Goal: Communication & Community: Answer question/provide support

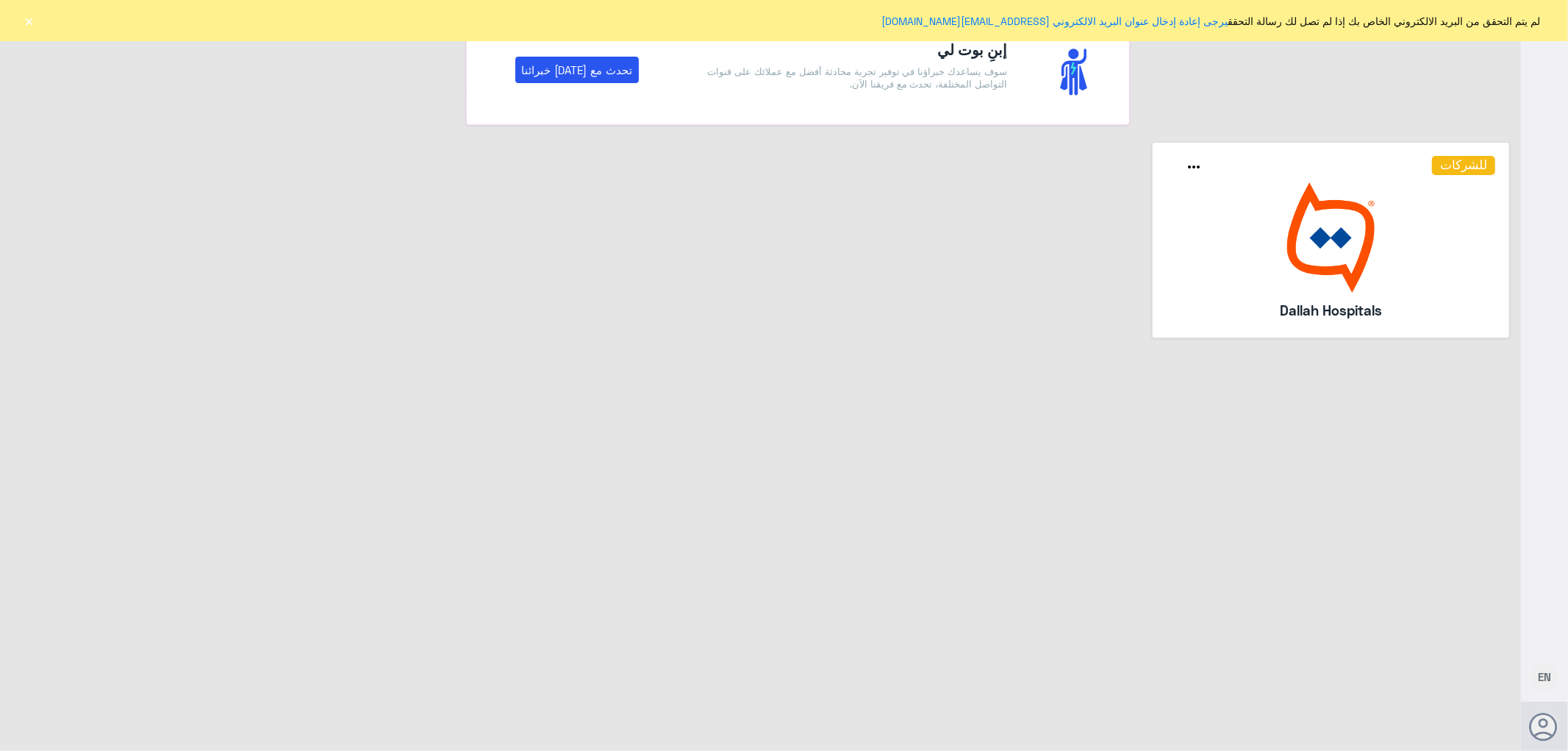
click at [27, 18] on button "×" at bounding box center [29, 20] width 15 height 15
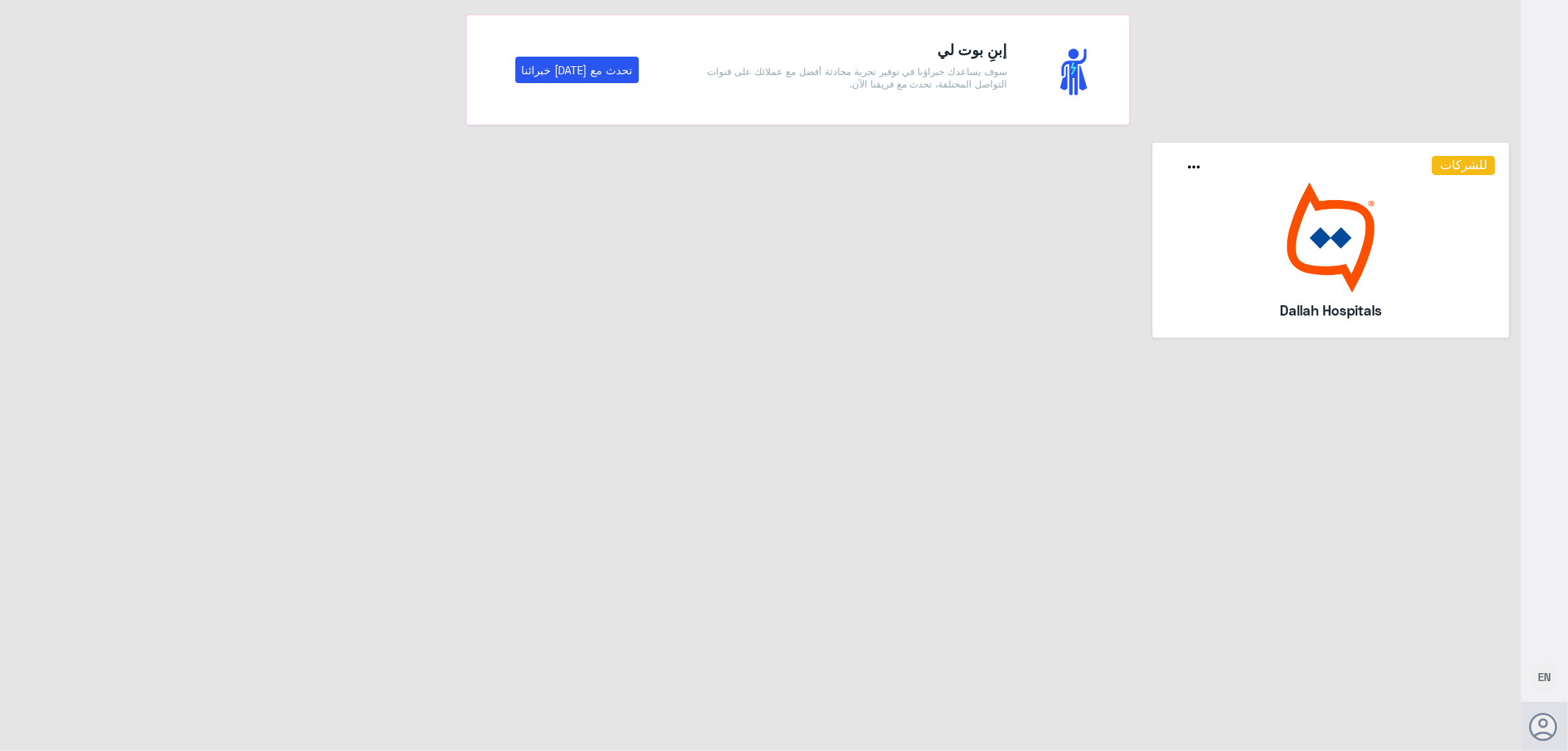
click at [1212, 265] on img at bounding box center [1331, 237] width 329 height 110
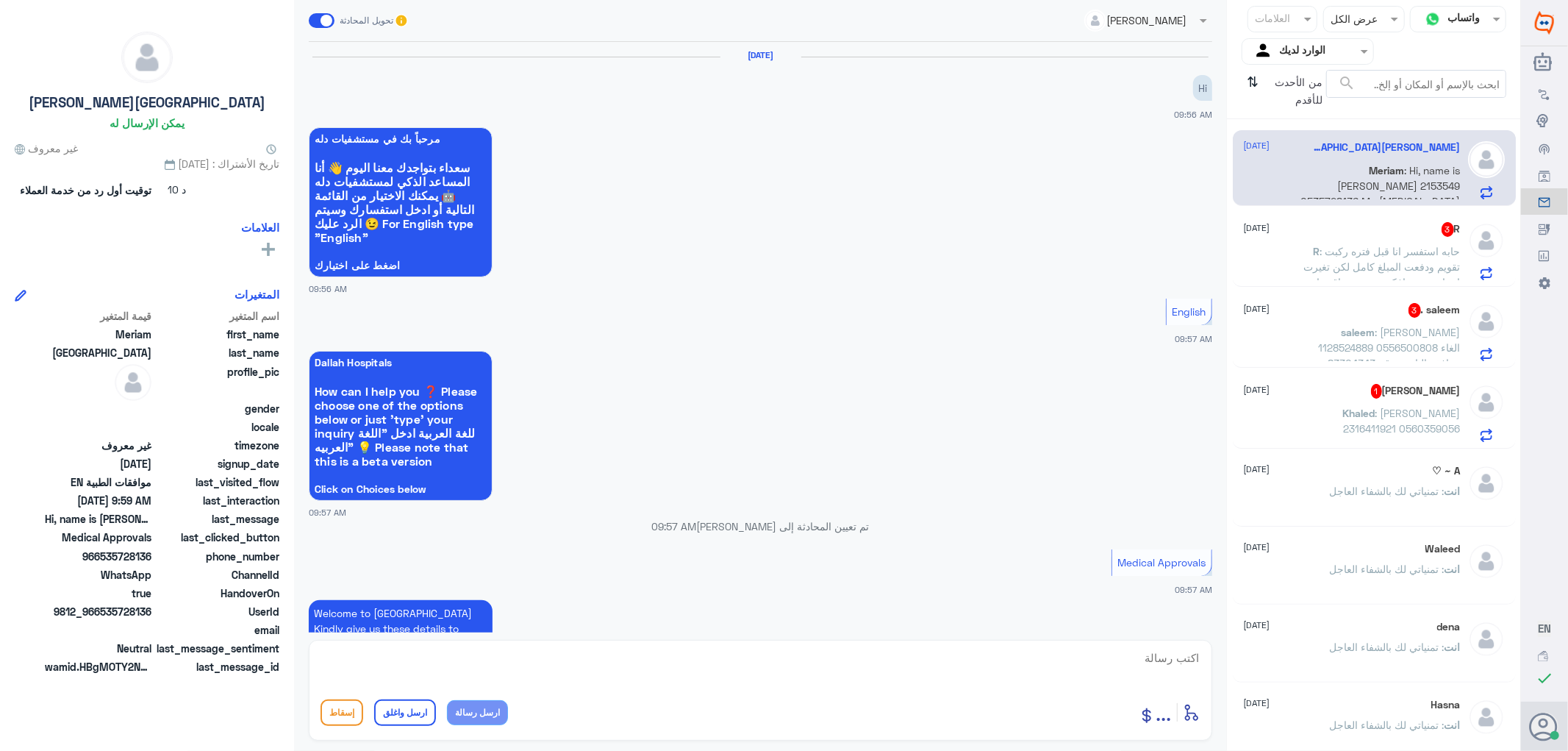
scroll to position [390, 0]
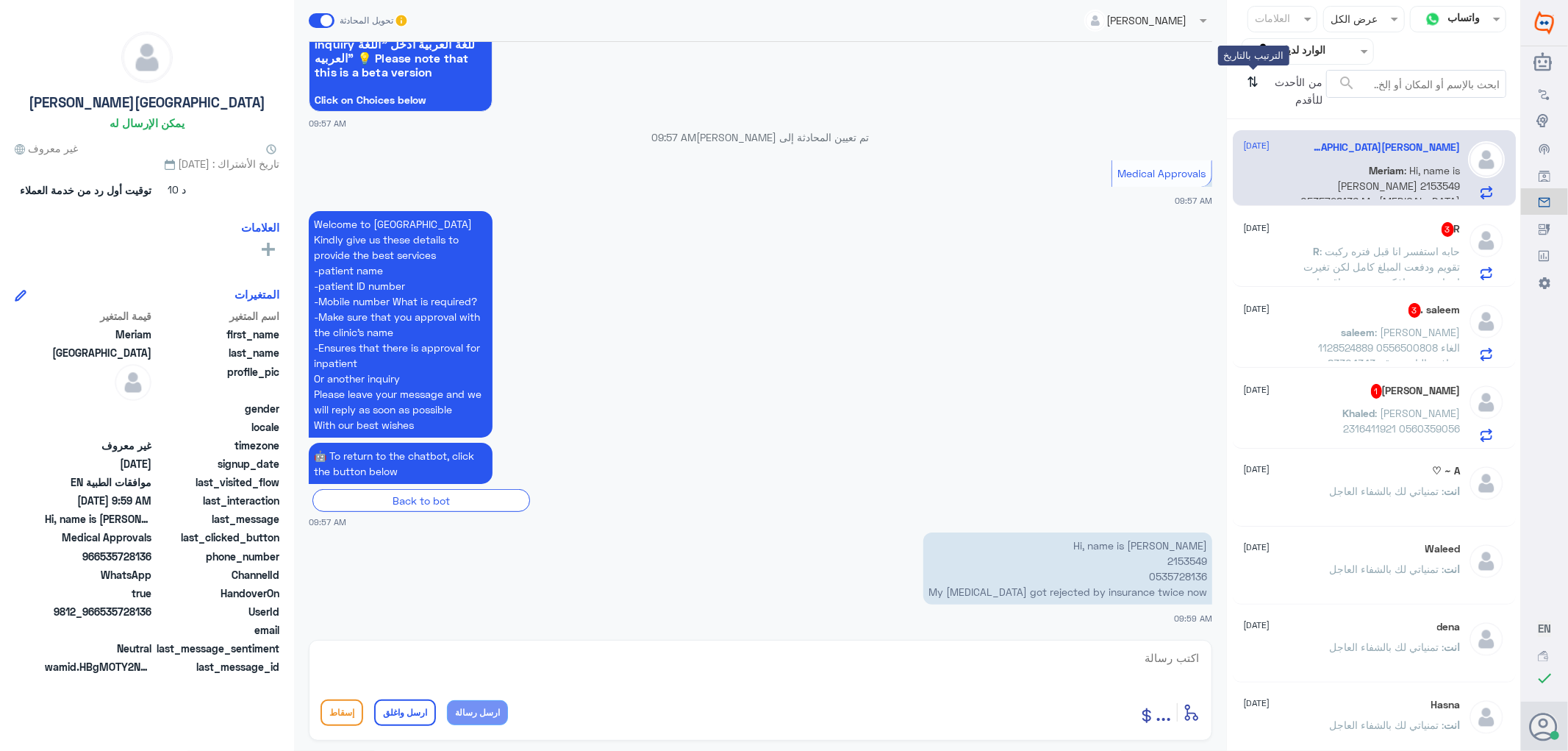
click at [1254, 85] on icon "⇅" at bounding box center [1253, 88] width 12 height 38
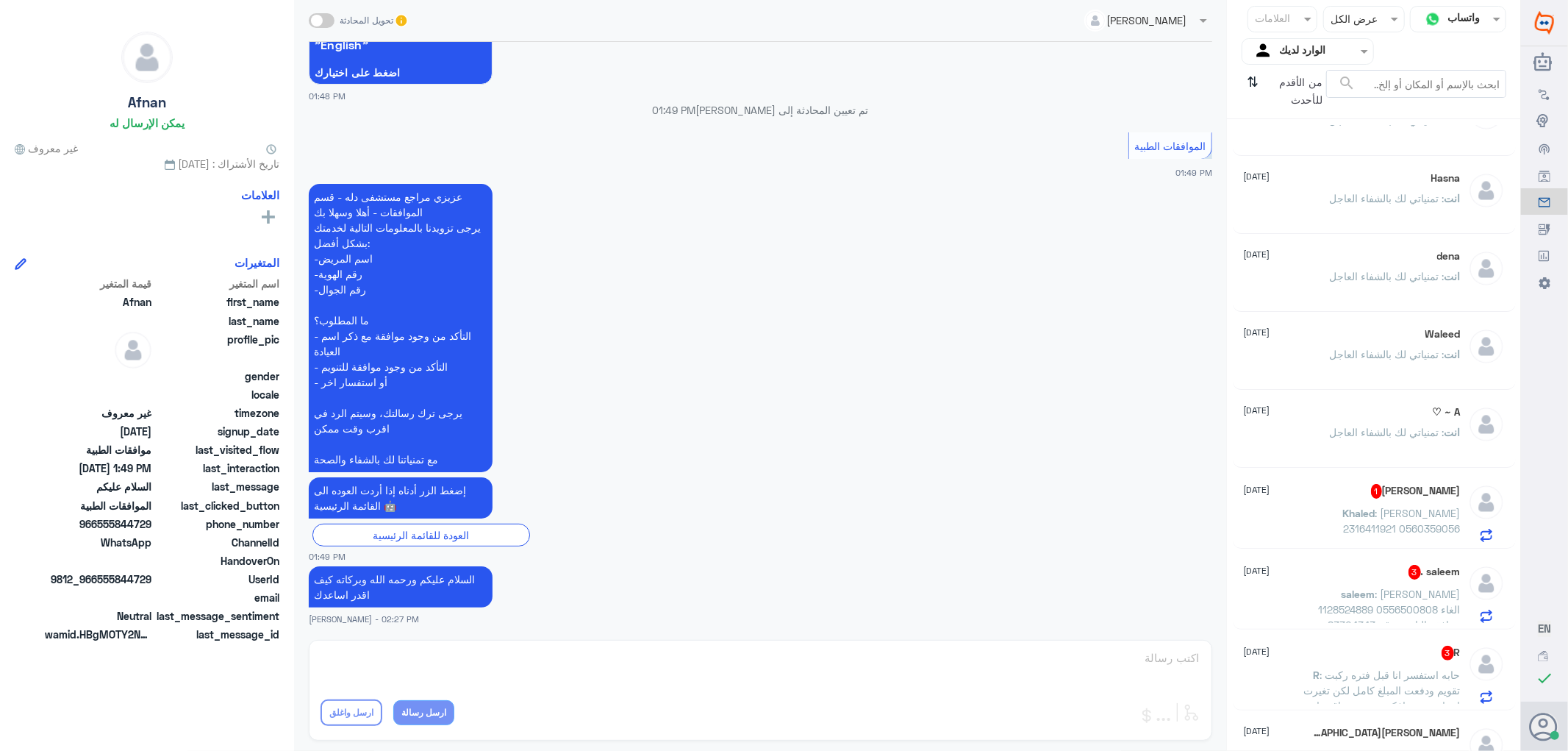
scroll to position [244, 0]
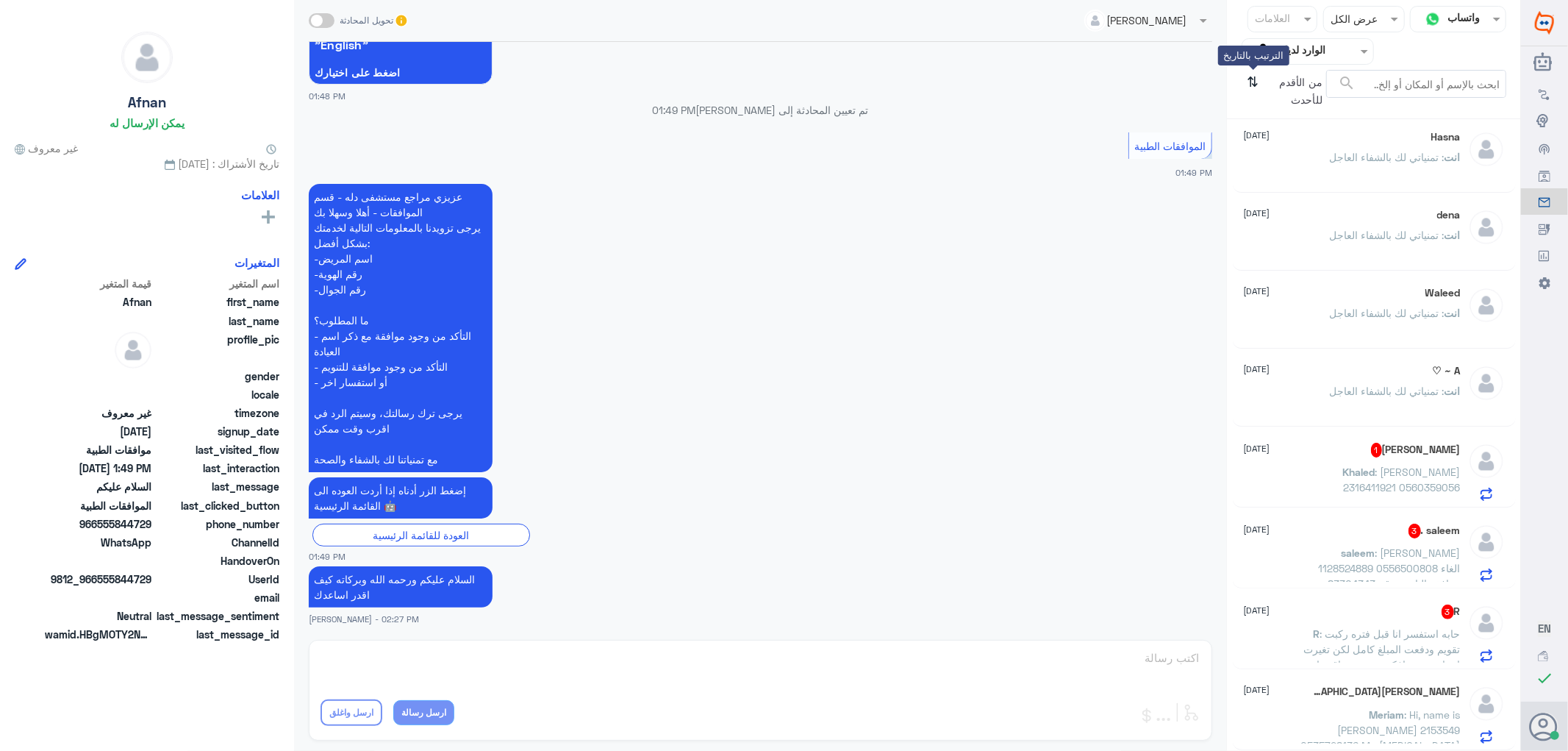
click at [1251, 90] on icon "⇅" at bounding box center [1253, 88] width 12 height 38
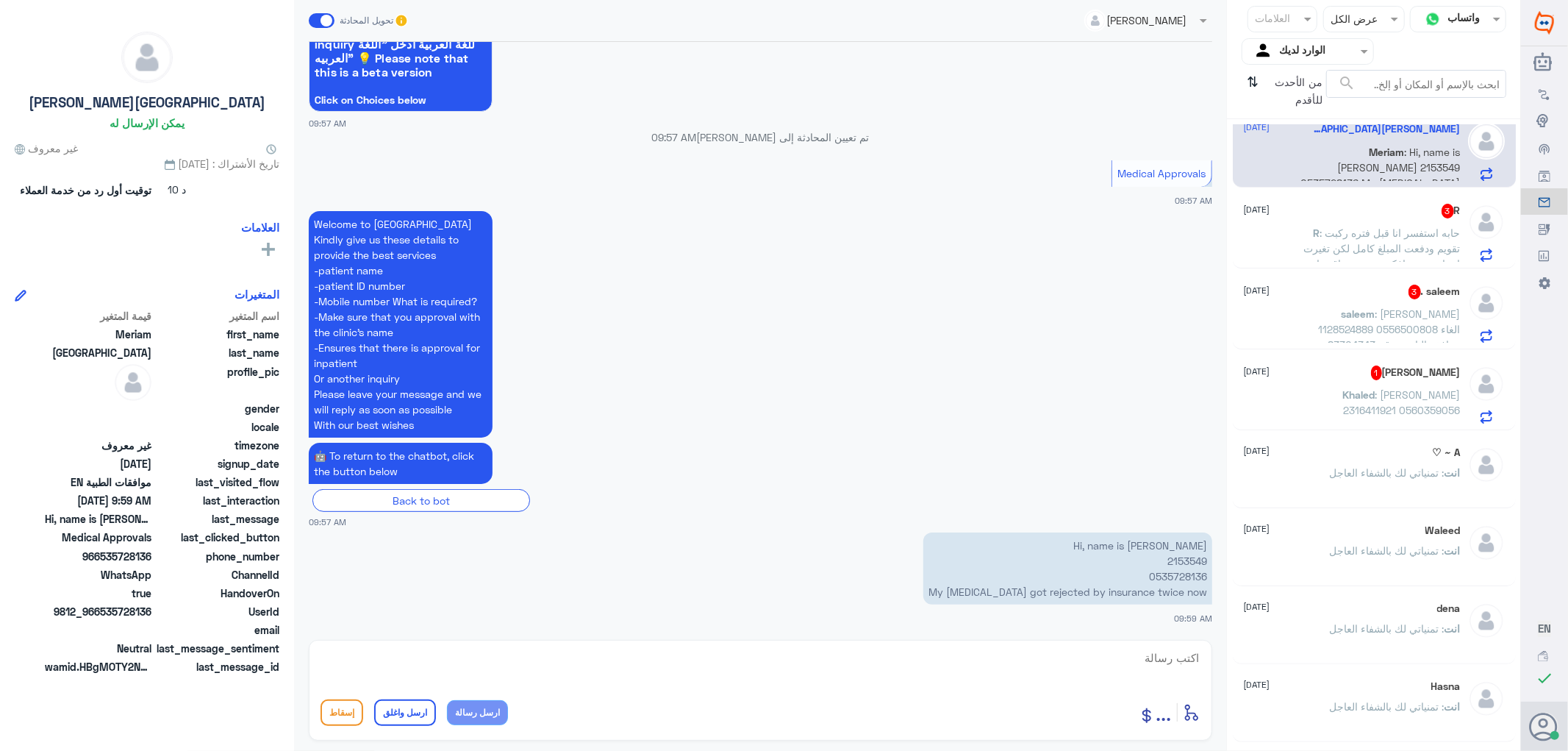
scroll to position [0, 0]
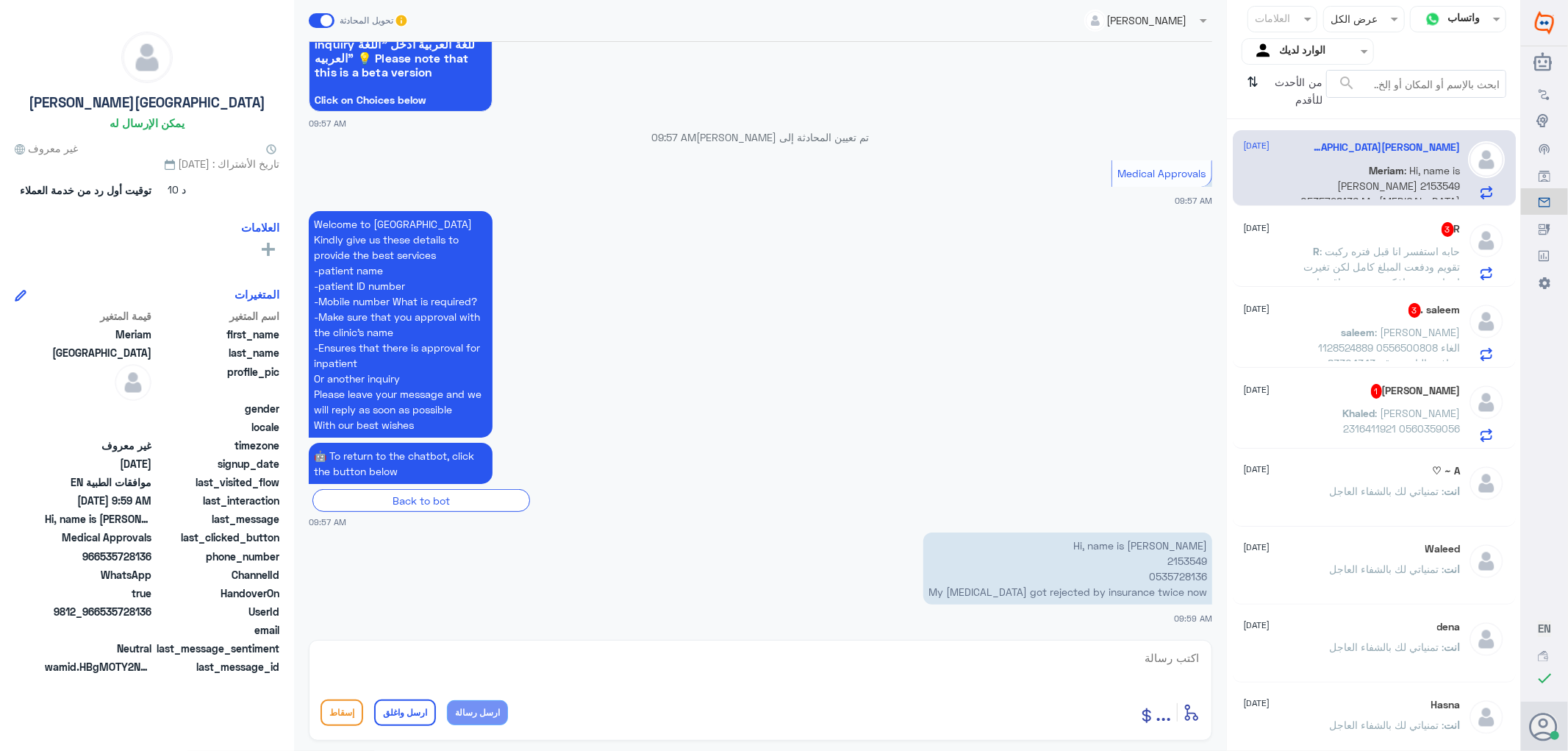
click at [1371, 403] on div "[PERSON_NAME] 1 [DATE] Khaled : [PERSON_NAME] 2316411921 0560359056" at bounding box center [1352, 413] width 217 height 58
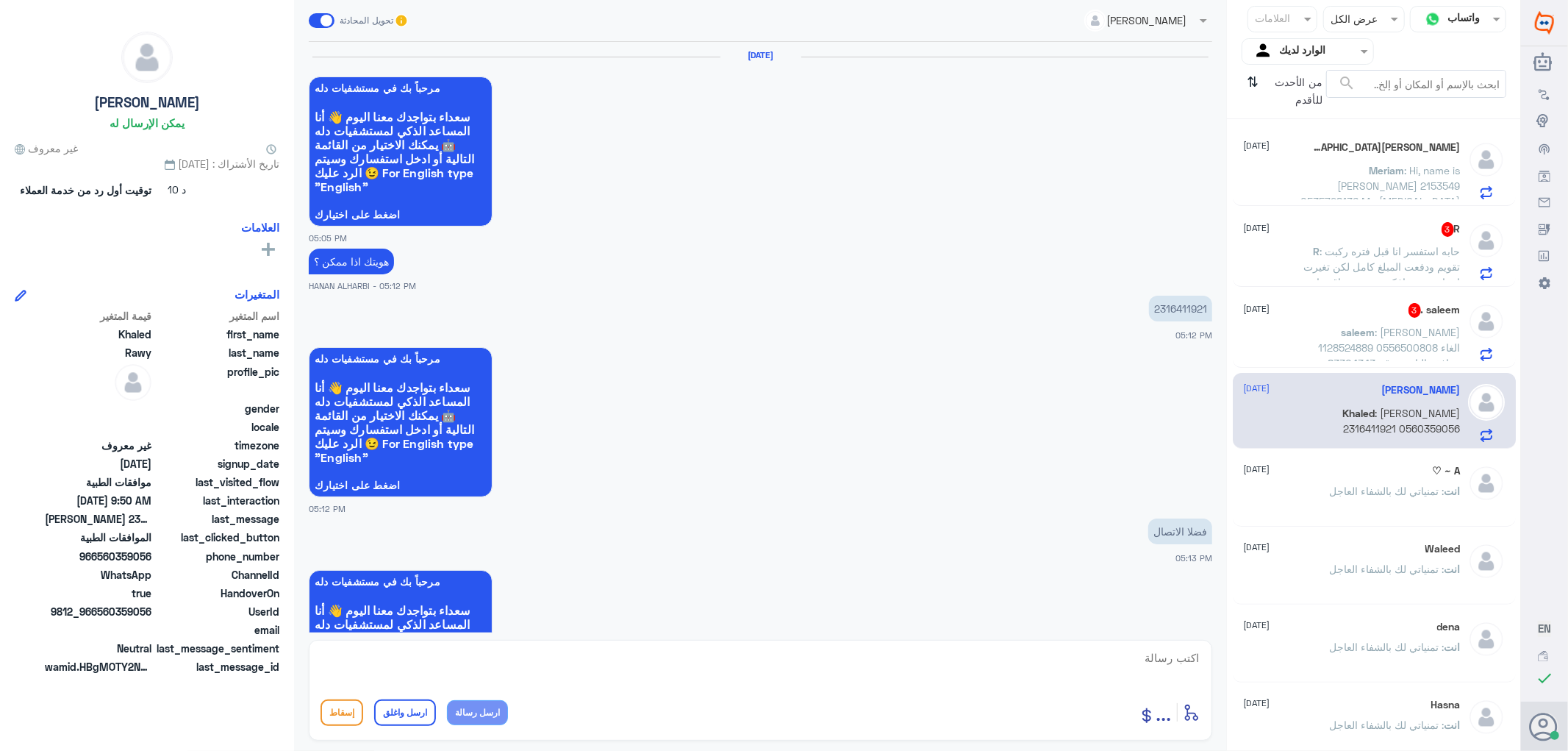
scroll to position [1506, 0]
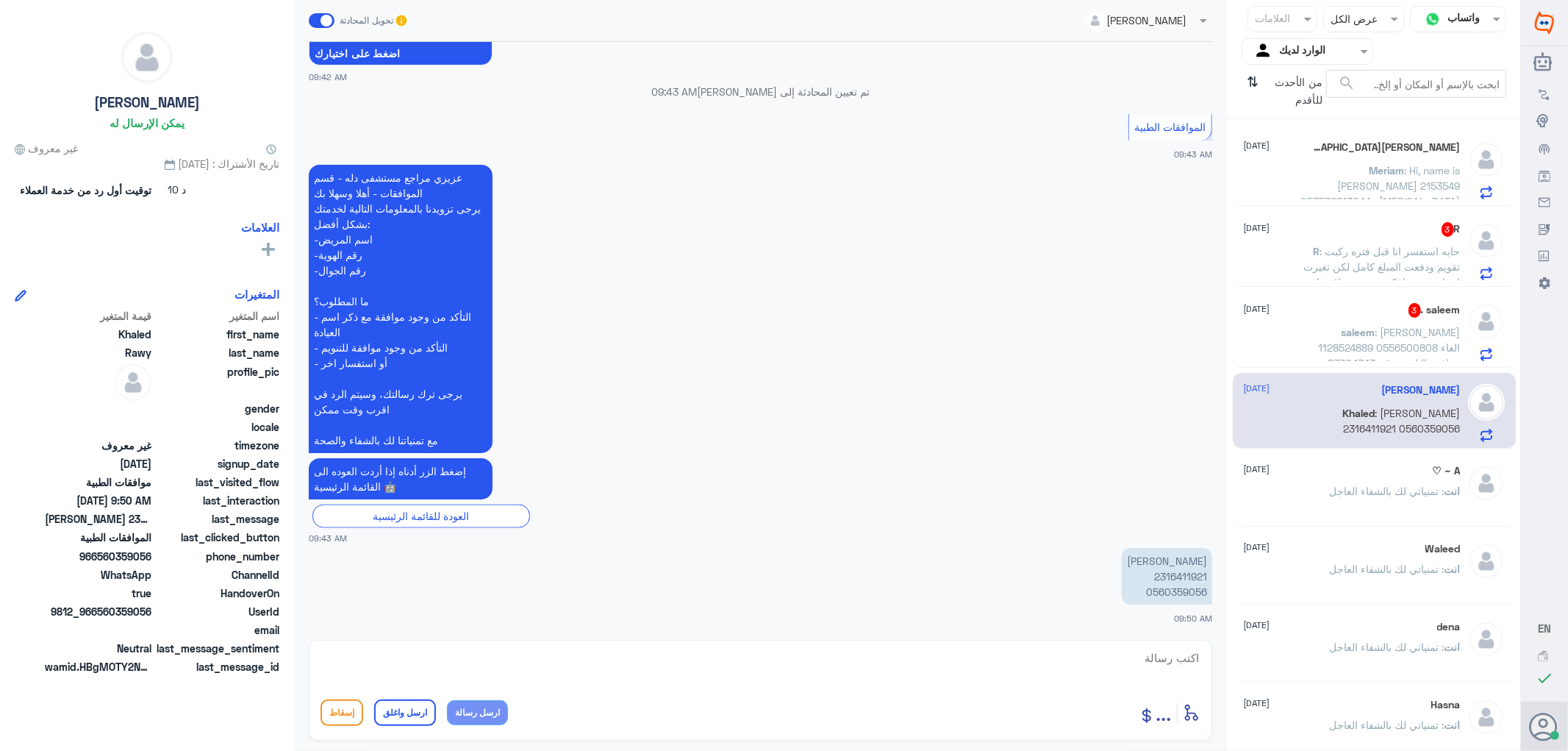
click at [1178, 569] on p "[PERSON_NAME] 2316411921 0560359056" at bounding box center [1167, 576] width 91 height 57
copy p "2316411921"
click at [1170, 657] on textarea at bounding box center [761, 666] width 880 height 36
type textarea "تفضل كيف اقدر اساعدك"
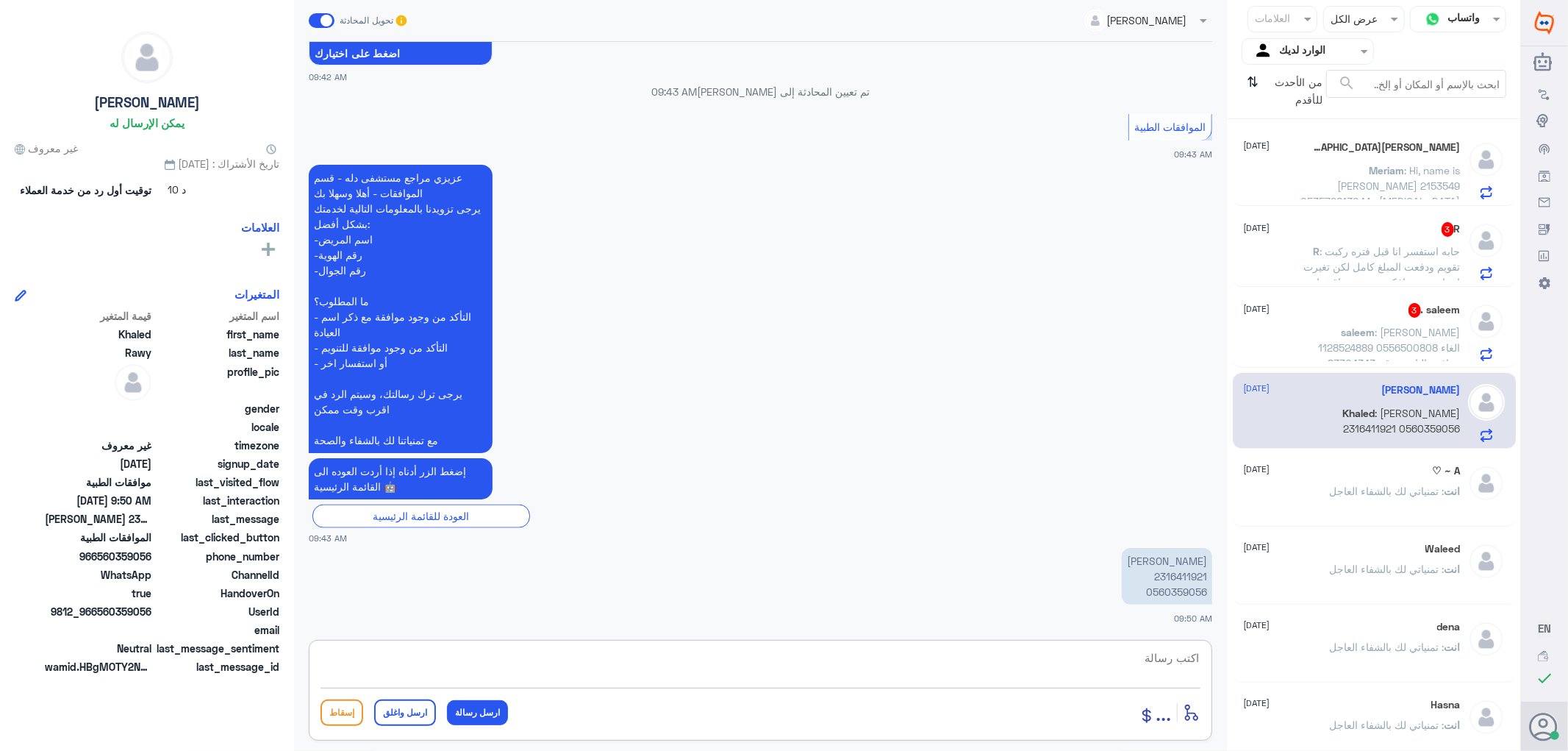
scroll to position [1552, 0]
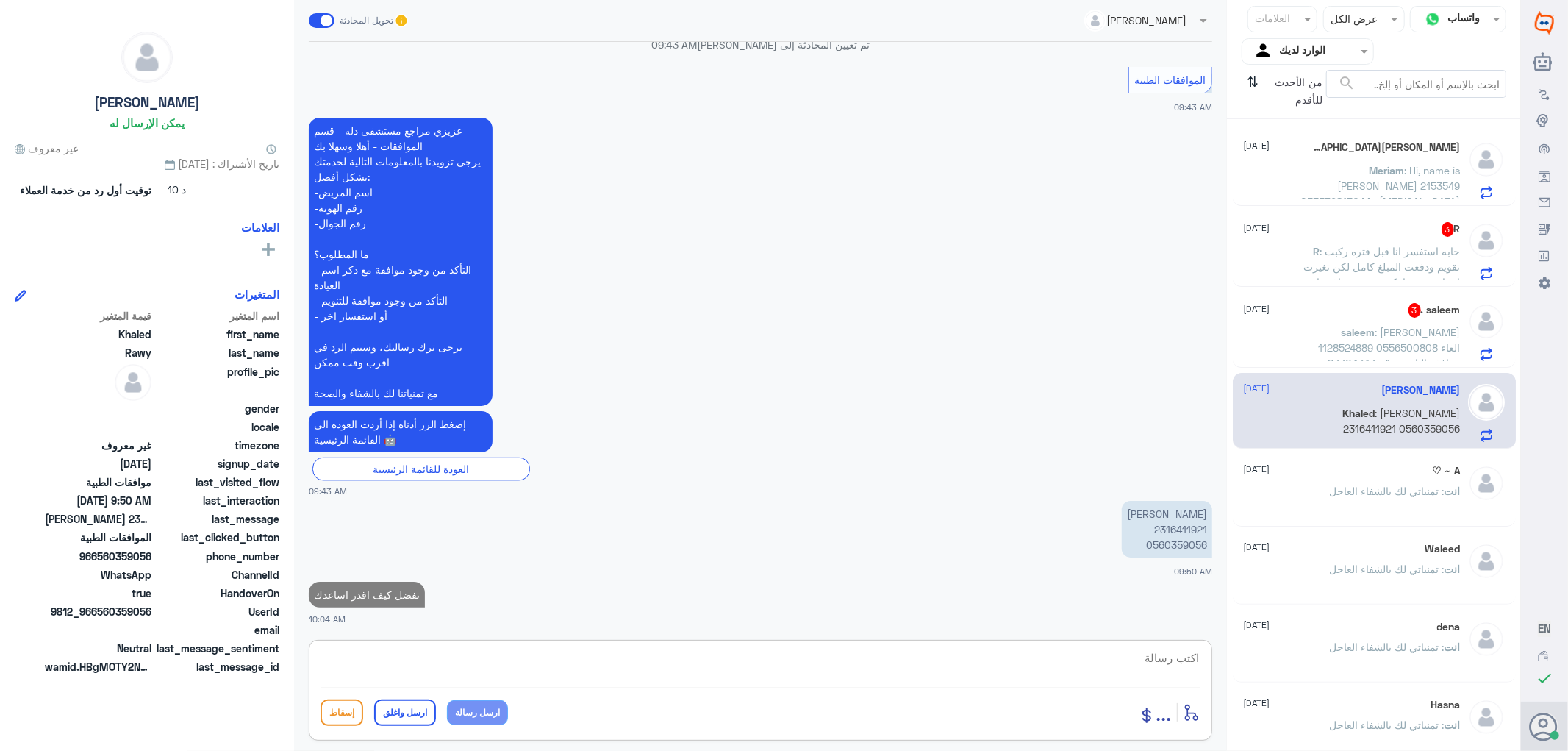
click at [1158, 531] on p "[PERSON_NAME] 2316411921 0560359056" at bounding box center [1167, 529] width 91 height 57
copy p "2316411921"
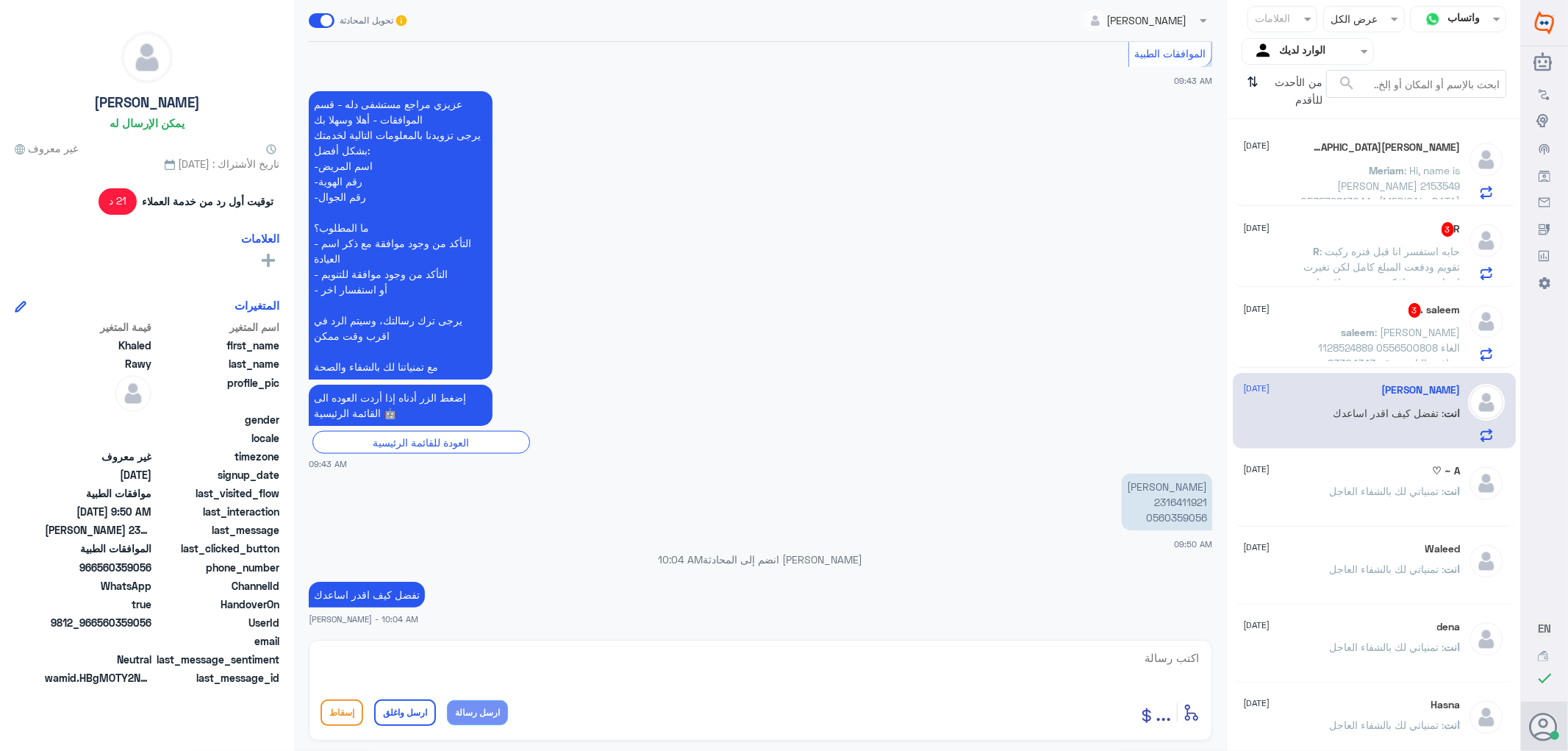
click at [1316, 276] on span ": حابه استفسر انا قبل فتره ركبت تقويم ودفعت المبلغ كامل لكن تغيرت اسناني بعد ما…" at bounding box center [1380, 274] width 160 height 59
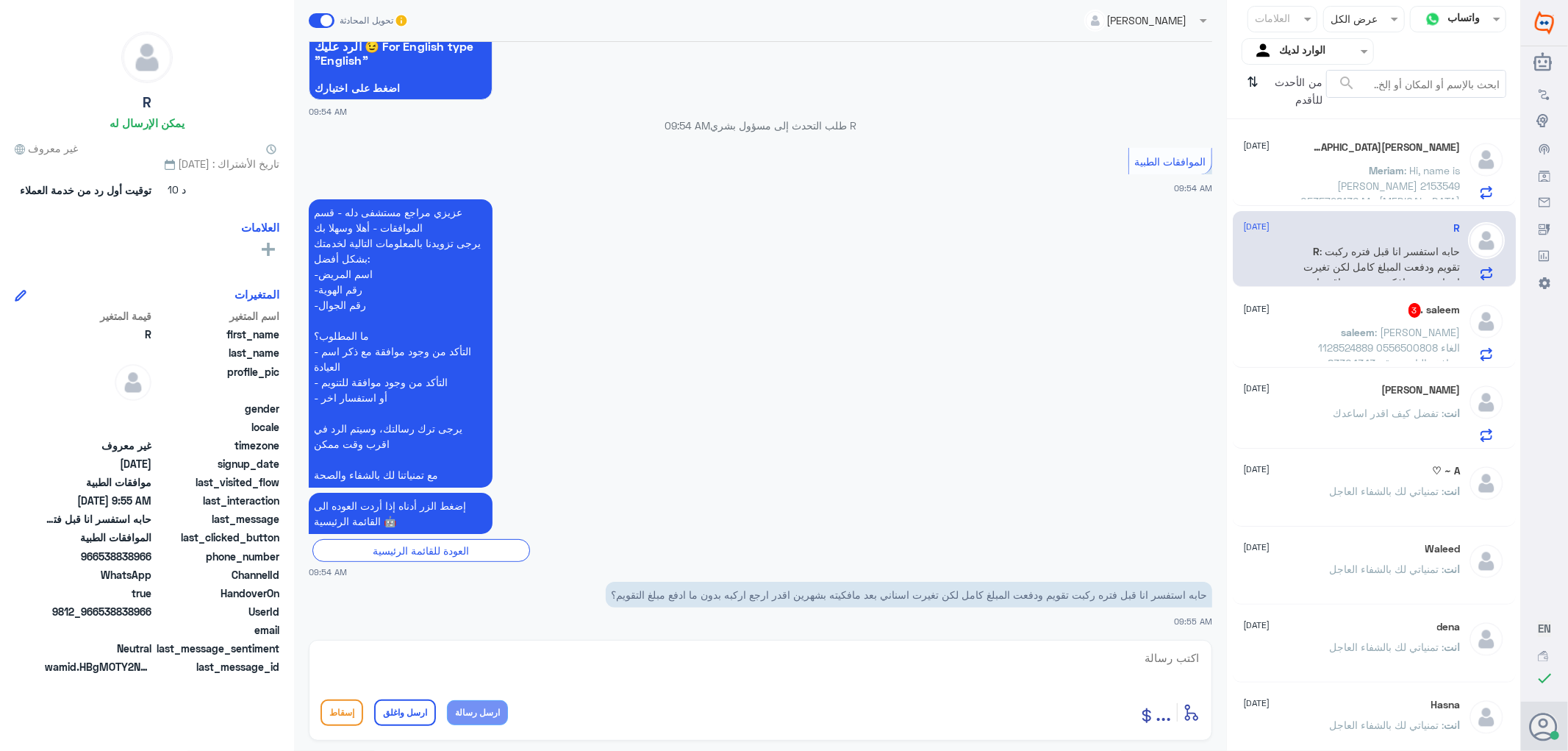
scroll to position [181, 0]
click at [1348, 338] on p "saleem : [PERSON_NAME] 1128524889 0556500808 الغاء موافقة التامين رقم 83304343" at bounding box center [1377, 343] width 165 height 37
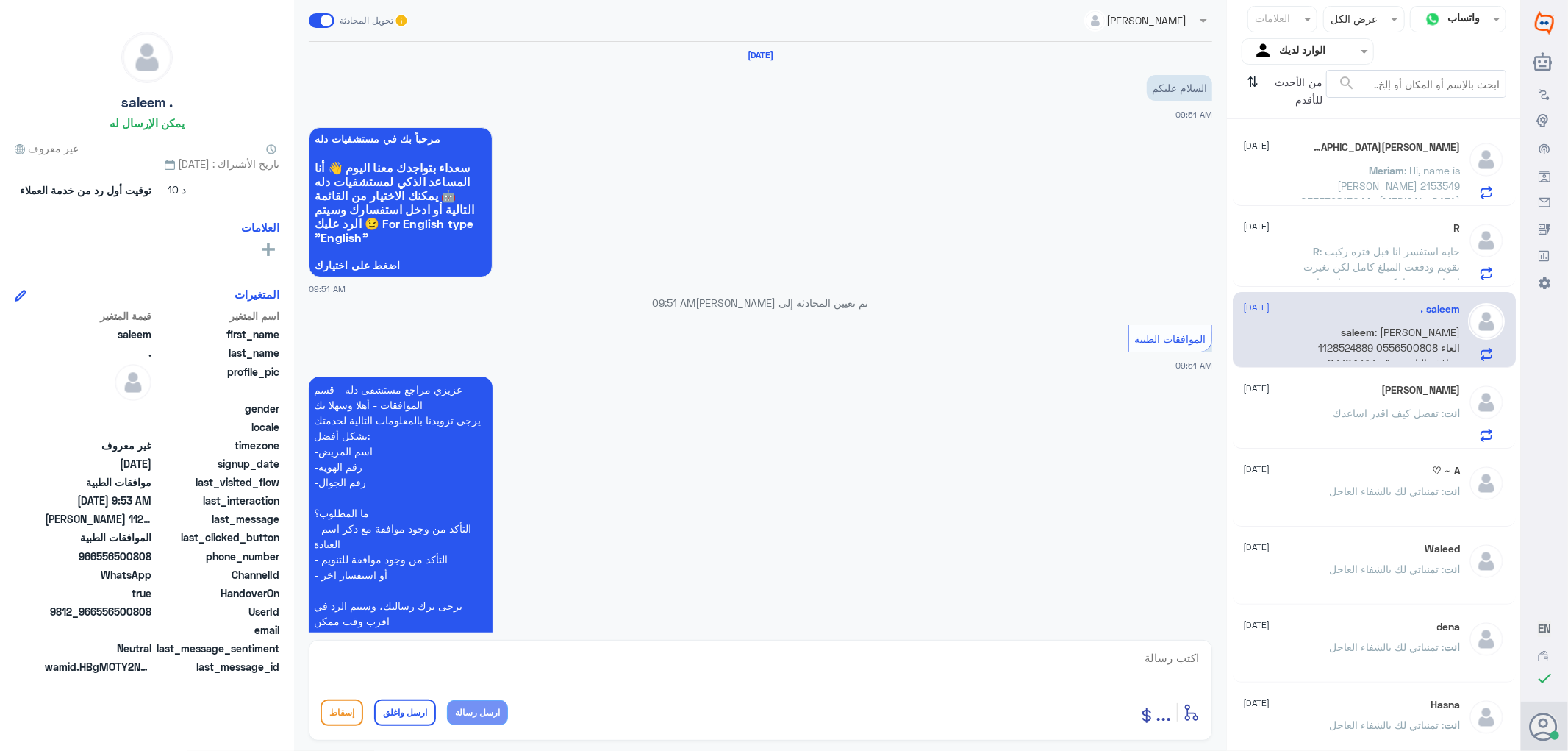
scroll to position [226, 0]
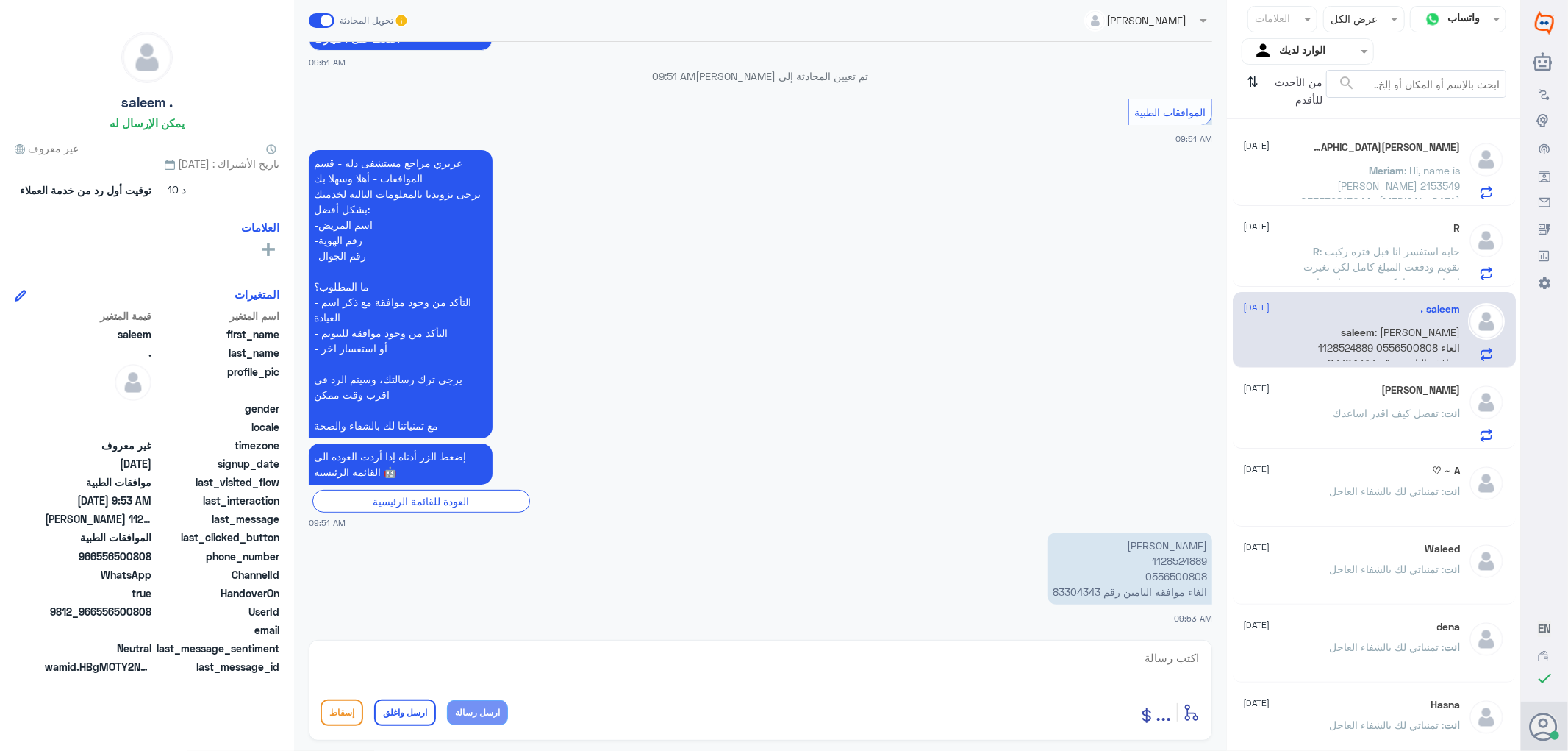
click at [1057, 589] on p "[PERSON_NAME] 1128524889 0556500808 الغاء موافقة التامين رقم 83304343" at bounding box center [1130, 569] width 165 height 72
copy p "83304343"
click at [1175, 656] on textarea at bounding box center [761, 666] width 880 height 36
click at [1186, 652] on textarea at bounding box center [761, 666] width 880 height 36
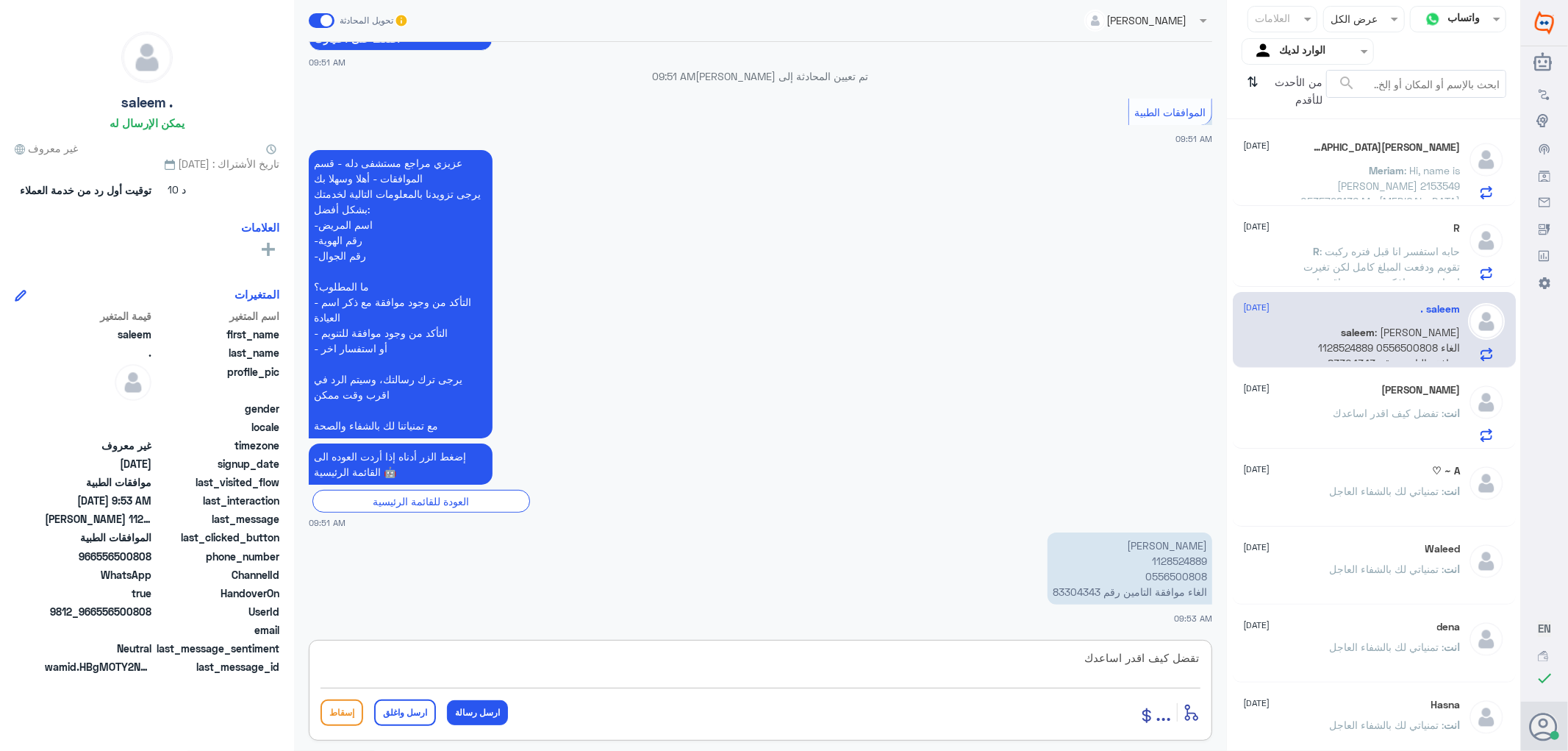
type textarea "تقضل كيف اقدر اساعدك"
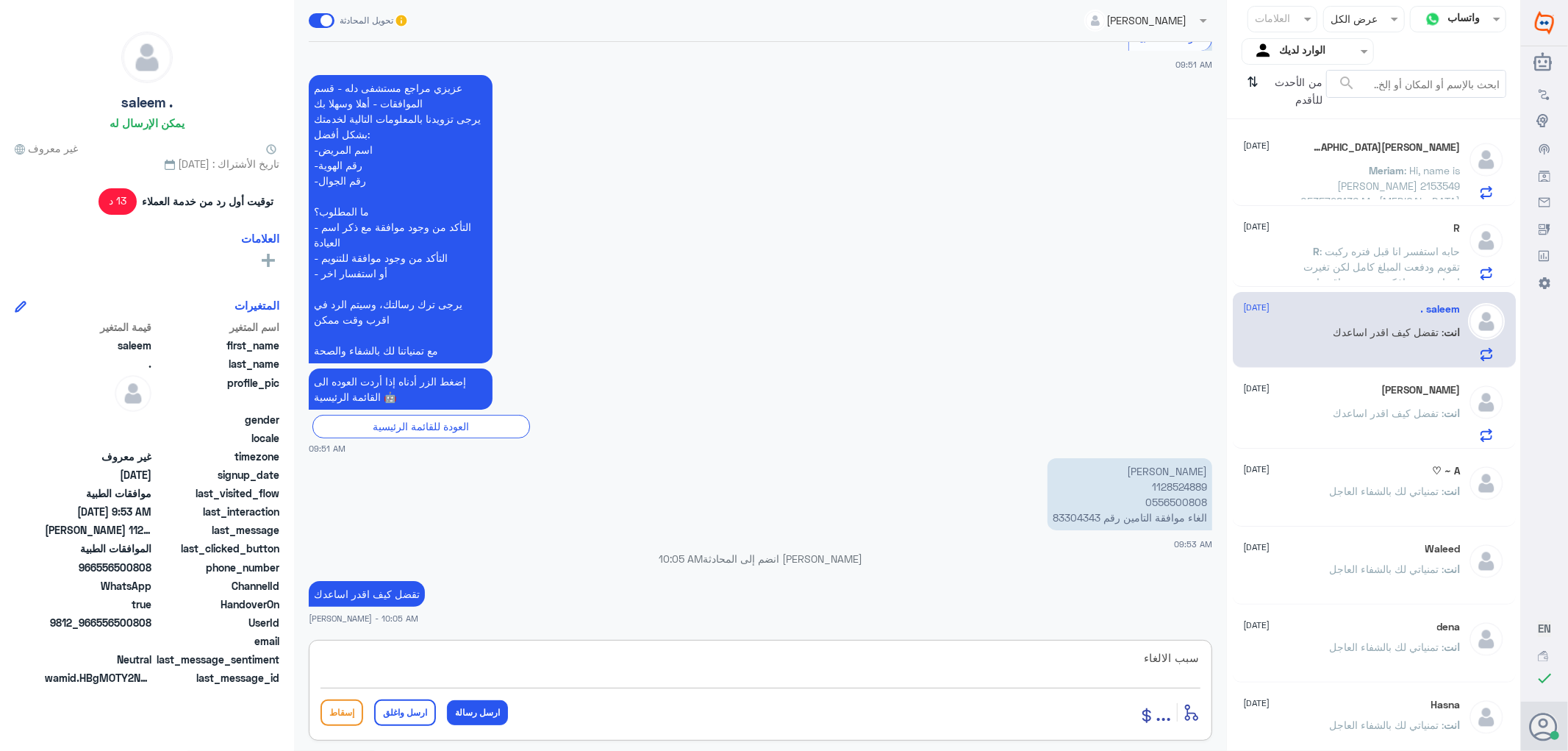
type textarea "سبب الالغاء"
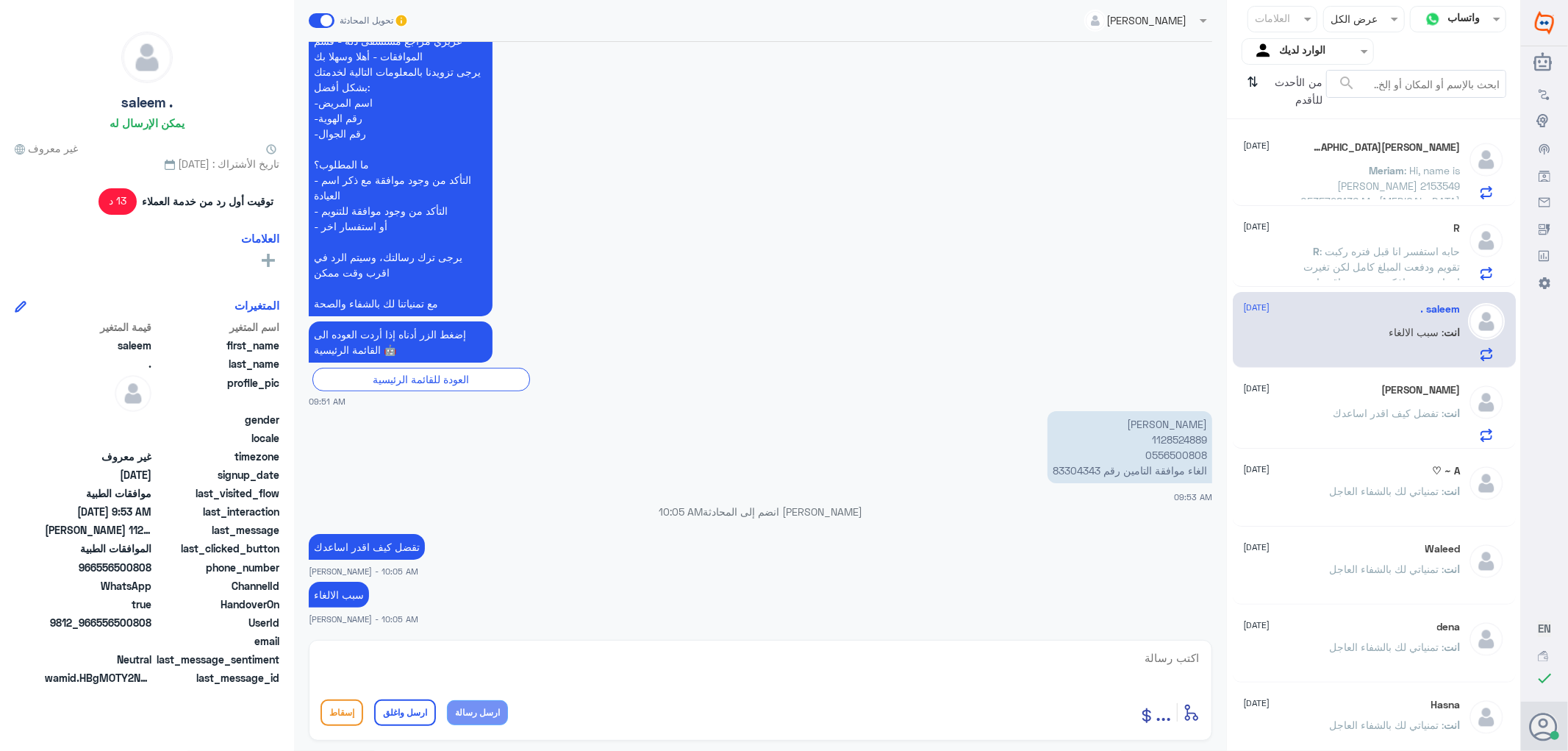
click at [1334, 390] on div "[PERSON_NAME] [DATE]" at bounding box center [1352, 391] width 217 height 13
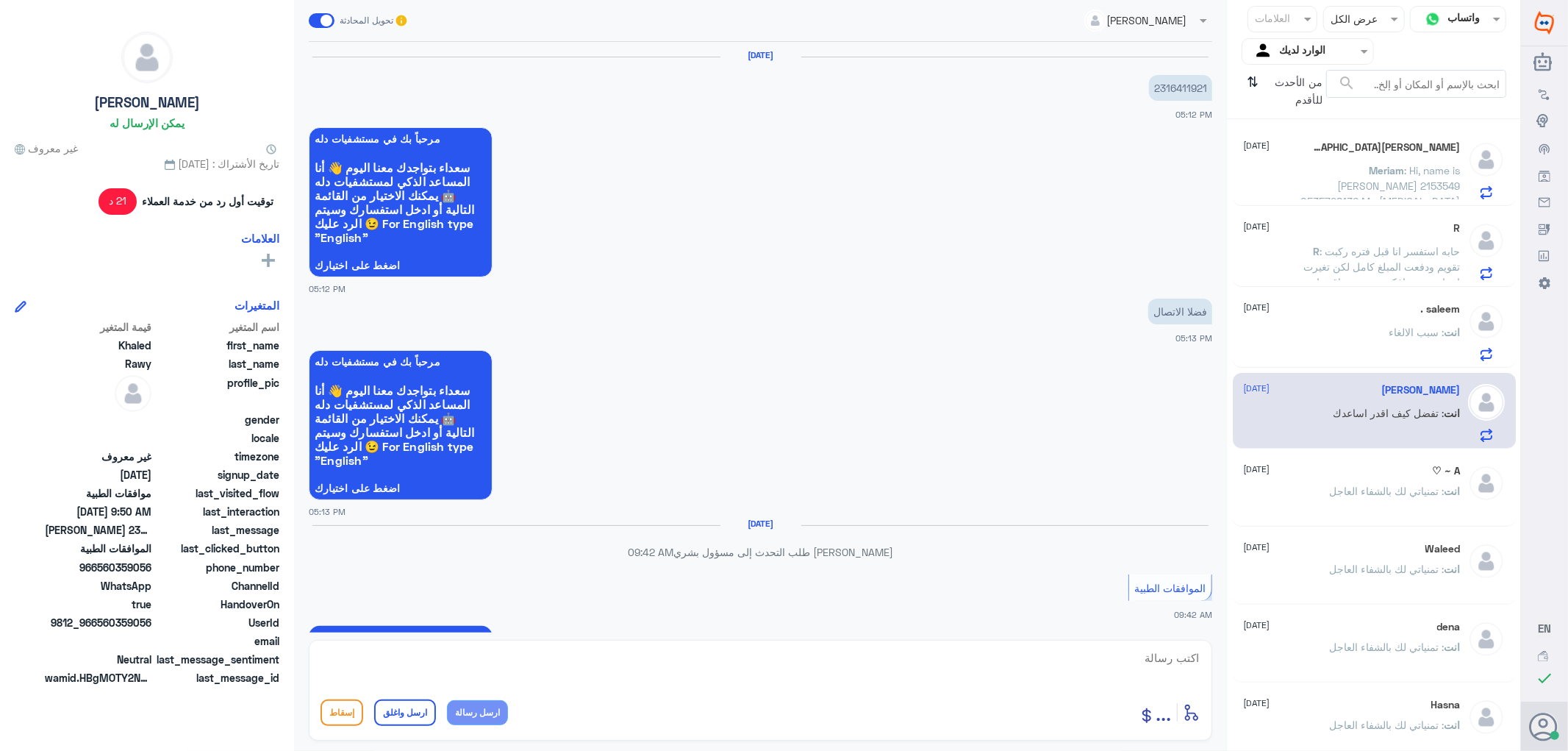
scroll to position [1359, 0]
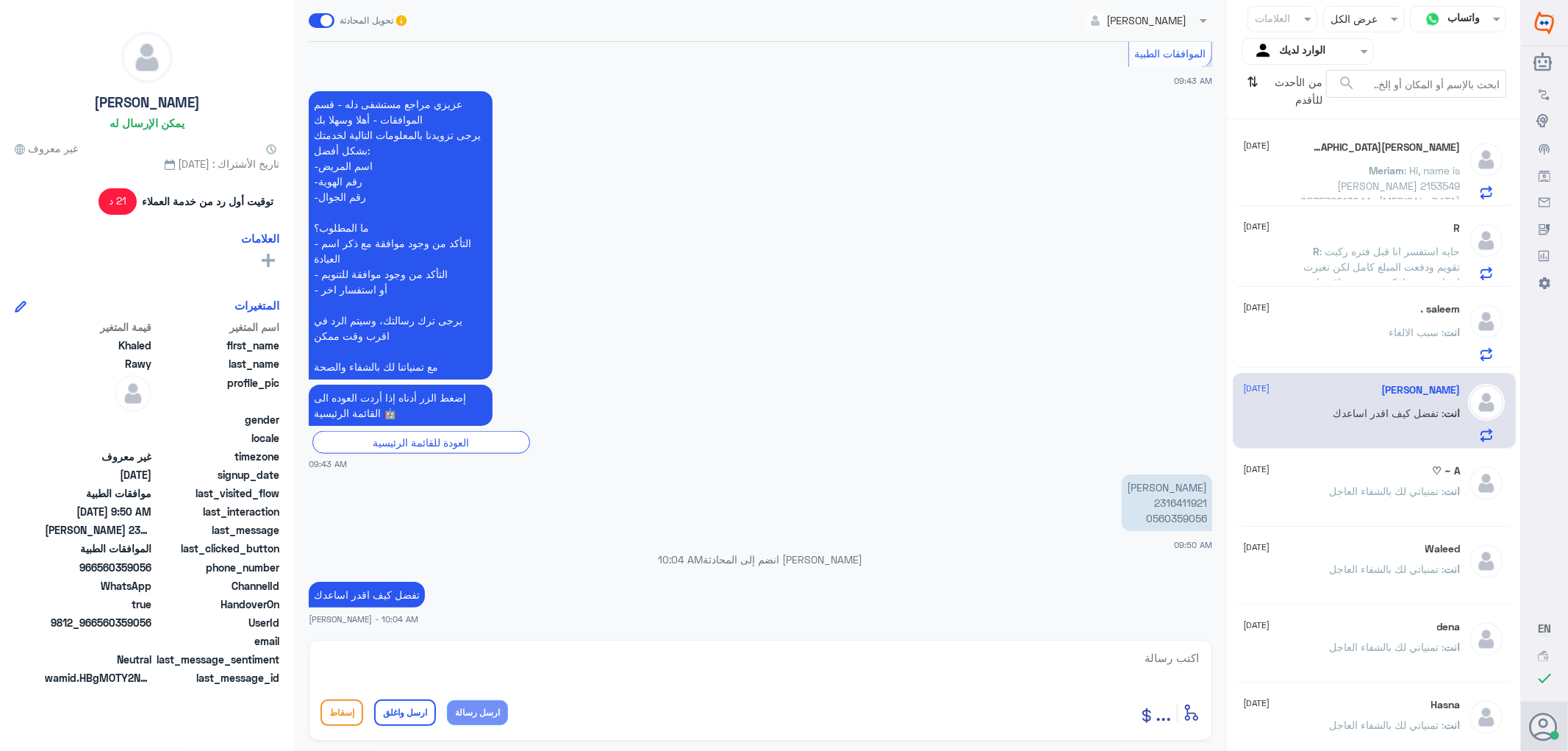
click at [1318, 328] on div "انت : سبب الالغاء" at bounding box center [1352, 345] width 217 height 33
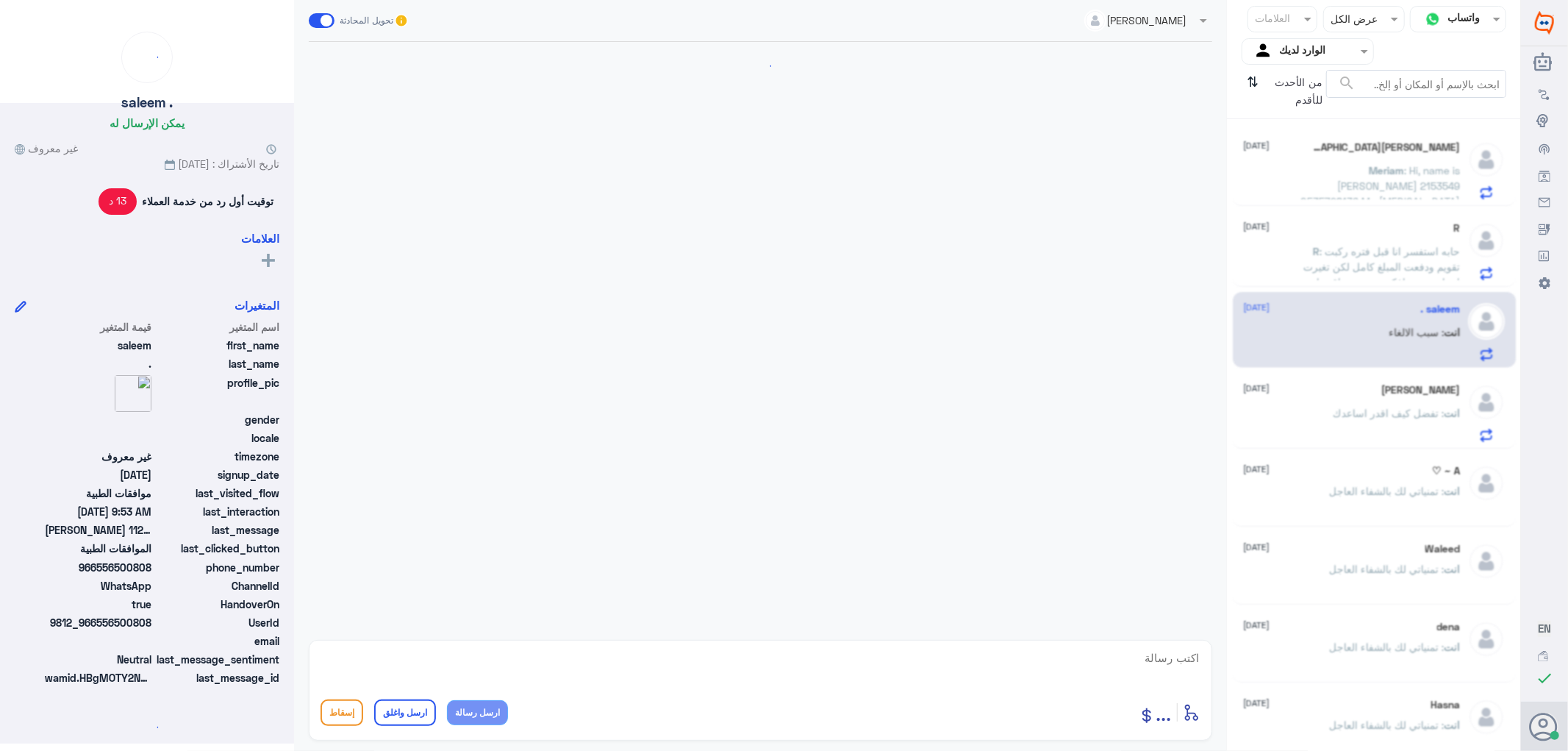
scroll to position [348, 0]
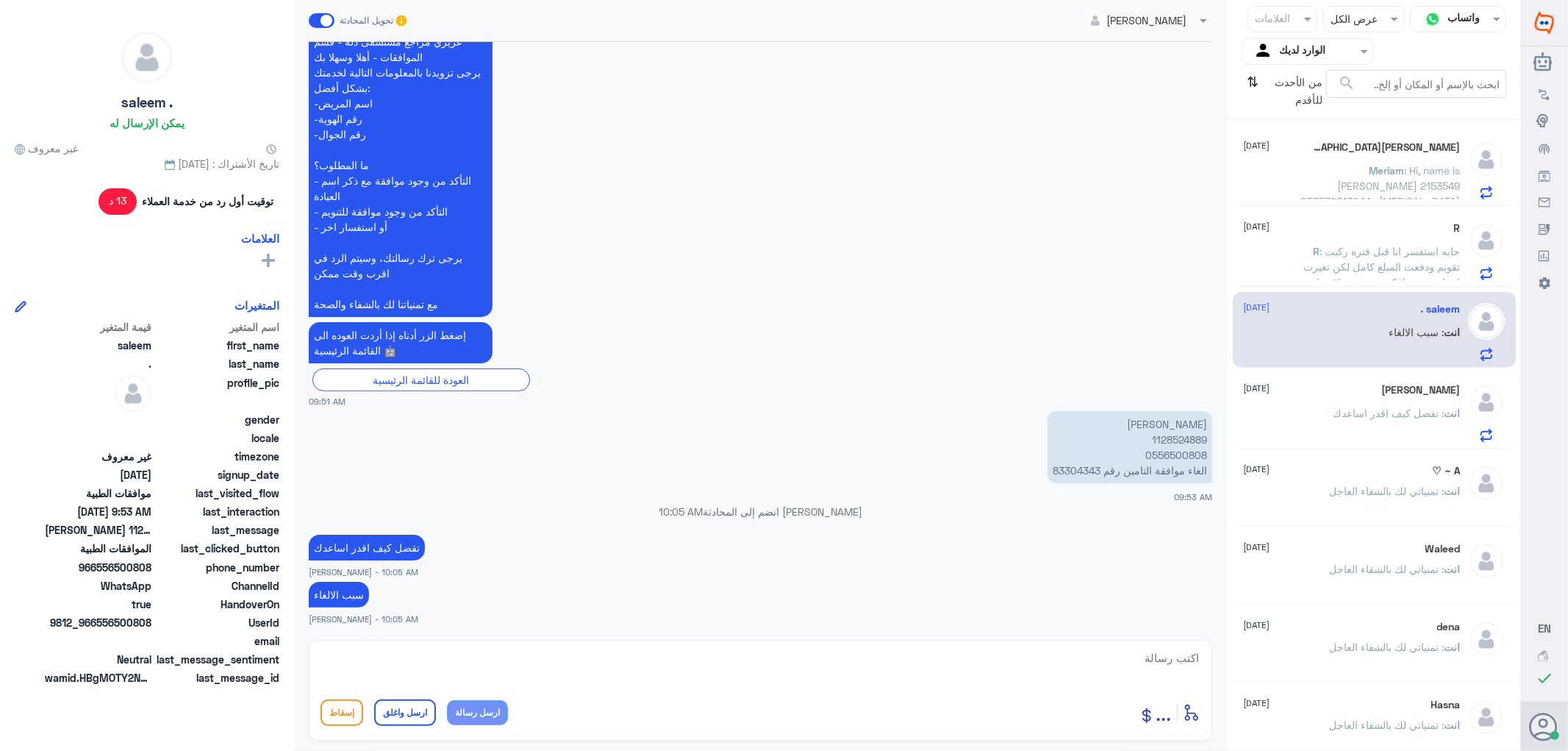
click at [1316, 255] on span "R" at bounding box center [1316, 251] width 6 height 13
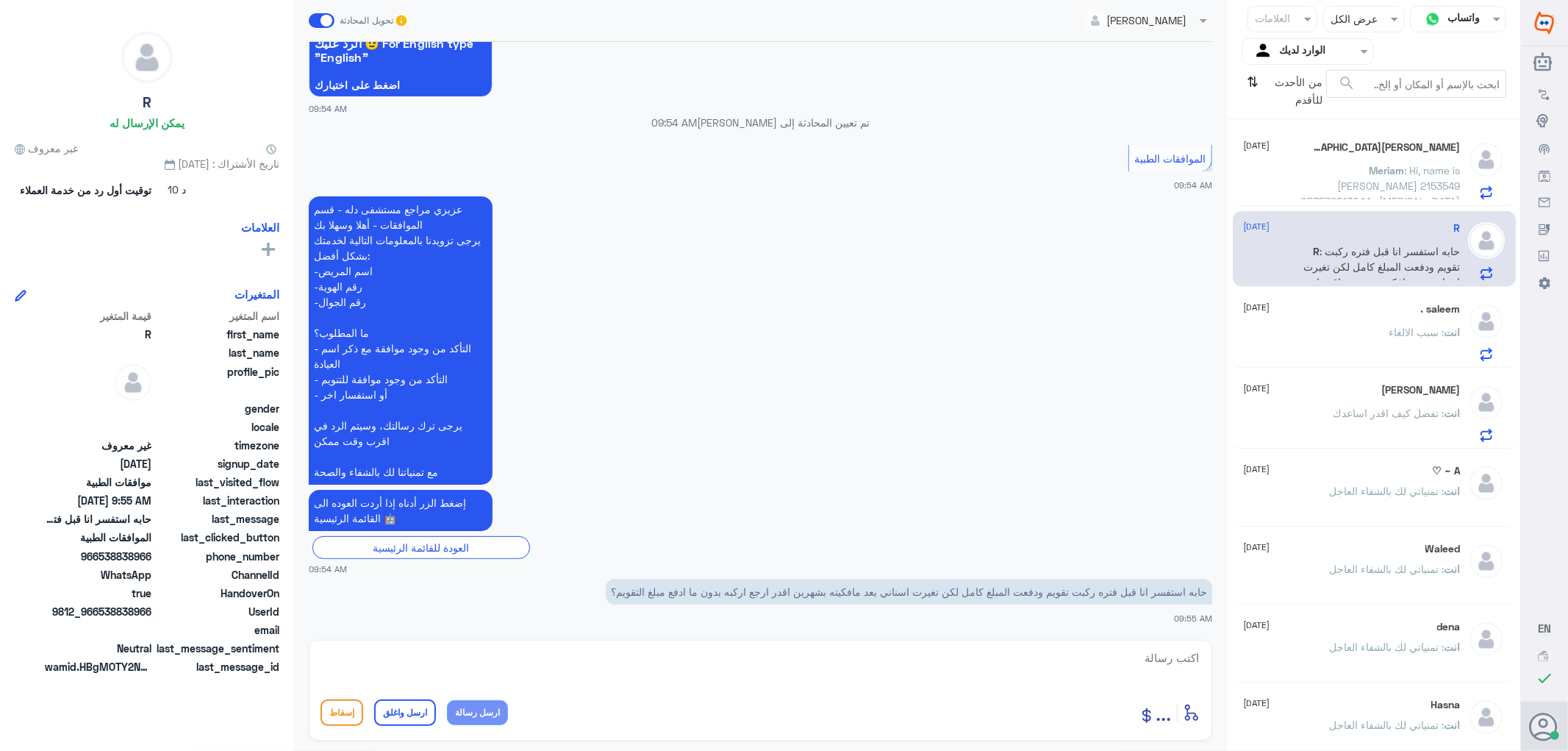
scroll to position [181, 0]
click at [1162, 659] on textarea at bounding box center [761, 666] width 880 height 36
type textarea "وعليكم السلام والرحمه"
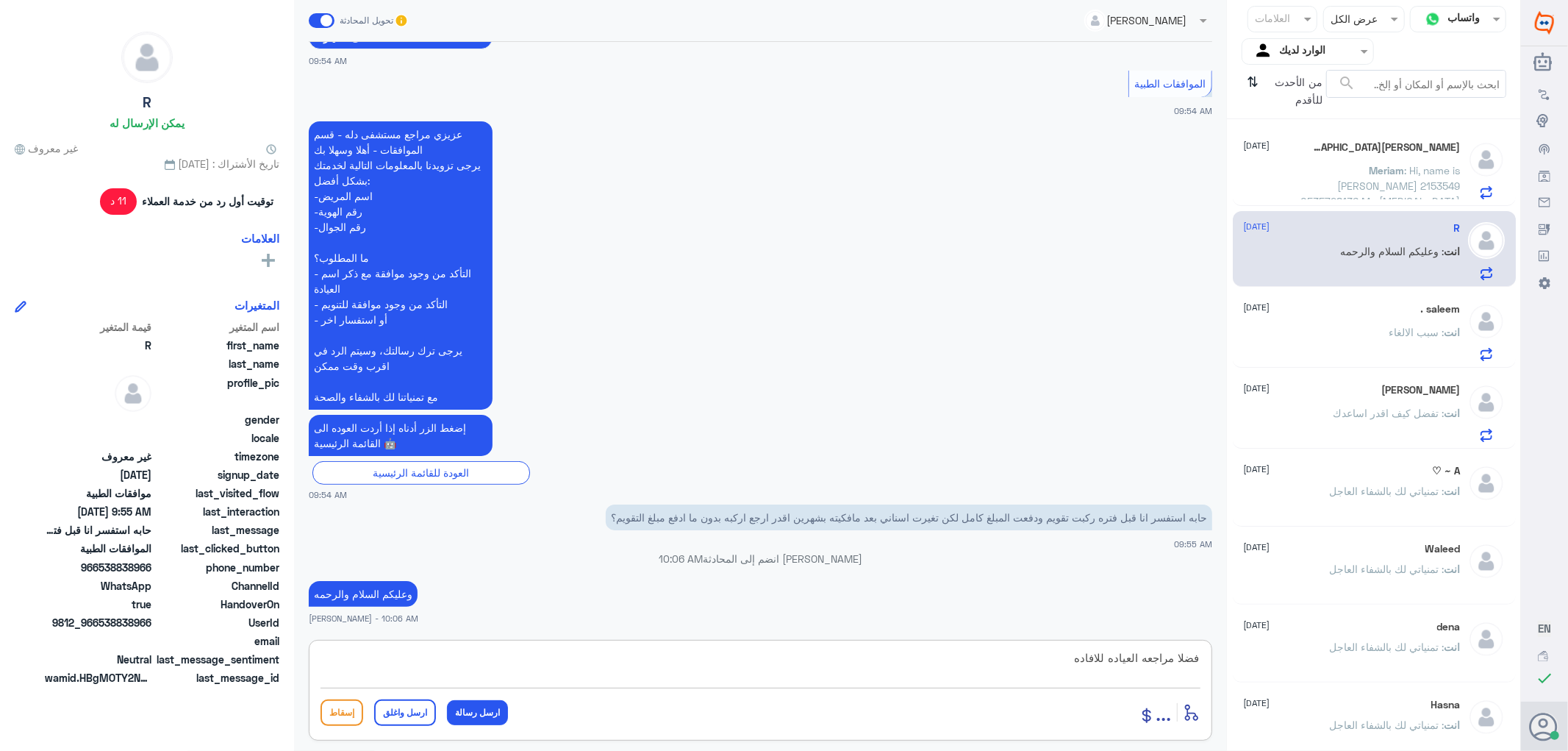
type textarea "فضلا مراجعه العياده للافاده"
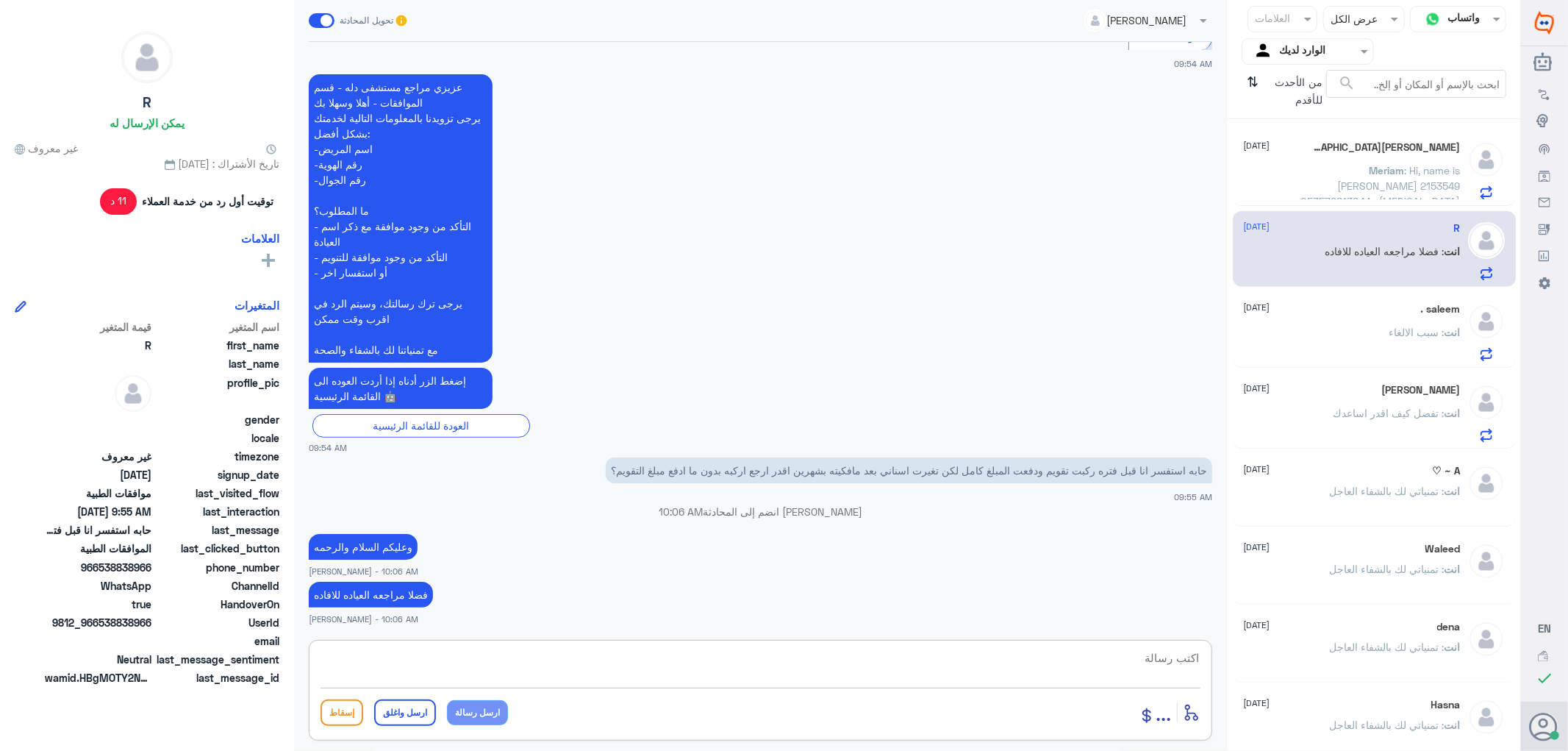
click at [1342, 151] on div "Meriam [GEOGRAPHIC_DATA] [DATE]" at bounding box center [1352, 148] width 217 height 13
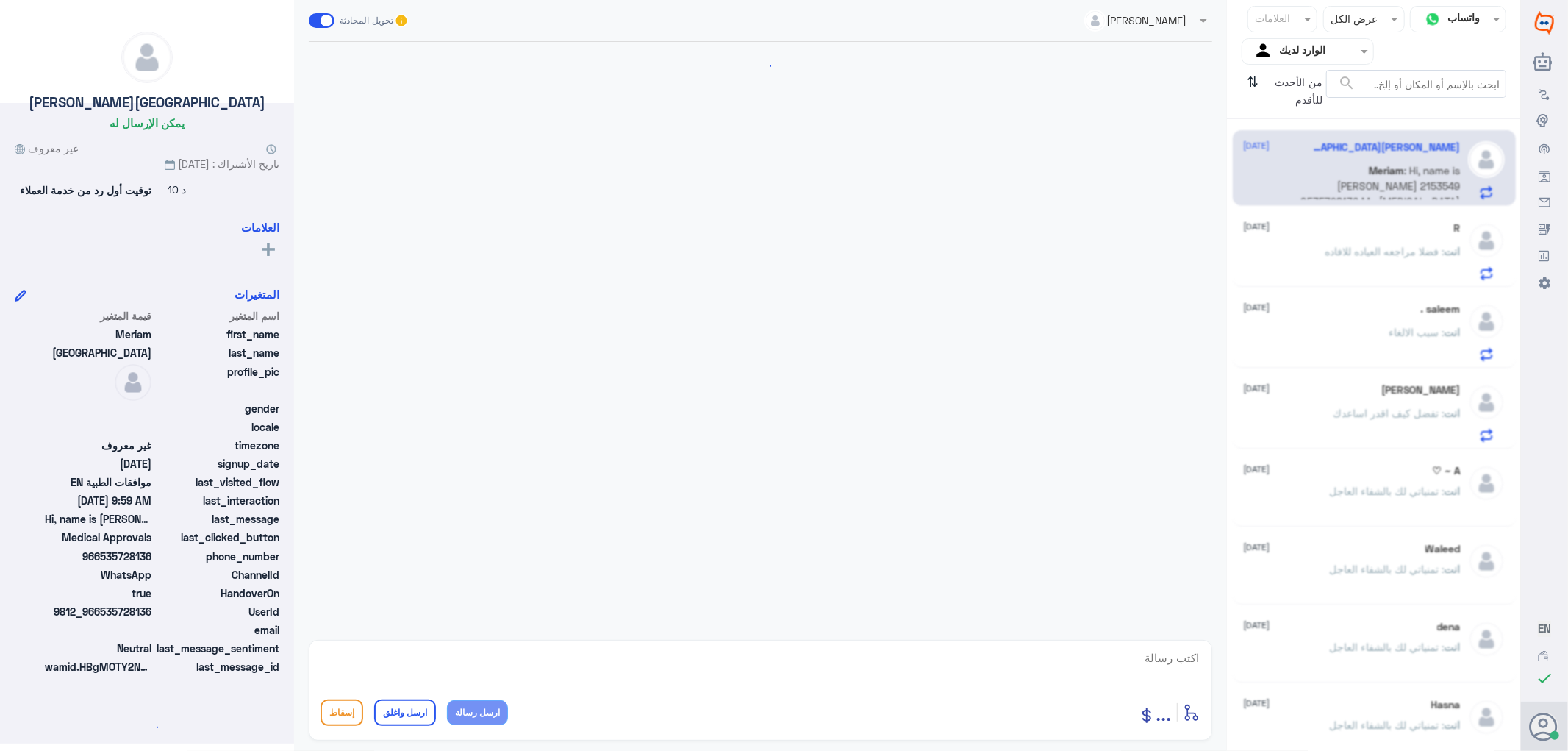
scroll to position [390, 0]
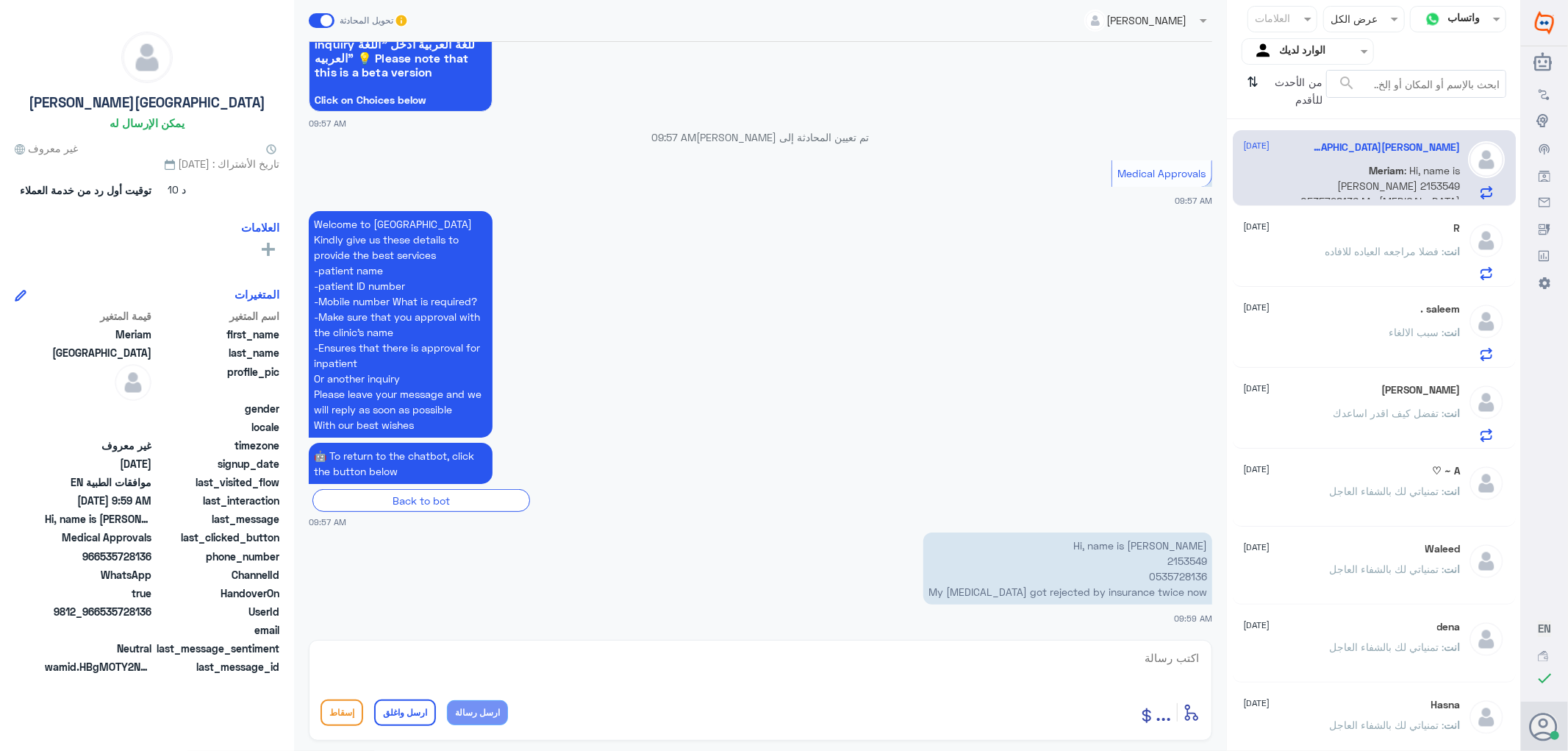
click at [1179, 560] on p "Hi, name is [PERSON_NAME] 2153549 0535728136 My [MEDICAL_DATA] got rejected by …" at bounding box center [1067, 569] width 289 height 72
copy p "2153549"
click at [1168, 655] on textarea at bounding box center [761, 666] width 880 height 36
type textarea "تفضل ميف اقدر اساعدك"
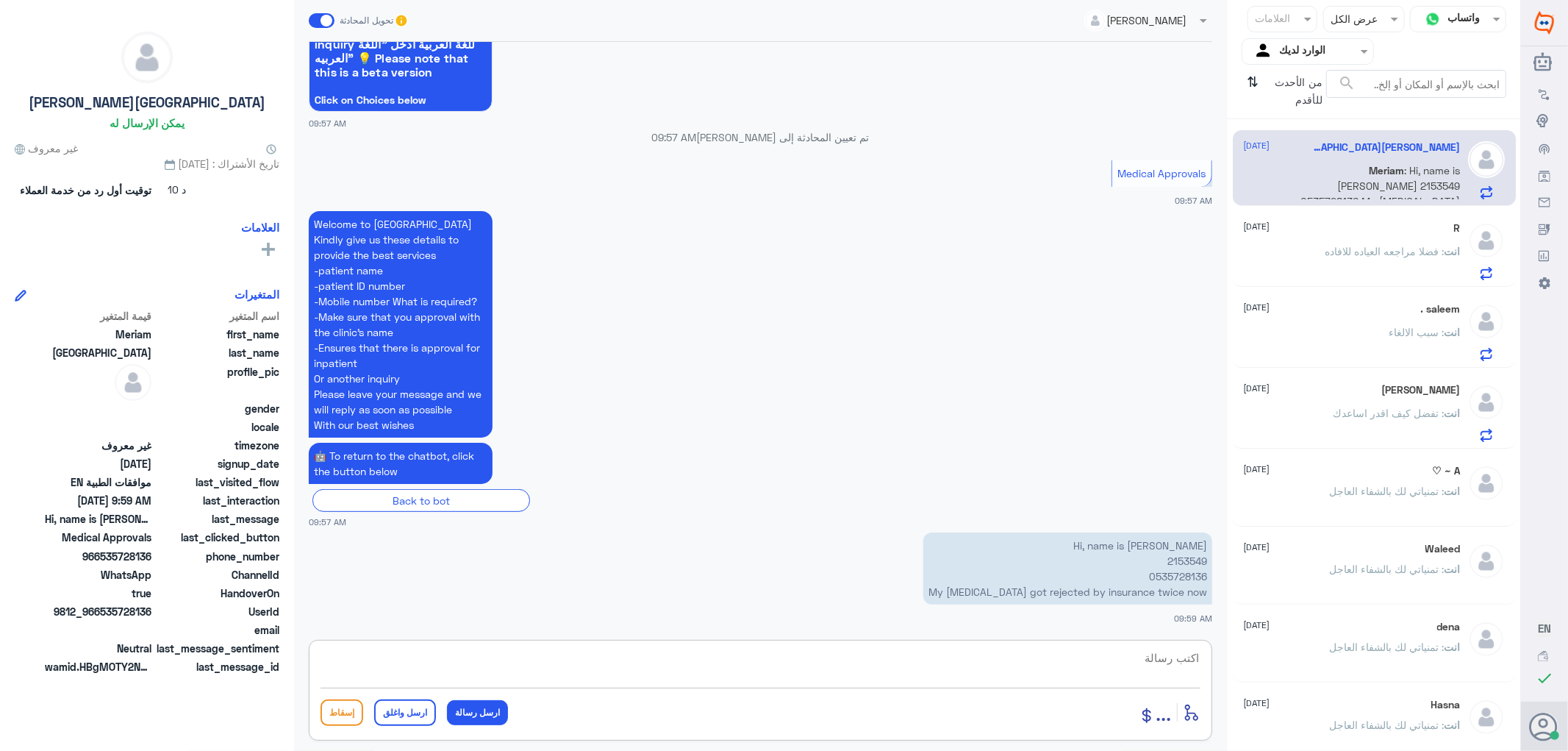
scroll to position [436, 0]
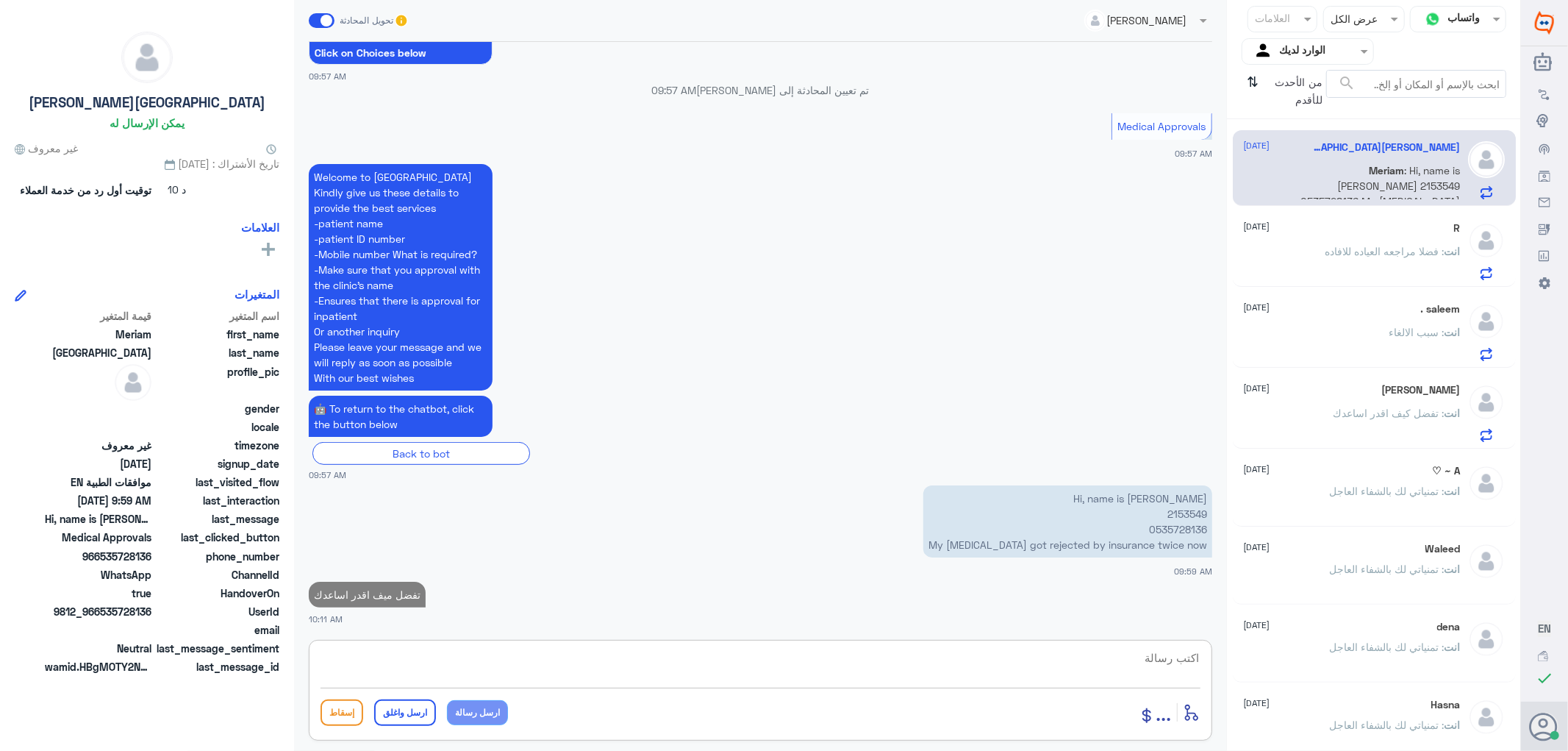
click at [1325, 255] on span ": فضلا مراجعه العياده للافاده" at bounding box center [1385, 251] width 119 height 13
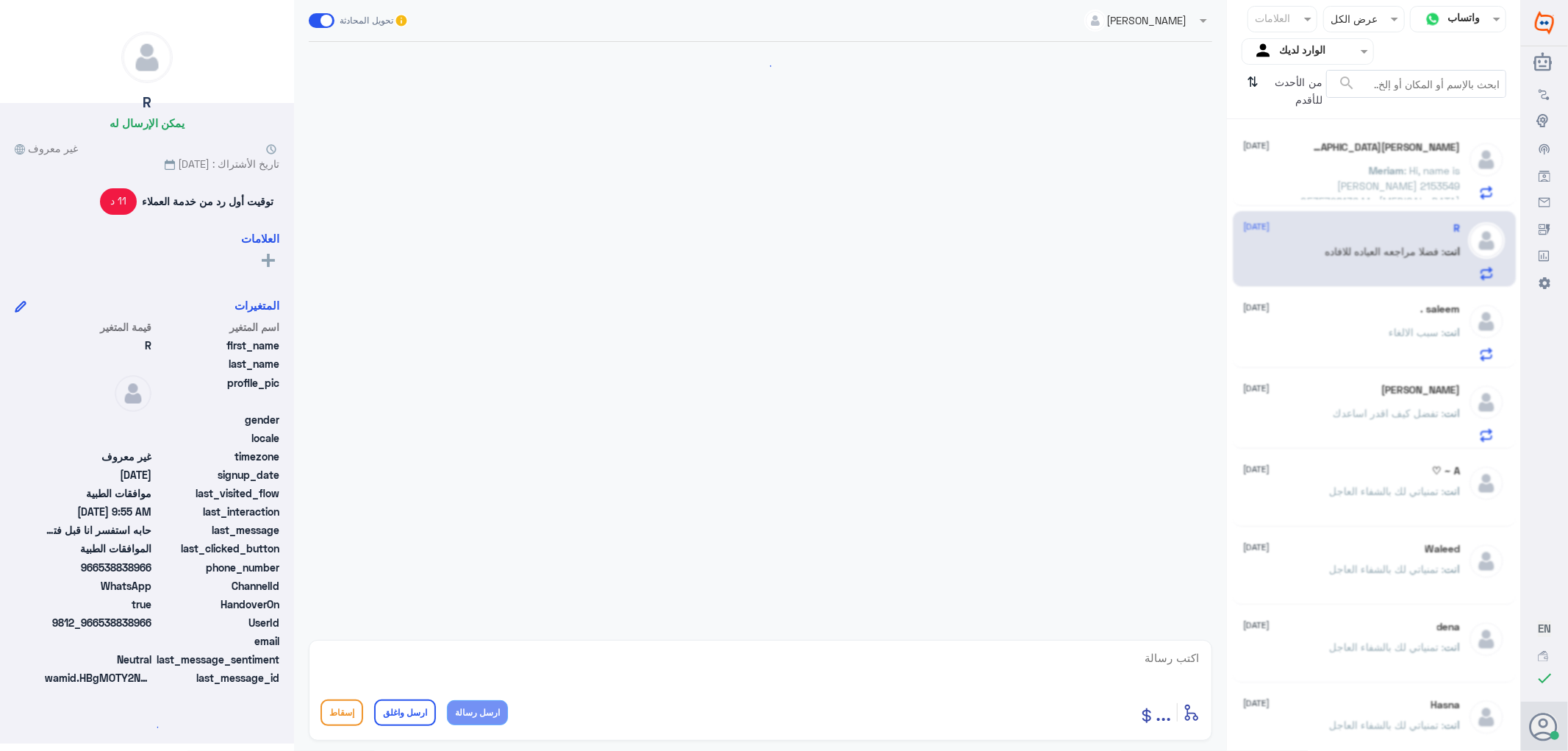
scroll to position [303, 0]
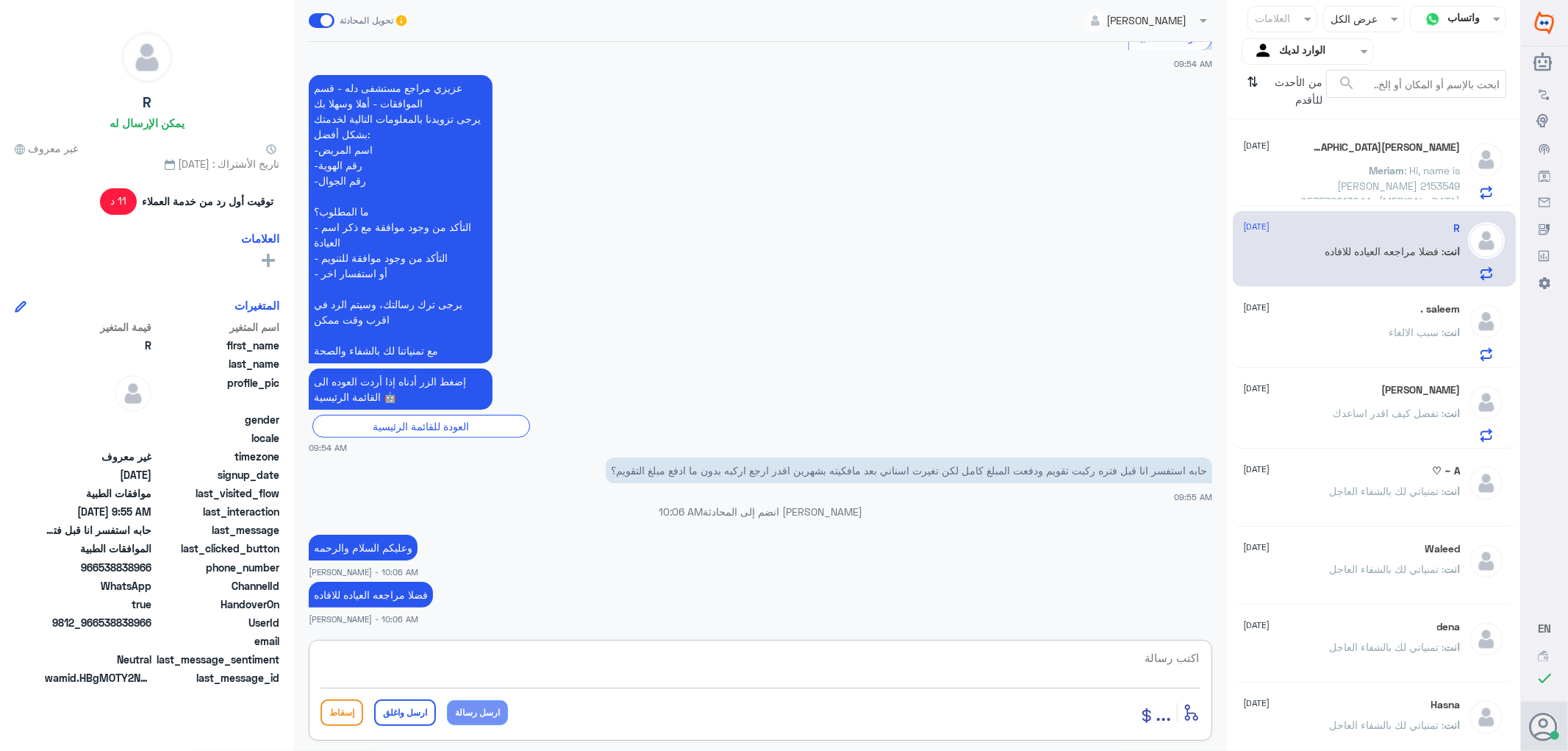
click at [1114, 662] on textarea at bounding box center [761, 666] width 880 height 36
paste textarea "تمنياتي لك بالشفاء العاجل"
type textarea "تمنياتي لك بالشفاء العاجل"
click at [413, 715] on button "ارسل واغلق" at bounding box center [404, 712] width 61 height 27
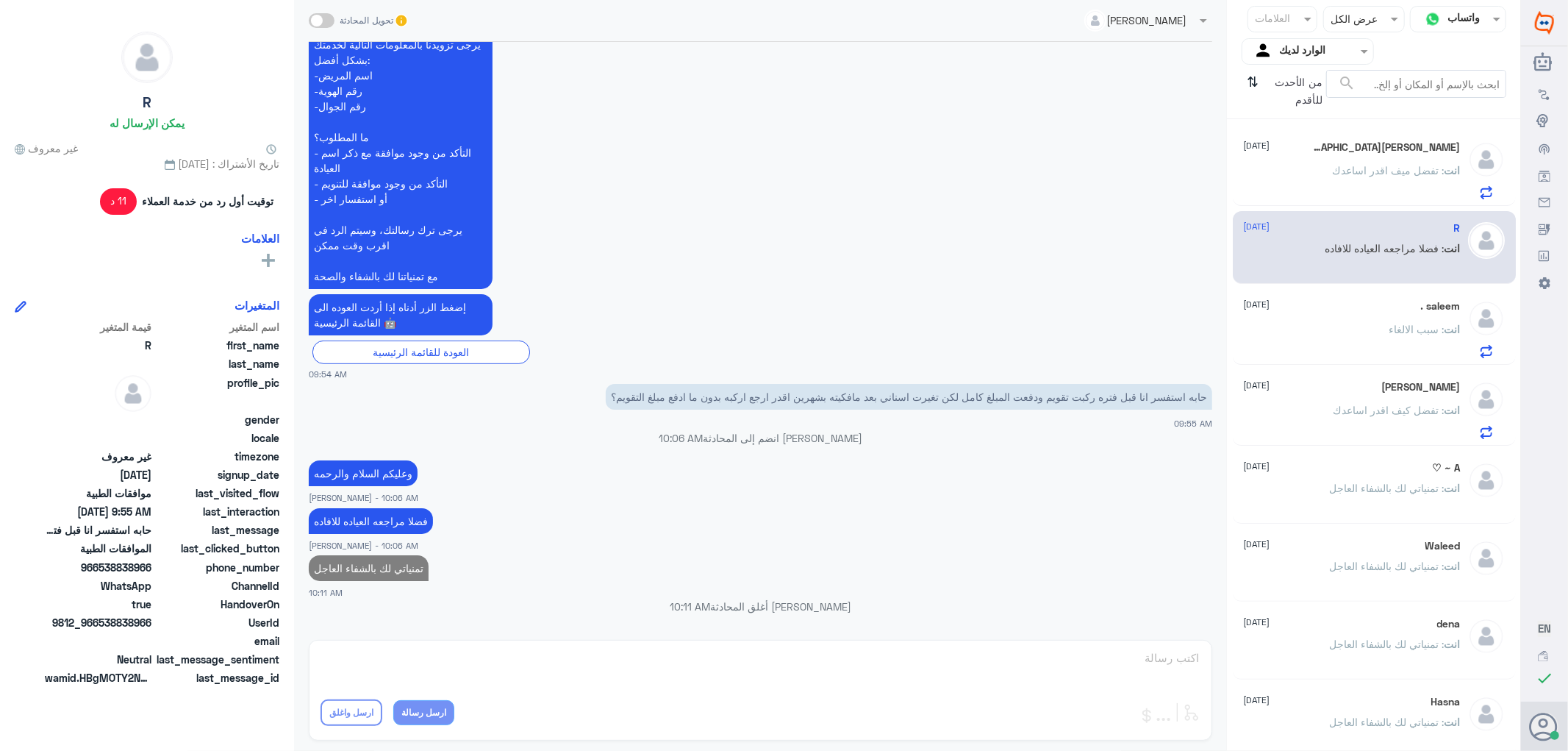
click at [1323, 161] on div "Meriam Riyadh [DATE] انت : تفضل ميف اقدر اساعدك" at bounding box center [1352, 170] width 217 height 58
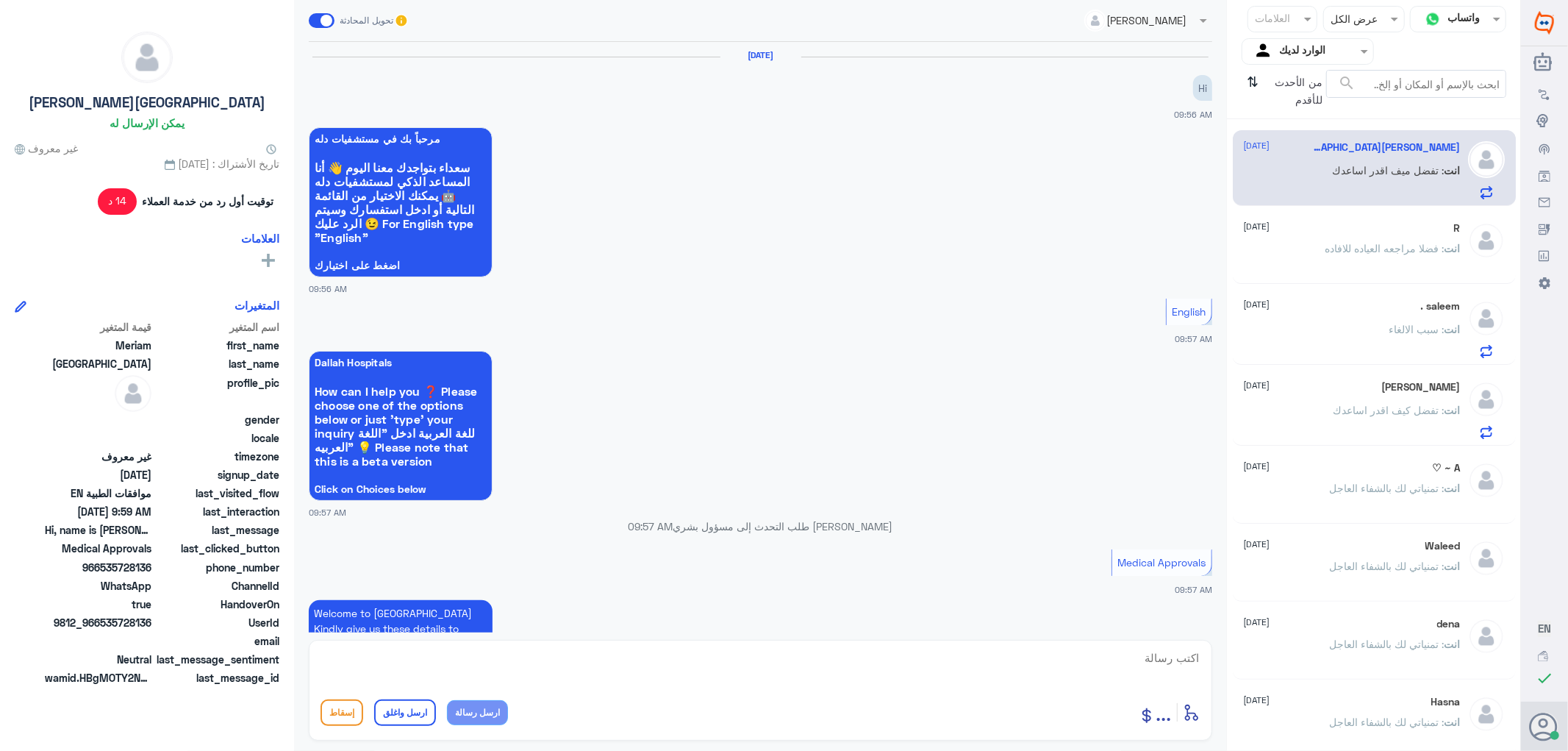
scroll to position [463, 0]
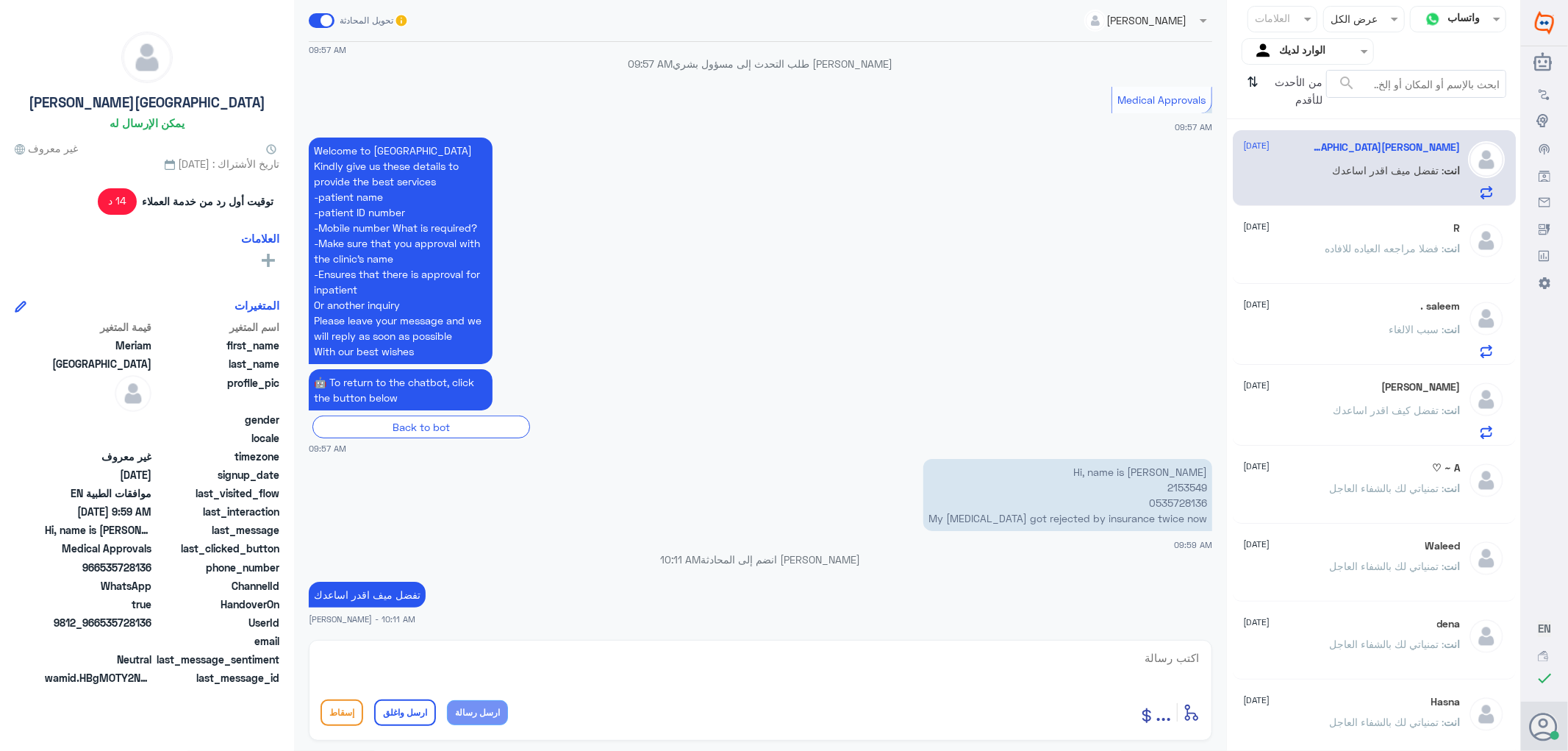
click at [1319, 314] on div "saleem . [DATE] انت : سبب الالغاء" at bounding box center [1352, 328] width 217 height 58
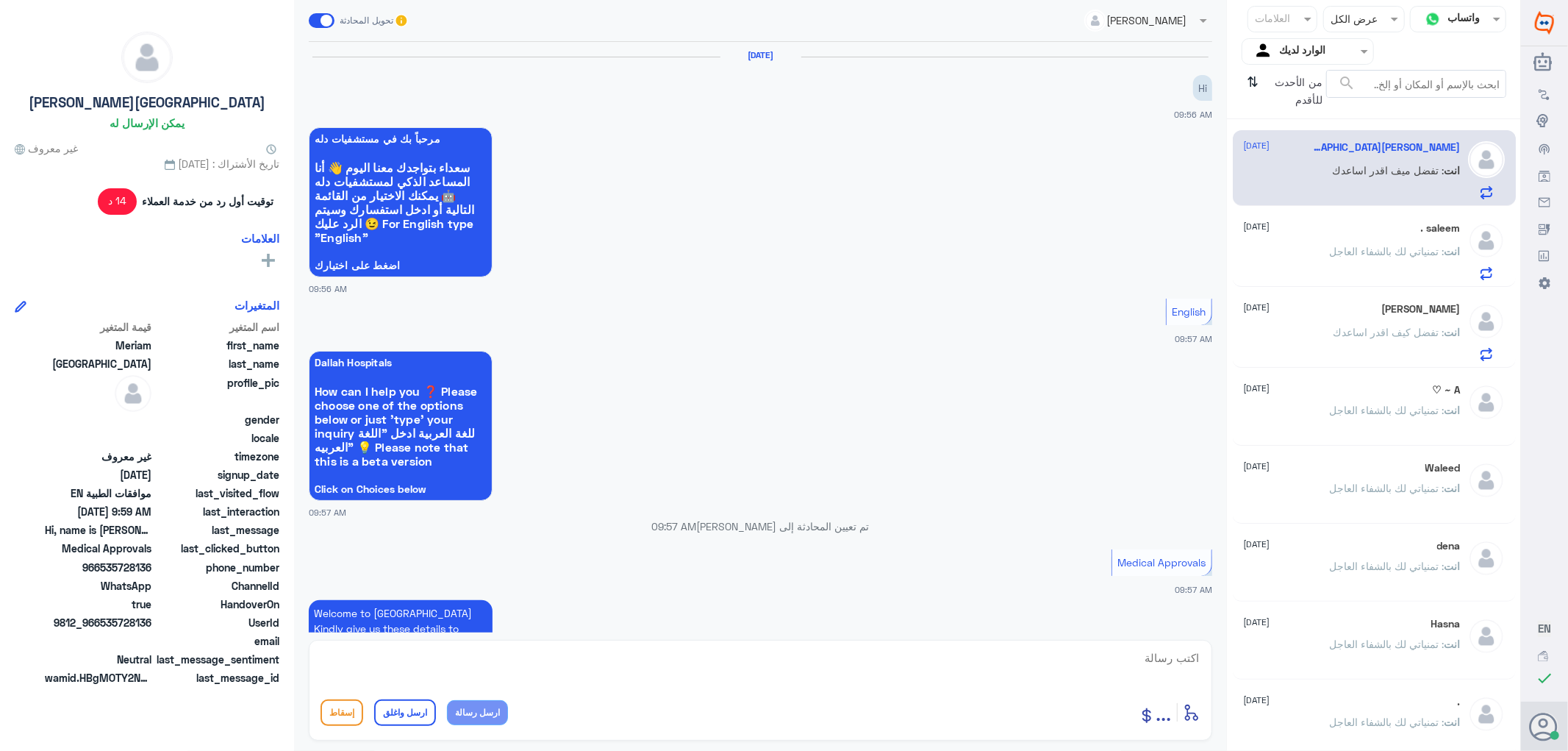
scroll to position [463, 0]
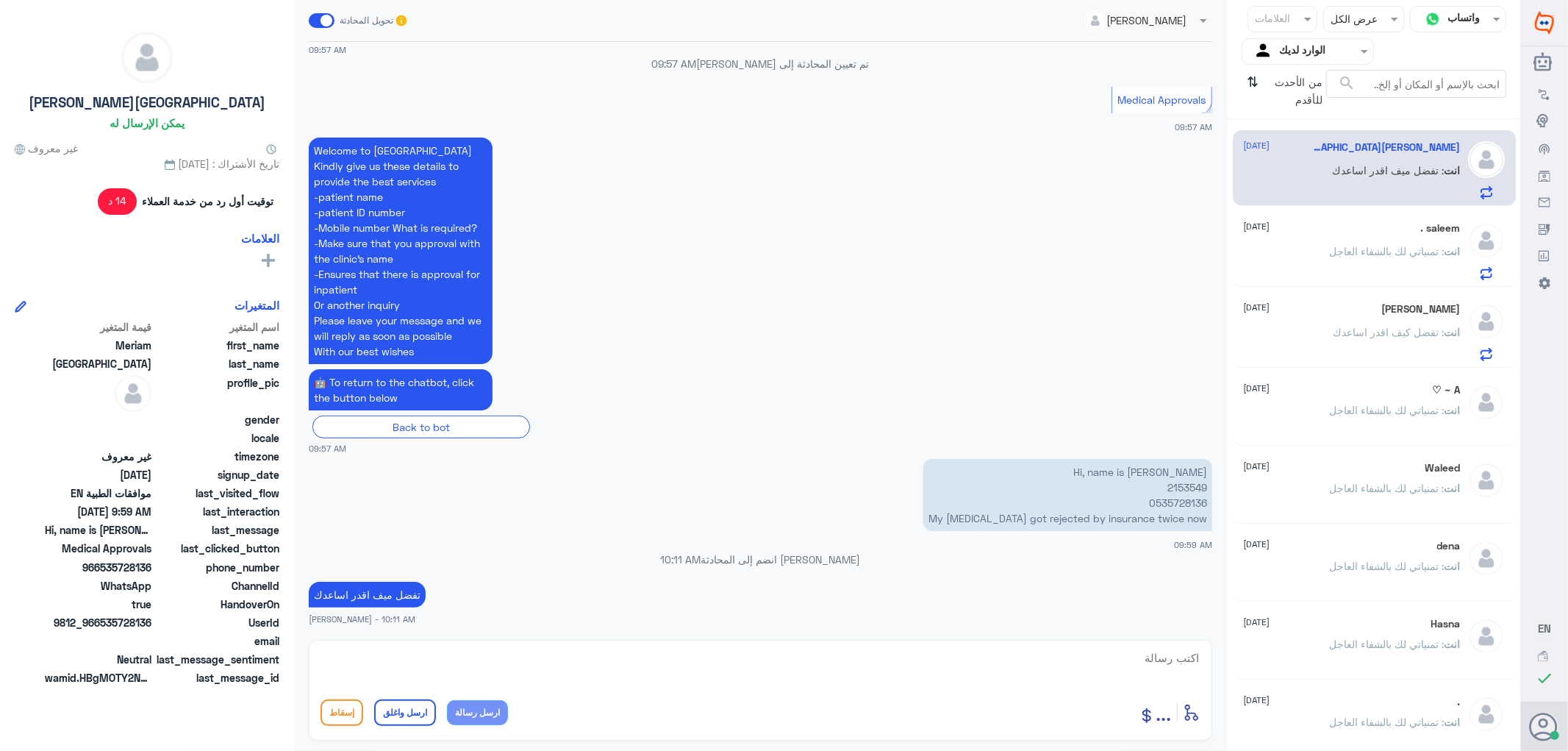
click at [1332, 236] on div "saleem . [DATE] انت : تمنياتي لك بالشفاء العاجل" at bounding box center [1352, 250] width 217 height 58
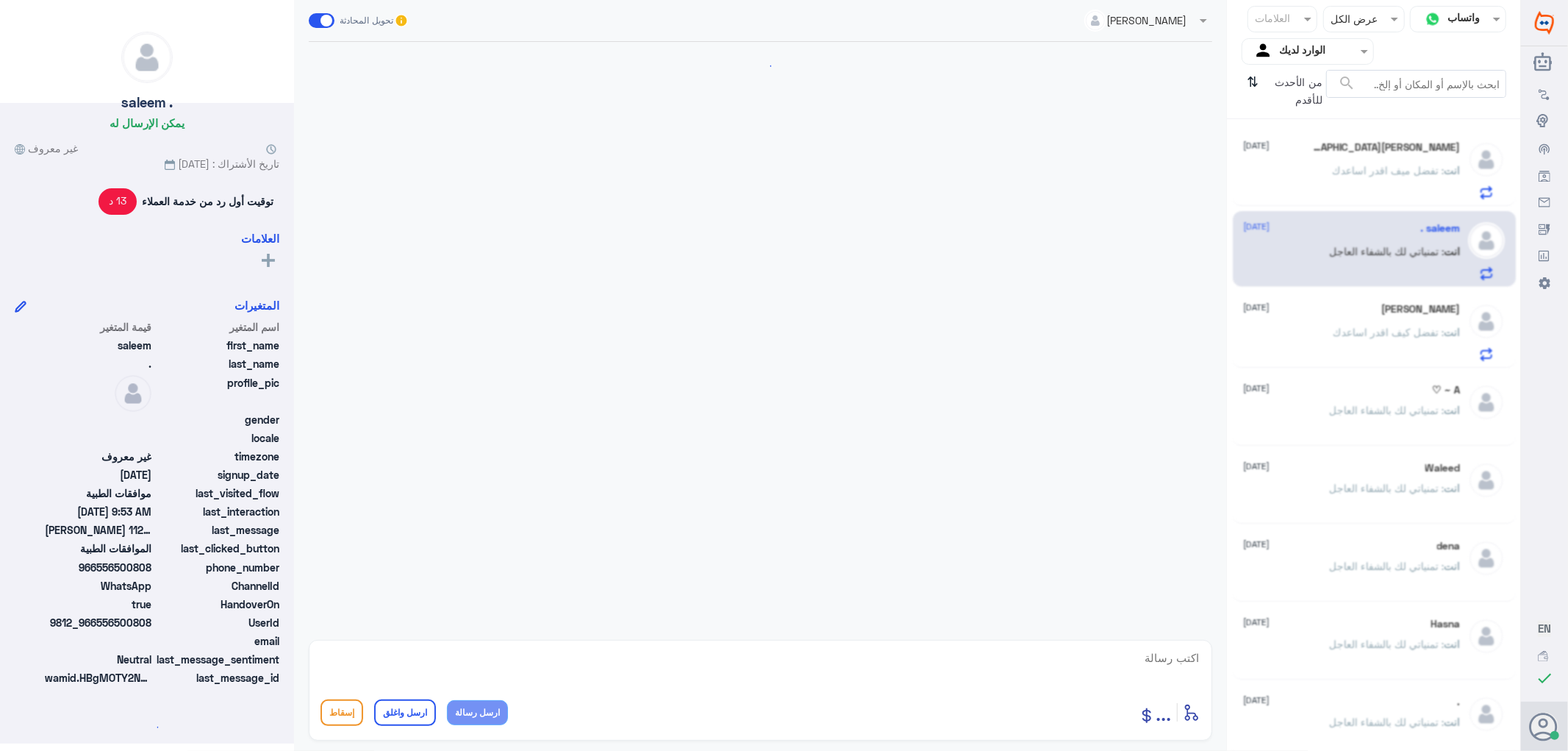
click at [1354, 326] on span ": تفضل كيف اقدر اساعدك" at bounding box center [1388, 332] width 111 height 13
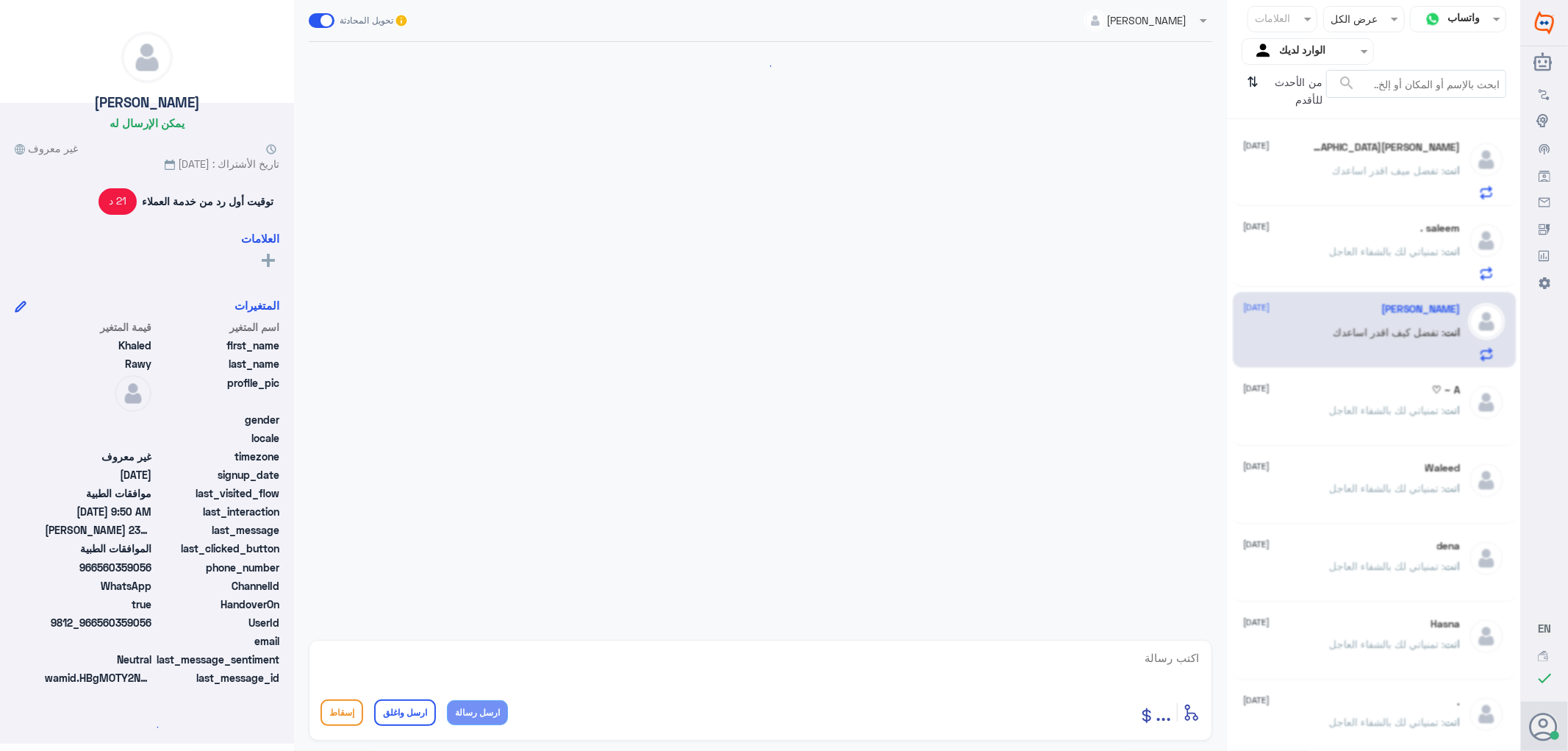
scroll to position [1359, 0]
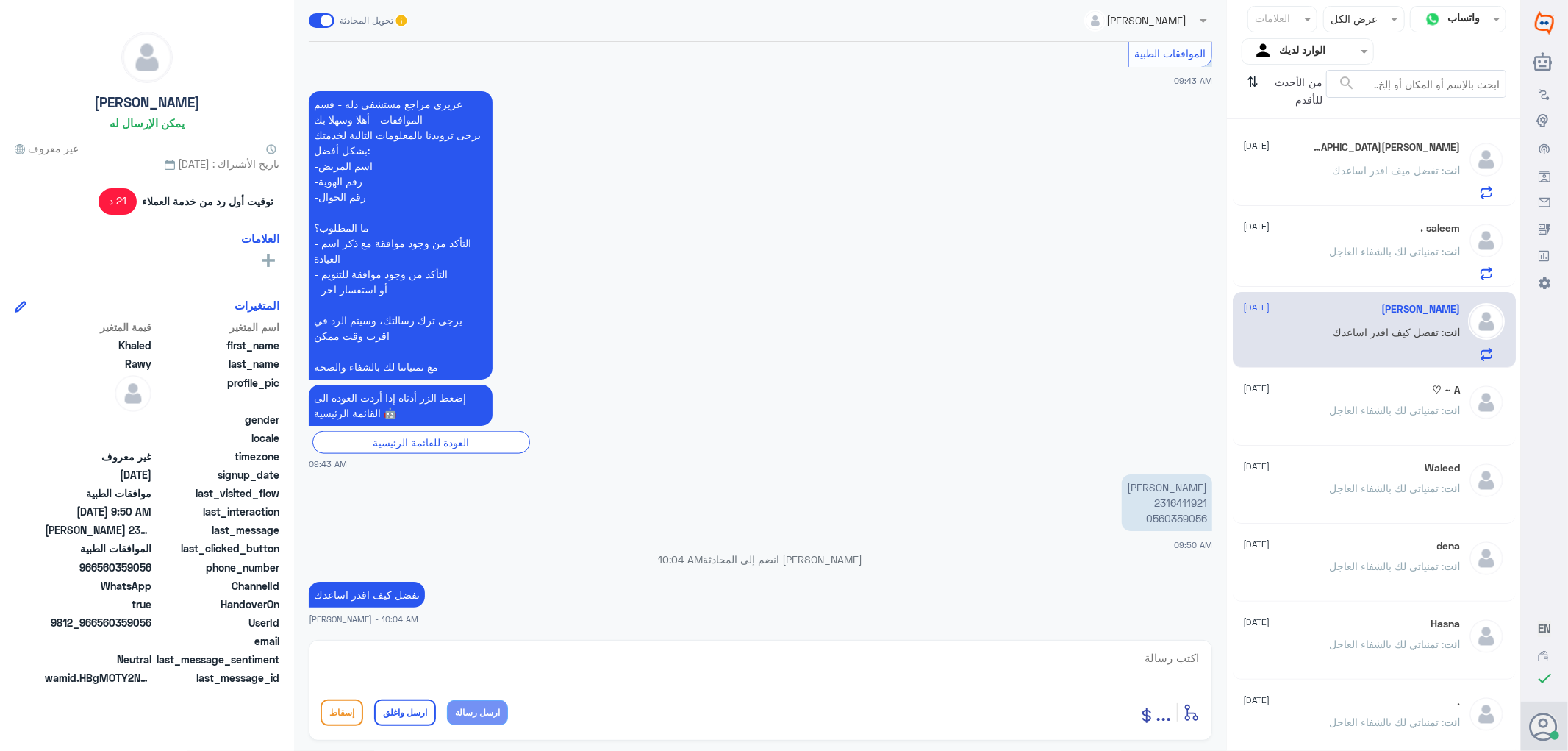
click at [1399, 407] on span ": تمنياتي لك بالشفاء العاجل" at bounding box center [1387, 410] width 115 height 13
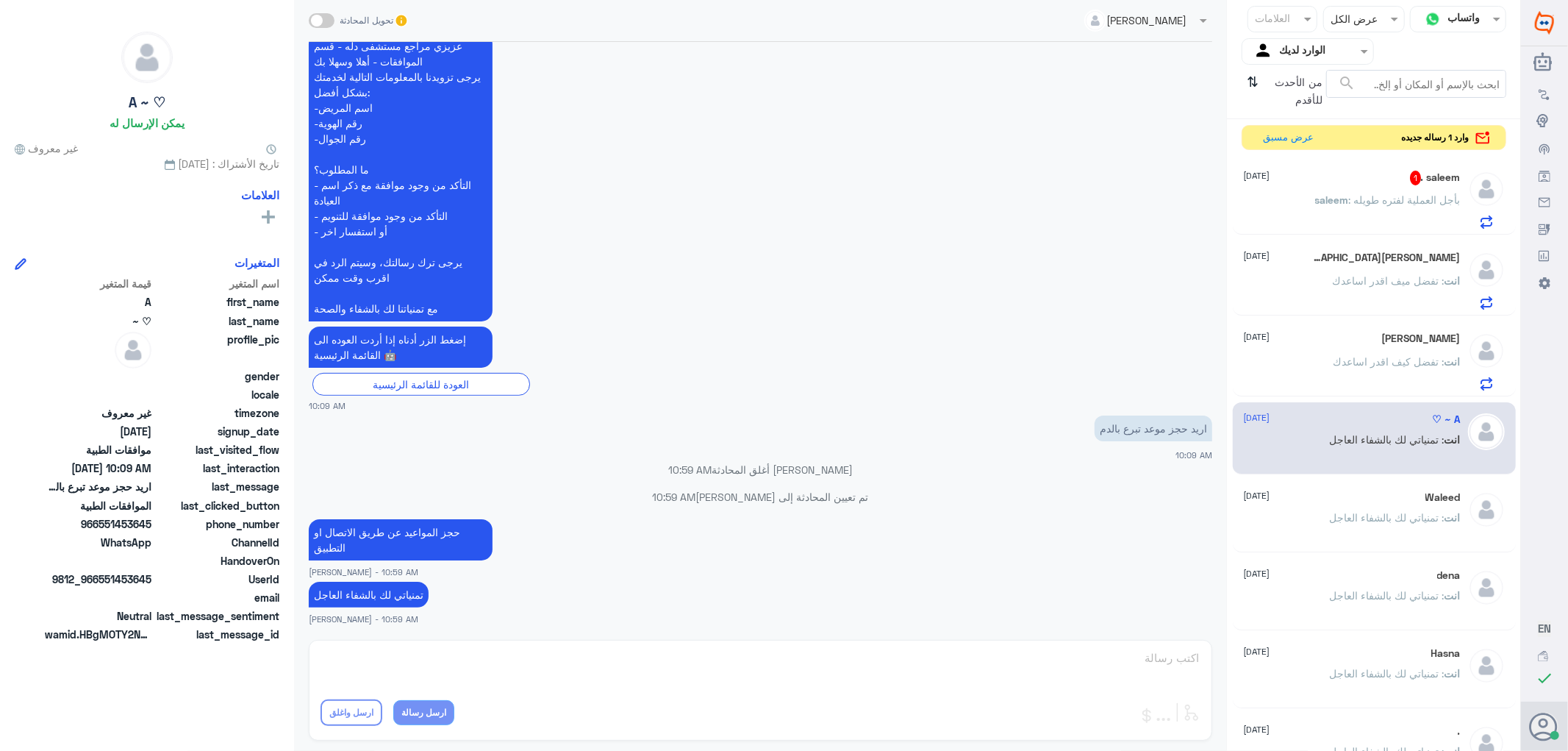
click at [1292, 194] on div "saleem . 1 [DATE] saleem : بأجل العملية لفتره طويله" at bounding box center [1352, 199] width 217 height 58
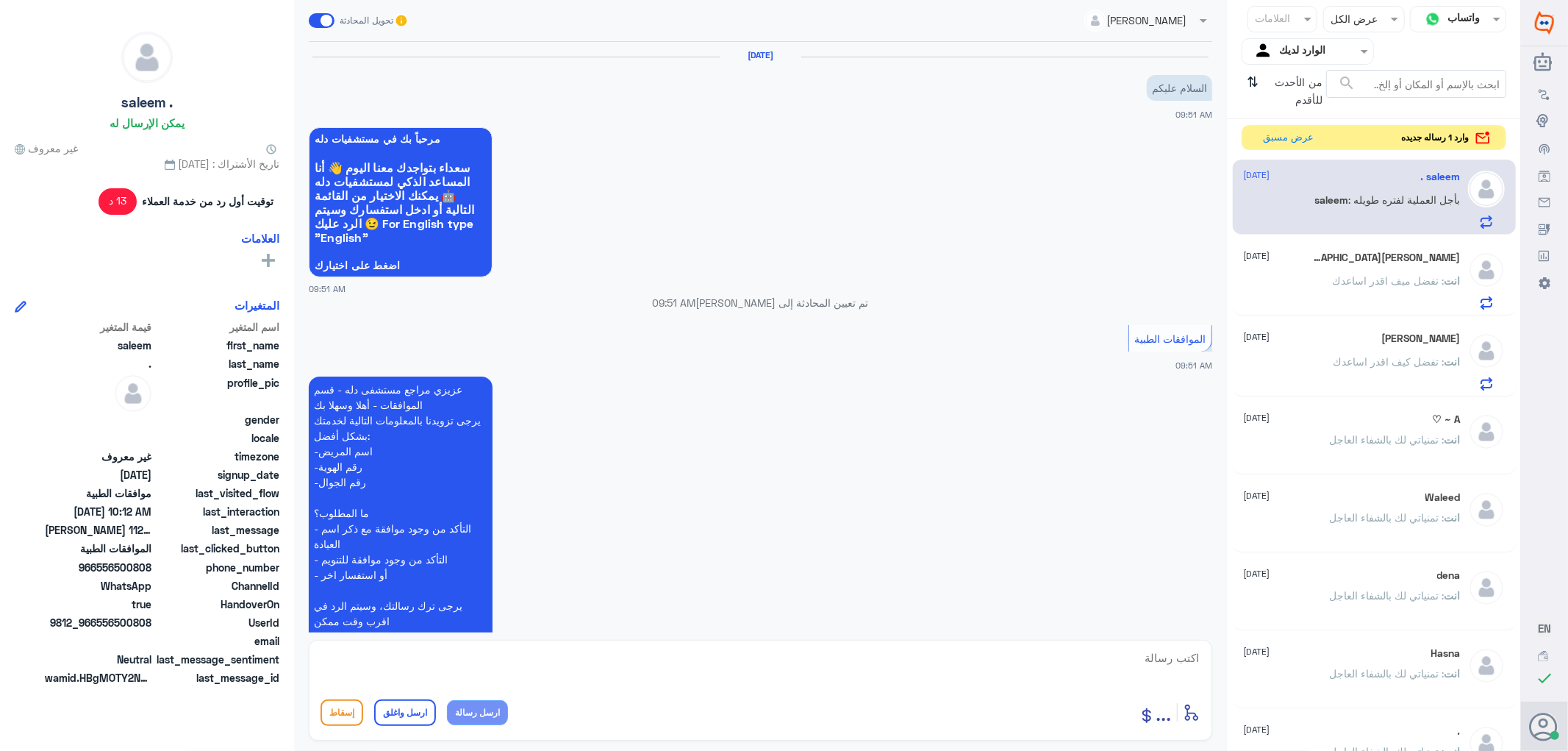
scroll to position [399, 0]
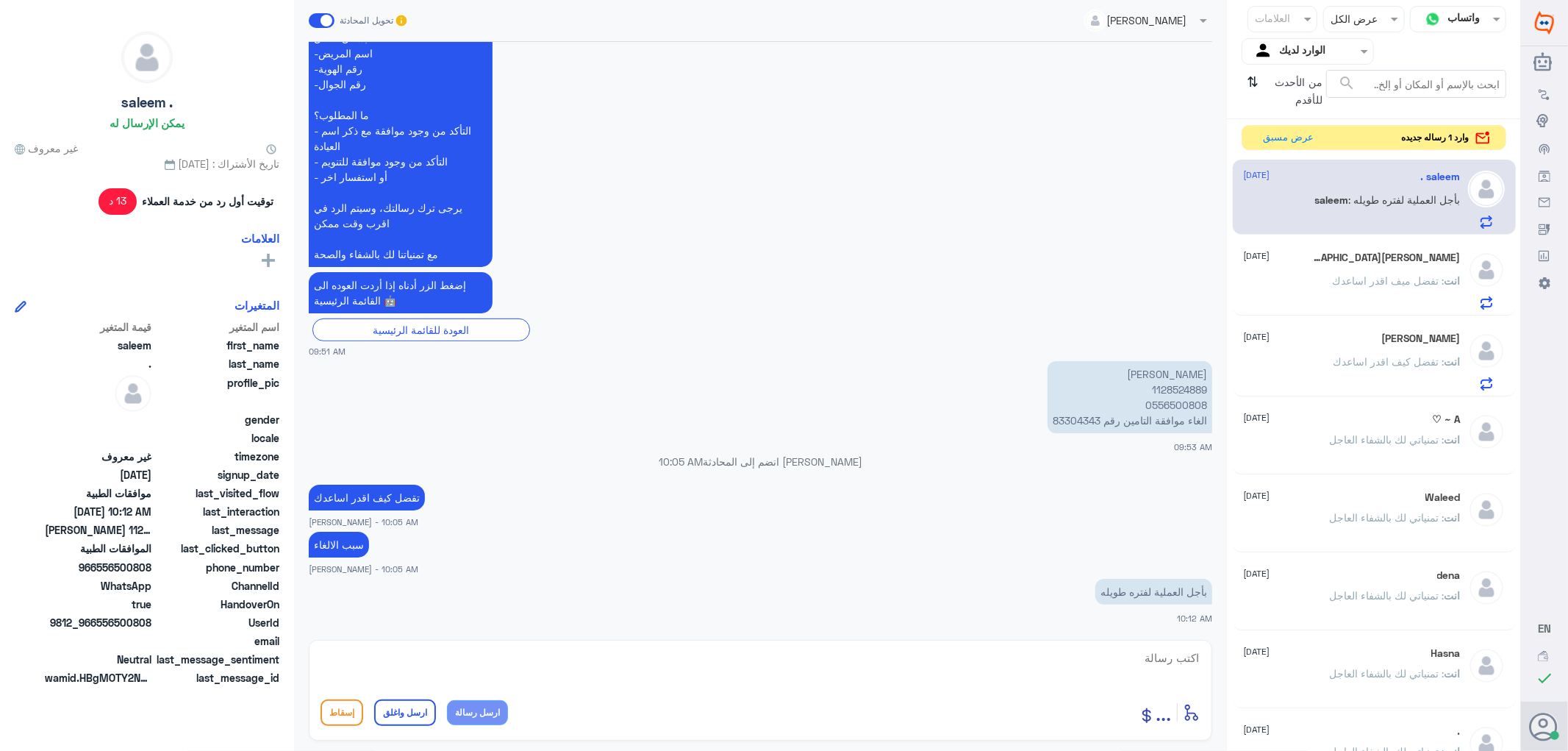
click at [1056, 417] on p "[PERSON_NAME] 1128524889 0556500808 الغاء موافقة التامين رقم 83304343" at bounding box center [1130, 397] width 165 height 72
copy p "83304343"
click at [1119, 585] on p "بأجل العملية لفتره طويله" at bounding box center [1154, 591] width 117 height 26
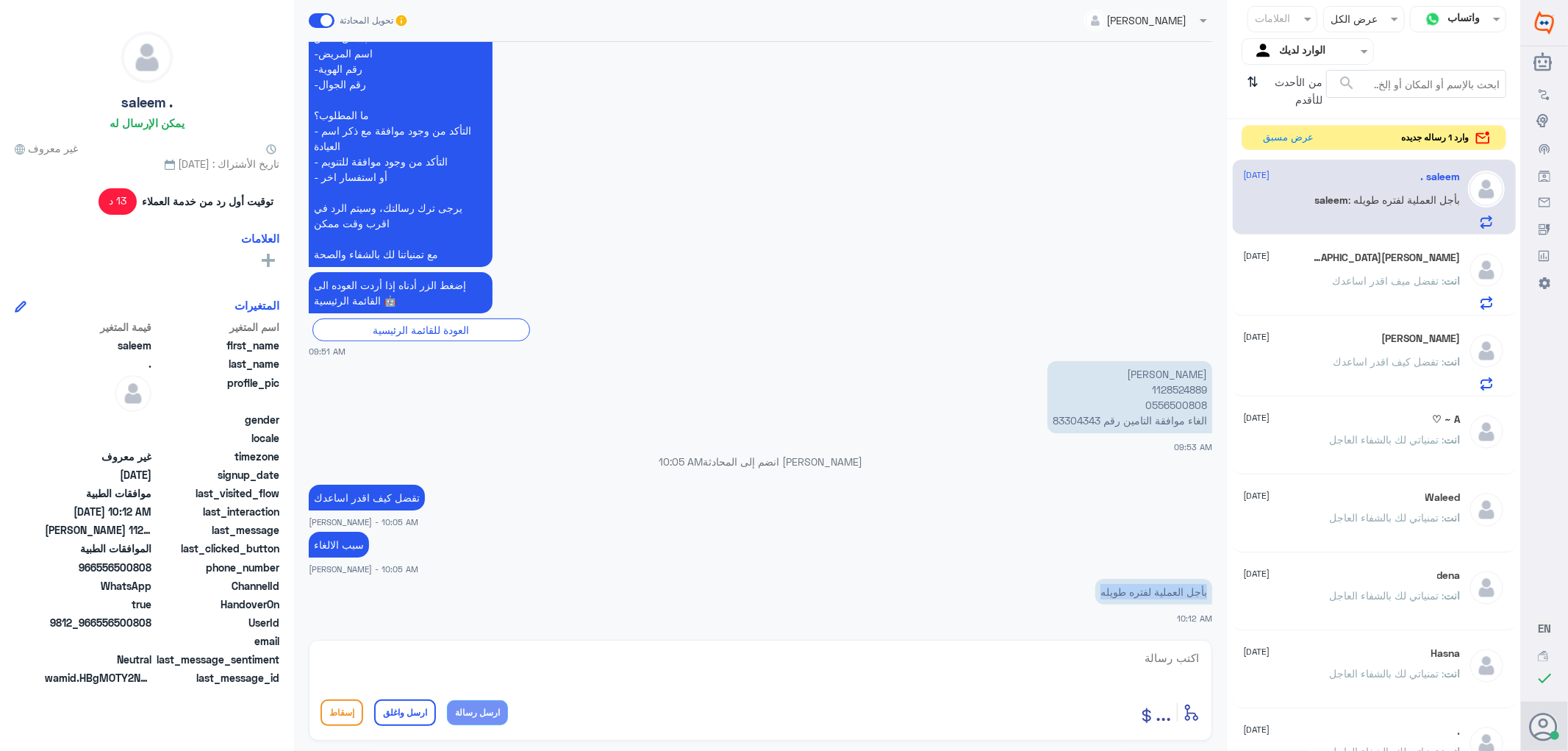
click at [1119, 585] on p "بأجل العملية لفتره طويله" at bounding box center [1154, 591] width 117 height 26
copy div "بأجل العملية لفتره طويله"
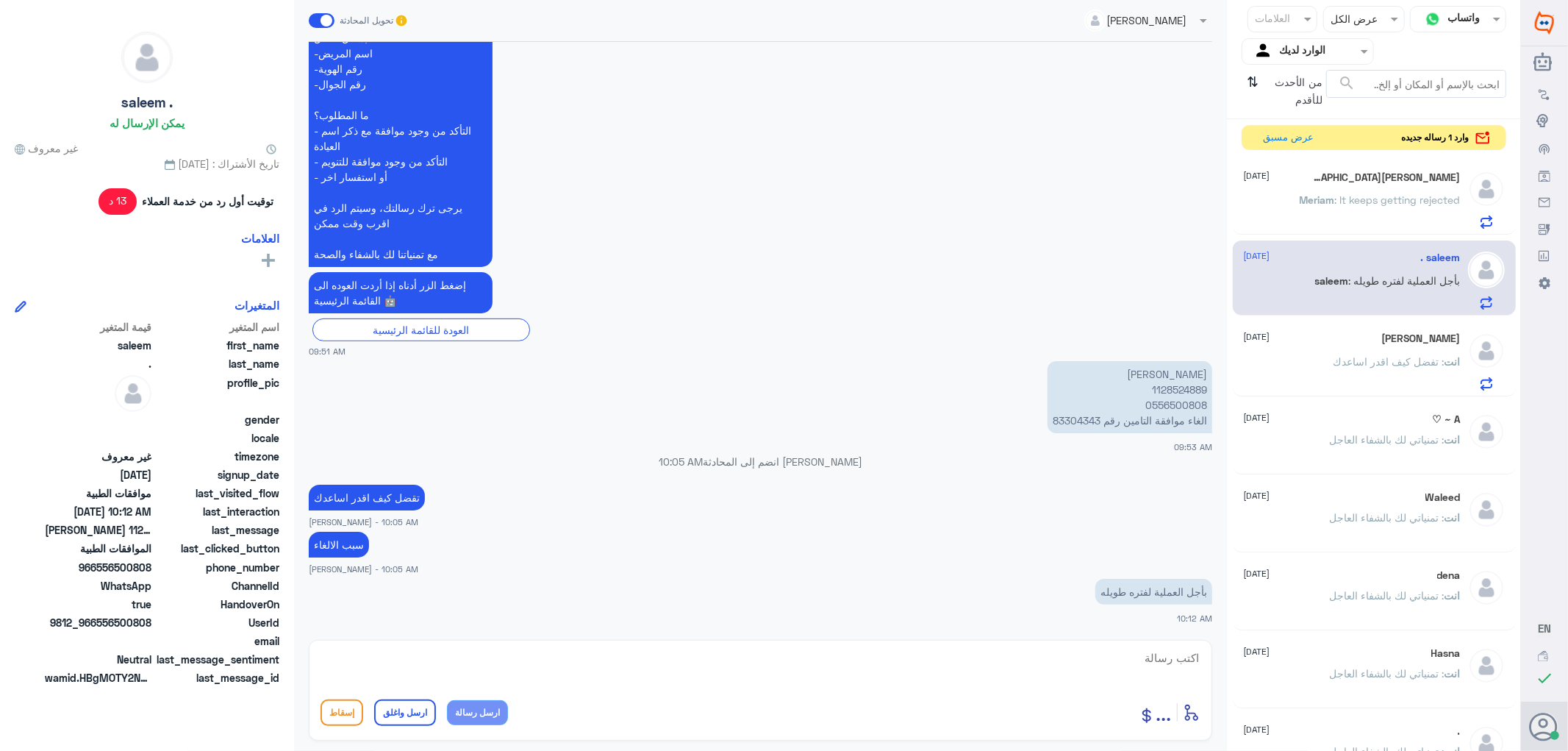
click at [1303, 176] on div "Meriam [GEOGRAPHIC_DATA] 1 [DATE]" at bounding box center [1352, 178] width 217 height 15
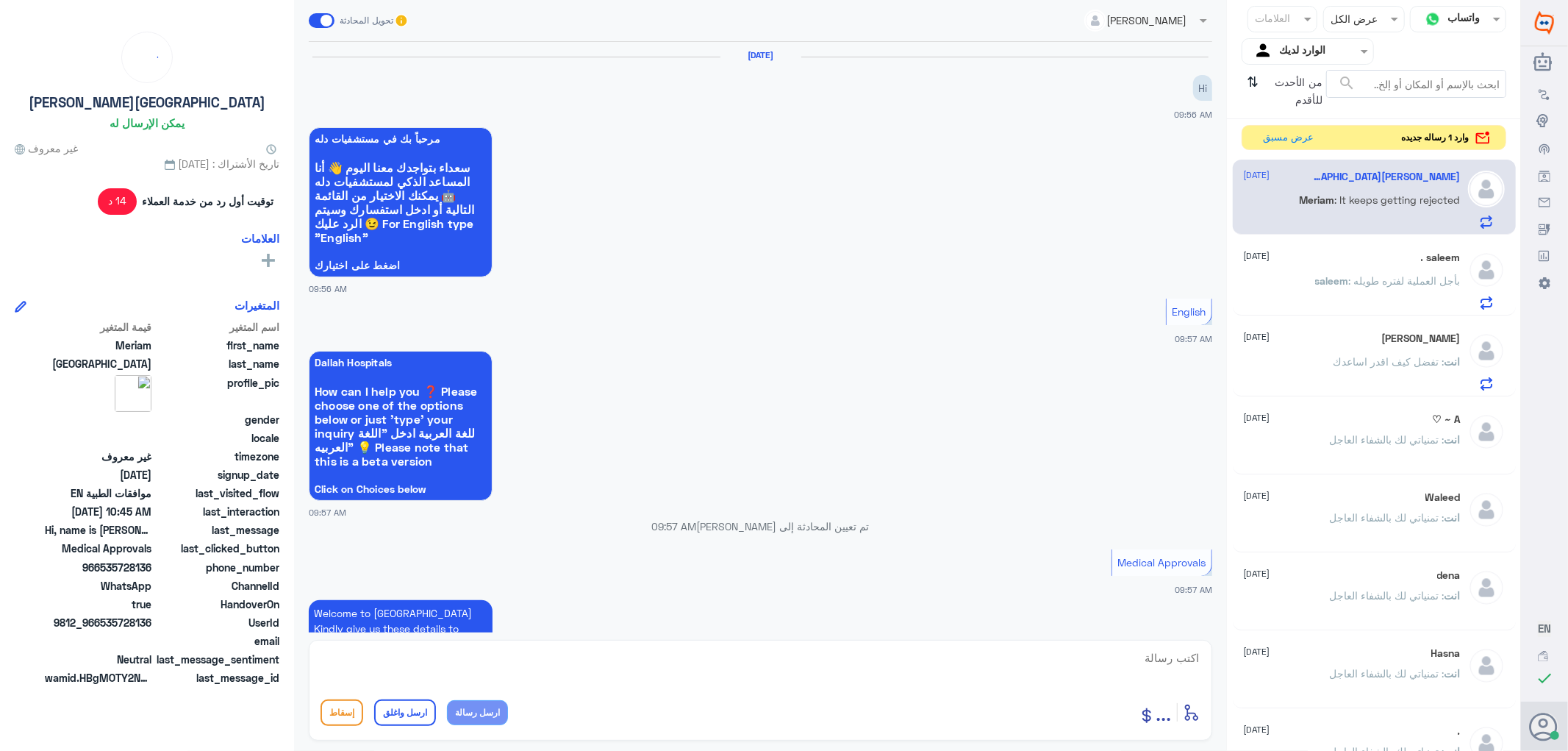
scroll to position [514, 0]
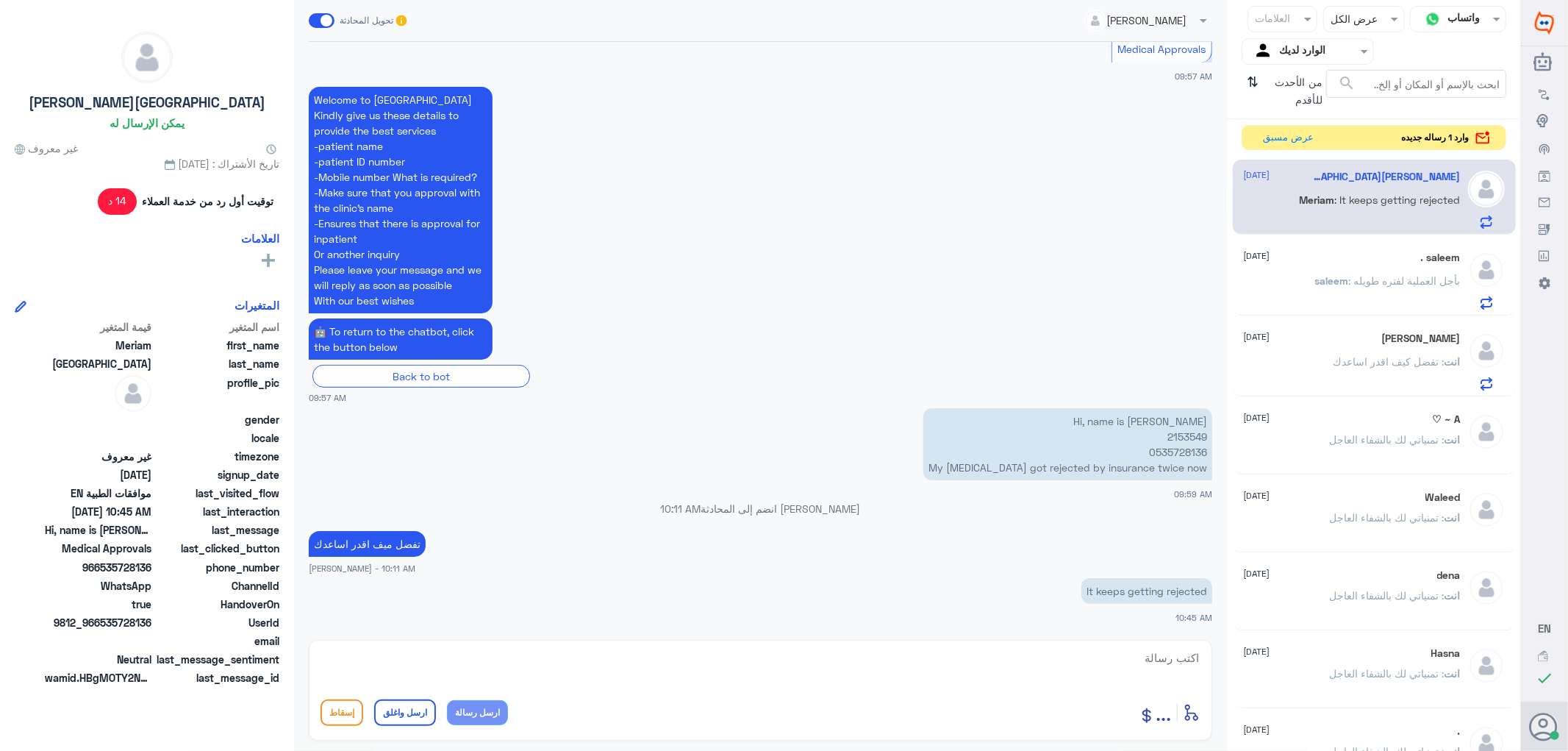
click at [1172, 433] on p "Hi, name is [PERSON_NAME] 2153549 0535728136 My [MEDICAL_DATA] got rejected by …" at bounding box center [1067, 444] width 289 height 72
copy p "2153549"
click at [1277, 139] on button "عرض مسبق" at bounding box center [1287, 137] width 61 height 23
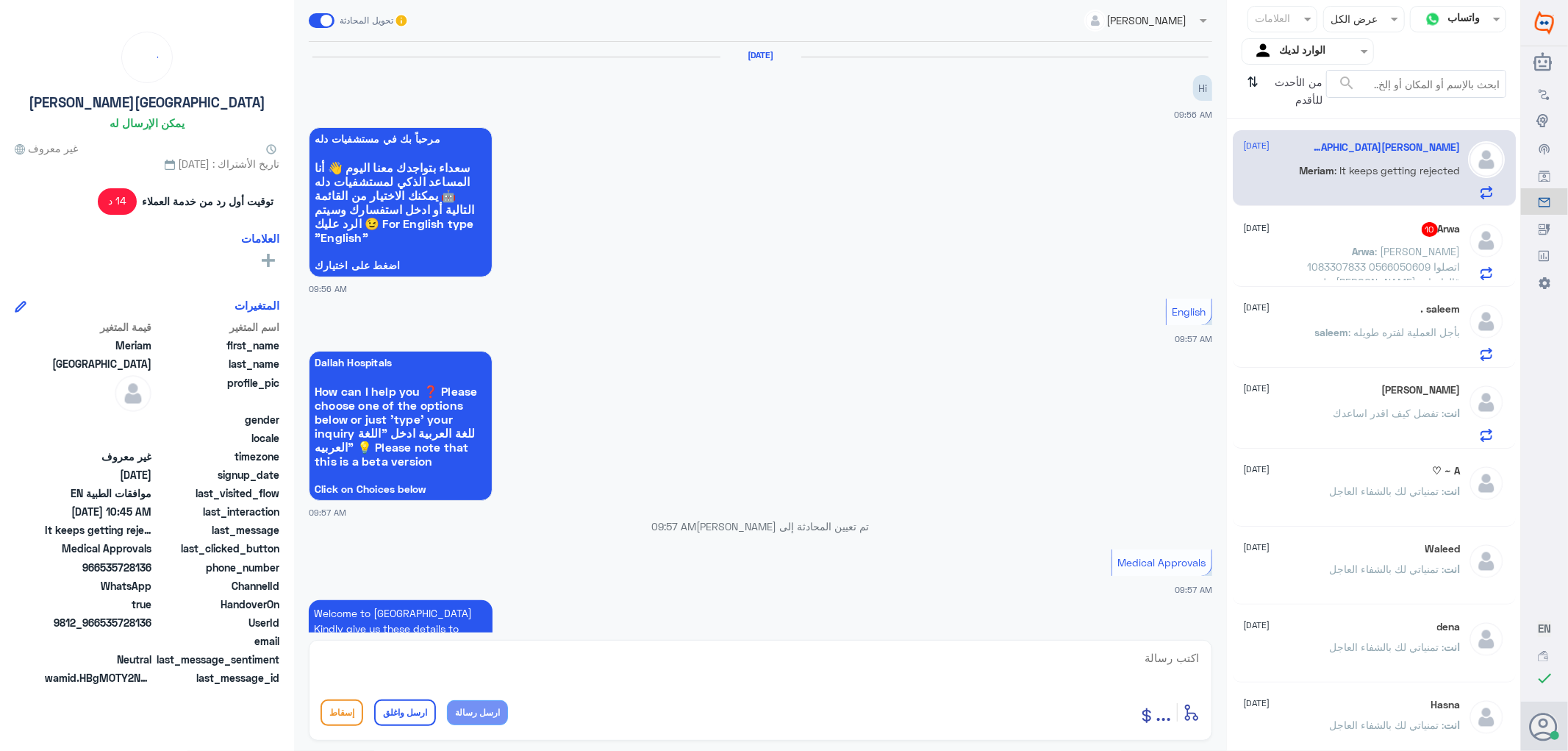
scroll to position [514, 0]
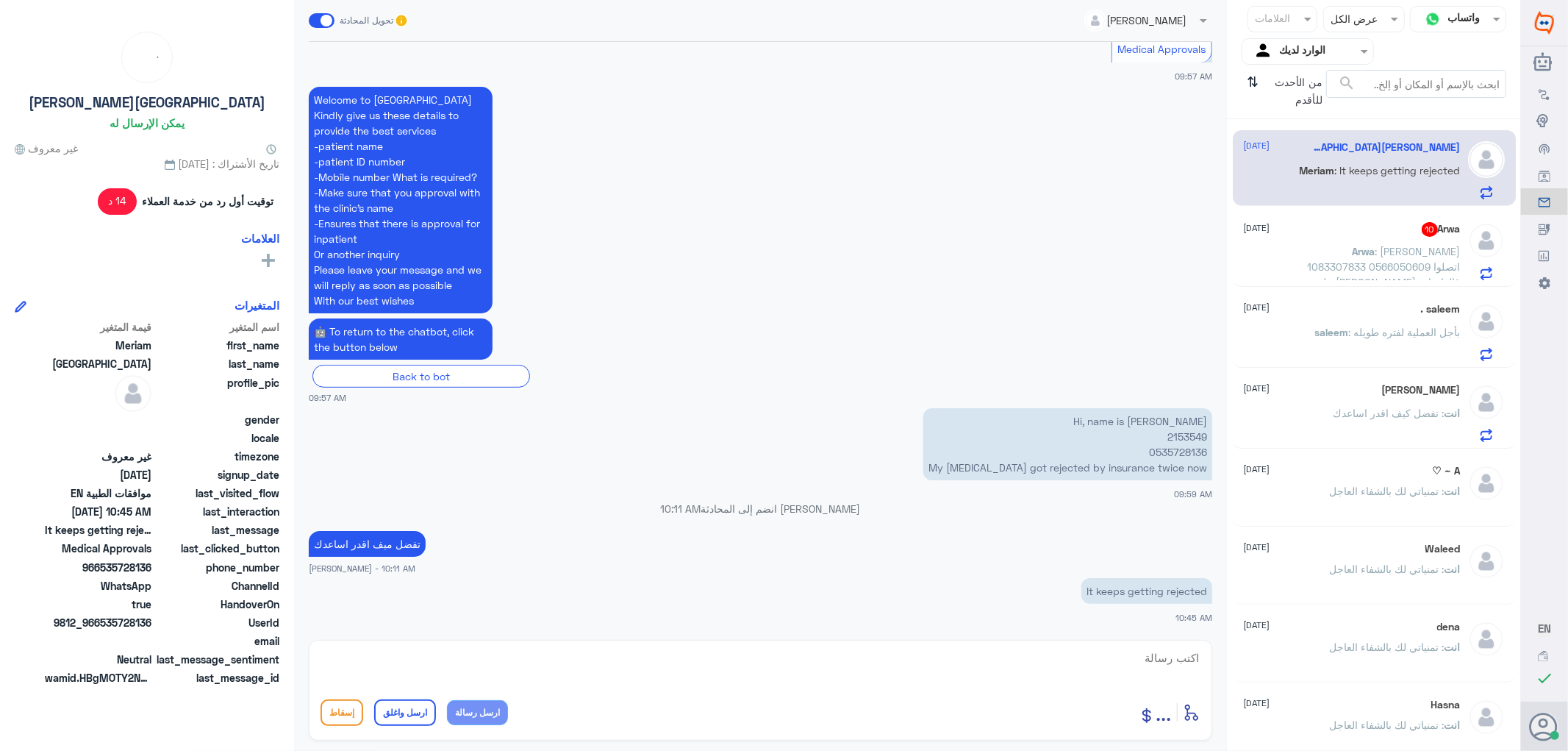
click at [1398, 267] on span ": [PERSON_NAME] 1083307833 0566050609 اتصلوا عليه [PERSON_NAME] قالوا جات موافق…" at bounding box center [1384, 282] width 153 height 74
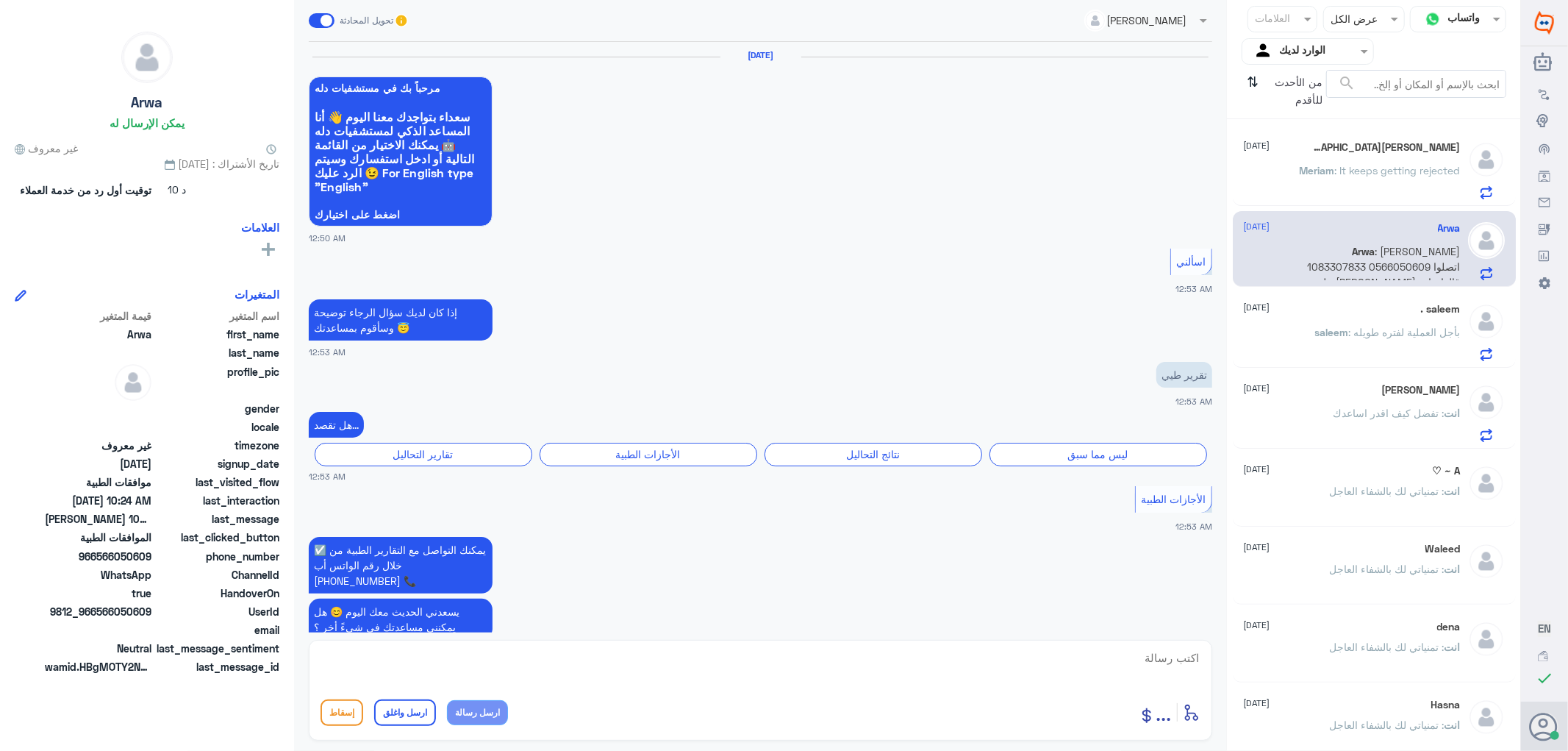
scroll to position [1595, 0]
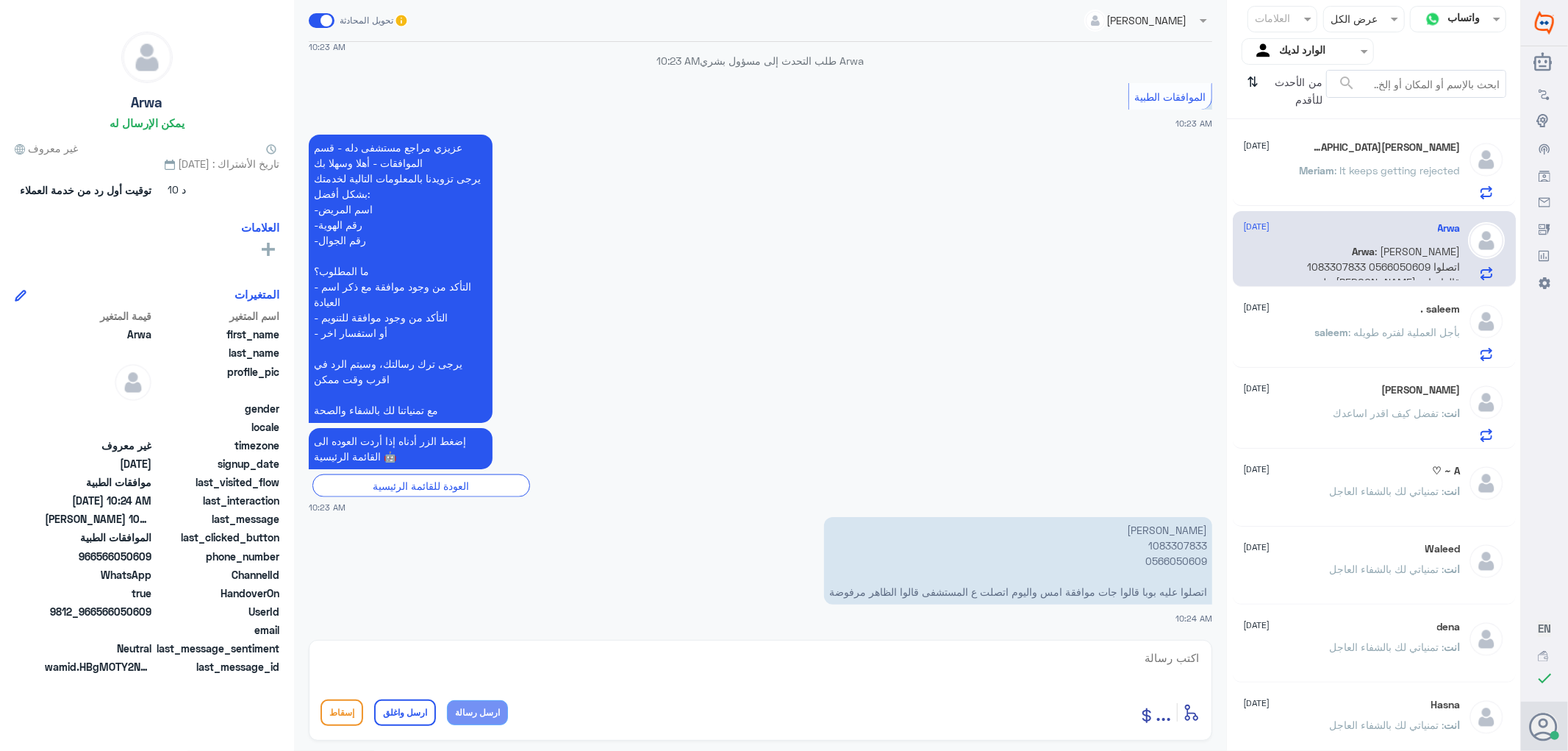
click at [1164, 544] on p "[PERSON_NAME] 1083307833 0566050609 اتصلوا عليه بوبا قالوا جات موافقة امس واليو…" at bounding box center [1017, 560] width 388 height 87
copy p "1083307833"
click at [1157, 652] on textarea at bounding box center [761, 666] width 880 height 36
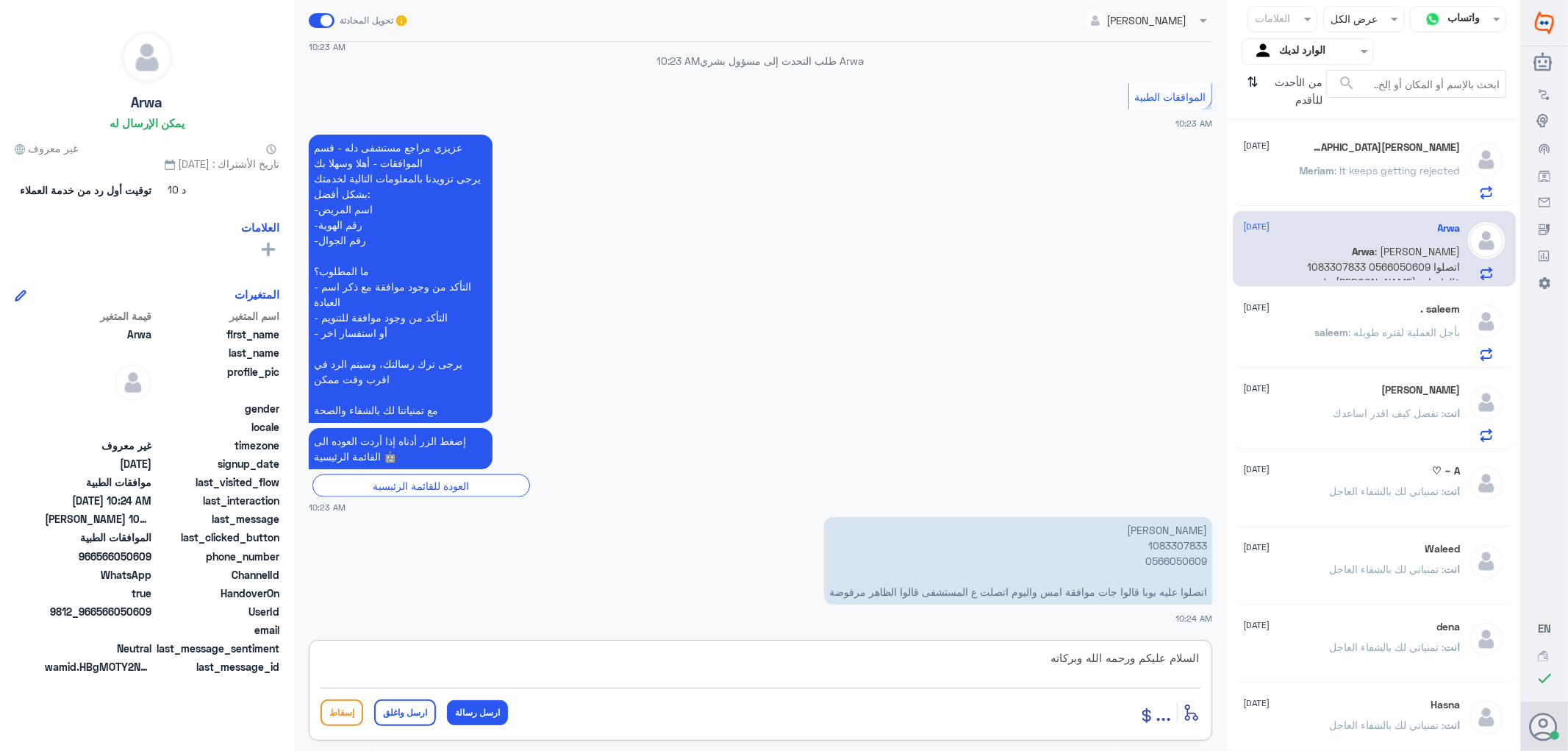
type textarea "السلام عليكم ورحمه الله وبركاته"
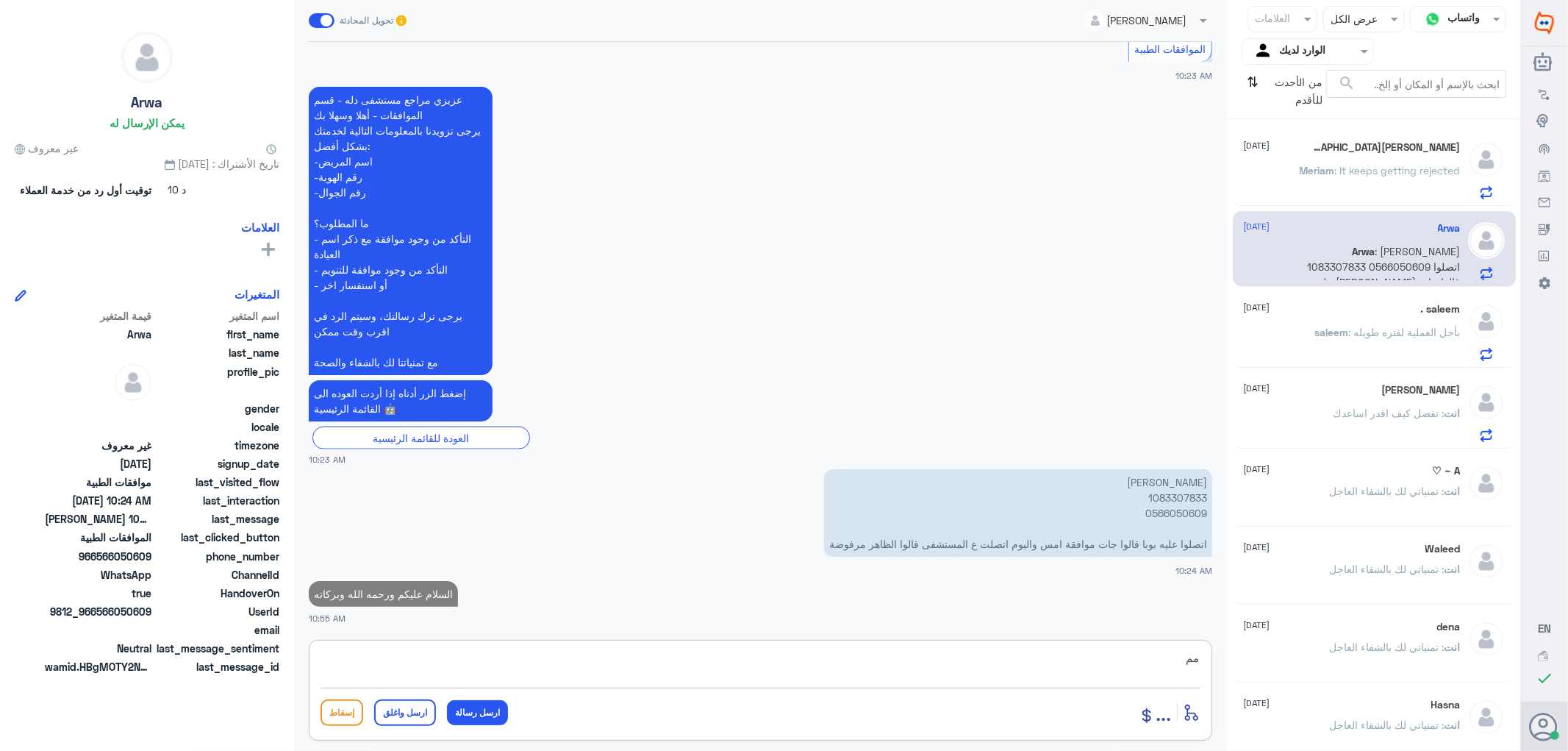
scroll to position [1642, 0]
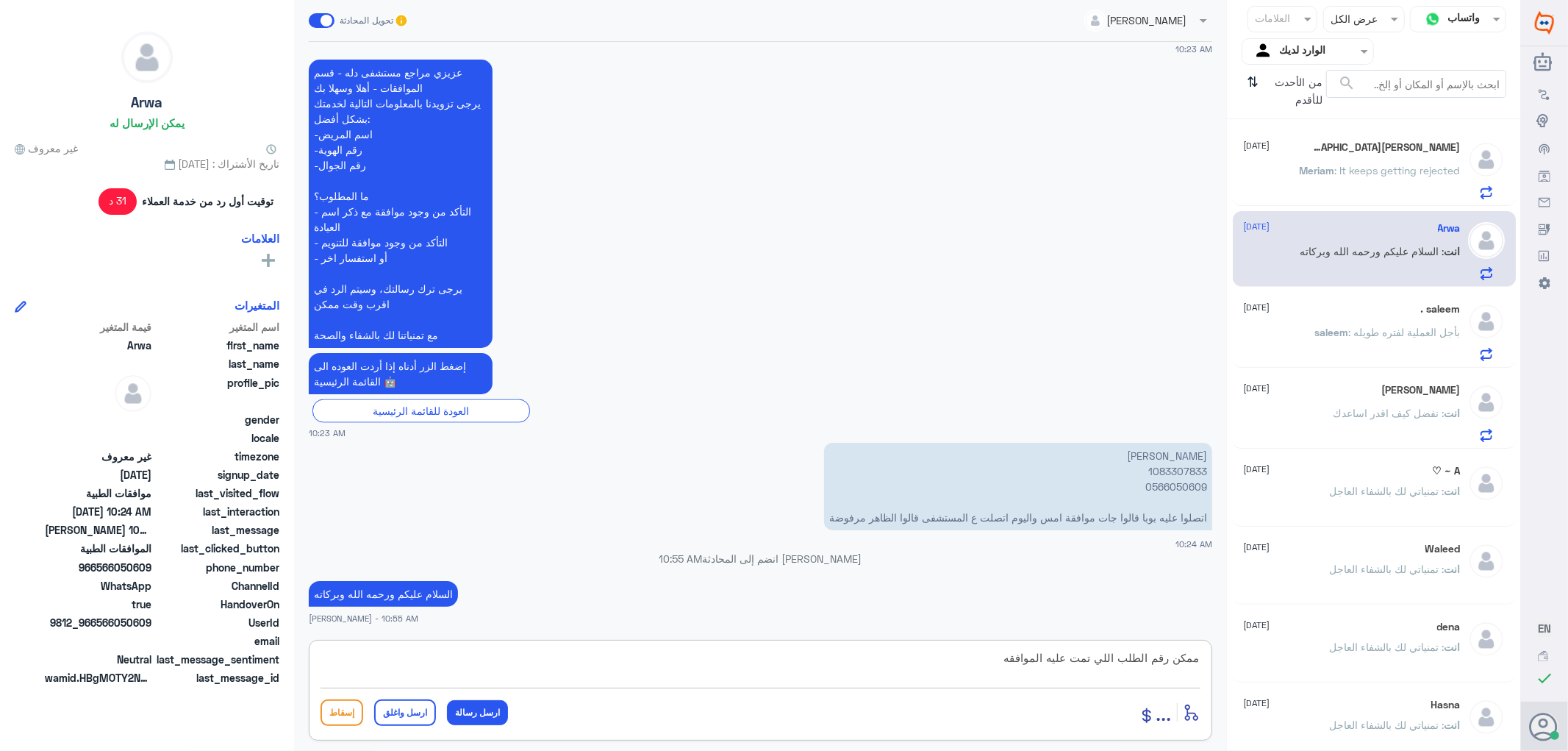
type textarea "ممكن رقم الطلب اللي تمت عليه الموافقه"
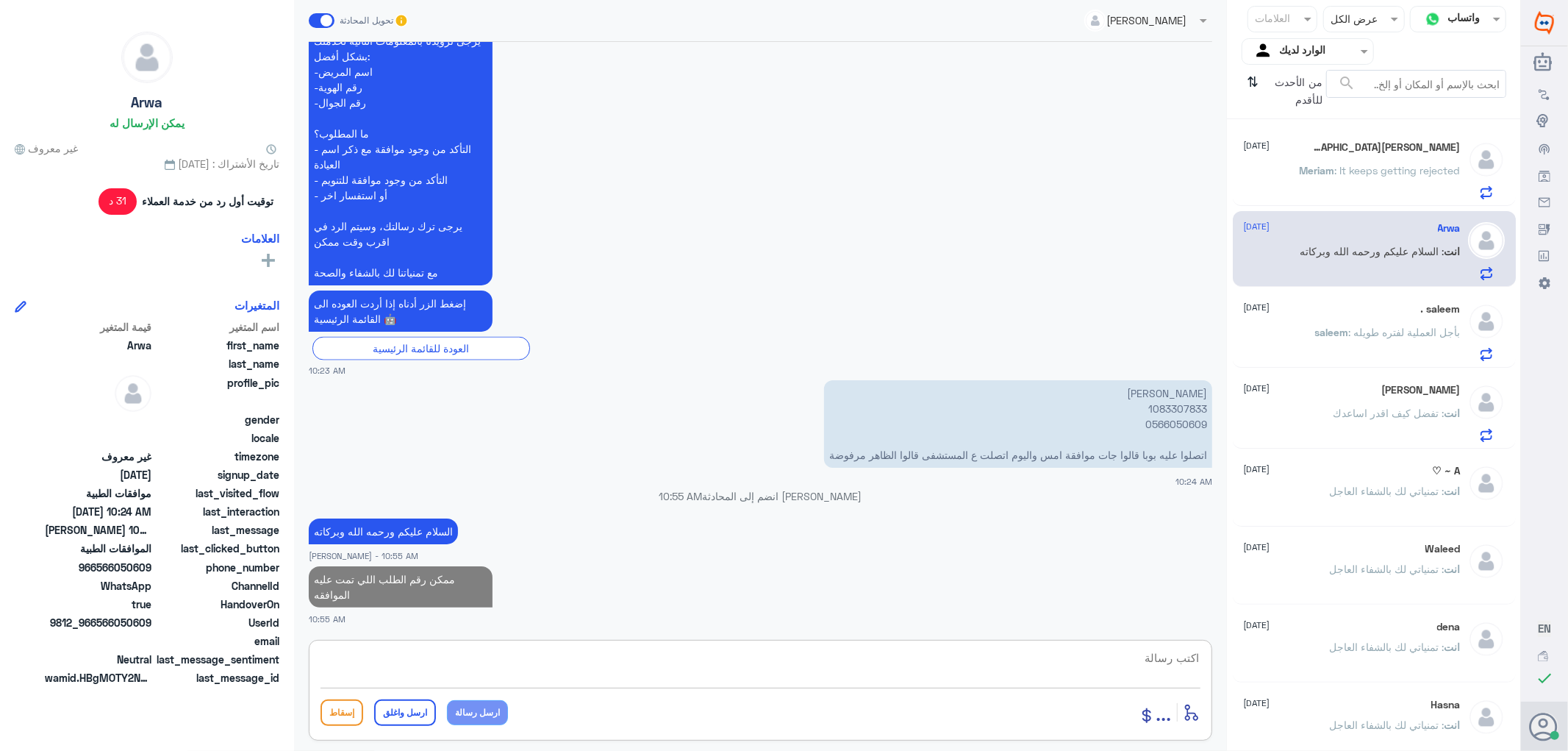
click at [1354, 341] on p "saleem : بأجل العملية لفتره طويله" at bounding box center [1387, 343] width 146 height 37
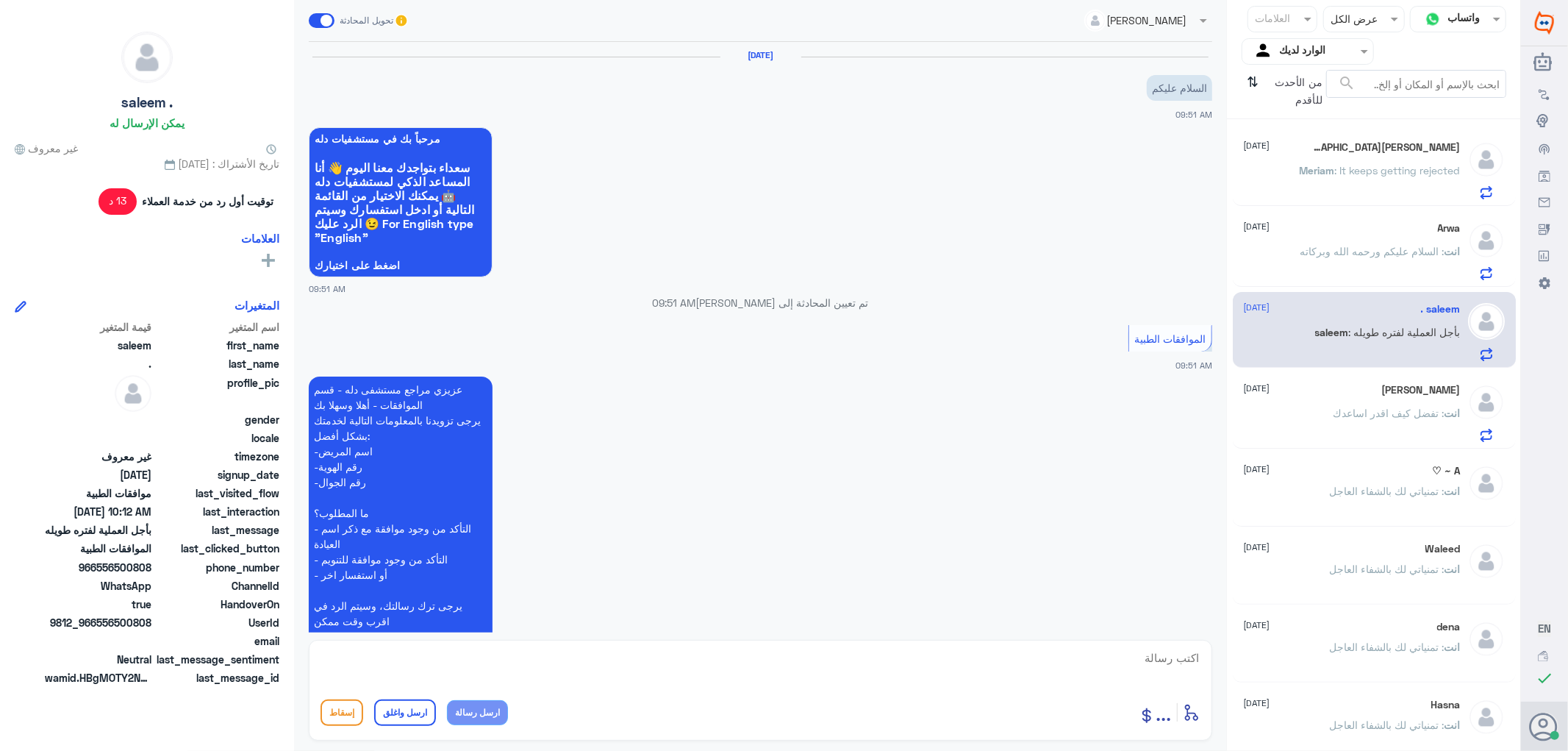
scroll to position [399, 0]
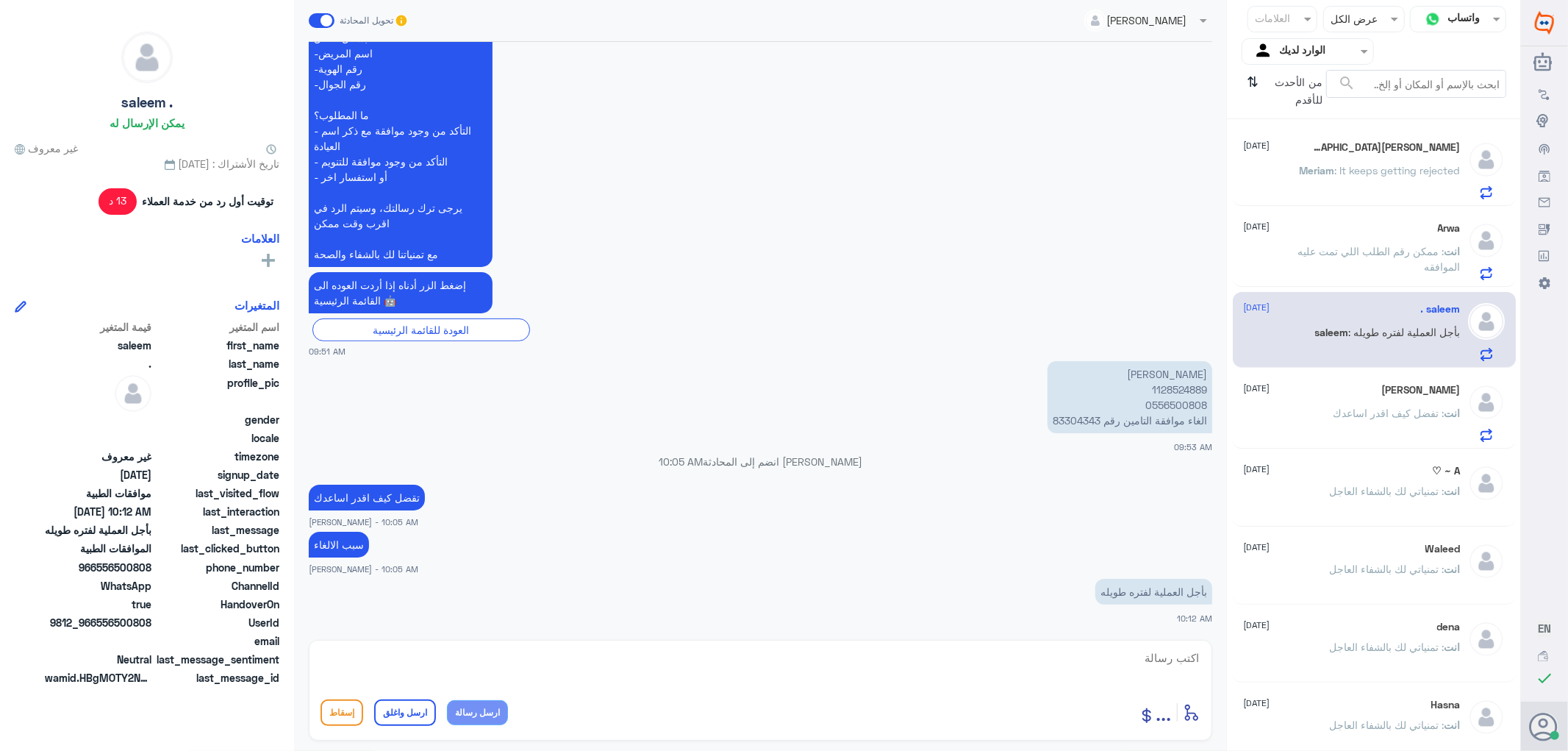
click at [1069, 415] on p "[PERSON_NAME] 1128524889 0556500808 الغاء موافقة التامين رقم 83304343" at bounding box center [1130, 397] width 165 height 72
copy p "83304343"
click at [1360, 252] on span ": ممكن رقم الطلب اللي تمت عليه الموافقه" at bounding box center [1378, 259] width 162 height 28
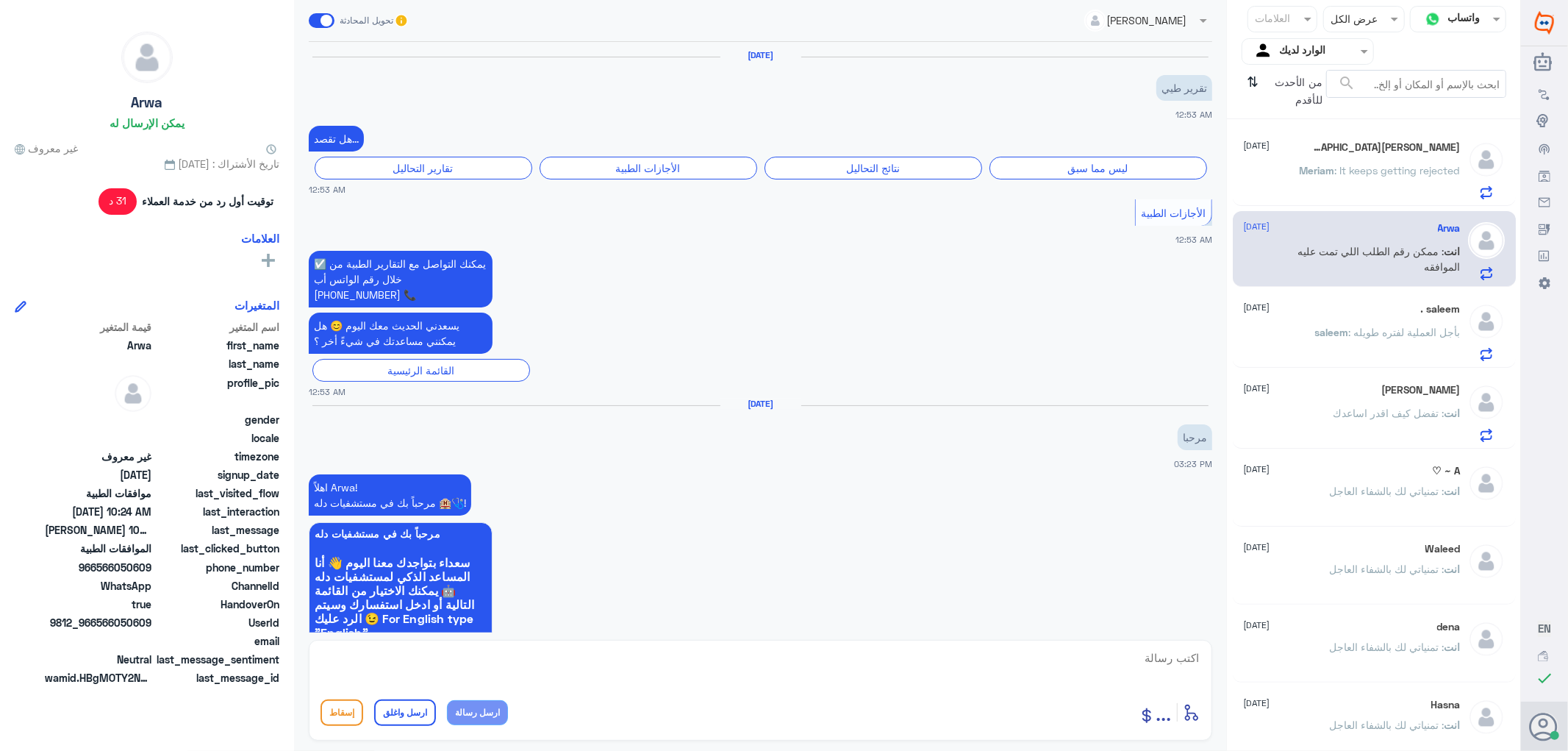
scroll to position [1445, 0]
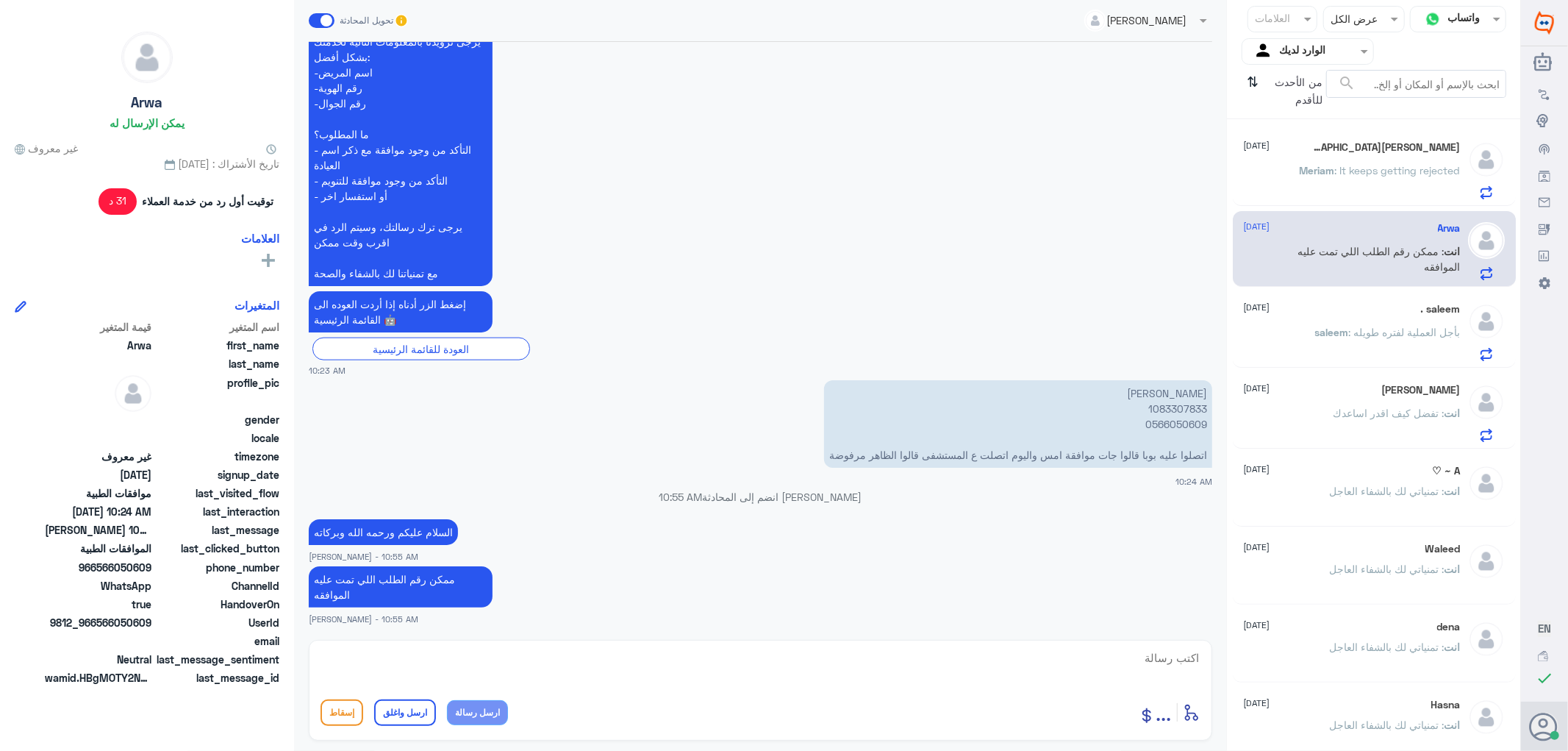
click at [1309, 399] on div "Khaled Rawy [DATE] انت : تفضل كيف اقدر اساعدك" at bounding box center [1352, 413] width 217 height 58
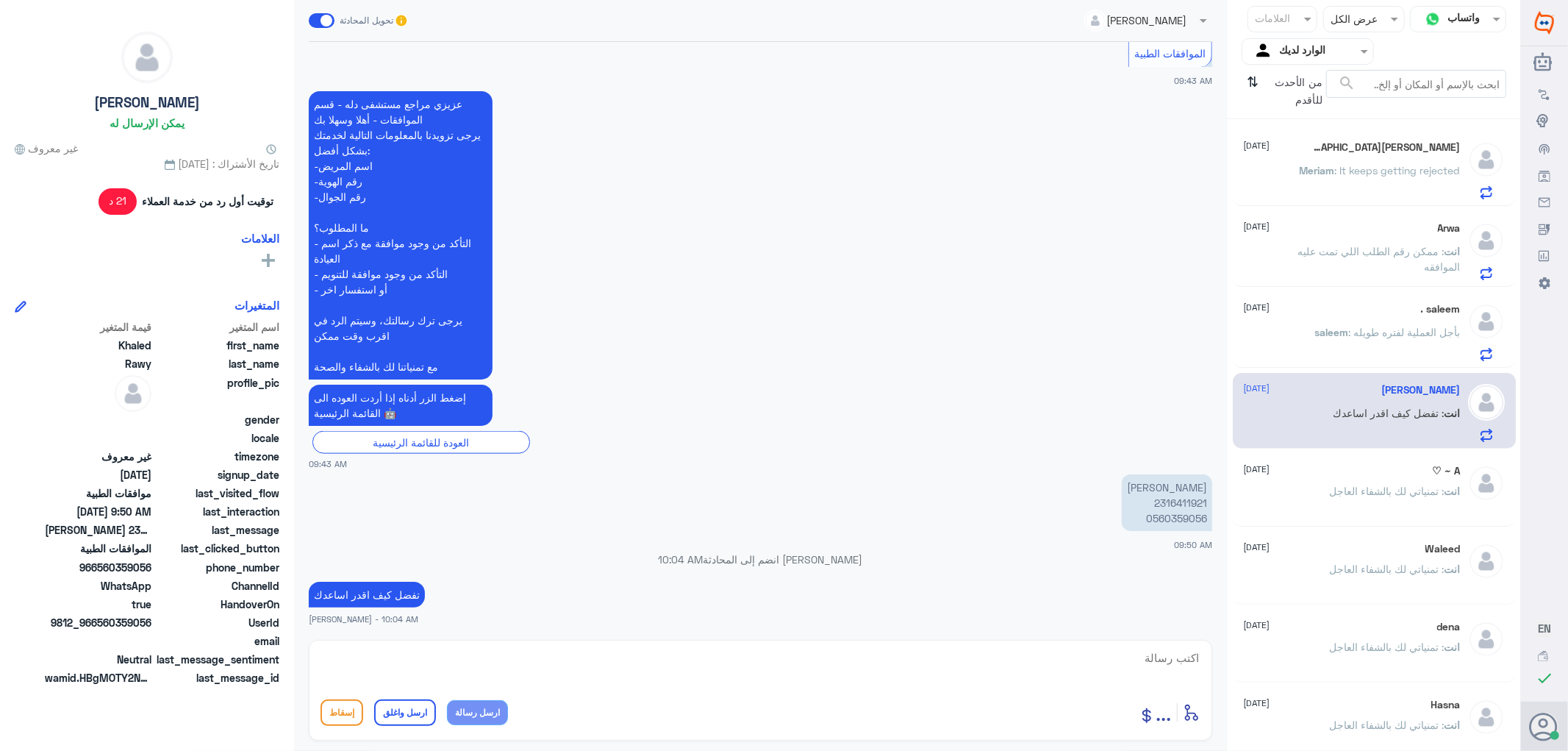
click at [1360, 255] on span ": ممكن رقم الطلب اللي تمت عليه الموافقه" at bounding box center [1378, 259] width 162 height 28
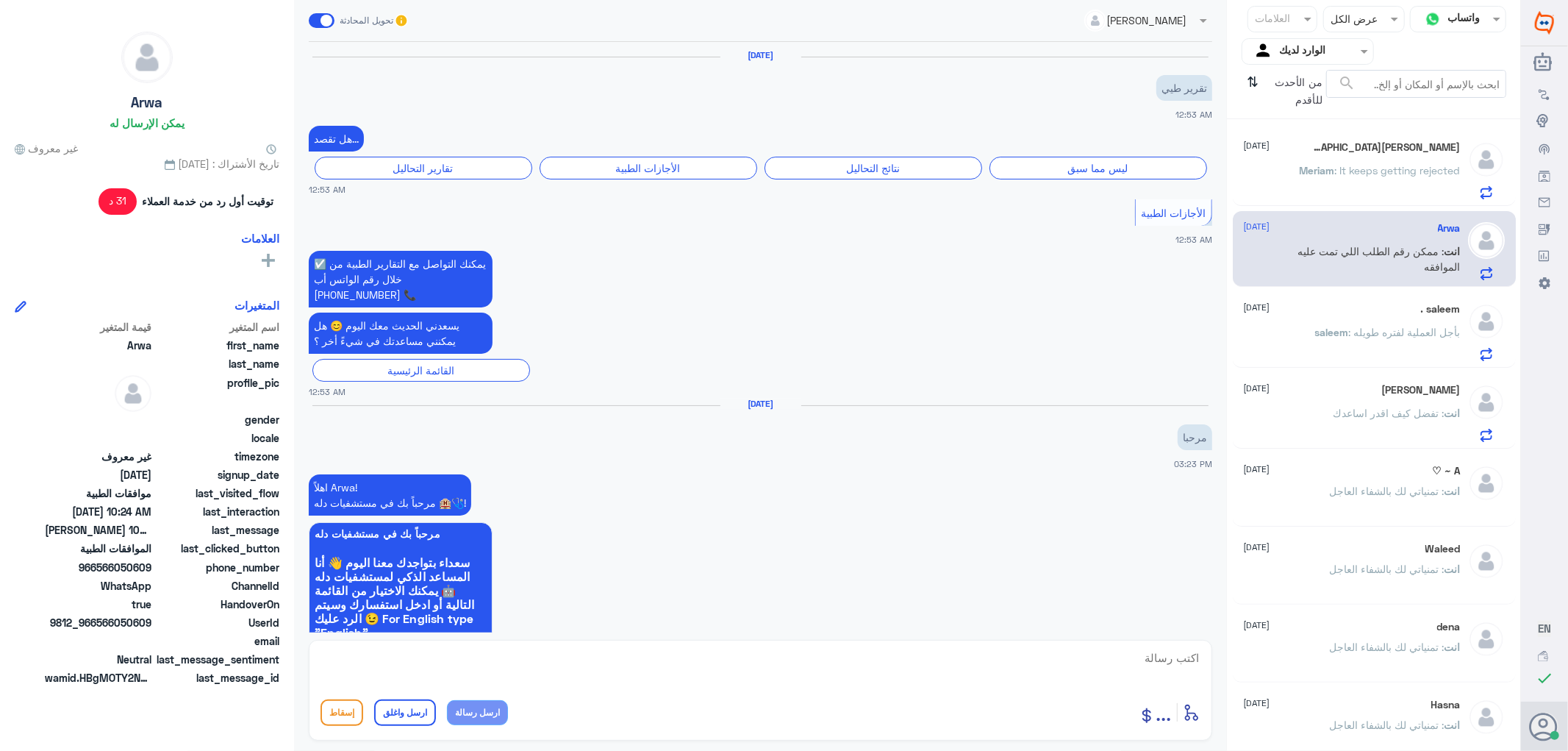
scroll to position [1445, 0]
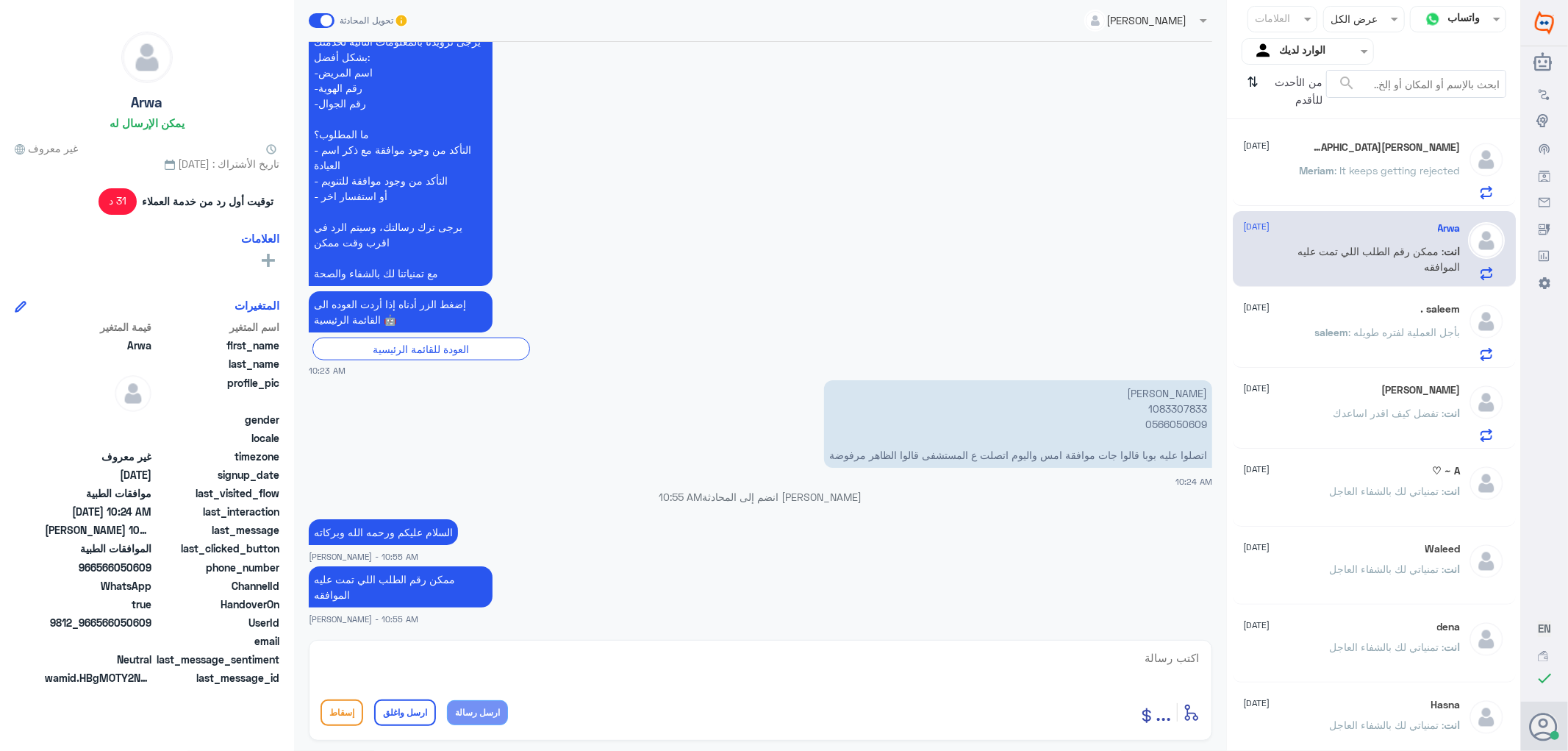
click at [1318, 187] on p "Meriam : It keeps getting rejected" at bounding box center [1380, 181] width 161 height 37
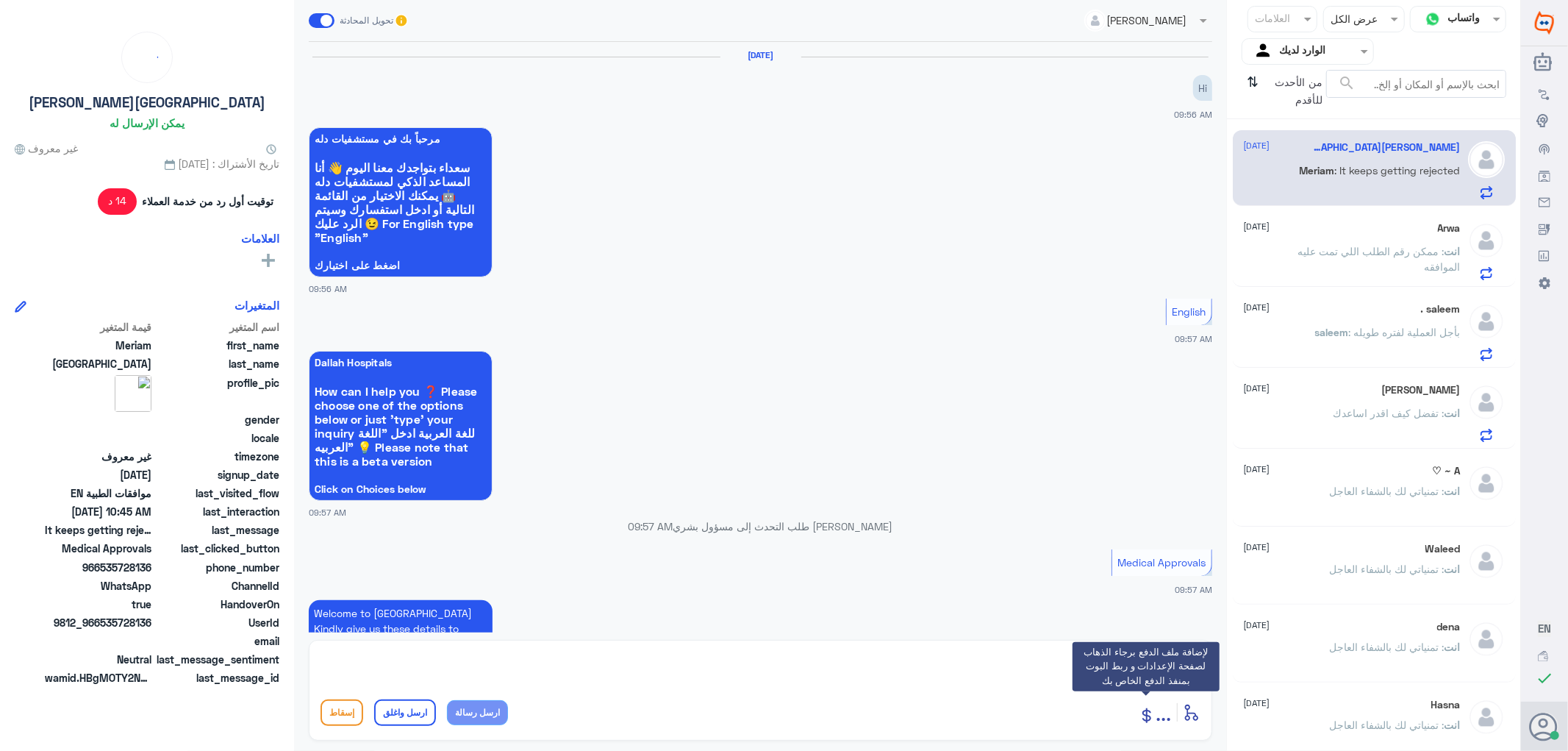
scroll to position [514, 0]
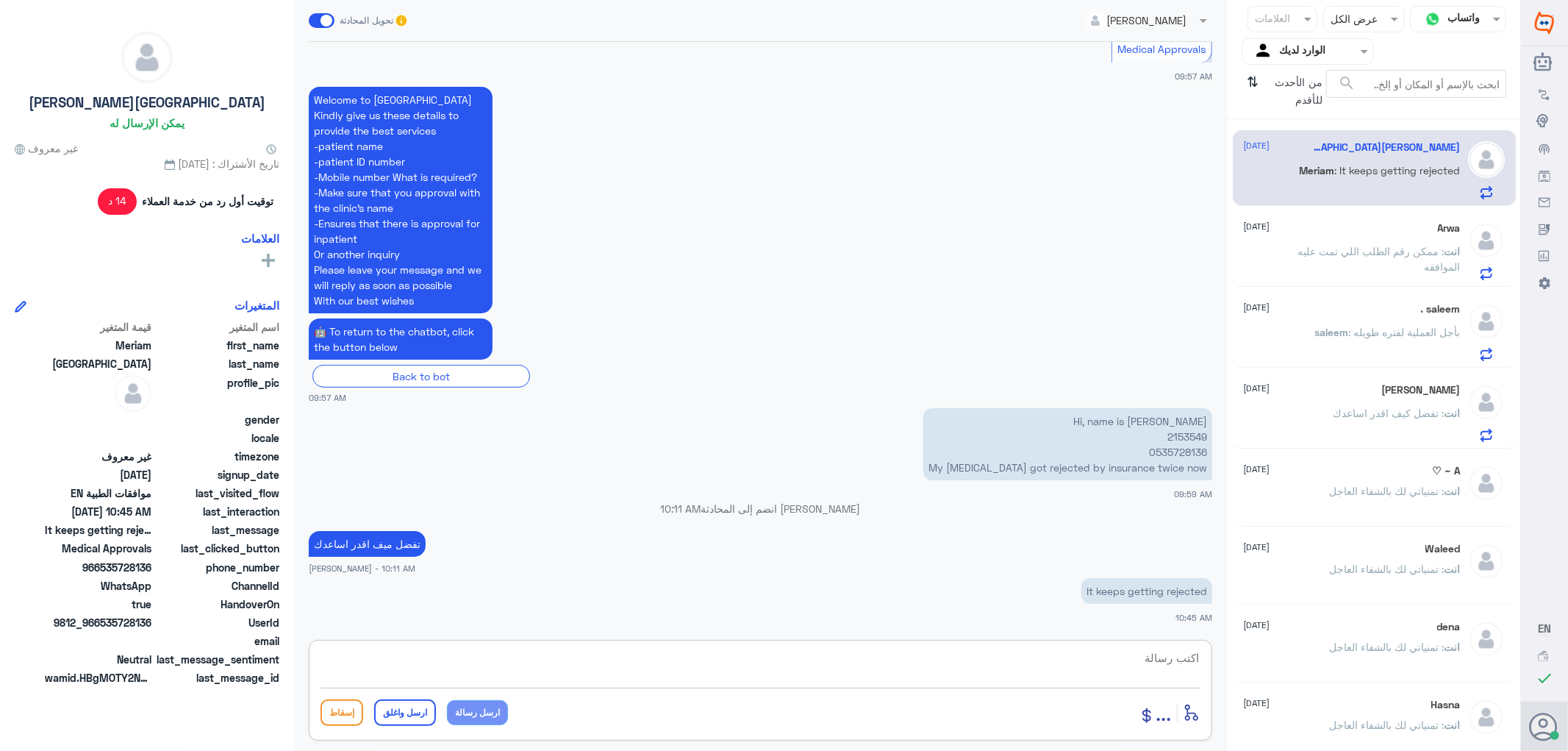
click at [1125, 659] on textarea at bounding box center [761, 666] width 880 height 36
paste textarea "Dear Valued Patient, Despite our multiple efforts to submit your request, it ha…"
type textarea "Dear Valued Patient, Despite our multiple efforts to submit your request, it ha…"
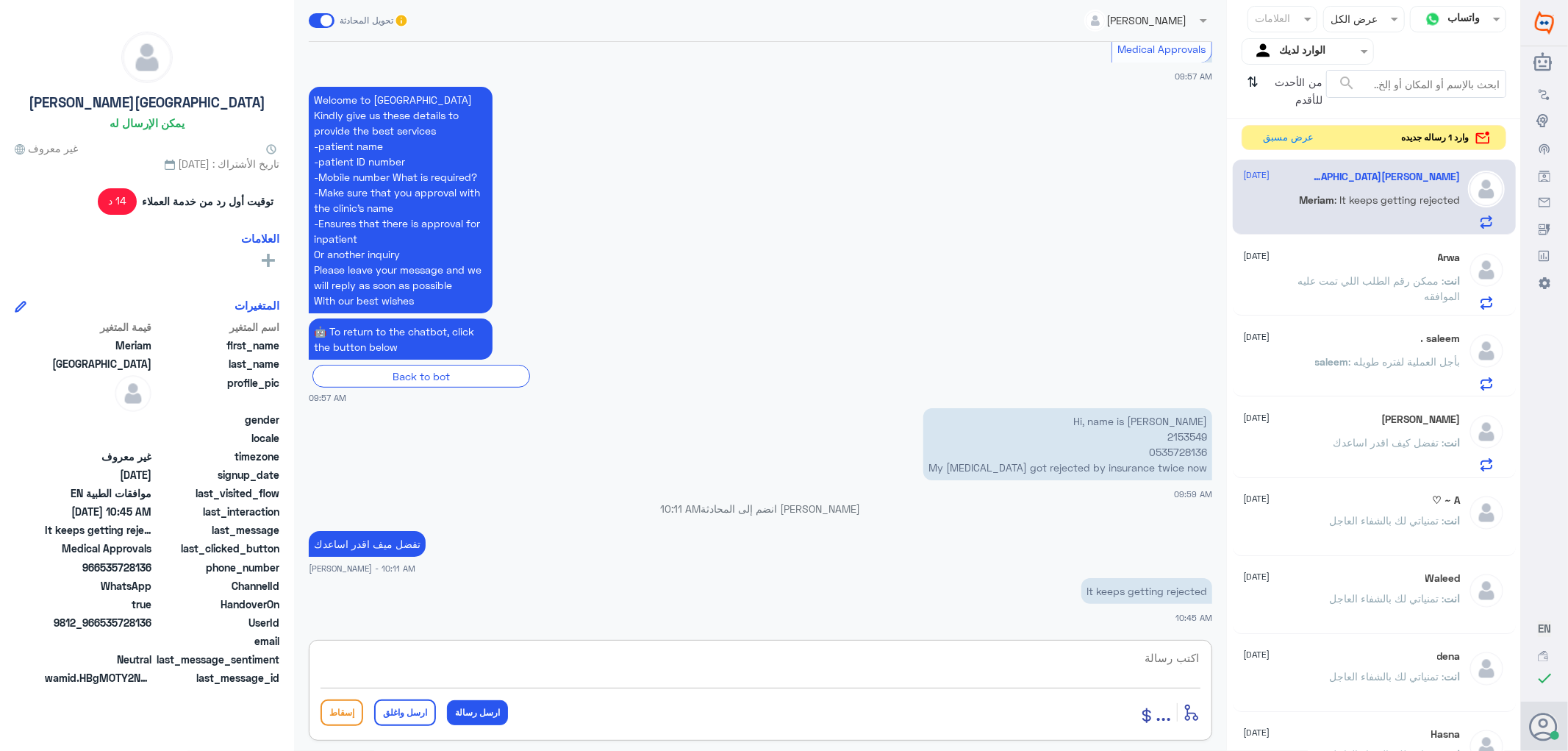
scroll to position [823, 0]
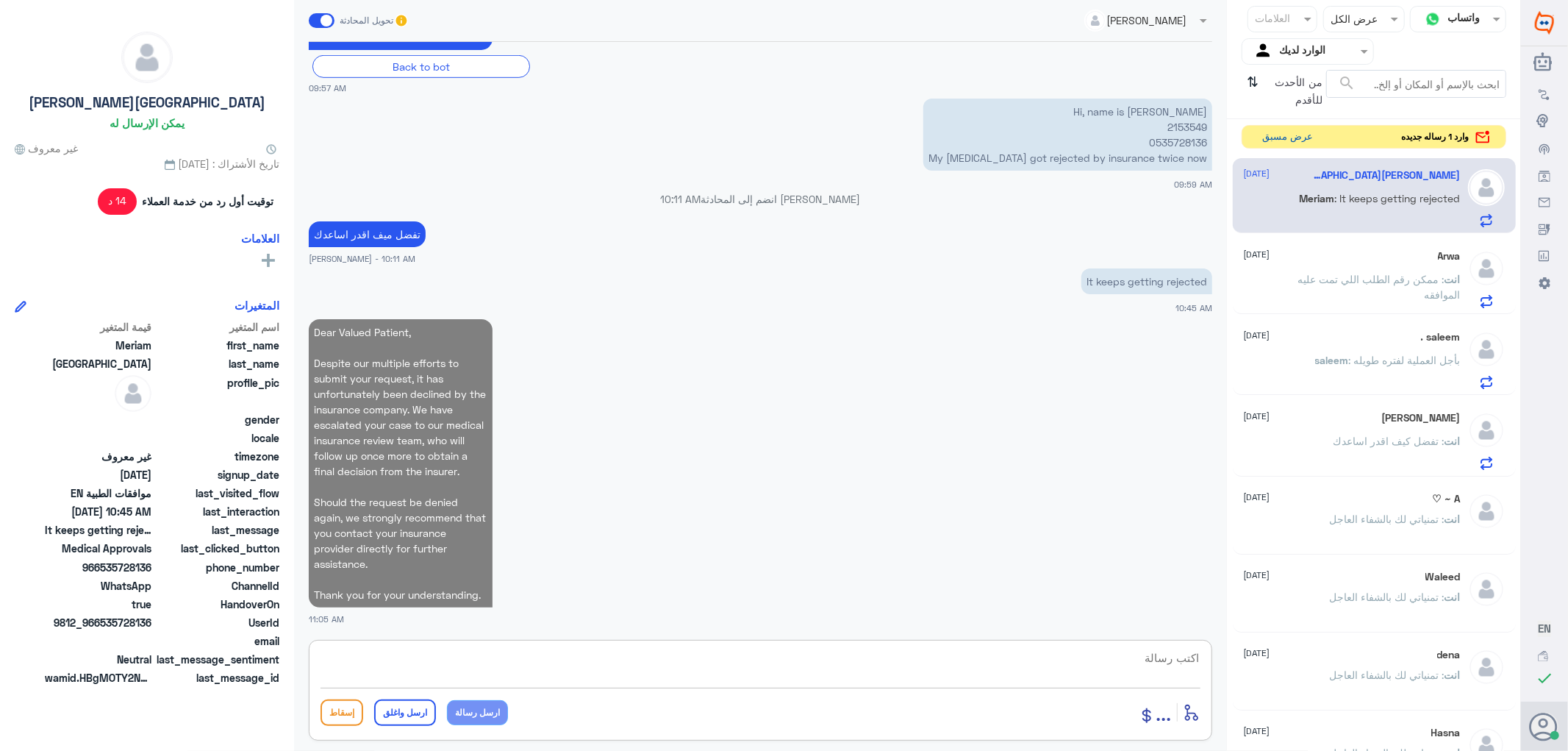
click at [1266, 134] on button "عرض مسبق" at bounding box center [1287, 137] width 61 height 23
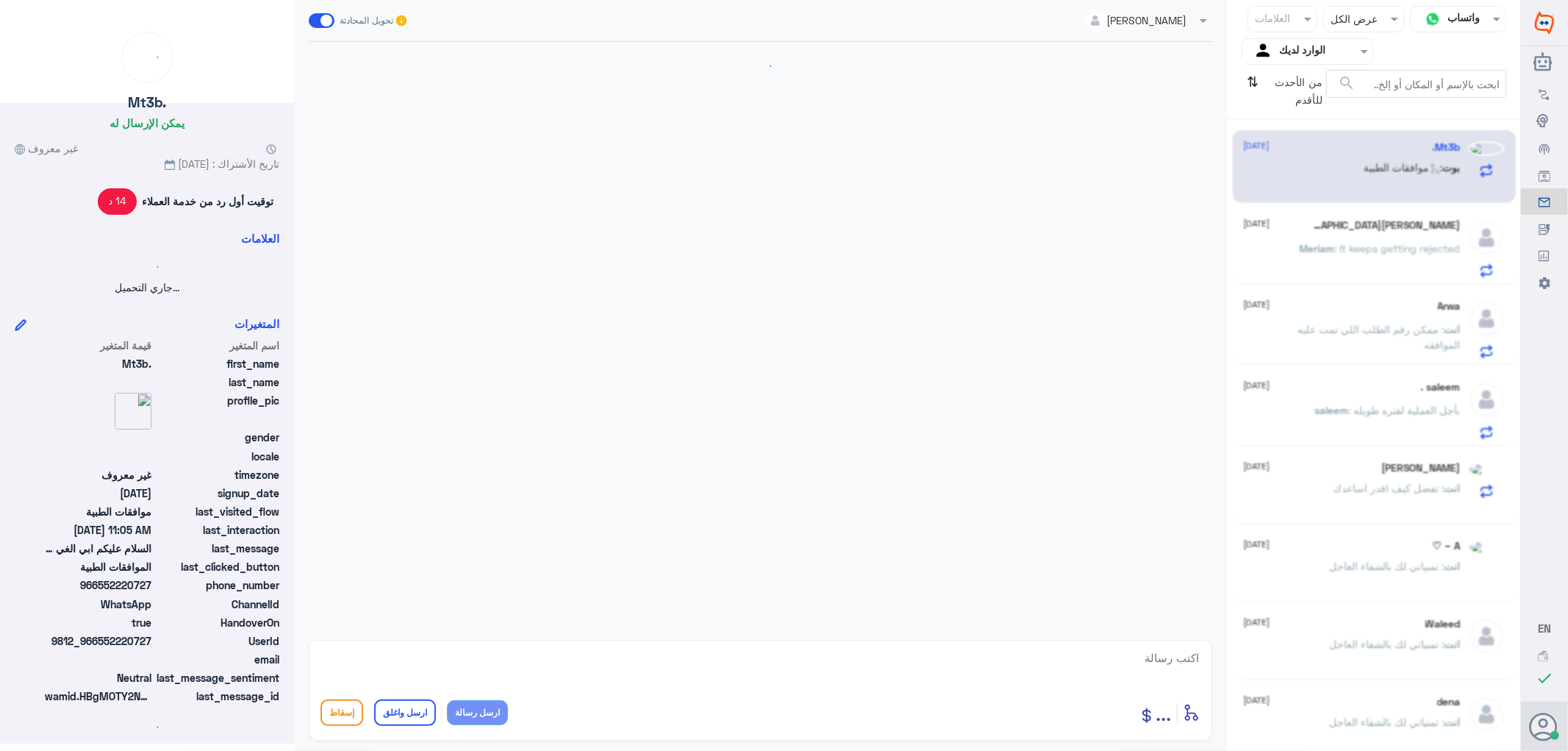
scroll to position [803, 0]
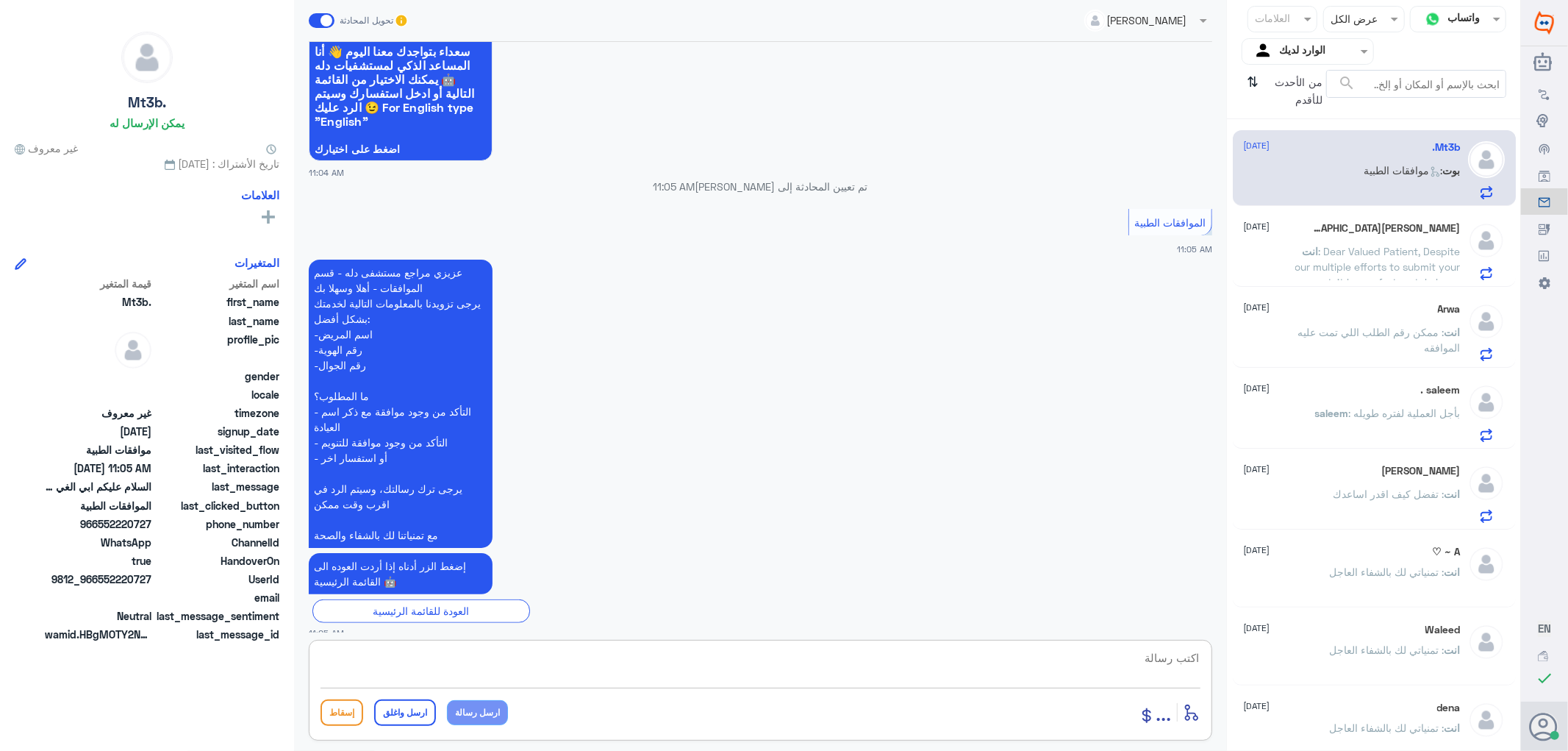
click at [1179, 667] on textarea at bounding box center [761, 666] width 880 height 36
type textarea "تفضل كيف اقدر اساعدك"
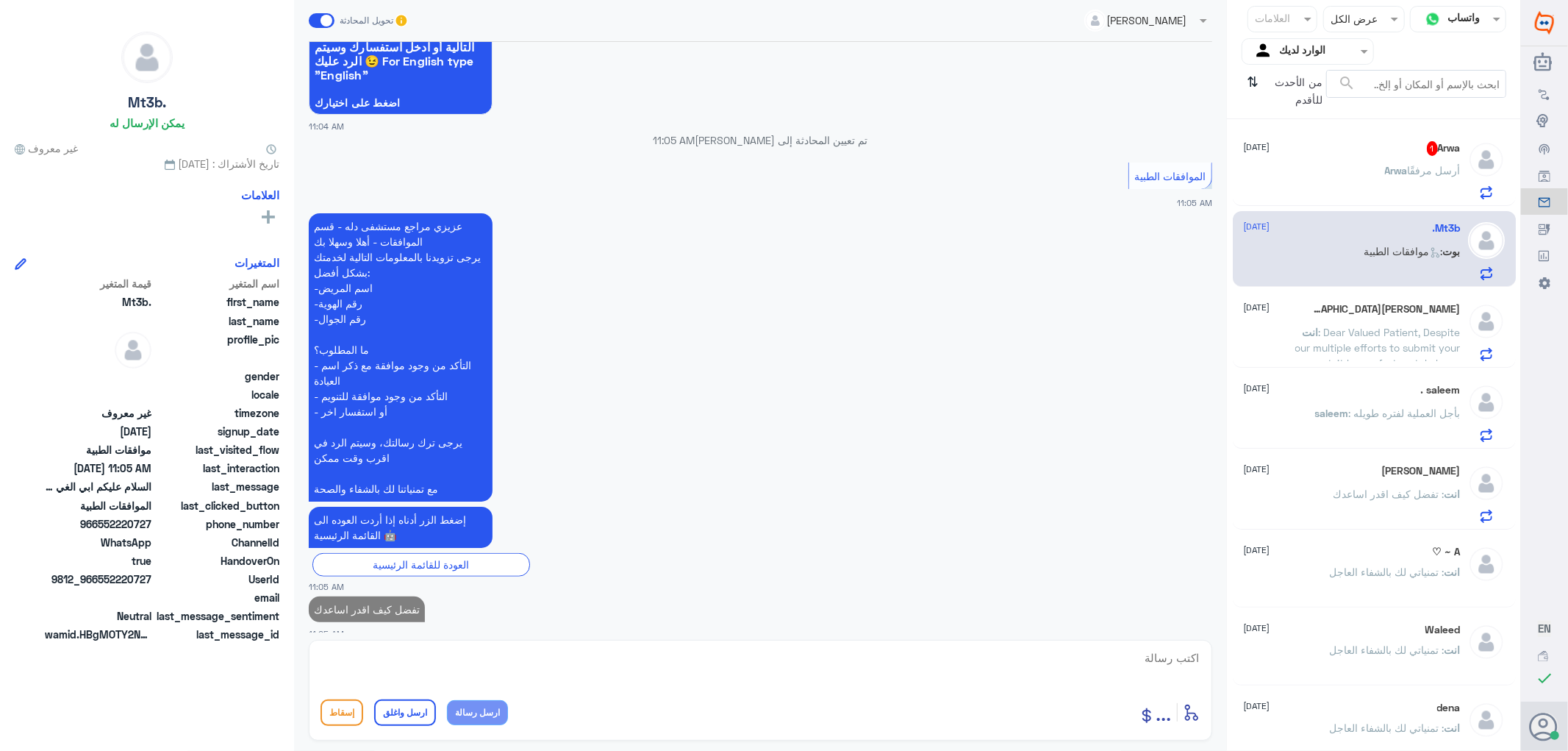
click at [1364, 258] on p "بوت : موافقات الطبية" at bounding box center [1411, 261] width 96 height 37
click at [1385, 171] on span "Arwa" at bounding box center [1396, 171] width 23 height 13
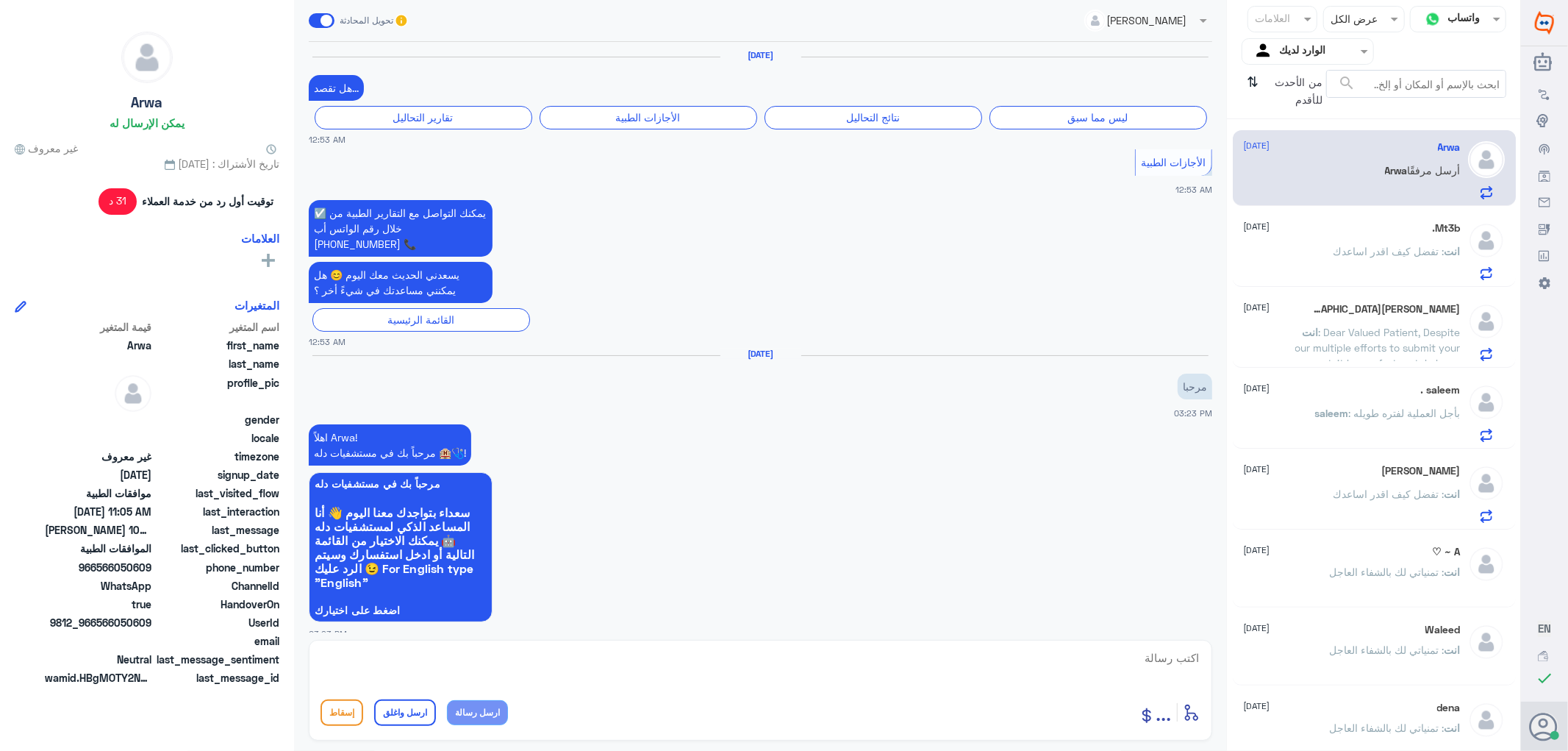
scroll to position [1469, 0]
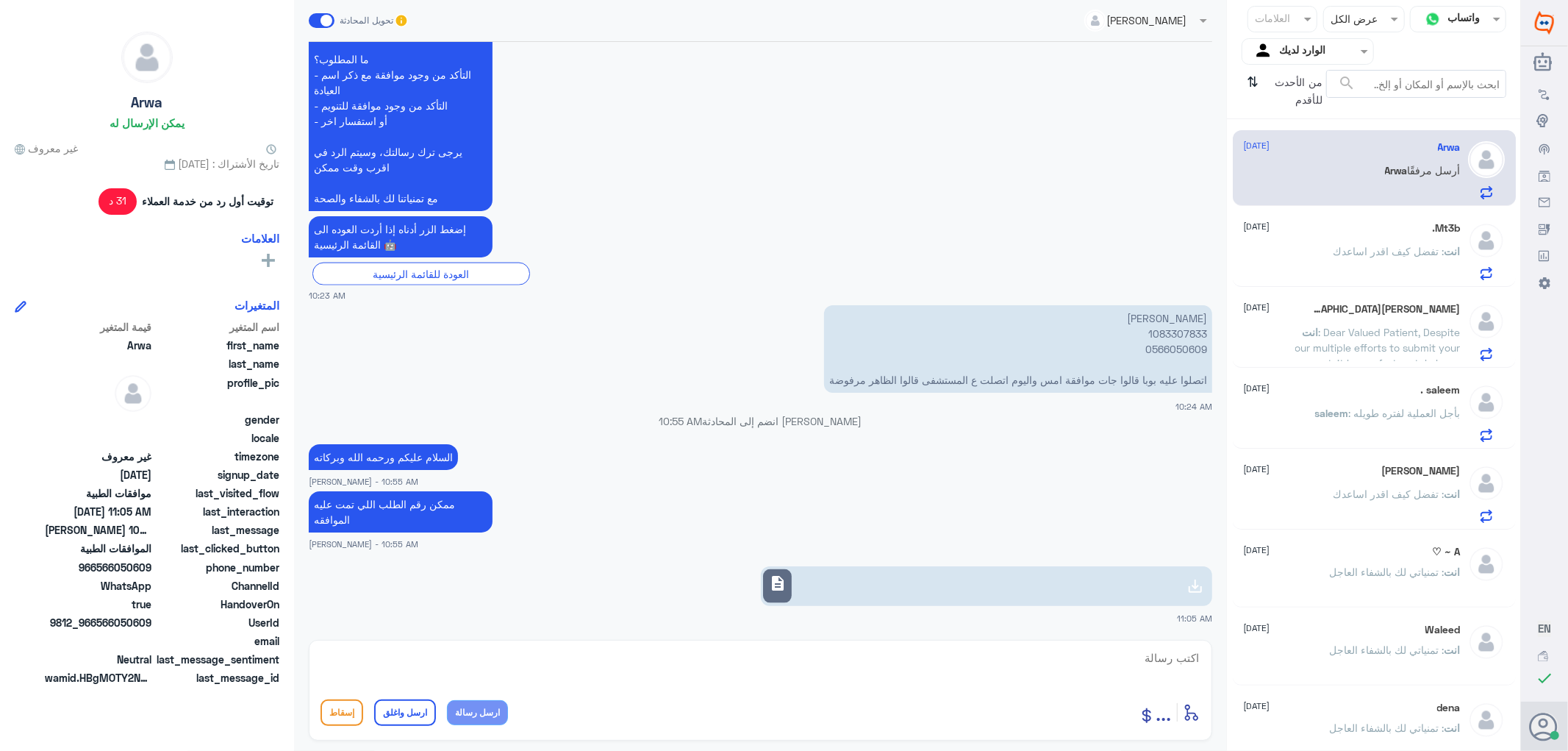
click at [1181, 585] on div at bounding box center [1194, 586] width 28 height 29
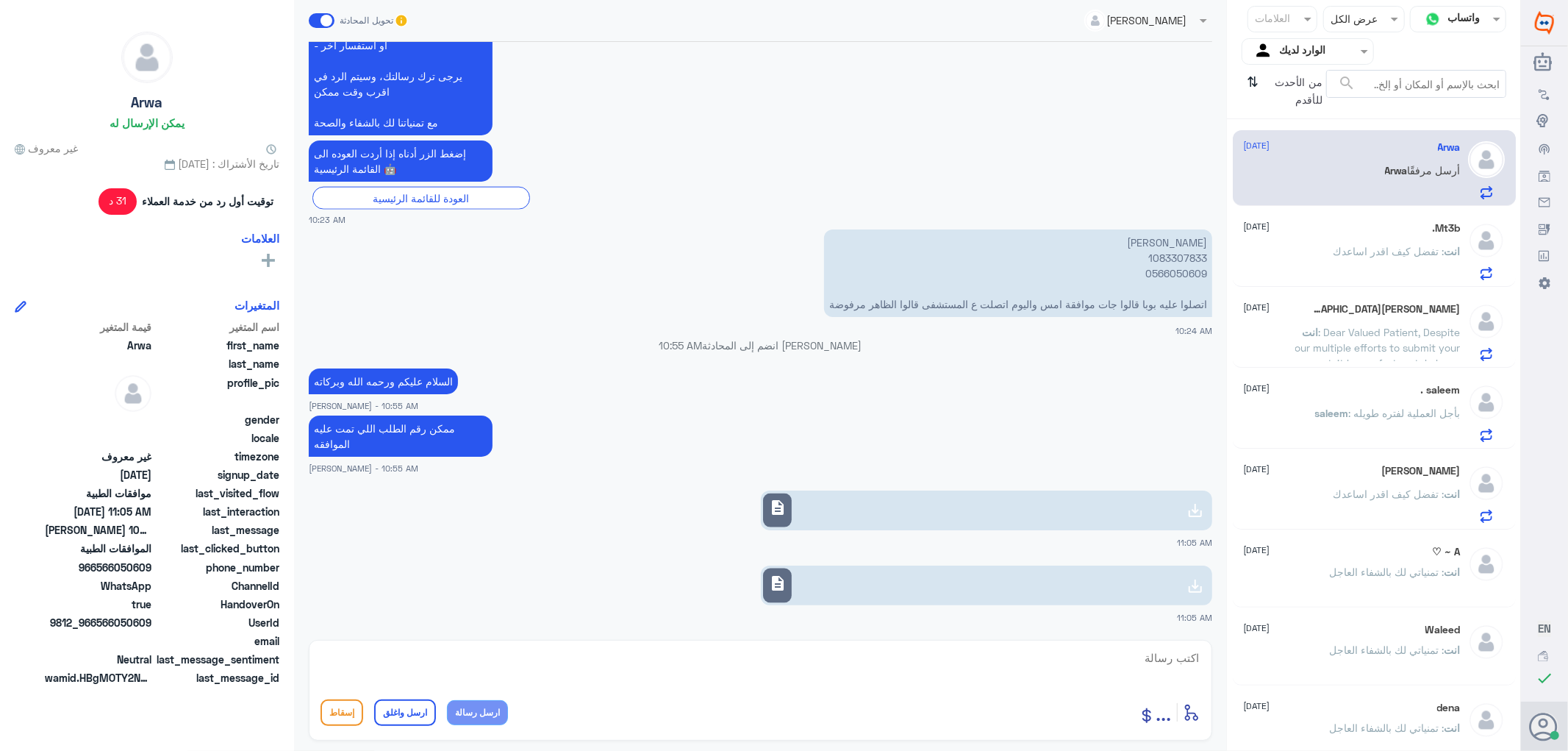
click at [792, 593] on div "description" at bounding box center [776, 586] width 28 height 35
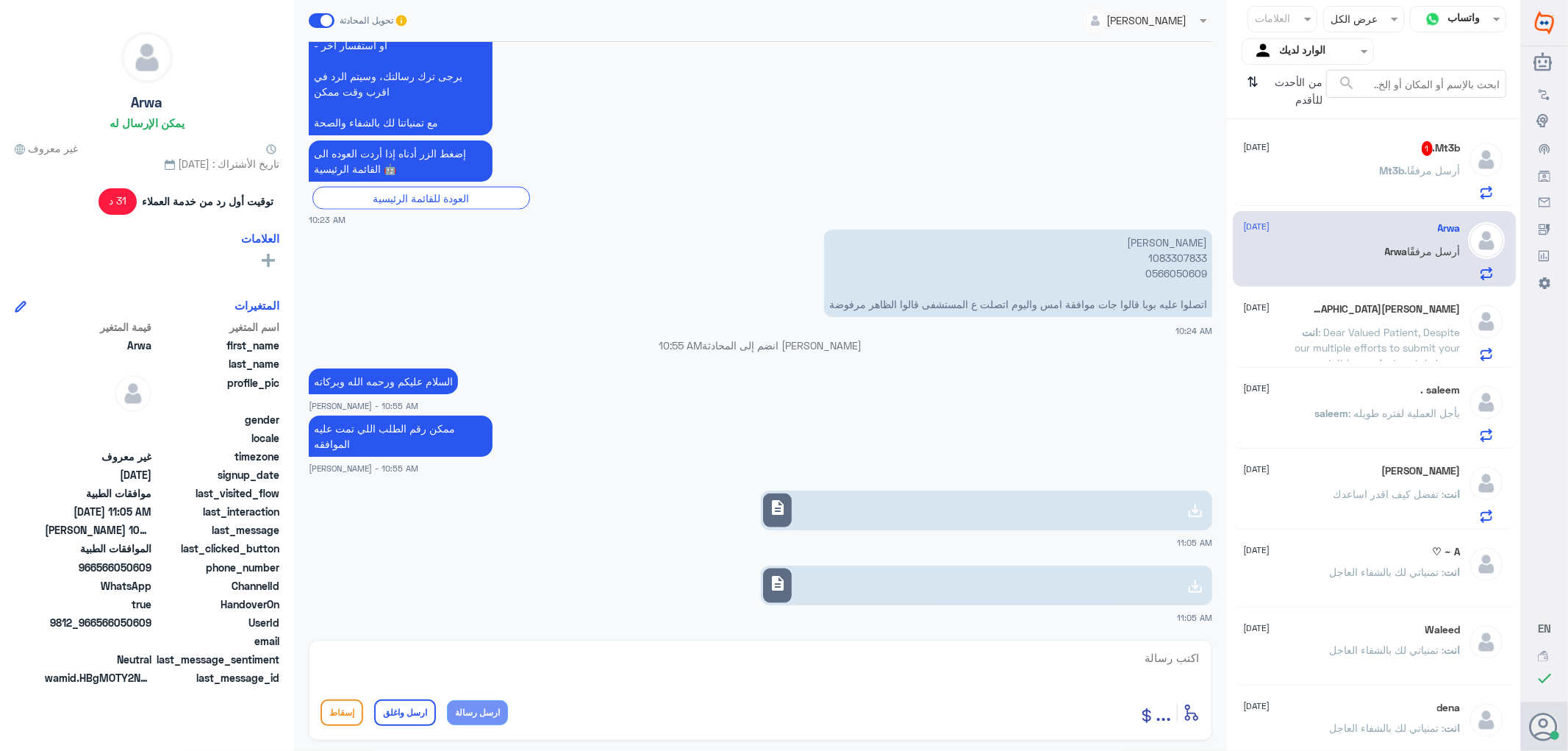
click at [1150, 262] on p "[PERSON_NAME] 1083307833 0566050609 اتصلوا عليه بوبا قالوا جات موافقة امس واليو…" at bounding box center [1017, 272] width 388 height 87
click at [782, 589] on span "description" at bounding box center [777, 582] width 17 height 17
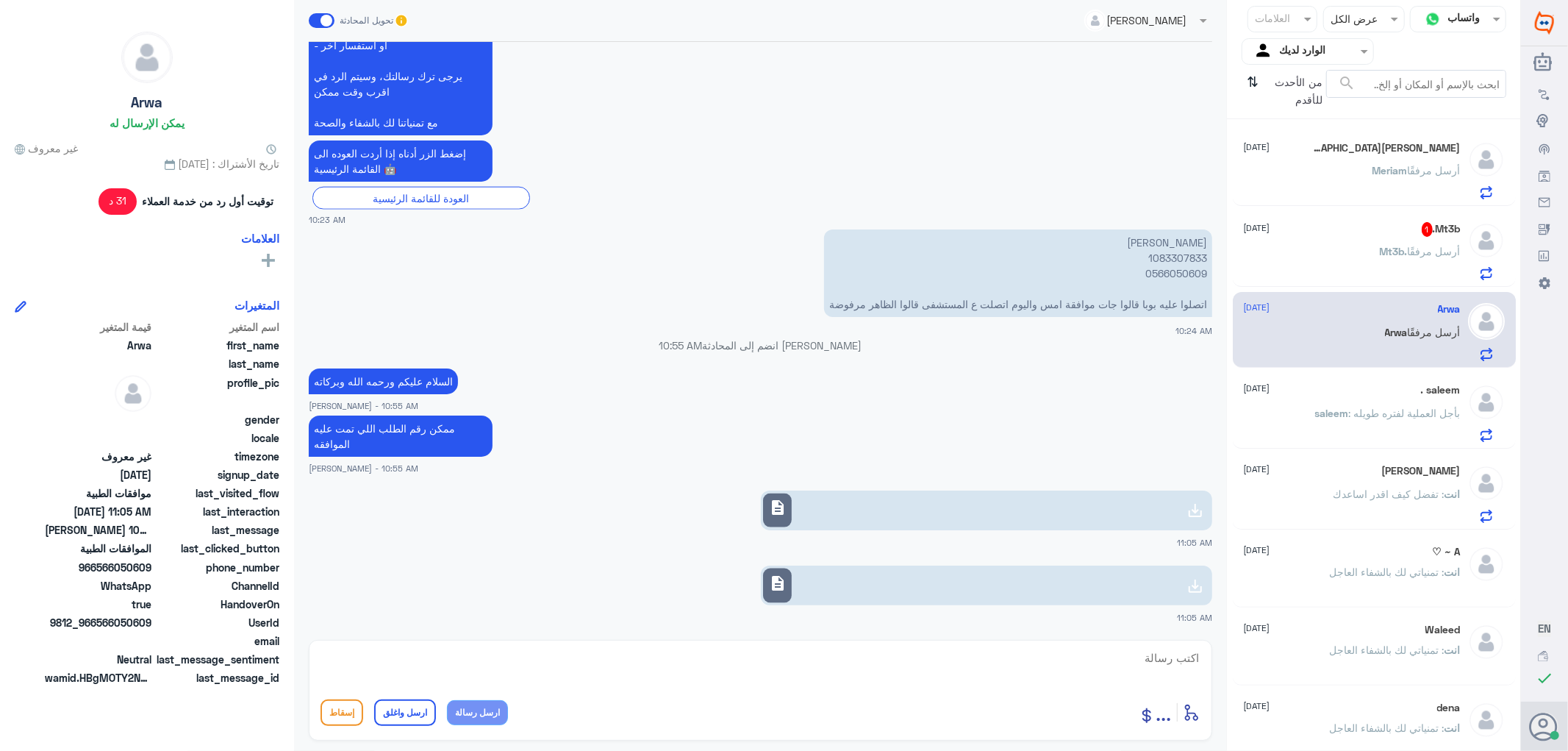
click at [1372, 168] on span "Meriam" at bounding box center [1389, 171] width 35 height 13
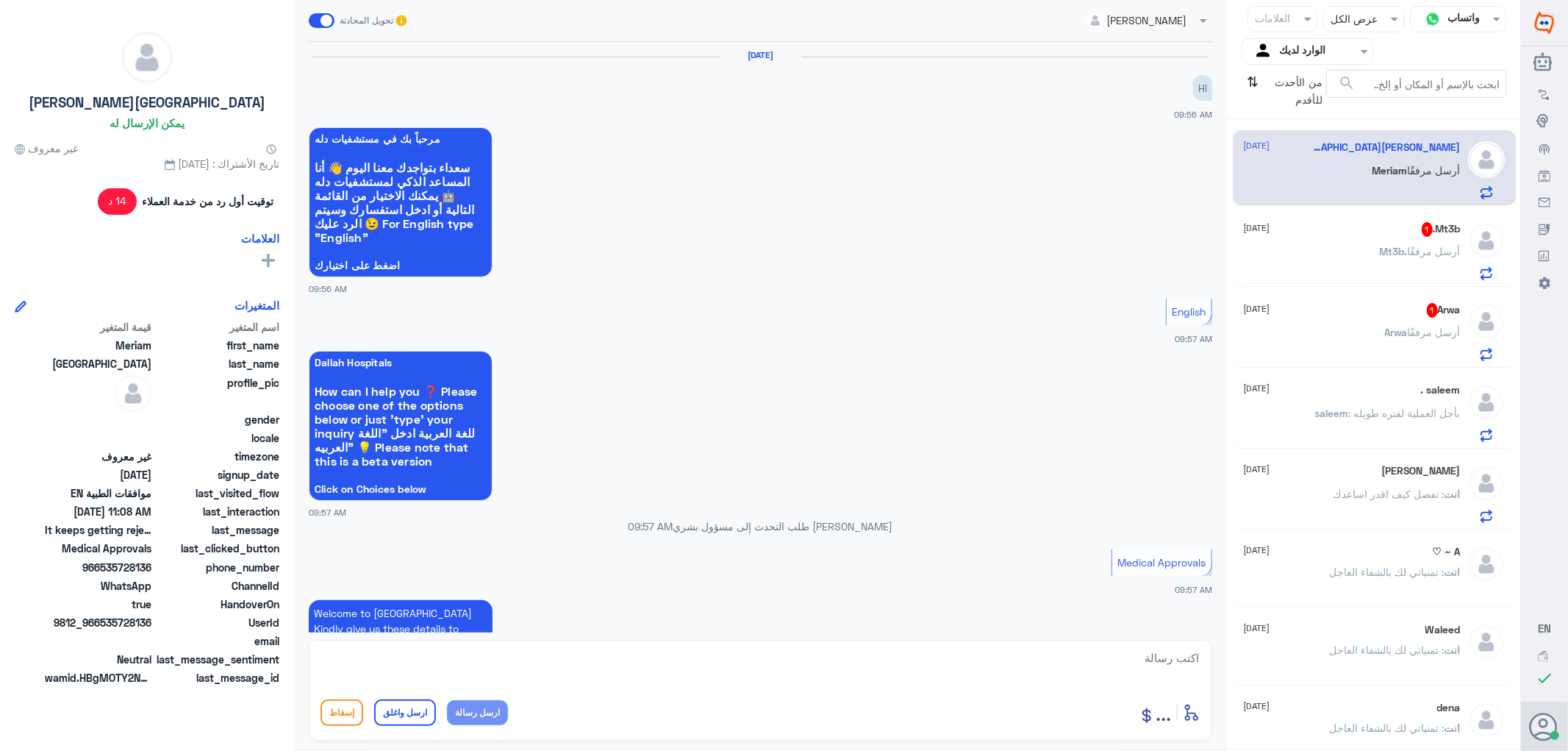
scroll to position [904, 0]
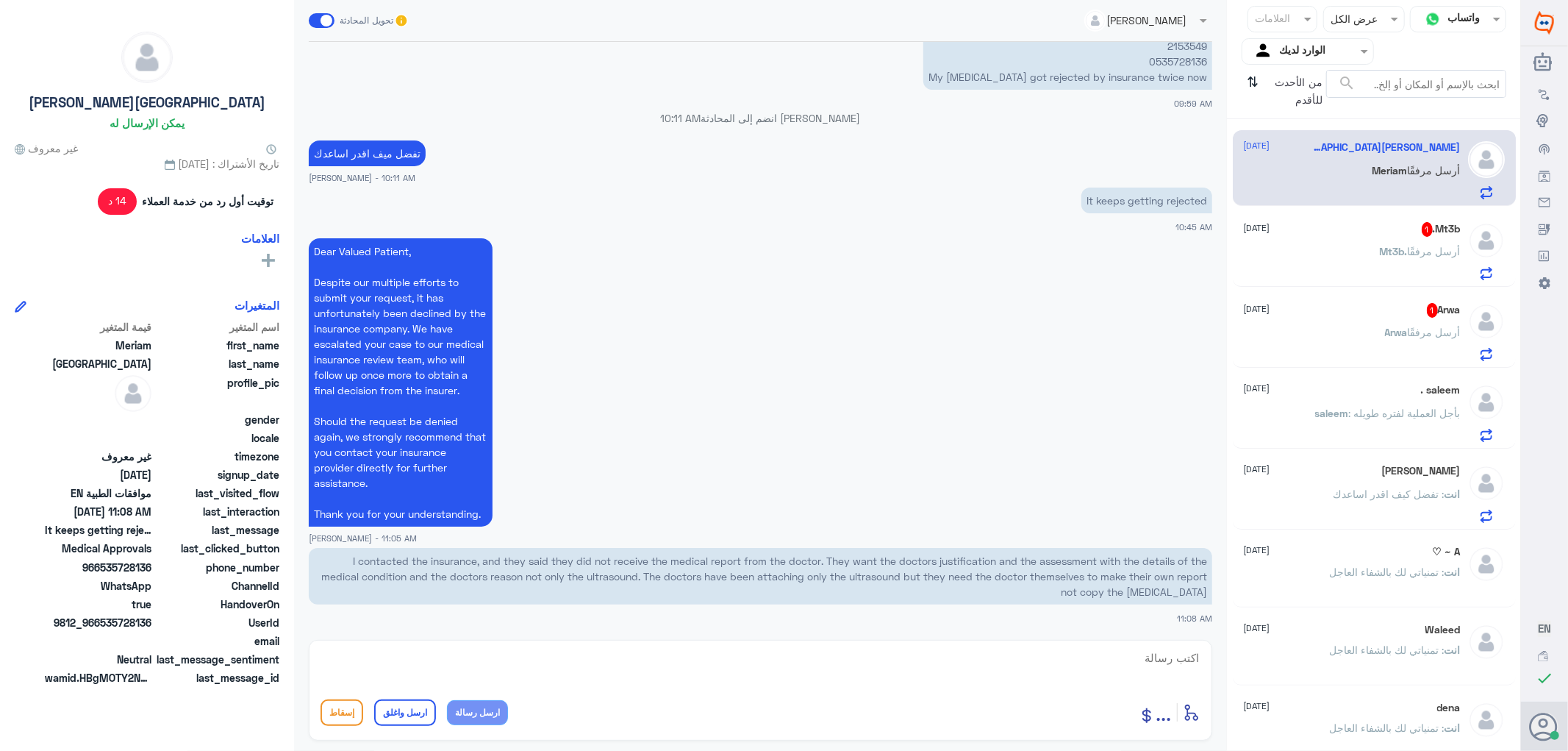
click at [696, 569] on p "I contacted the insurance, and they said they did not receive the medical repor…" at bounding box center [761, 576] width 904 height 57
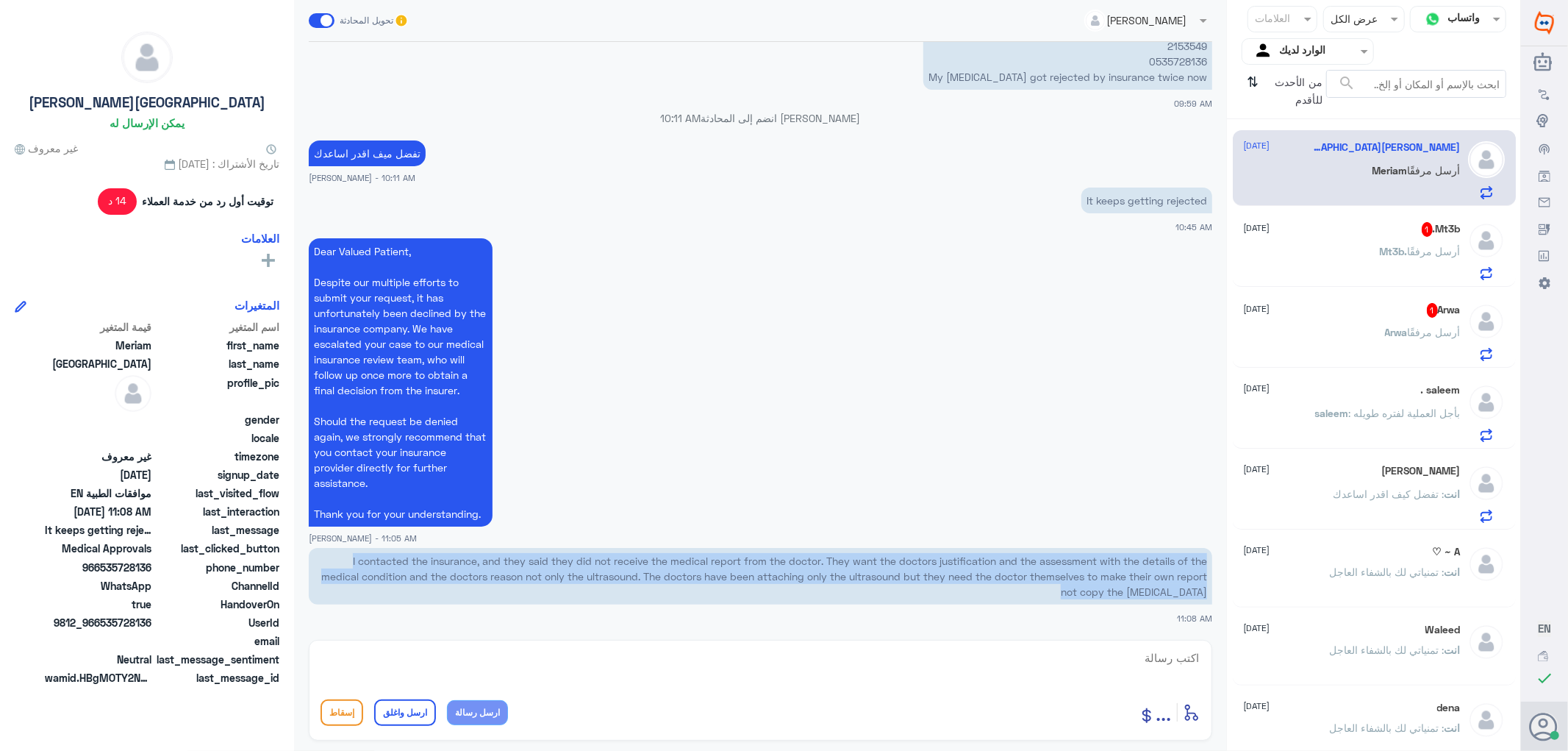
click at [696, 569] on p "I contacted the insurance, and they said they did not receive the medical repor…" at bounding box center [761, 576] width 904 height 57
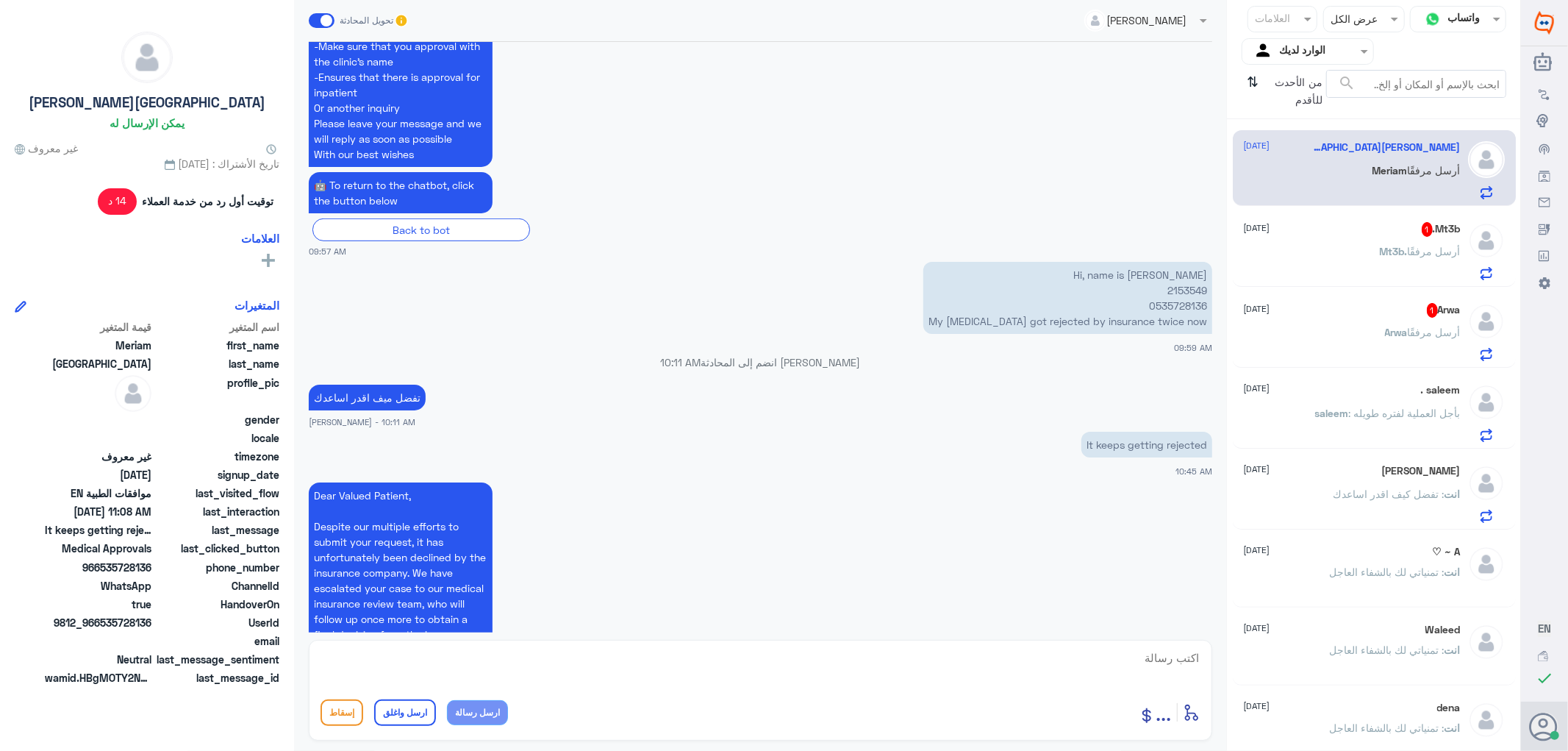
scroll to position [659, 0]
click at [1174, 288] on p "Hi, name is [PERSON_NAME] 2153549 0535728136 My [MEDICAL_DATA] got rejected by …" at bounding box center [1067, 298] width 289 height 72
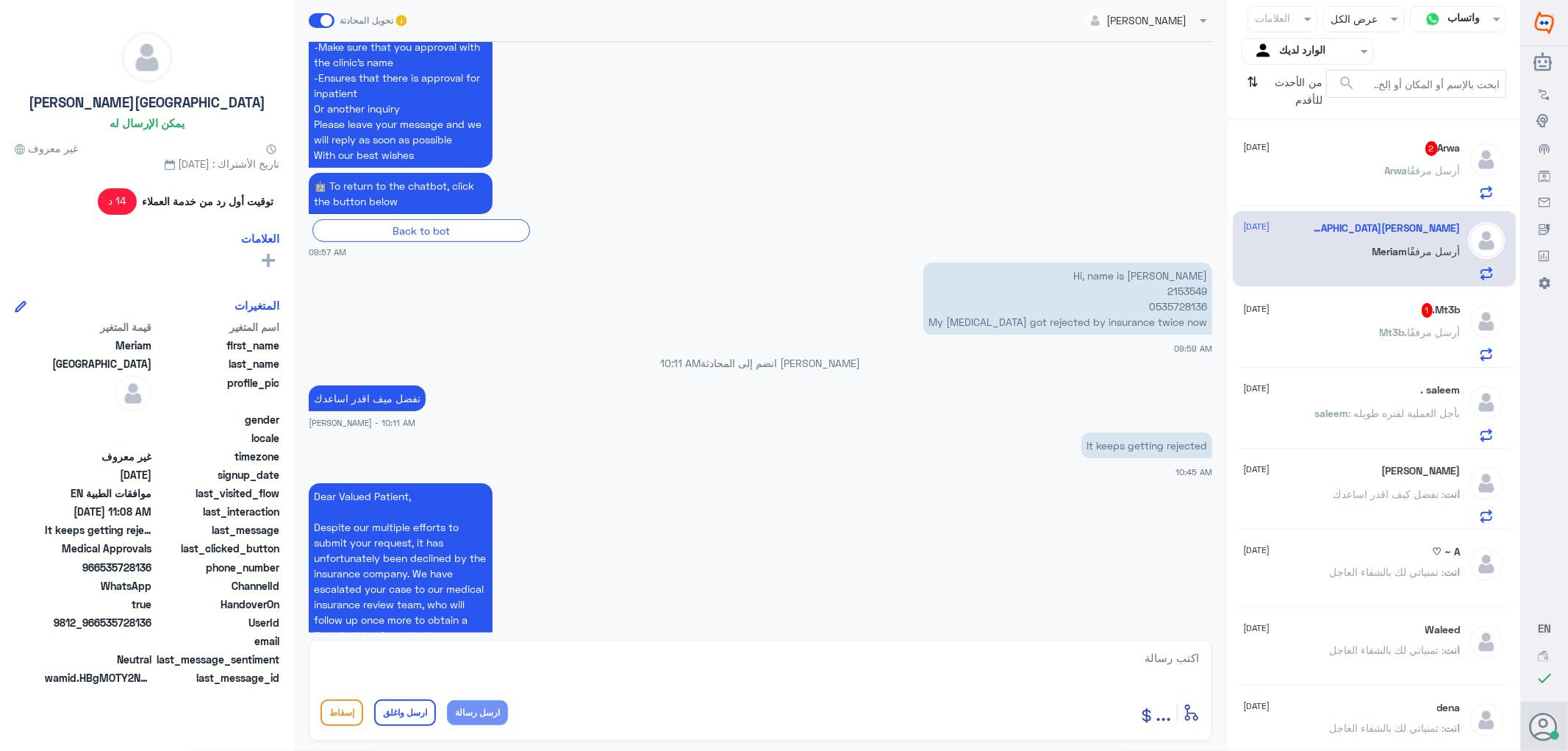
click at [1393, 333] on span "Mt3b." at bounding box center [1393, 332] width 27 height 13
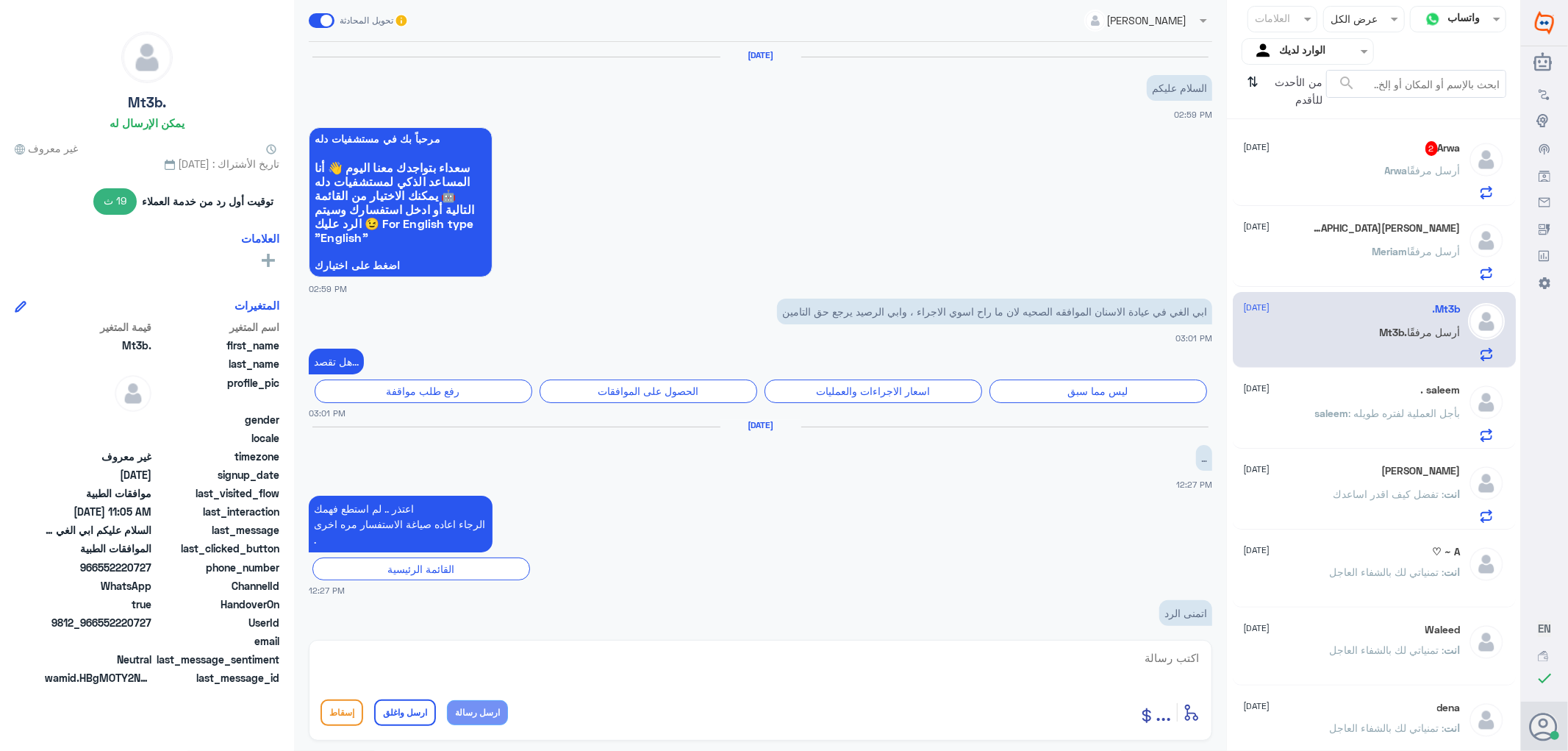
scroll to position [973, 0]
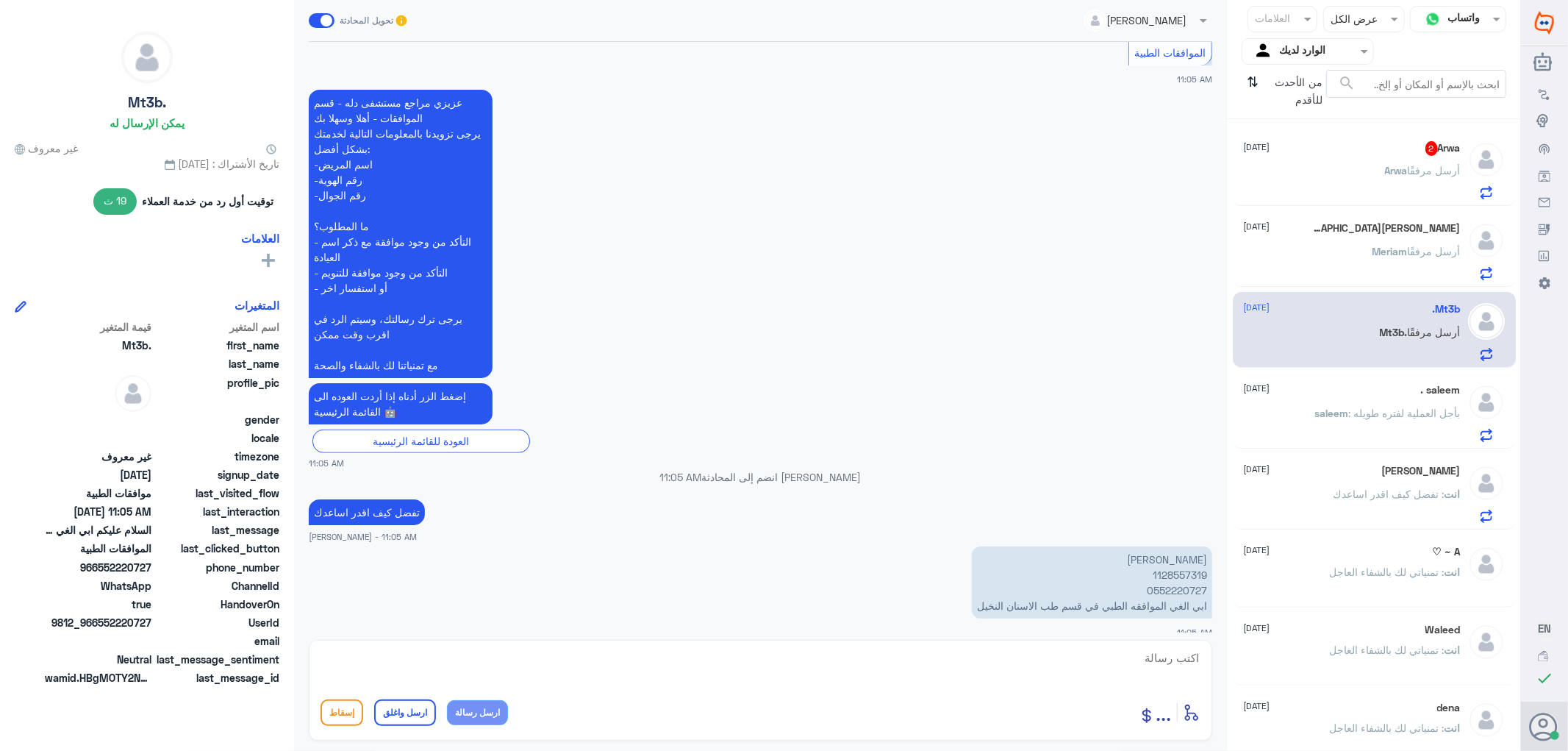
click at [1411, 164] on span "أرسل مرفقًا" at bounding box center [1434, 171] width 53 height 13
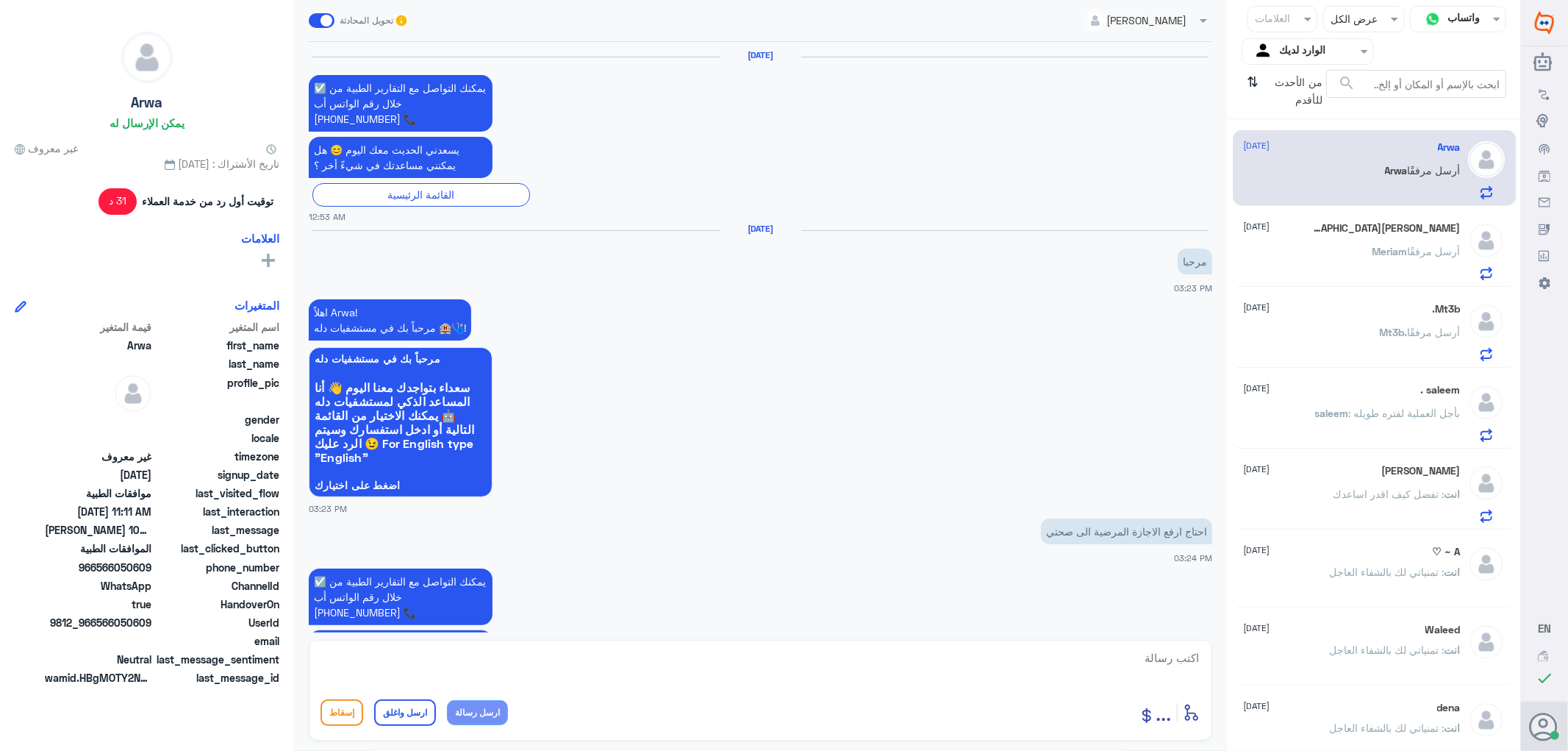
scroll to position [1471, 0]
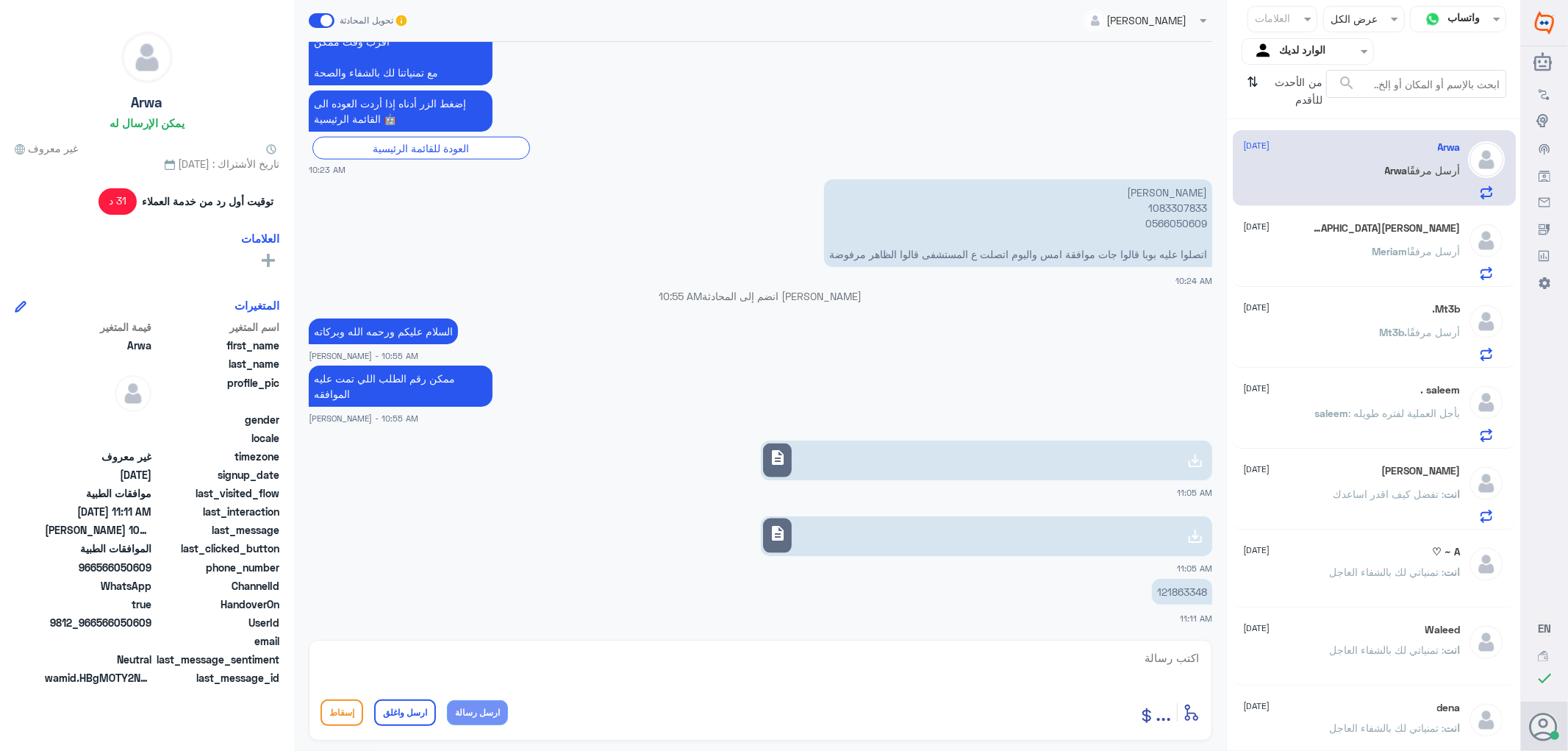
click at [1176, 591] on p "121863348" at bounding box center [1182, 591] width 60 height 26
click at [1333, 243] on div "[PERSON_NAME] [DATE] [PERSON_NAME] أرسل مرفقًا" at bounding box center [1352, 250] width 217 height 58
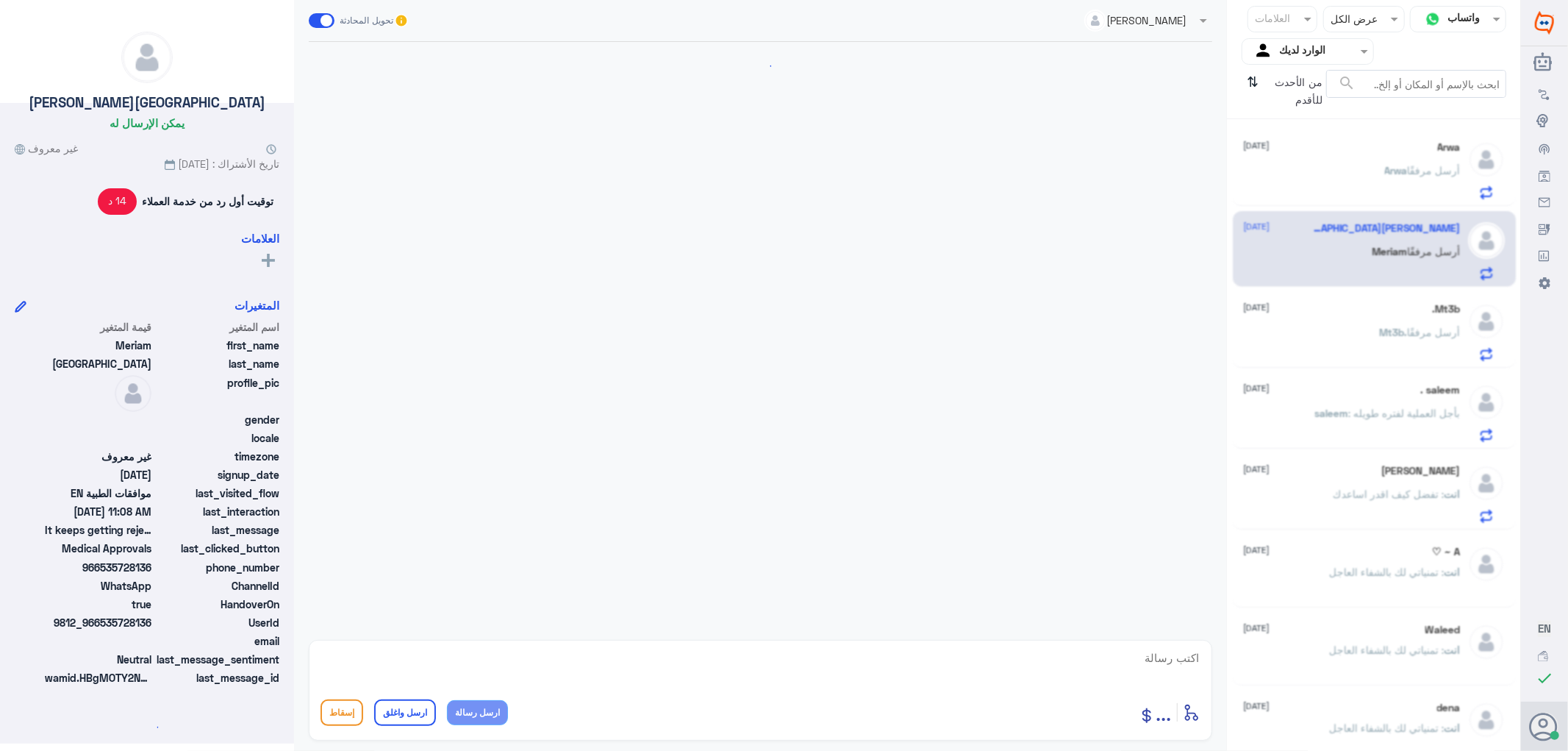
scroll to position [904, 0]
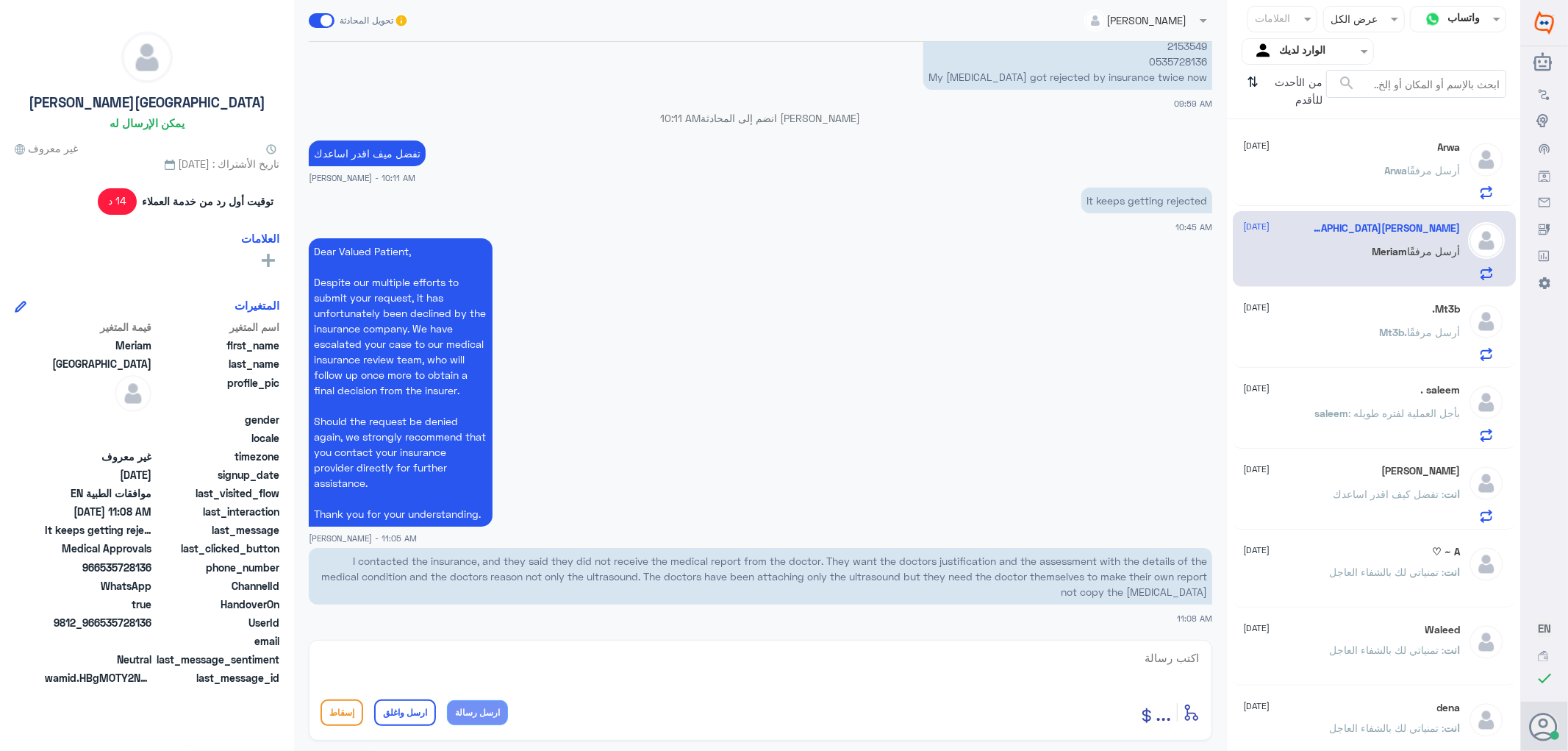
click at [1342, 163] on div "Arwa [DATE] [PERSON_NAME] أرسل مرفقًا" at bounding box center [1352, 170] width 217 height 58
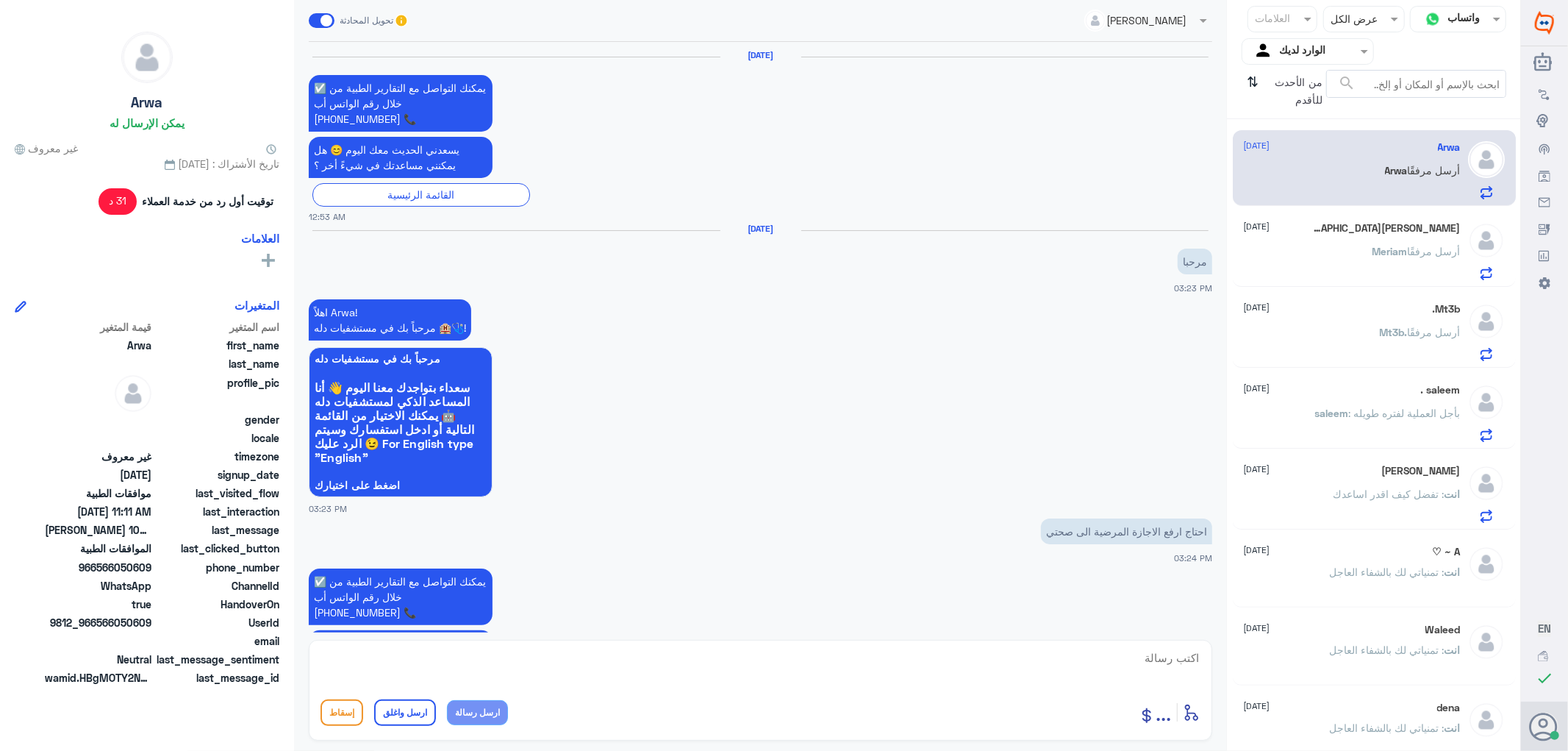
scroll to position [1471, 0]
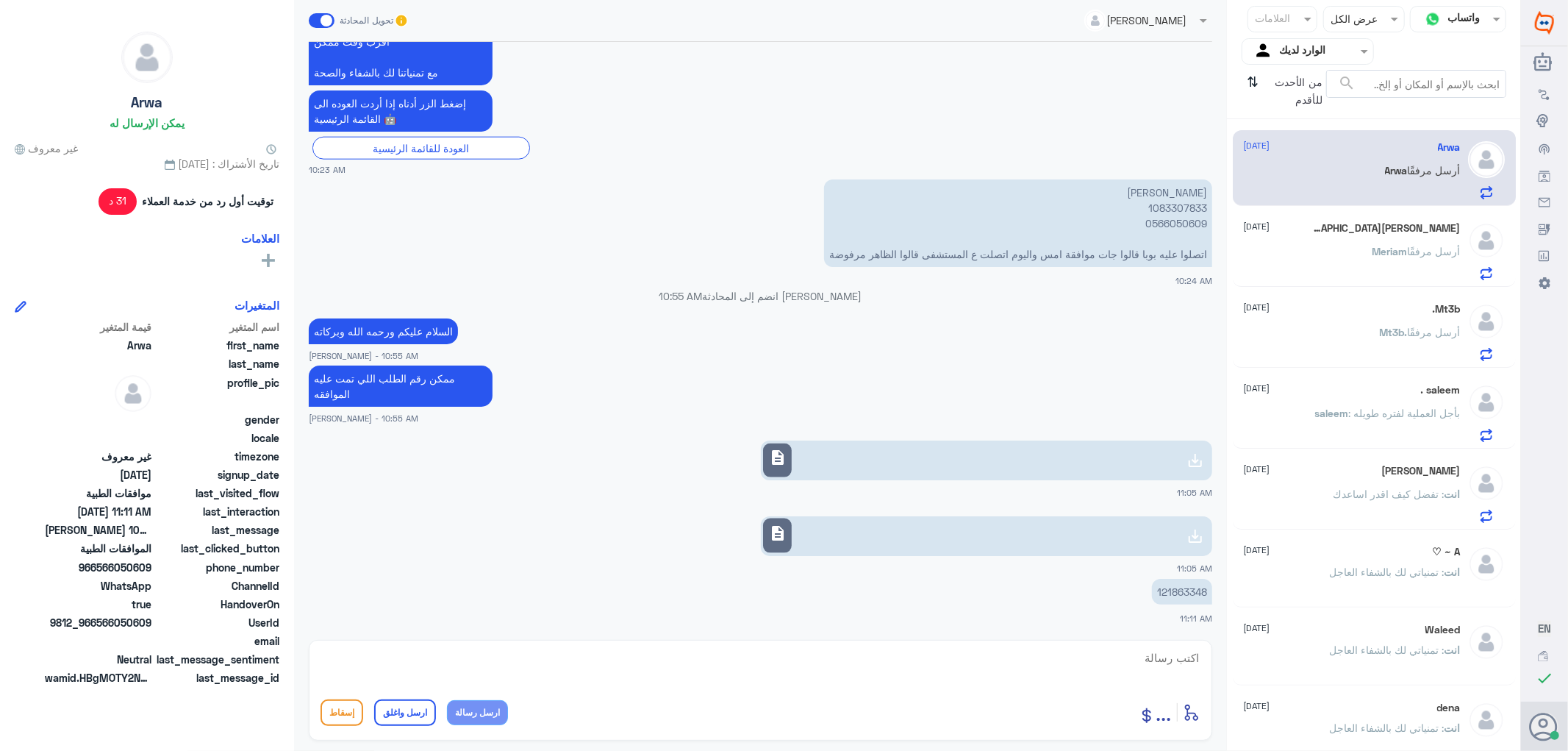
click at [1353, 317] on div "Mt3b. [DATE] Mt3b. أرسل مرفقًا" at bounding box center [1352, 331] width 217 height 58
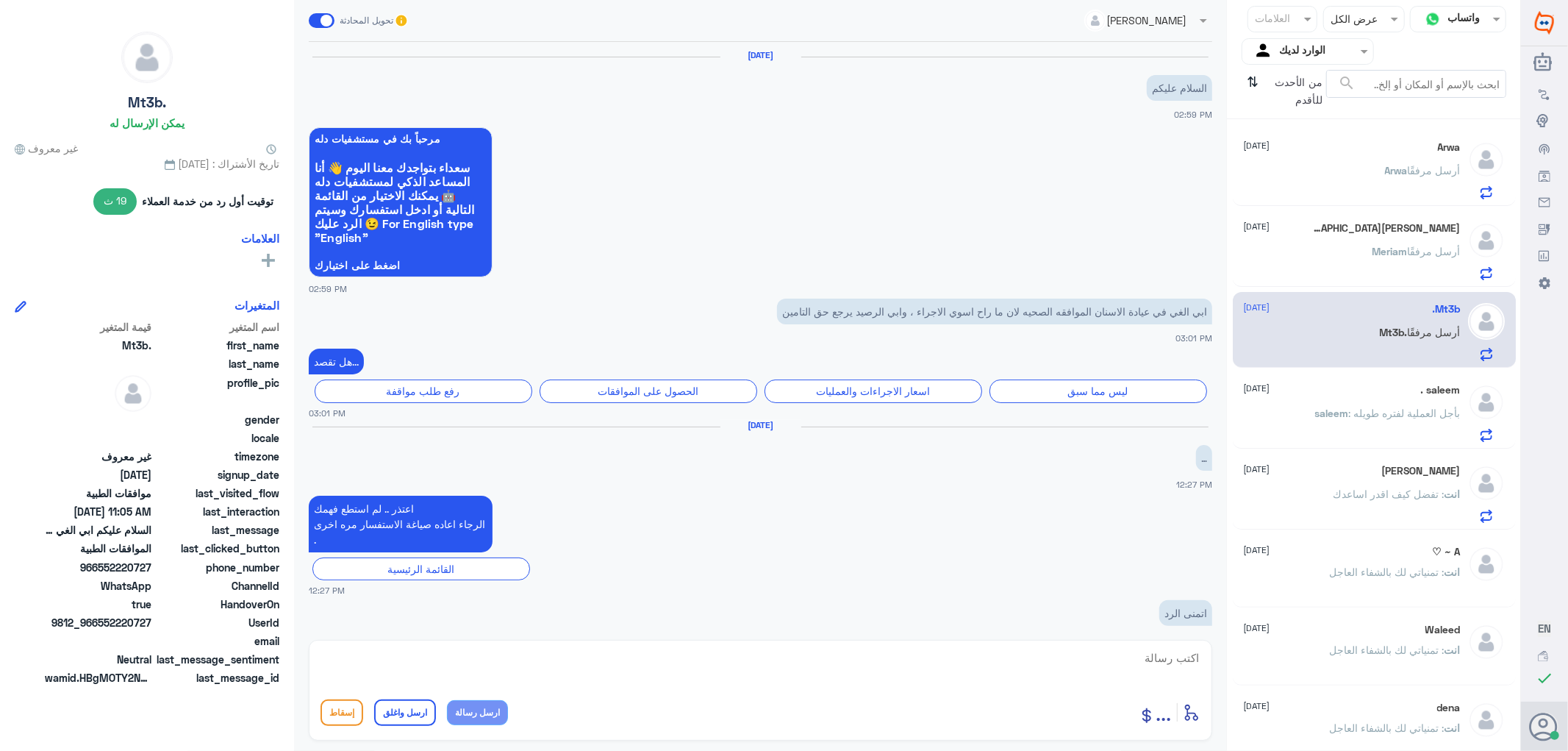
scroll to position [973, 0]
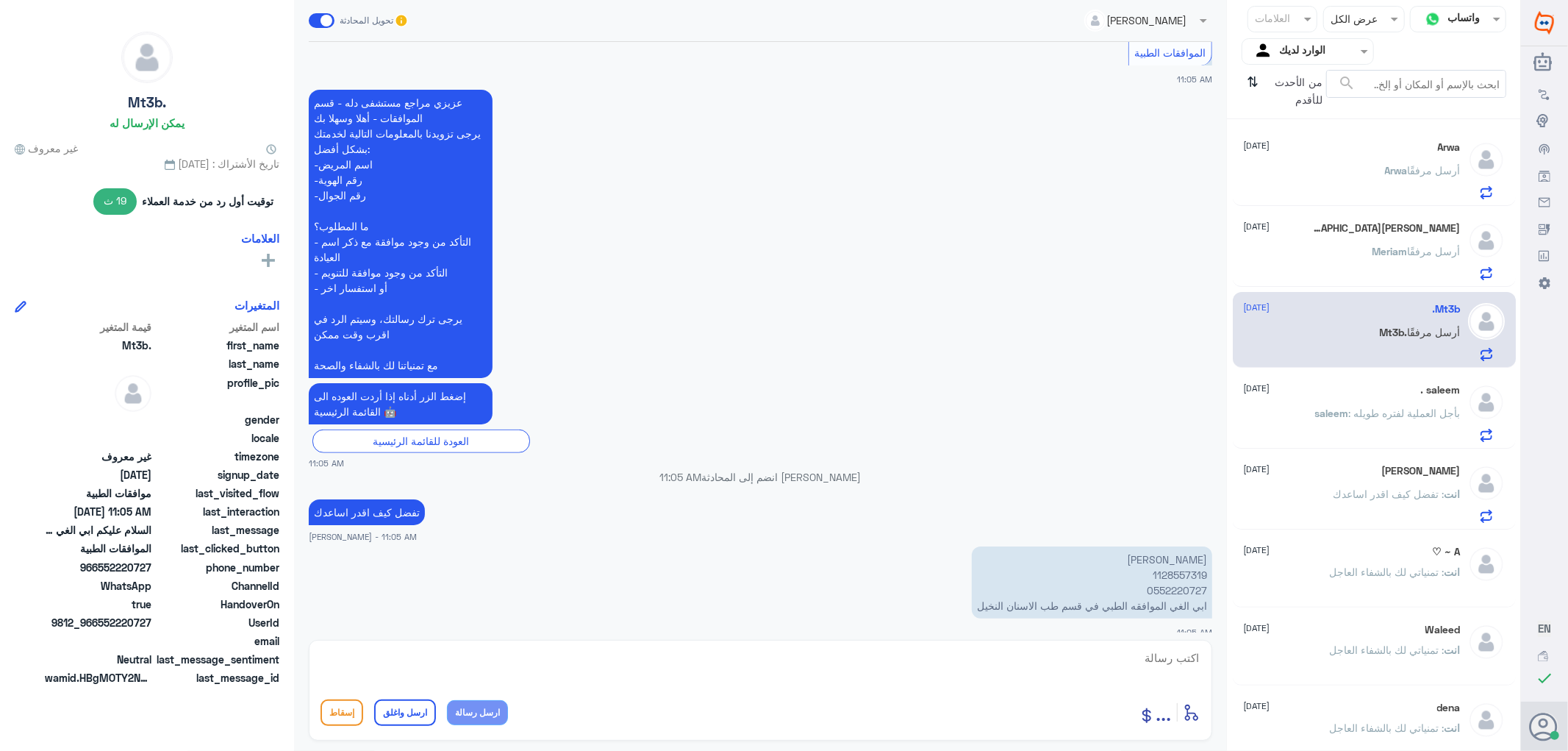
click at [1162, 558] on p "[PERSON_NAME] 1128557319 0552220727 ابي الغي الموافقه الطبي في قسم طب الاسنان ا…" at bounding box center [1091, 582] width 240 height 72
click at [1157, 659] on textarea at bounding box center [761, 666] width 880 height 36
type textarea "سبب الالغاء"
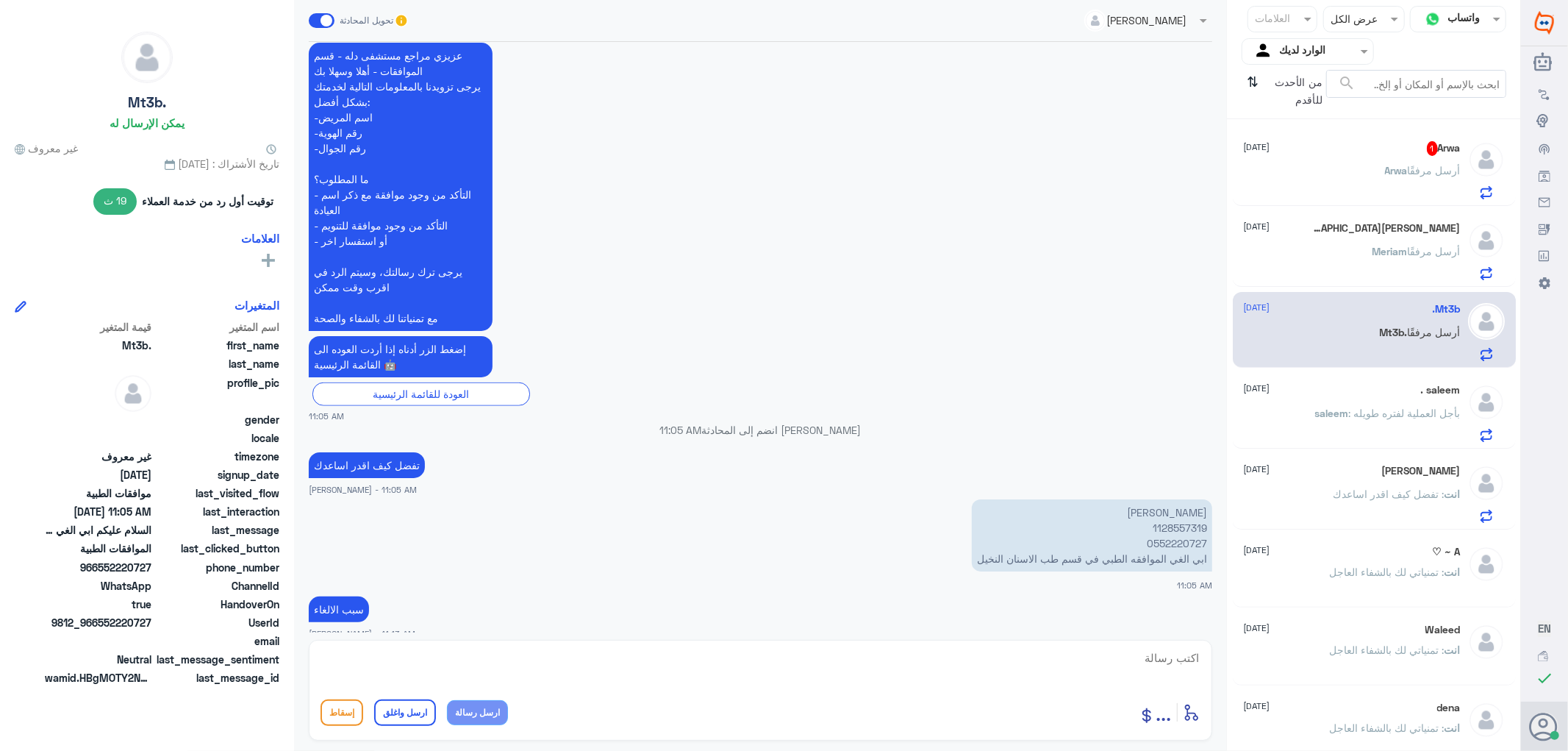
click at [1402, 160] on div "Arwa 1 [DATE] [PERSON_NAME] أرسل مرفقًا" at bounding box center [1352, 170] width 217 height 58
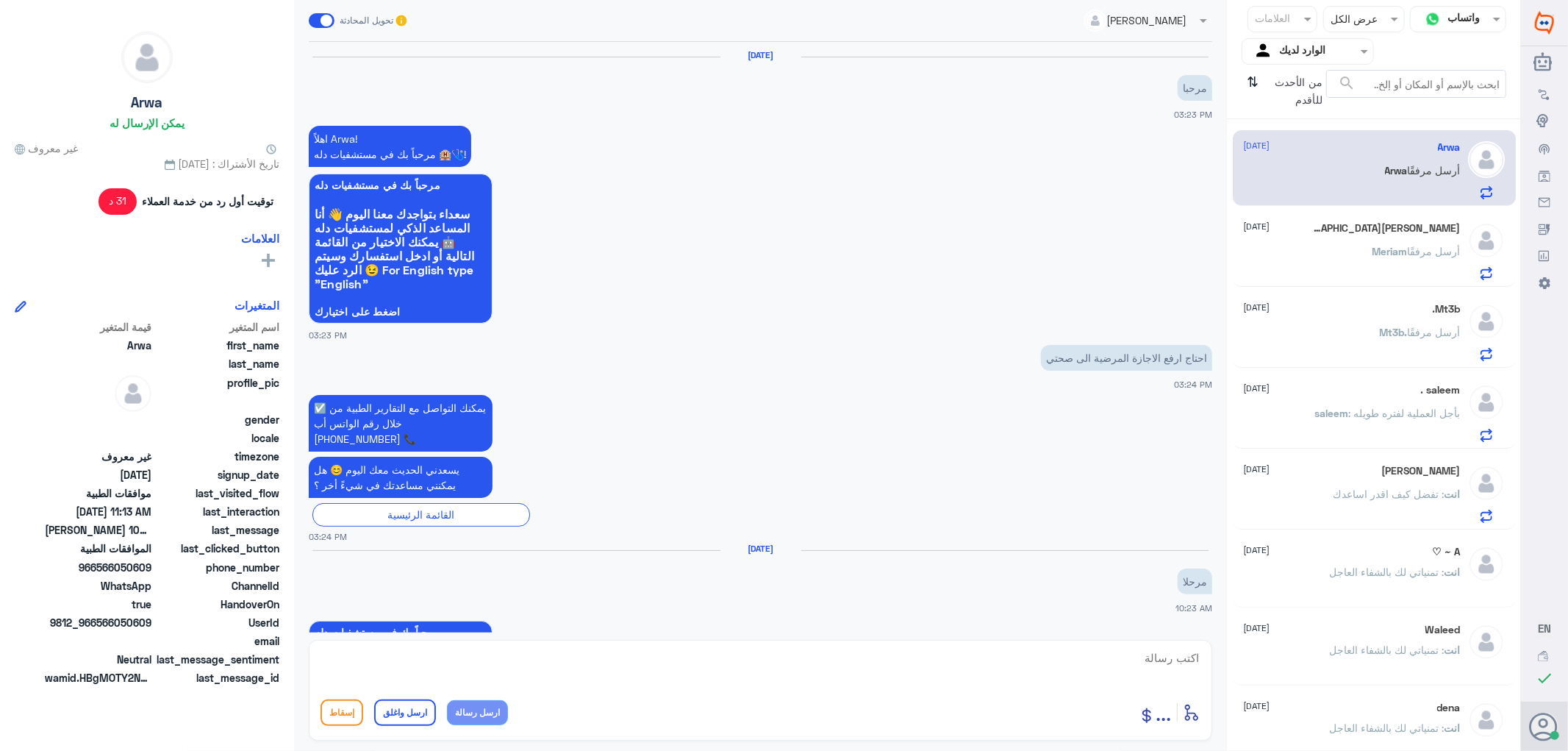
scroll to position [1500, 0]
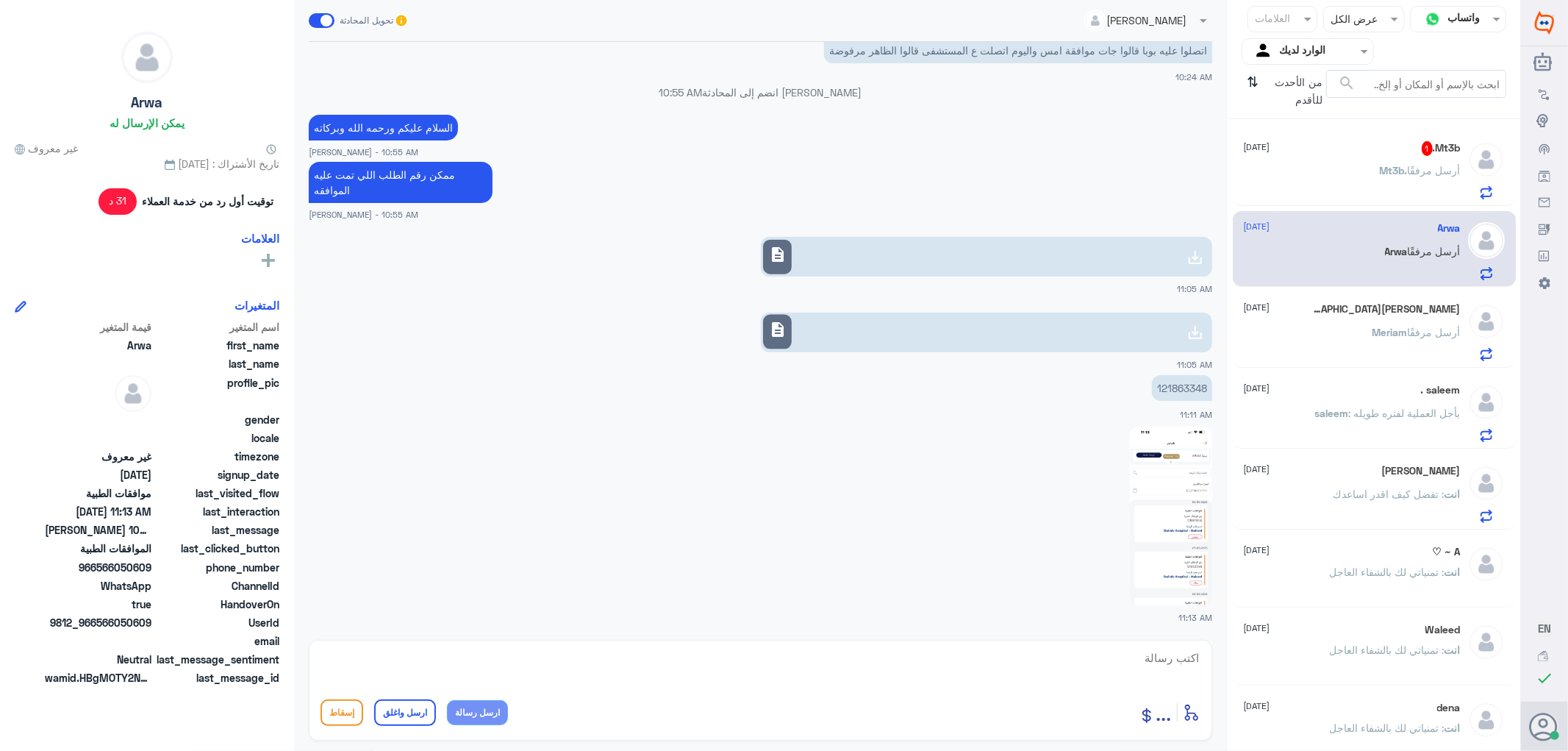
click at [1168, 469] on img at bounding box center [1171, 515] width 82 height 179
click at [1181, 381] on p "121863348" at bounding box center [1182, 388] width 60 height 26
click at [1164, 477] on img at bounding box center [1171, 515] width 82 height 179
click at [1354, 165] on div "Mt3b. 1 [DATE] Mt3b. أرسل مرفقًا" at bounding box center [1352, 170] width 217 height 58
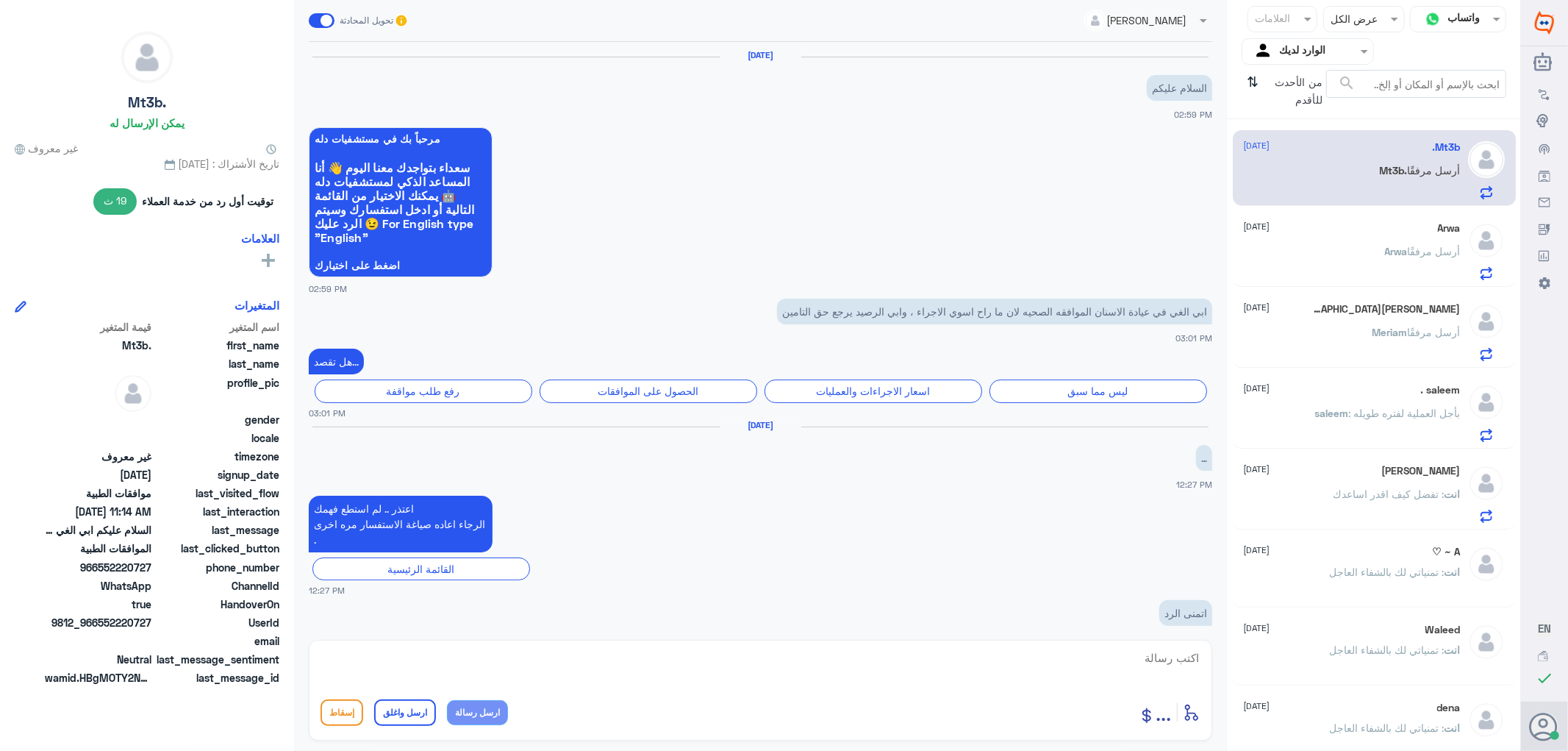
scroll to position [1070, 0]
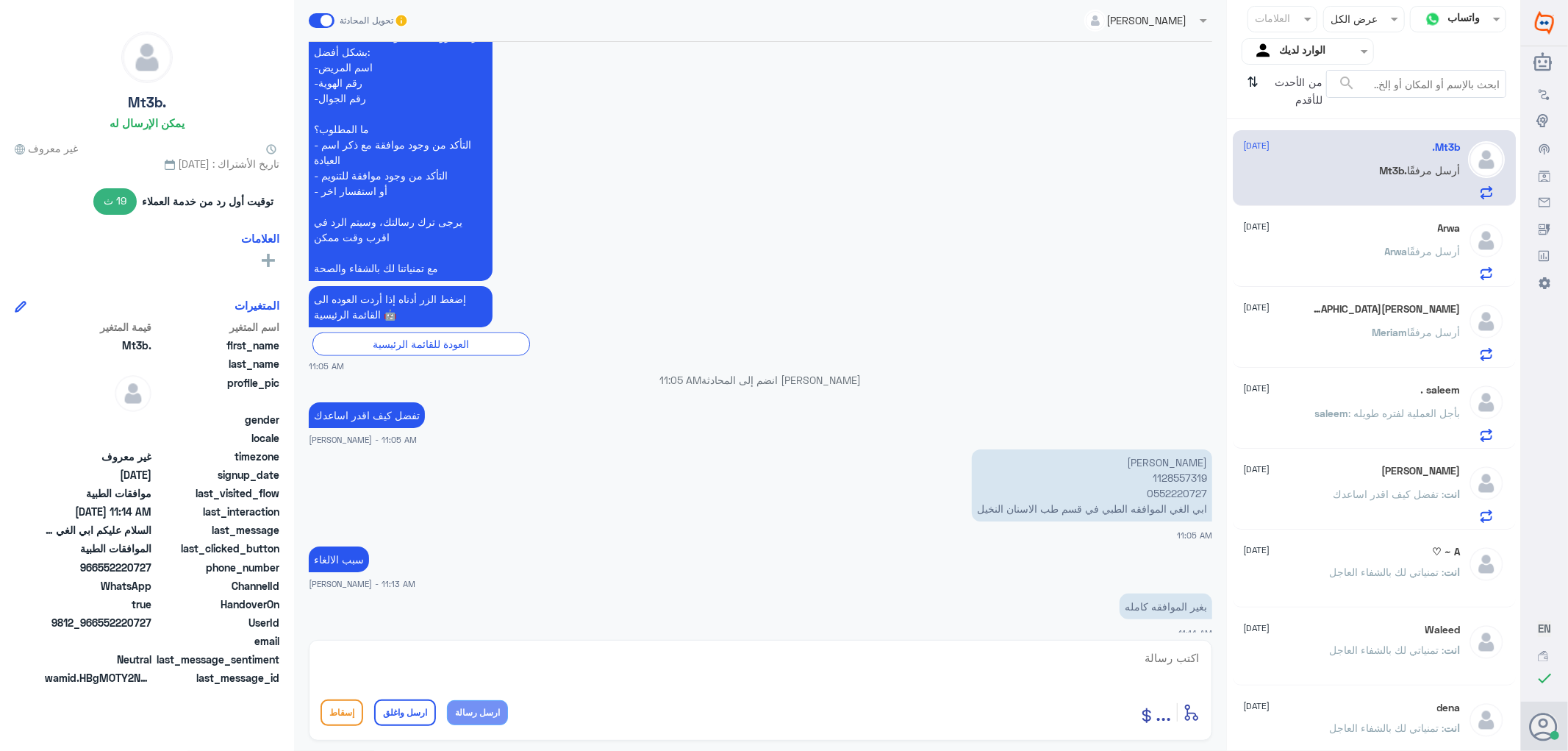
click at [1154, 593] on p "بغير الموافقه كامله" at bounding box center [1165, 606] width 93 height 26
click at [1354, 250] on div "[PERSON_NAME] أرسل مرفقًا" at bounding box center [1352, 263] width 217 height 33
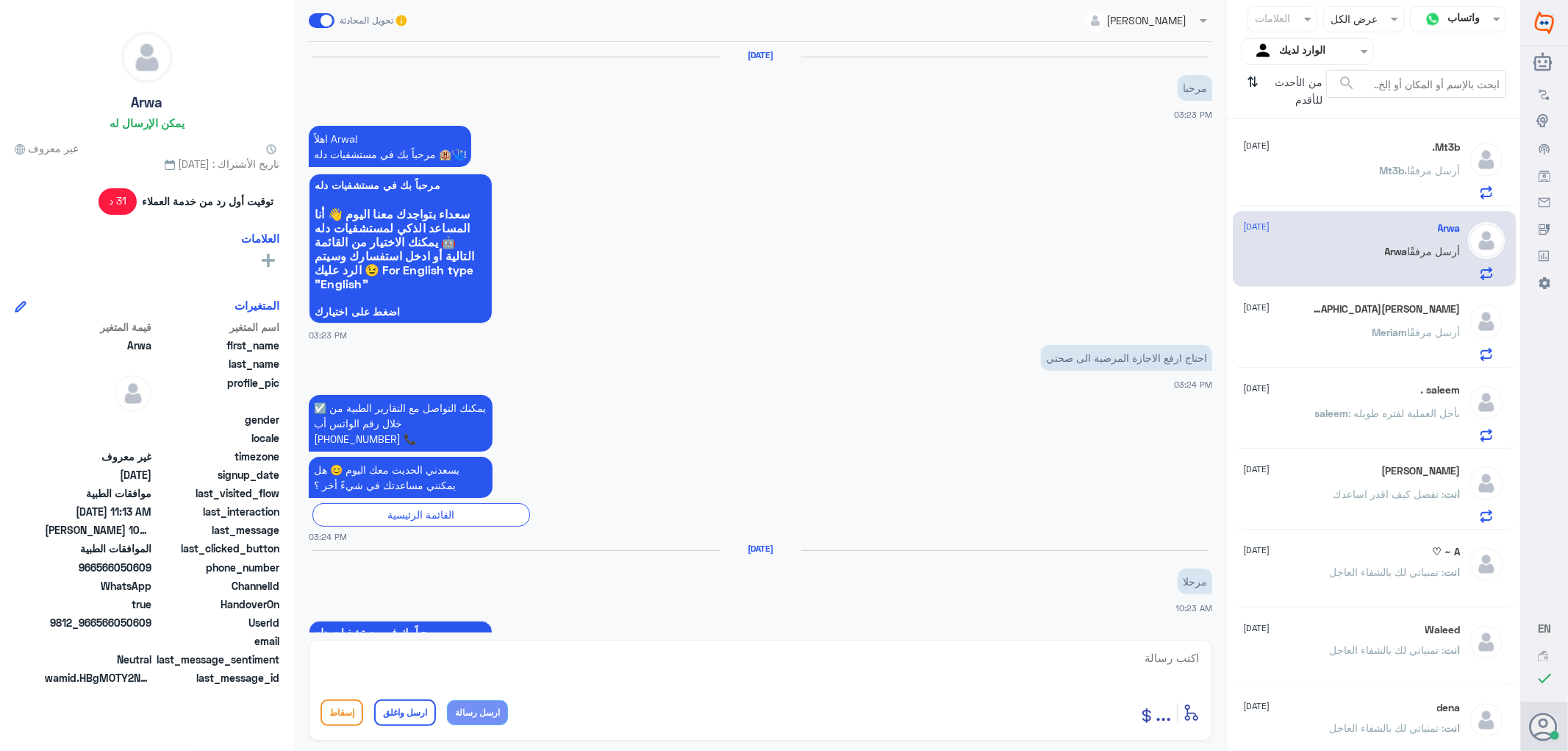
scroll to position [1500, 0]
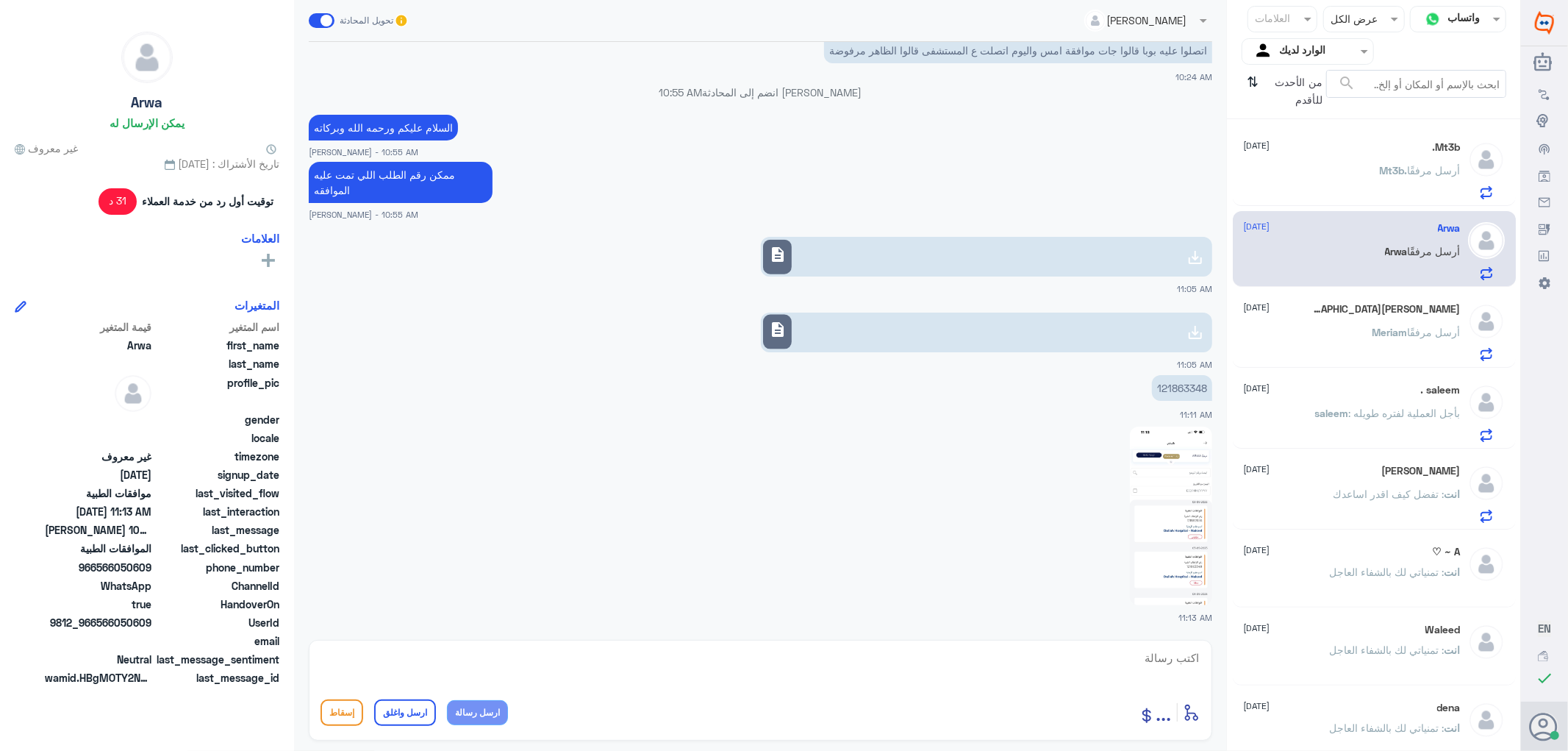
click at [1356, 317] on div "[PERSON_NAME] [DATE] [PERSON_NAME] أرسل مرفقًا" at bounding box center [1352, 331] width 217 height 58
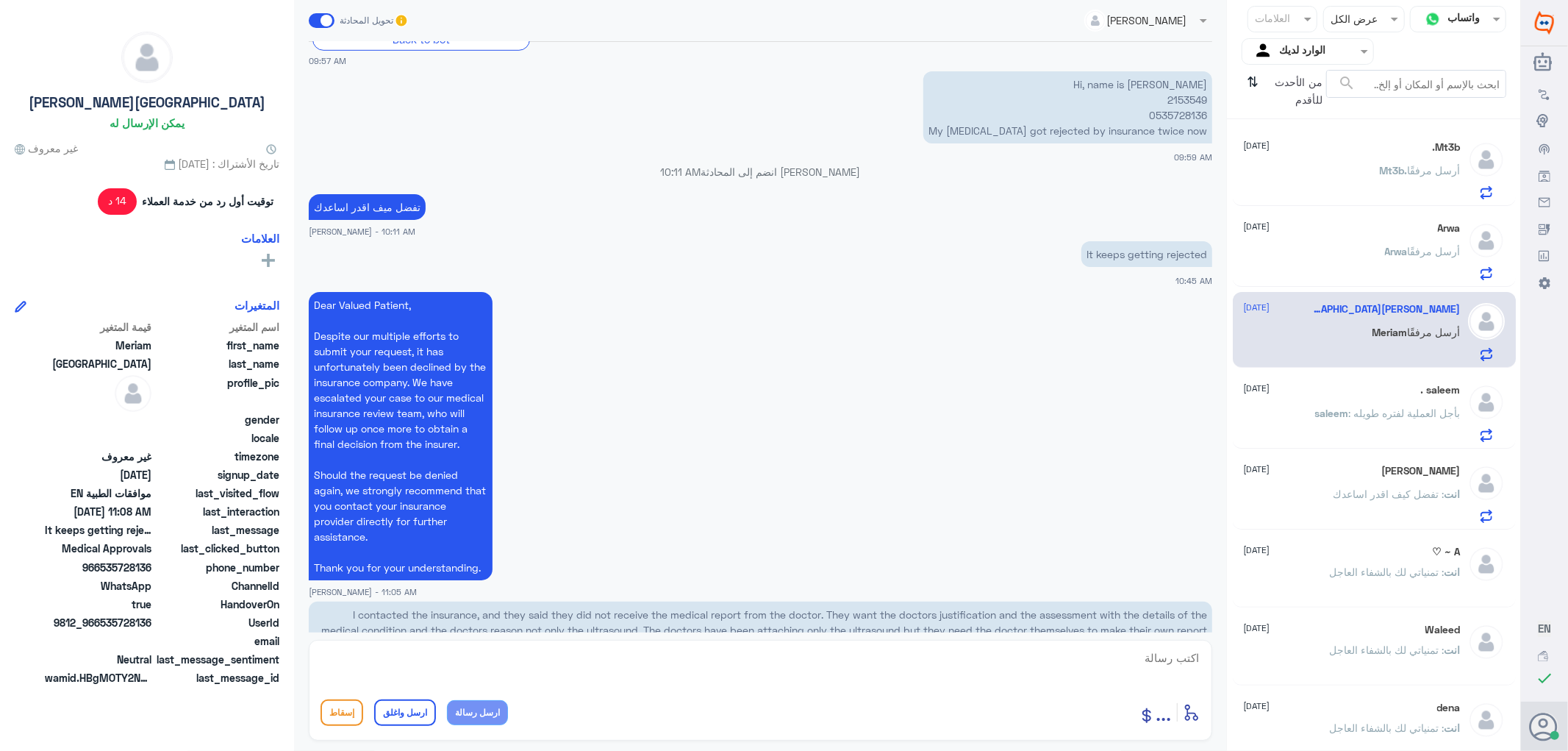
scroll to position [823, 0]
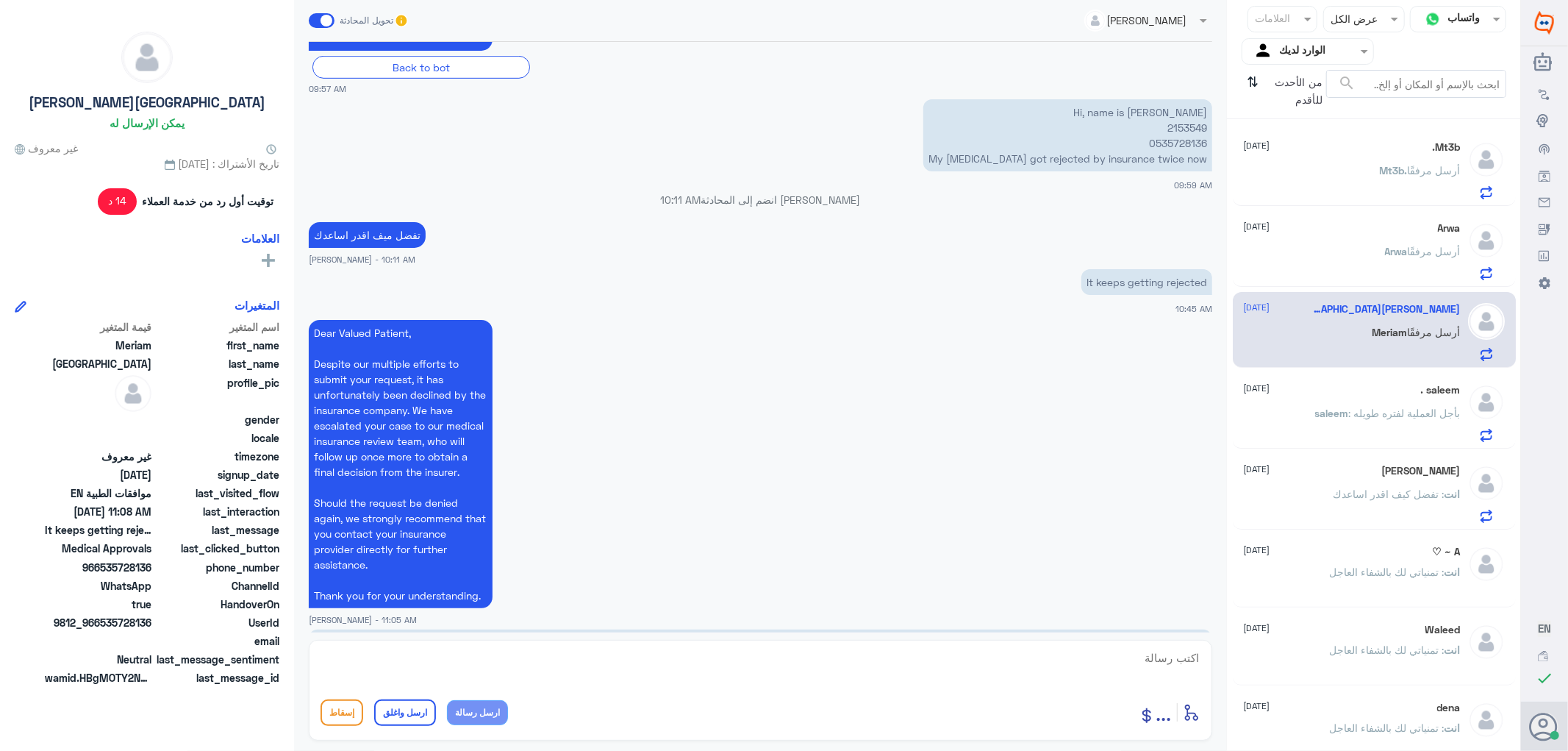
click at [1175, 129] on p "Hi, name is [PERSON_NAME] 2153549 0535728136 My [MEDICAL_DATA] got rejected by …" at bounding box center [1067, 135] width 289 height 72
click at [1339, 248] on div "[PERSON_NAME] أرسل مرفقًا" at bounding box center [1352, 263] width 217 height 33
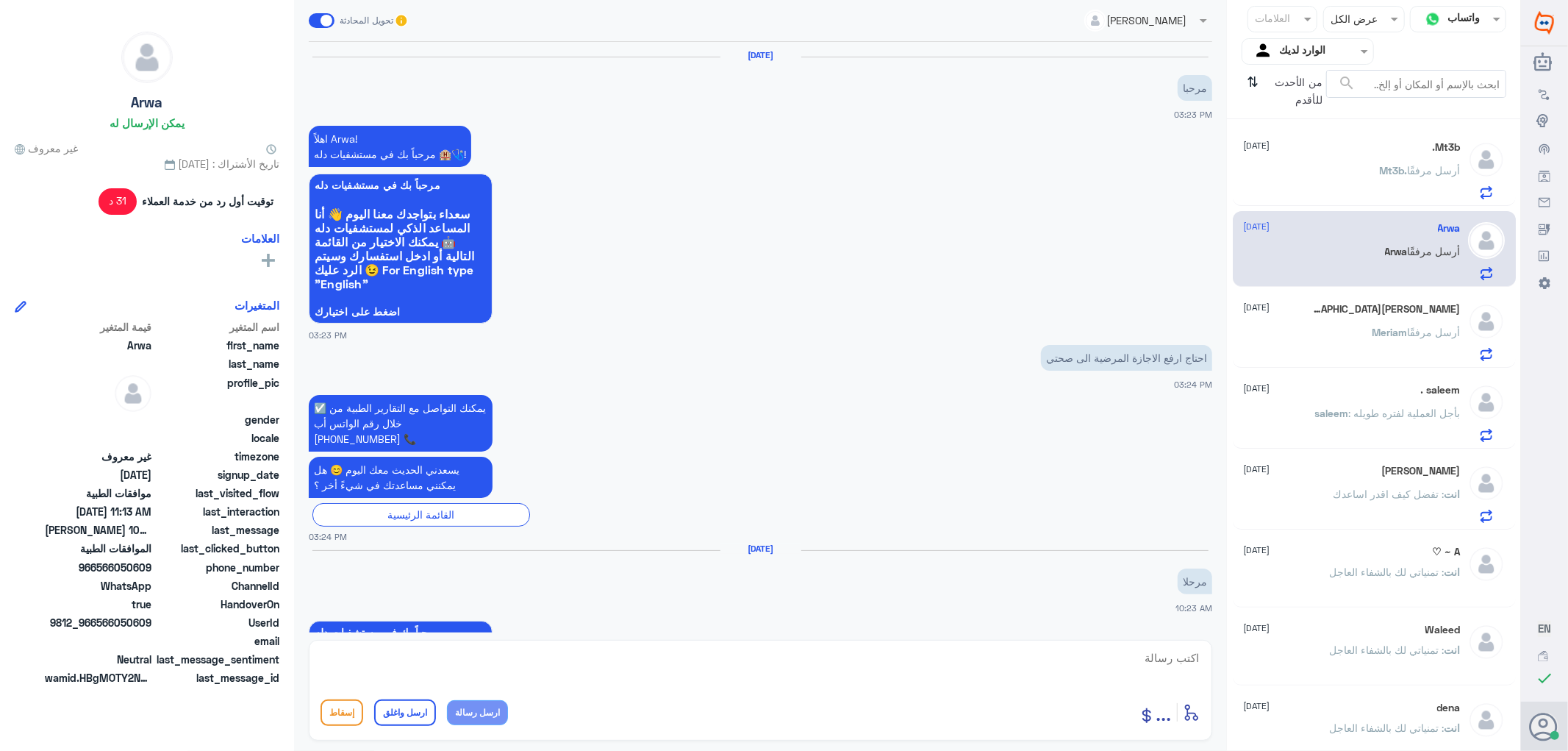
scroll to position [1500, 0]
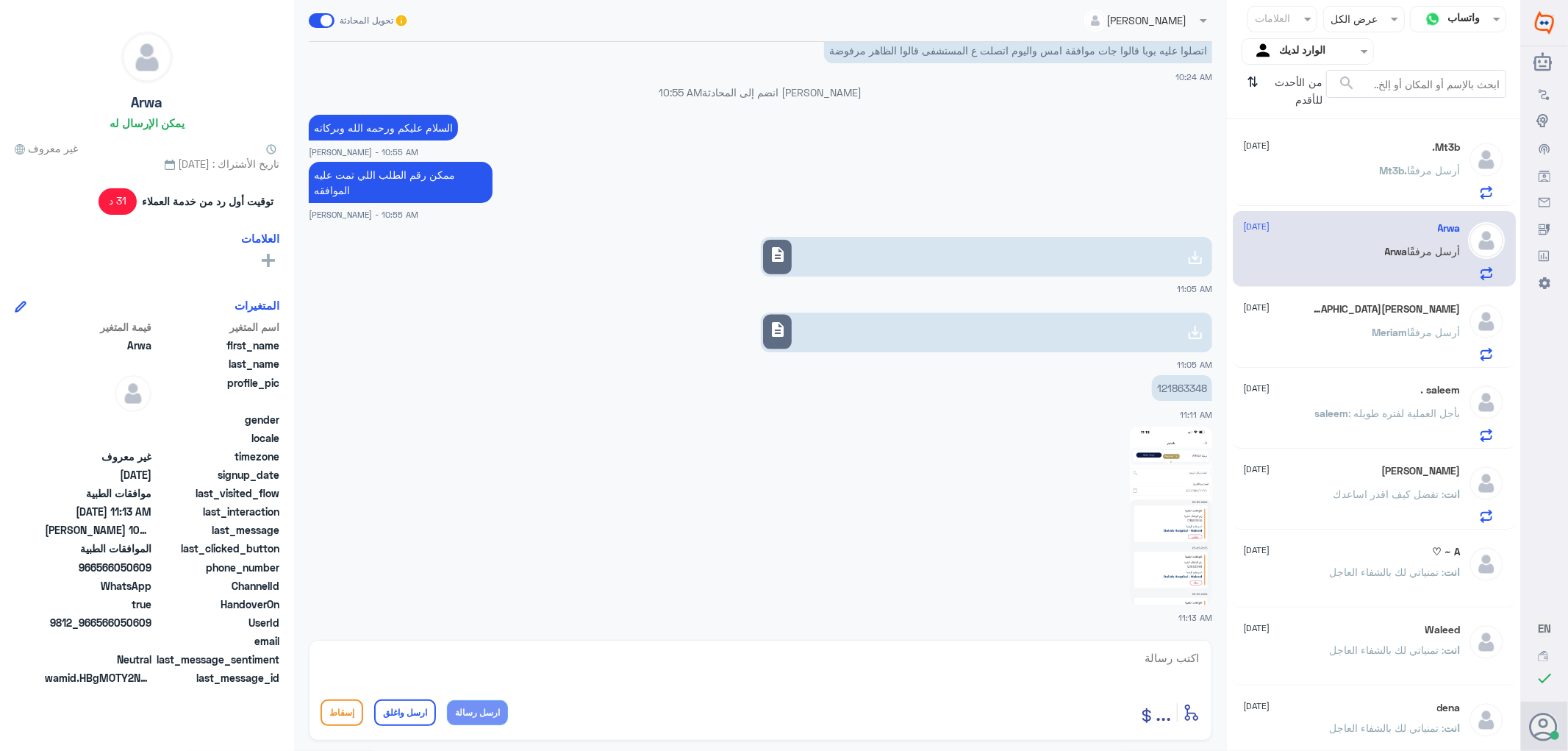
click at [1336, 177] on div "Mt3b. أرسل مرفقًا" at bounding box center [1352, 182] width 217 height 33
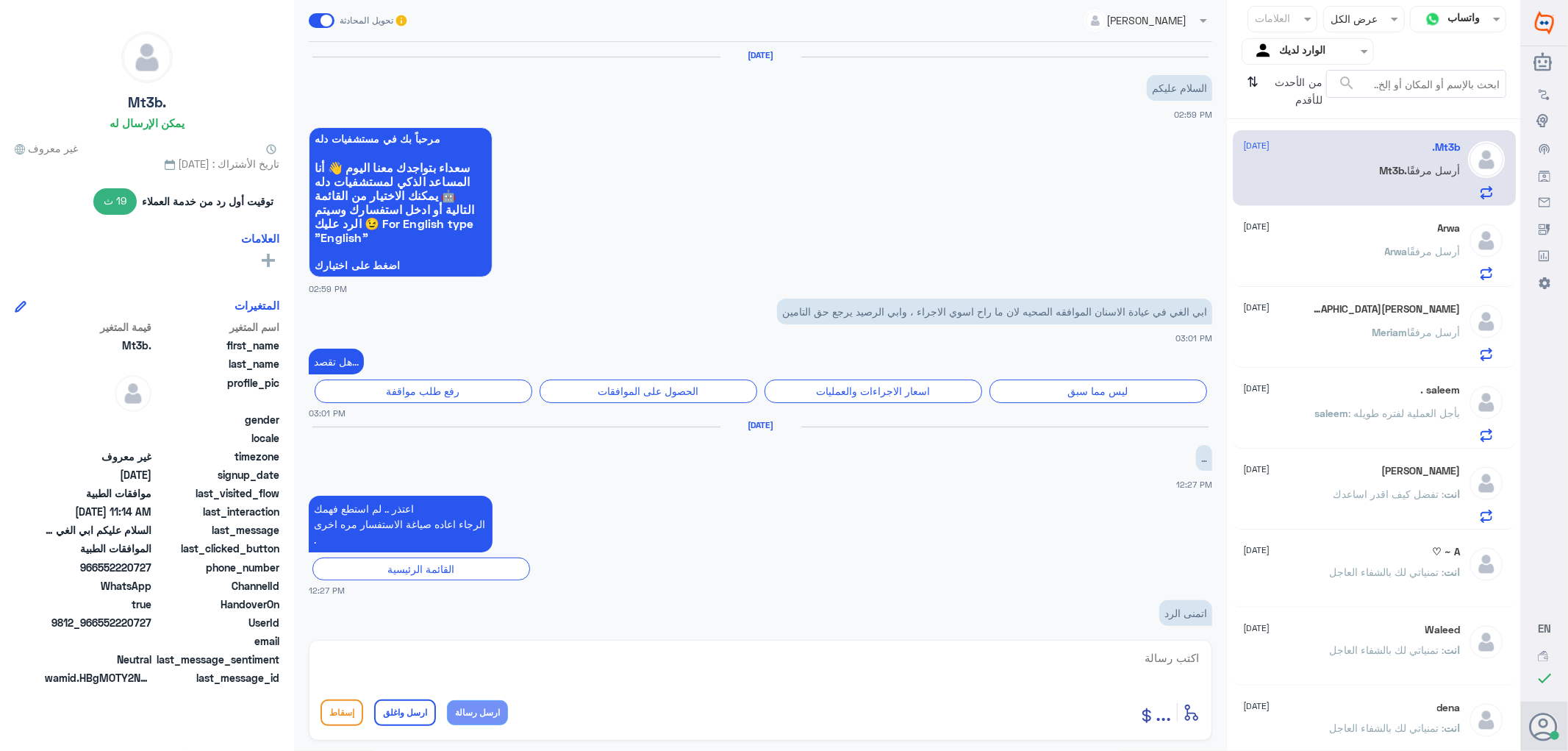
scroll to position [1070, 0]
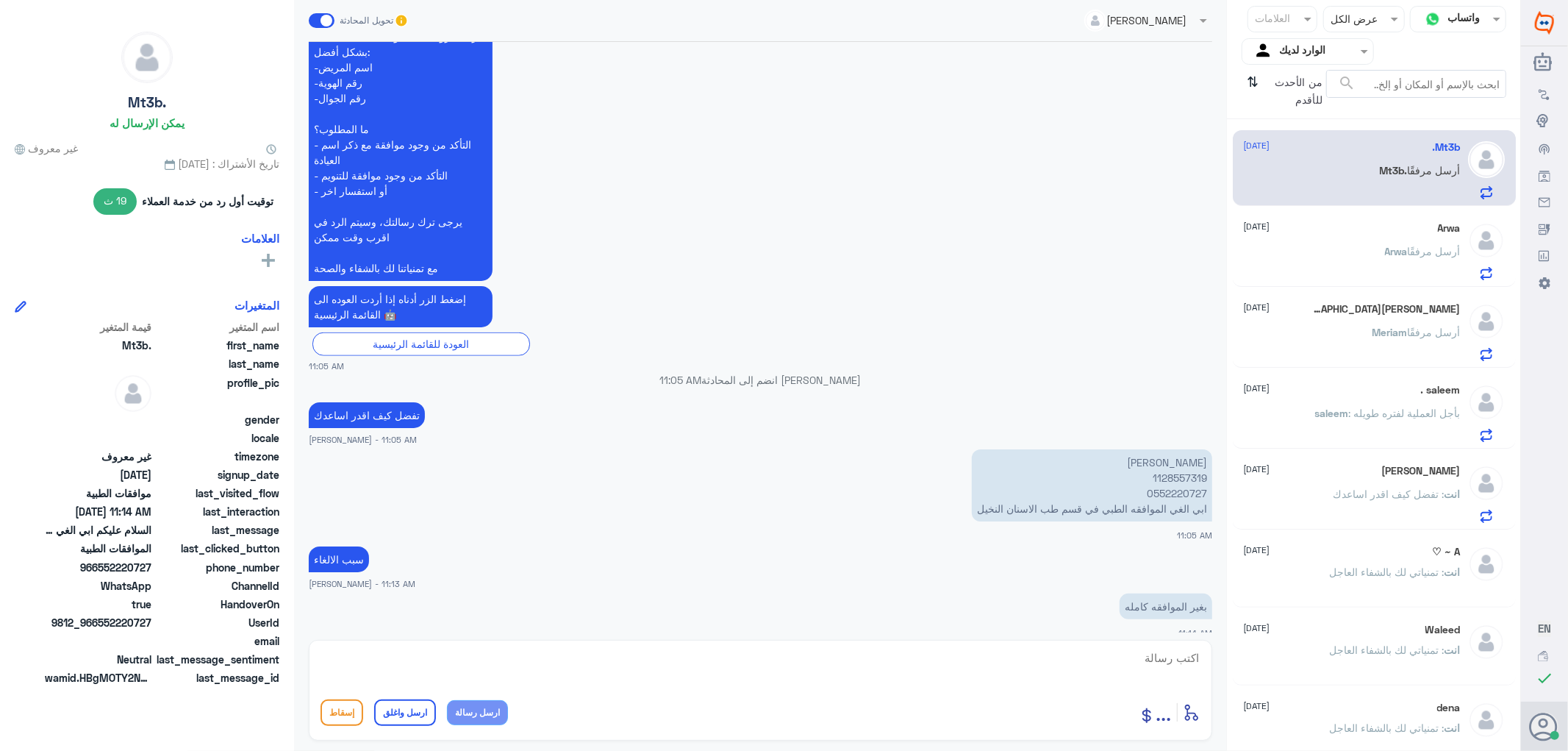
click at [1370, 415] on span ": بأجل العملية لفتره طويله" at bounding box center [1405, 413] width 112 height 13
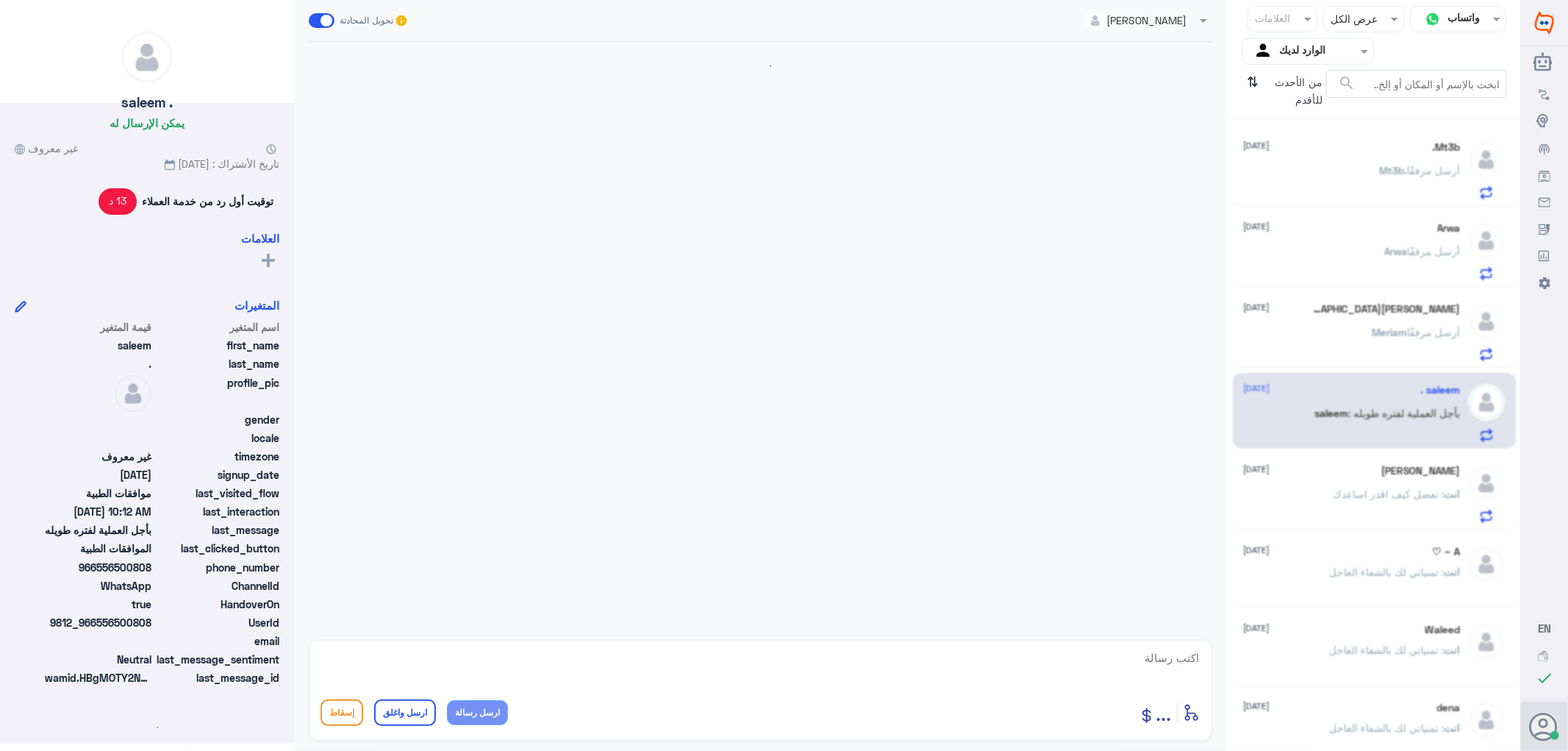
scroll to position [399, 0]
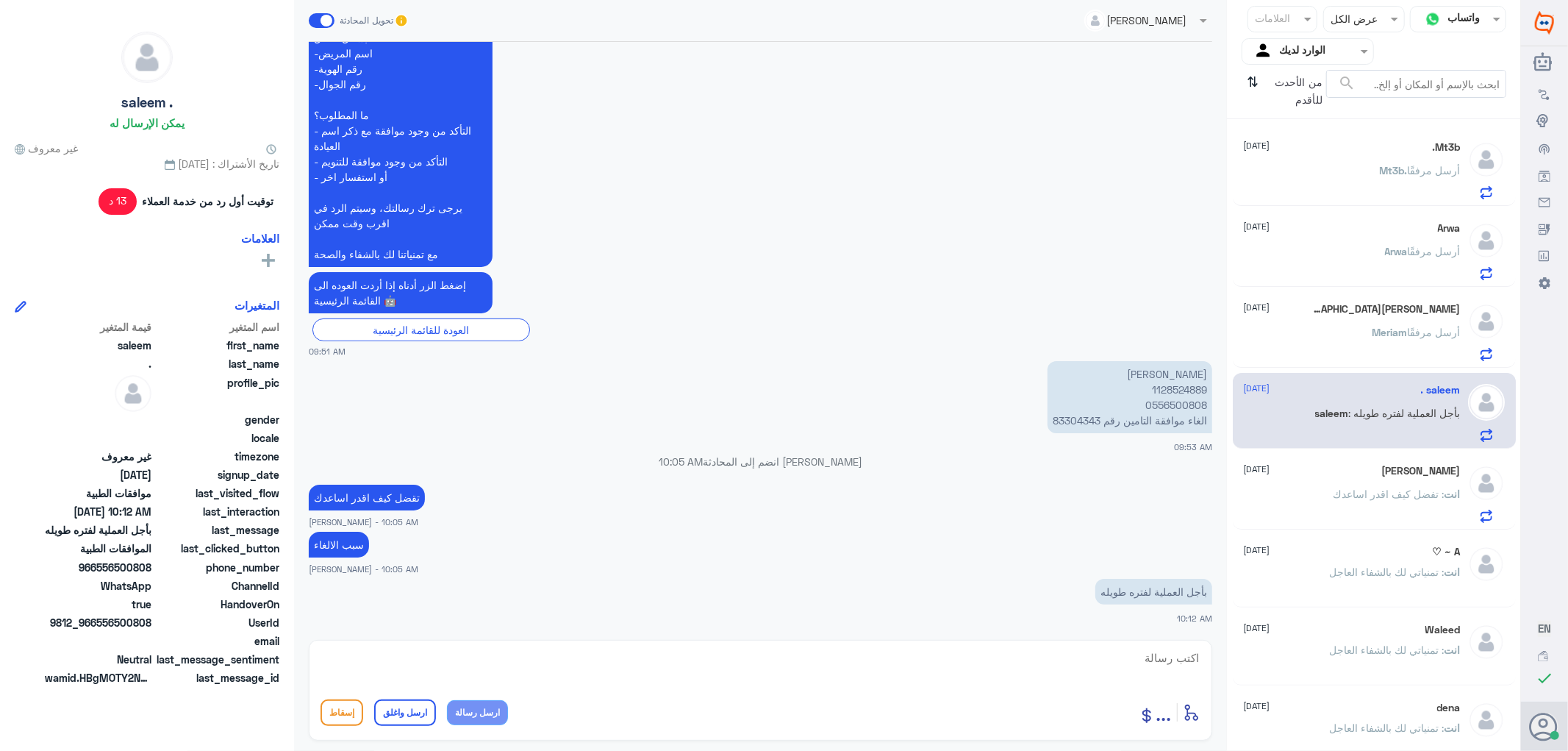
click at [1372, 355] on p "[PERSON_NAME] أرسل مرفقًا" at bounding box center [1416, 343] width 88 height 37
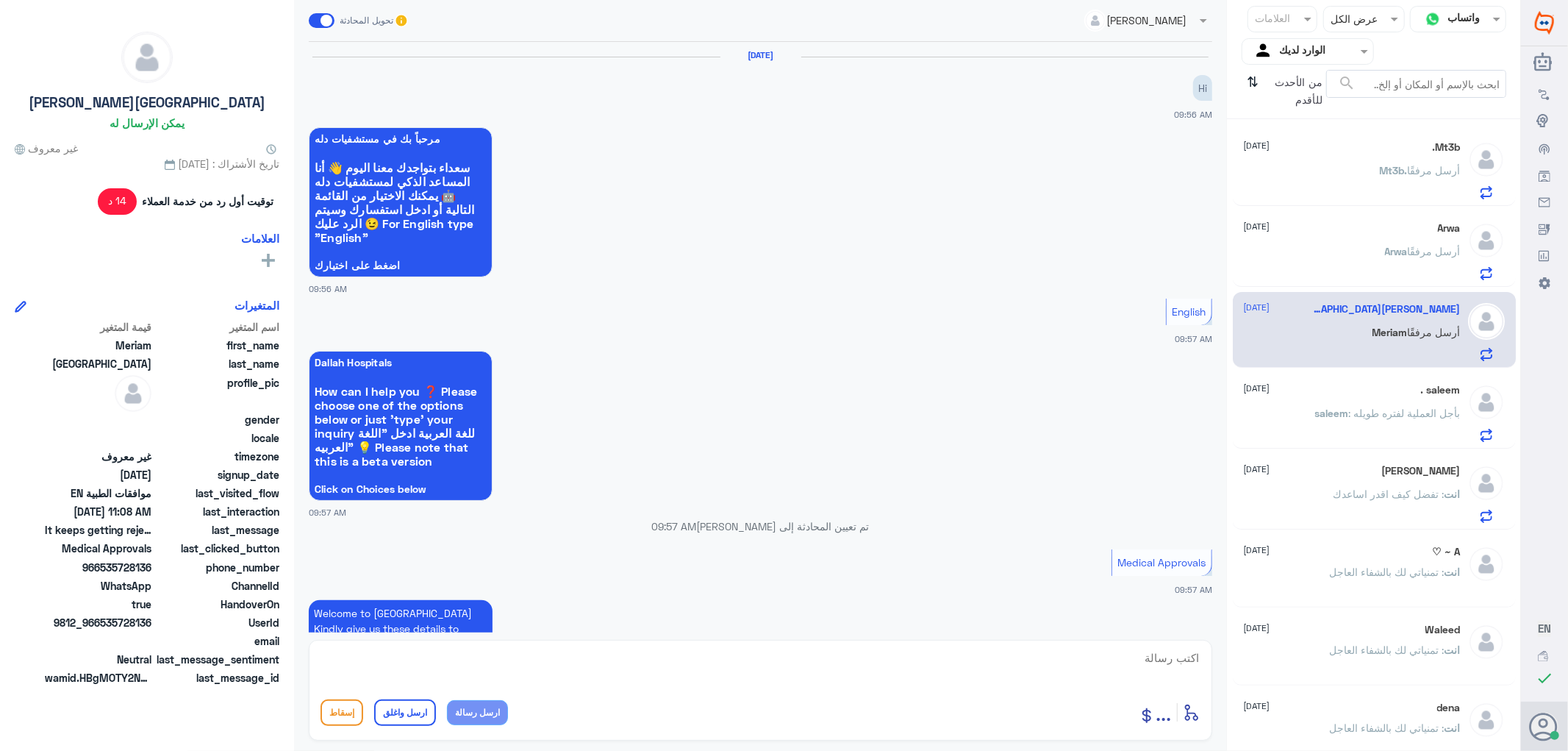
scroll to position [904, 0]
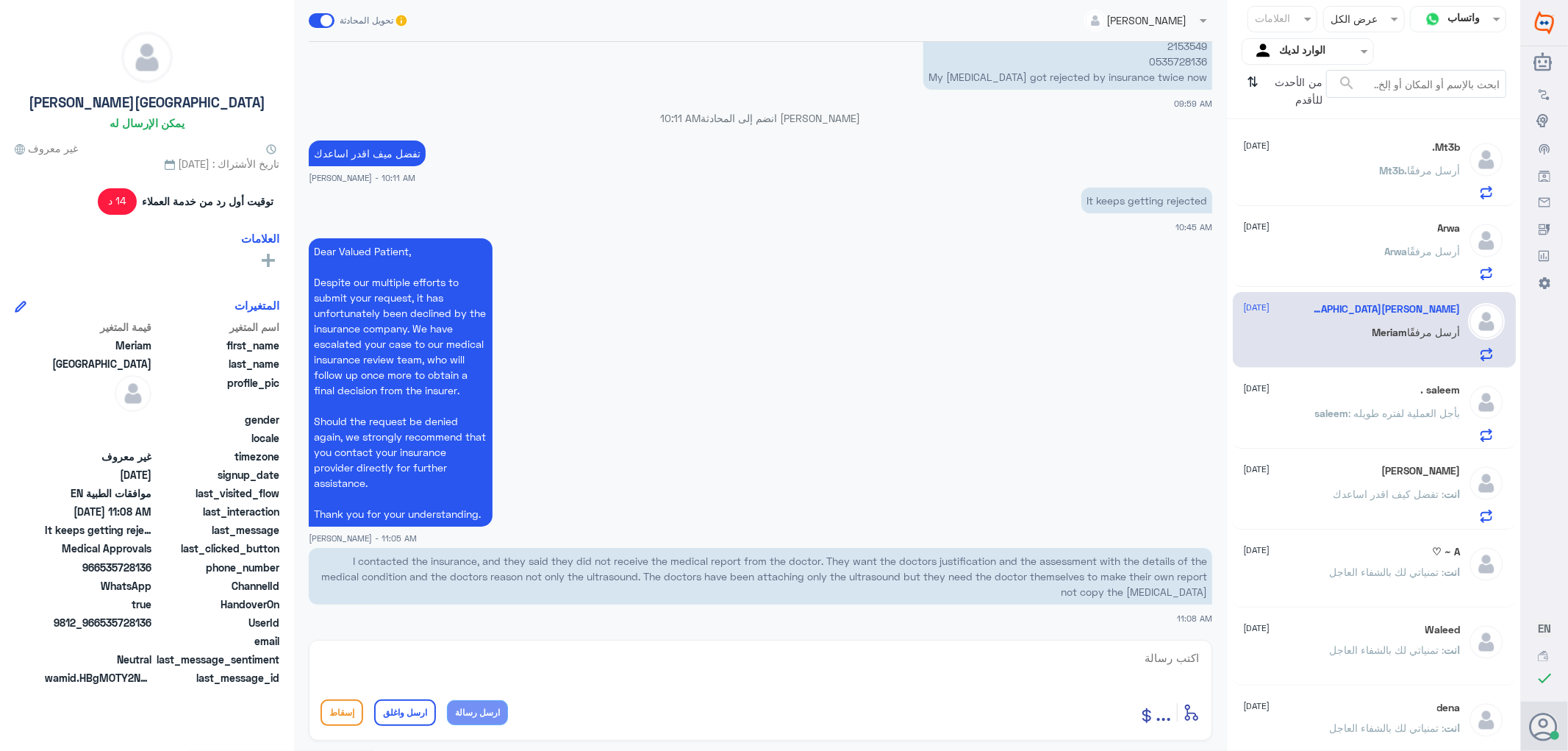
click at [1334, 408] on span "saleem" at bounding box center [1332, 413] width 34 height 13
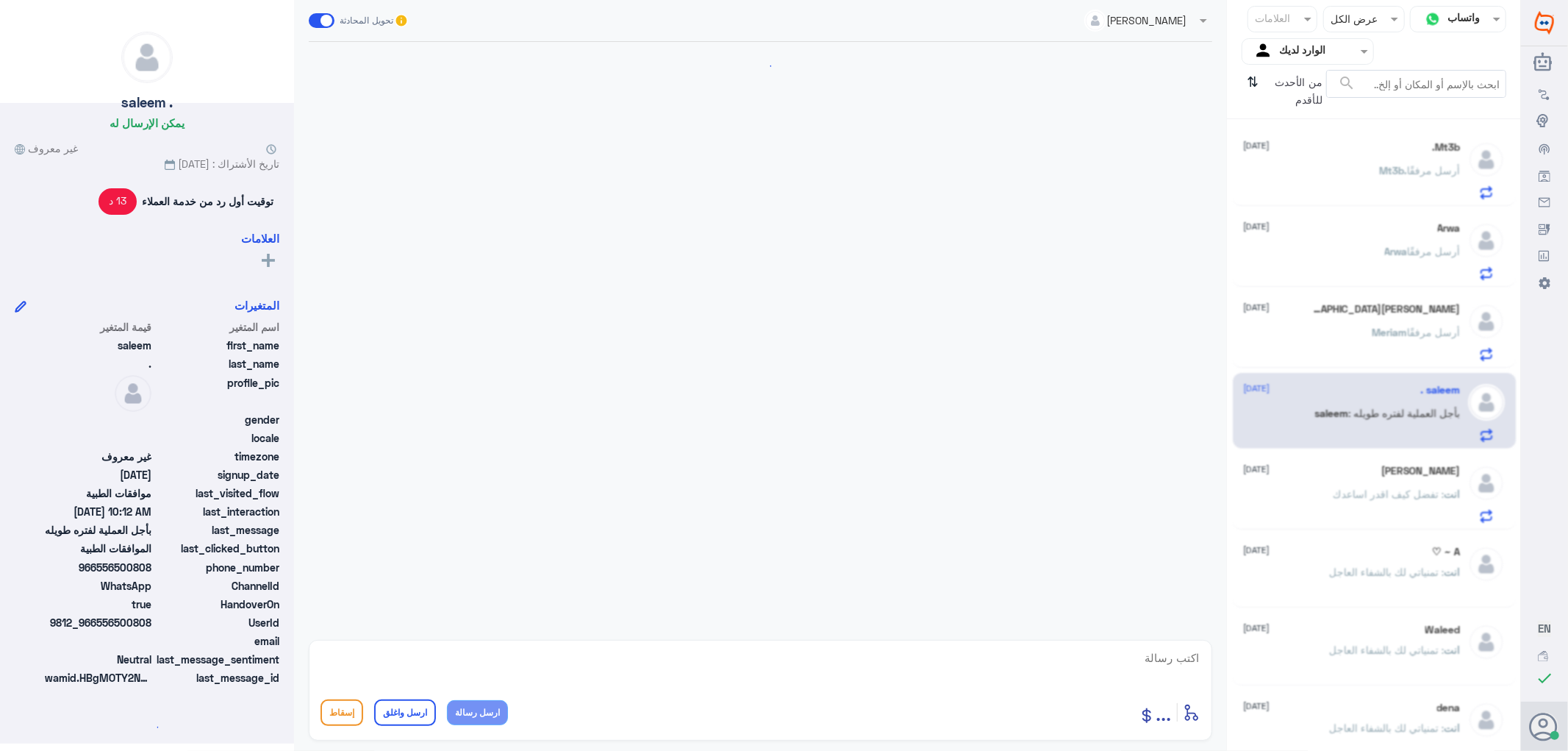
scroll to position [399, 0]
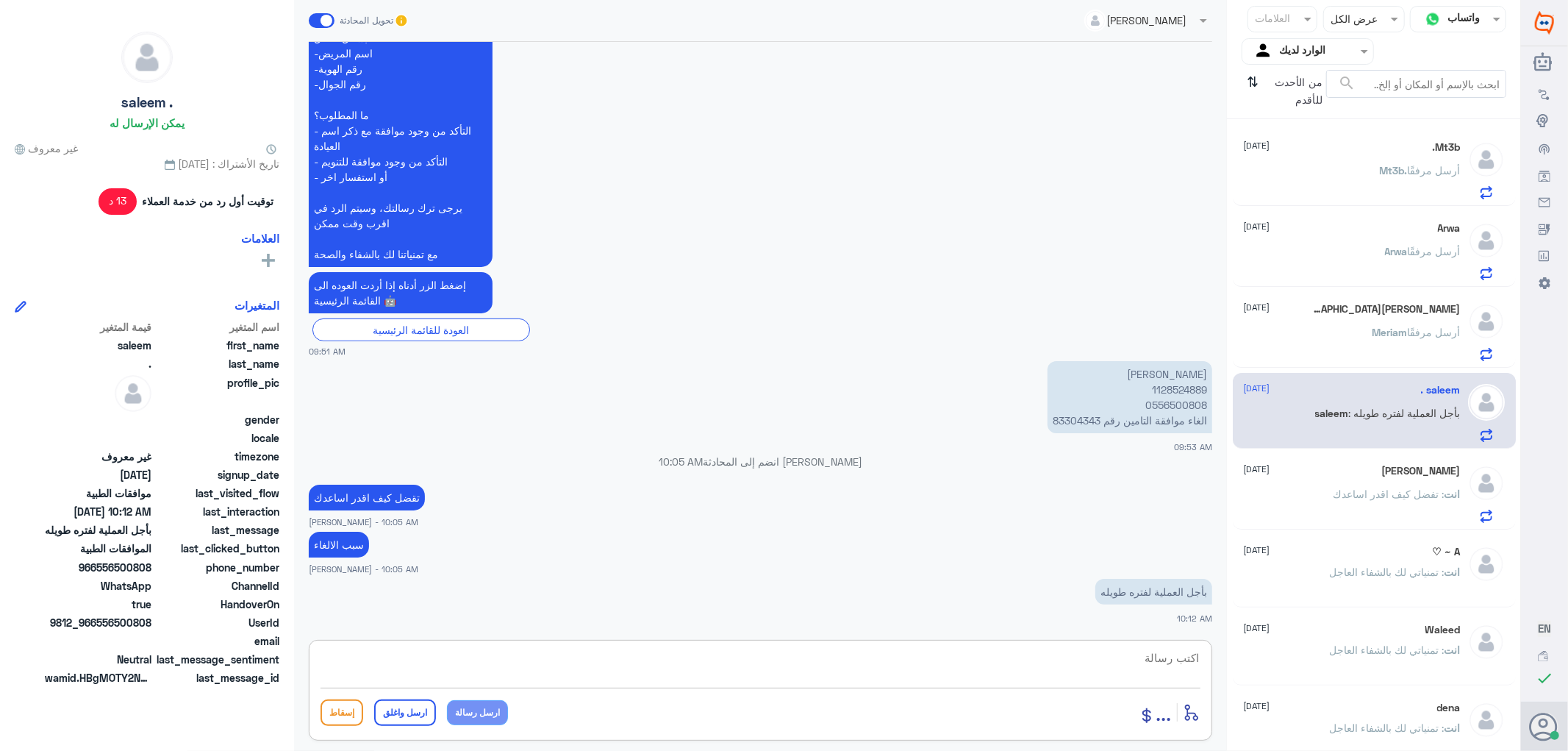
click at [1157, 655] on textarea at bounding box center [761, 666] width 880 height 36
click at [1181, 660] on textarea at bounding box center [761, 666] width 880 height 36
paste textarea "تمنياتي لك بالشفاء العاجل"
type textarea "تم الالغاء بناء على طلبك /تمنياتي لك بالشفاء العاجل"
click at [399, 718] on button "ارسل واغلق" at bounding box center [404, 712] width 61 height 27
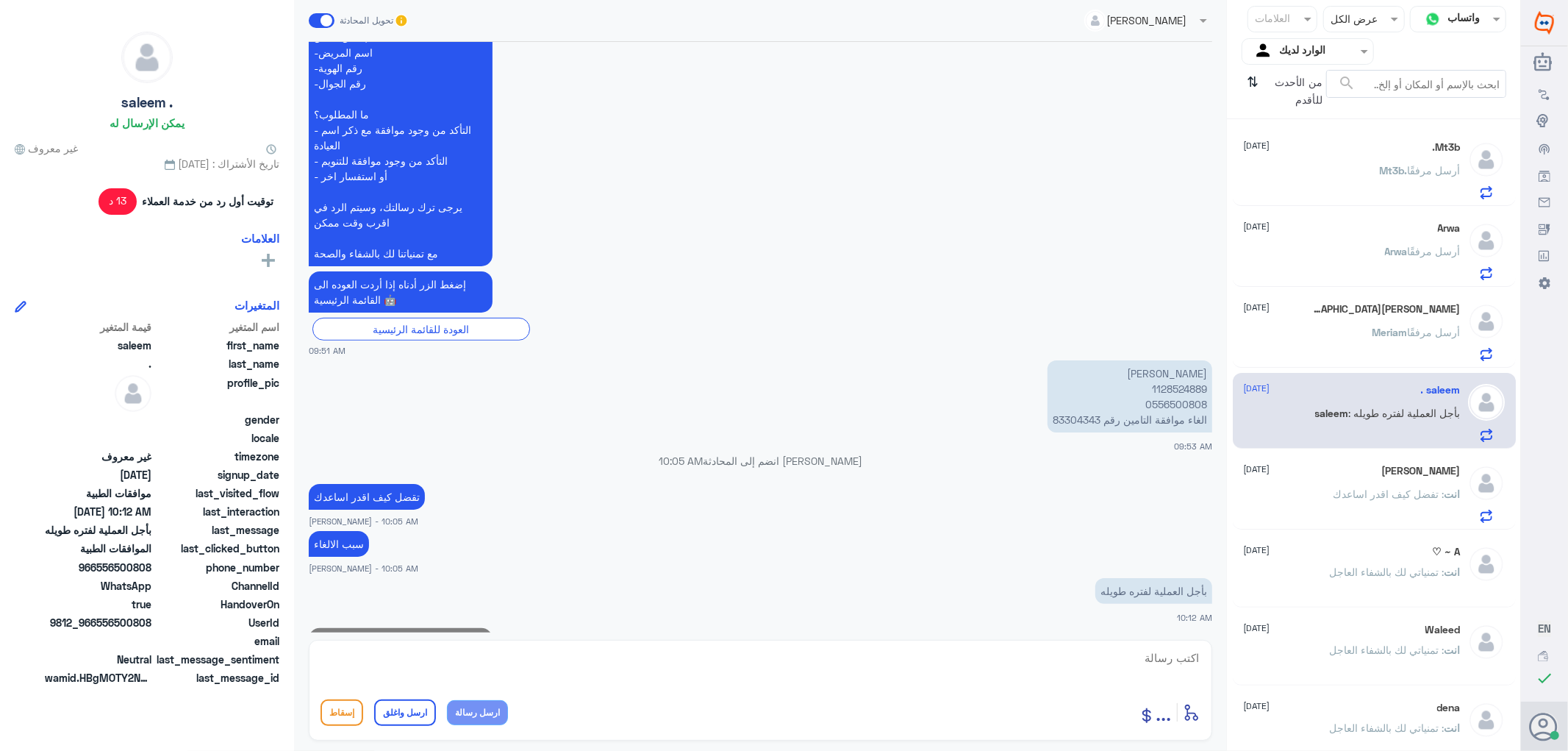
scroll to position [461, 0]
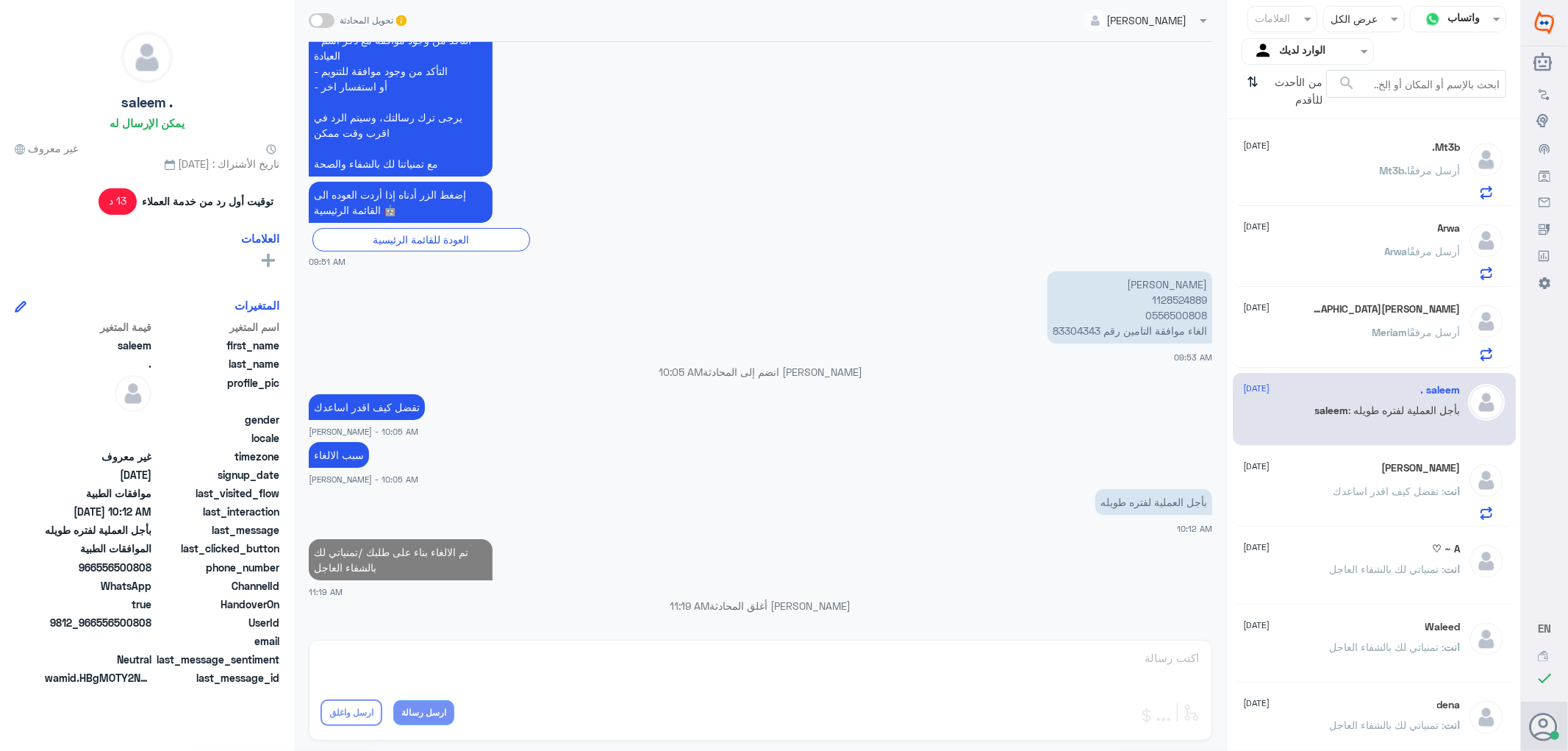
click at [1316, 489] on div "انت : تفضل كيف اقدر اساعدك" at bounding box center [1352, 503] width 217 height 33
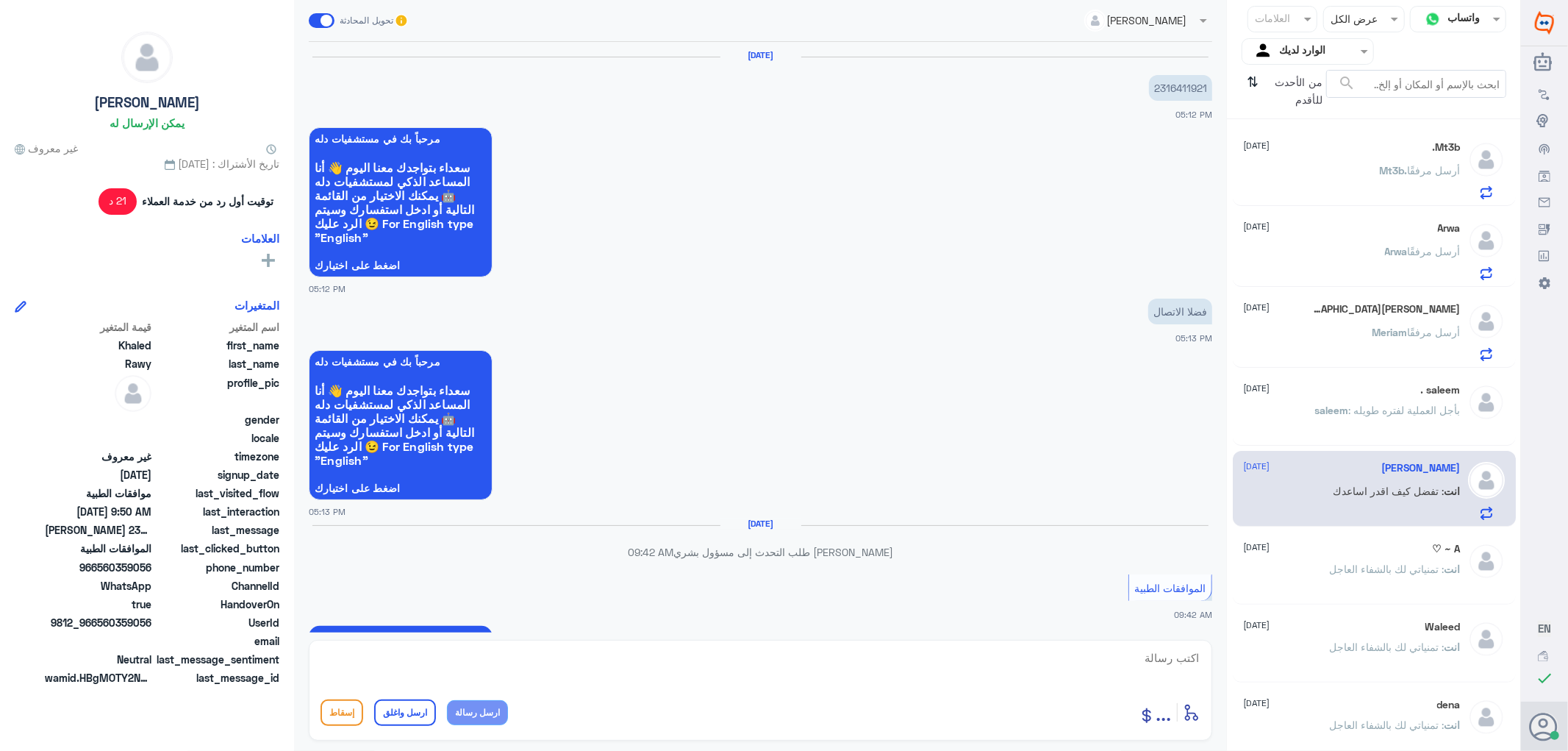
scroll to position [1359, 0]
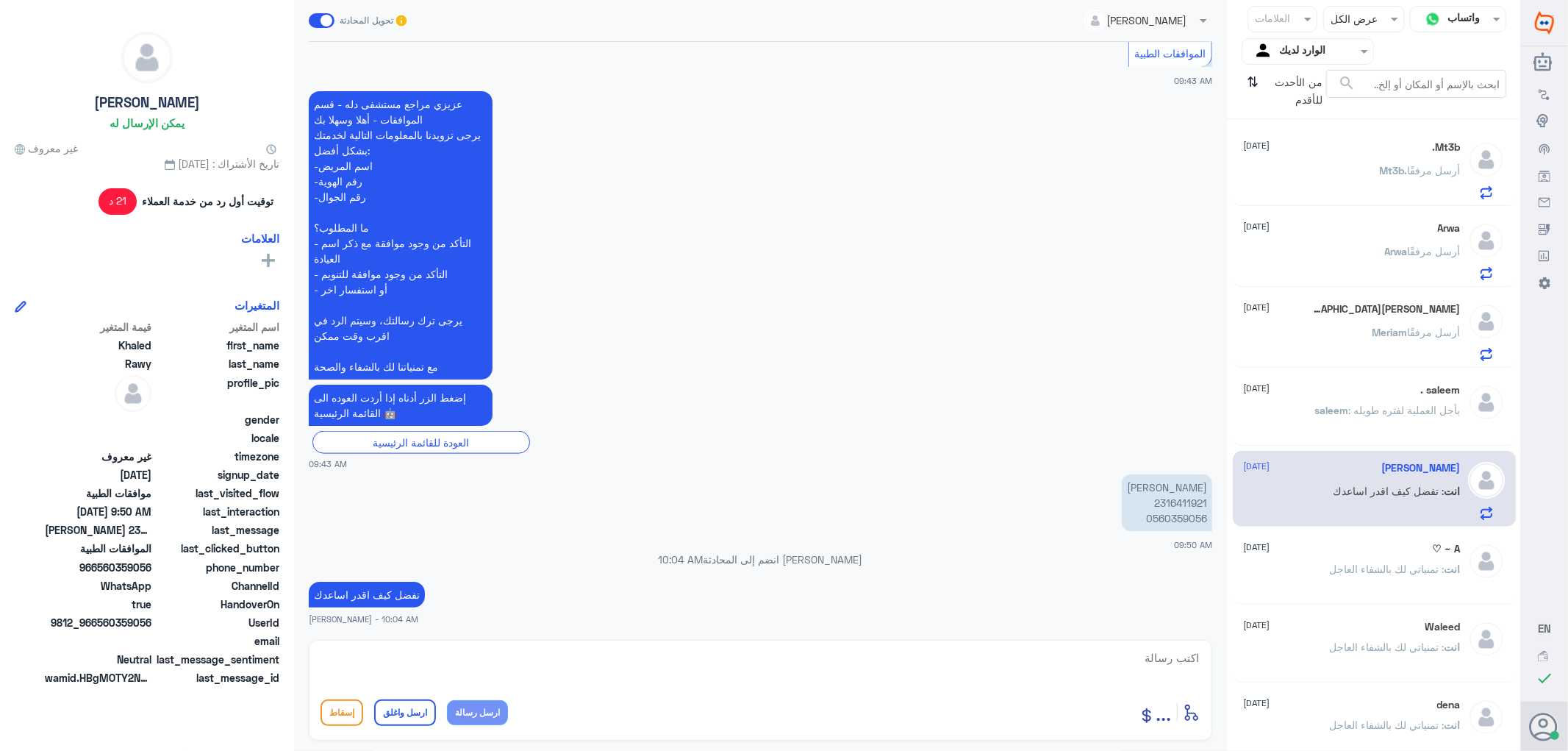
click at [1332, 425] on p "saleem : بأجل العملية لفتره طويله" at bounding box center [1387, 421] width 146 height 37
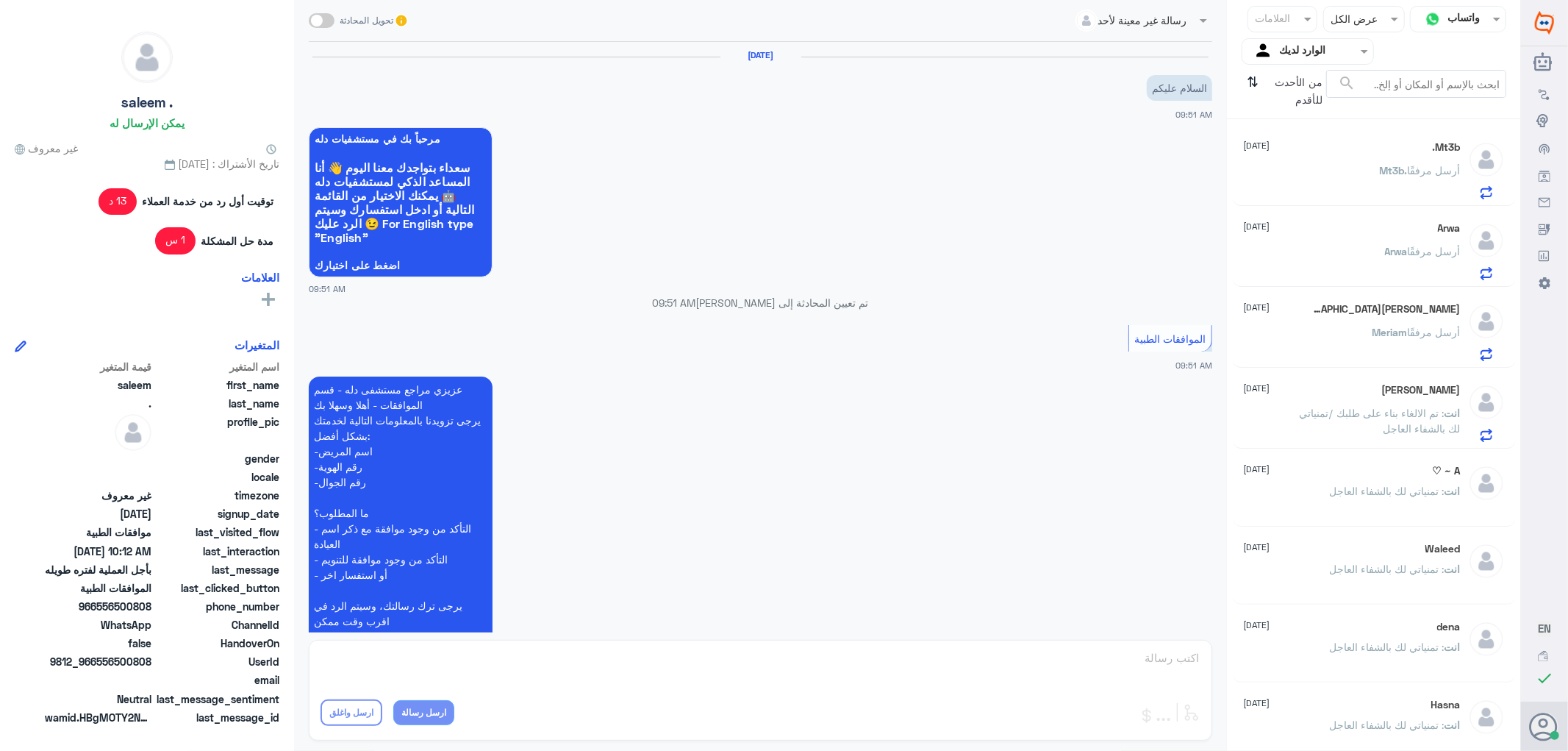
scroll to position [550, 0]
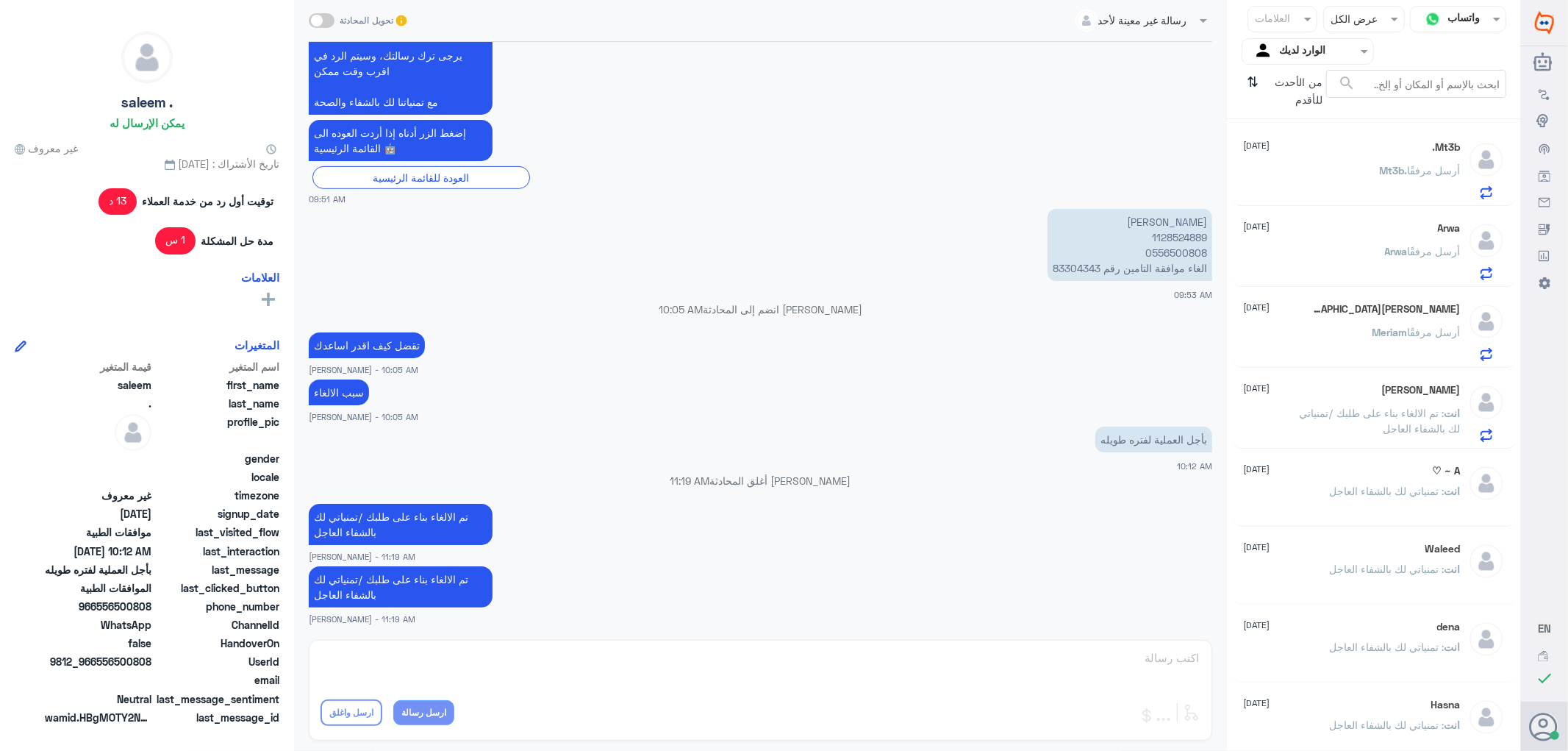
click at [1342, 364] on div "[PERSON_NAME] [DATE] [PERSON_NAME] أرسل مرفقًا" at bounding box center [1374, 329] width 283 height 76
click at [1349, 337] on div "[PERSON_NAME] أرسل مرفقًا" at bounding box center [1352, 345] width 217 height 33
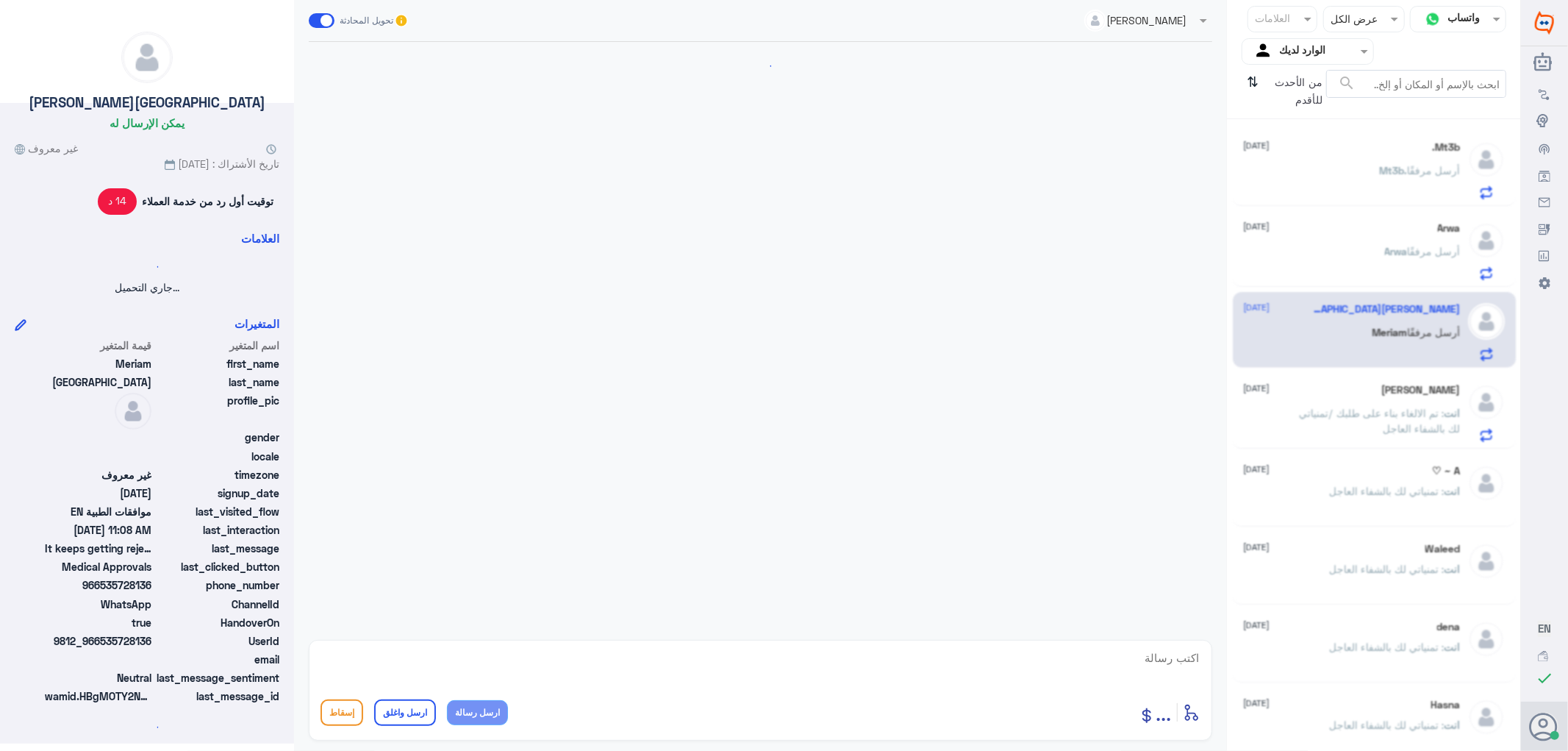
scroll to position [904, 0]
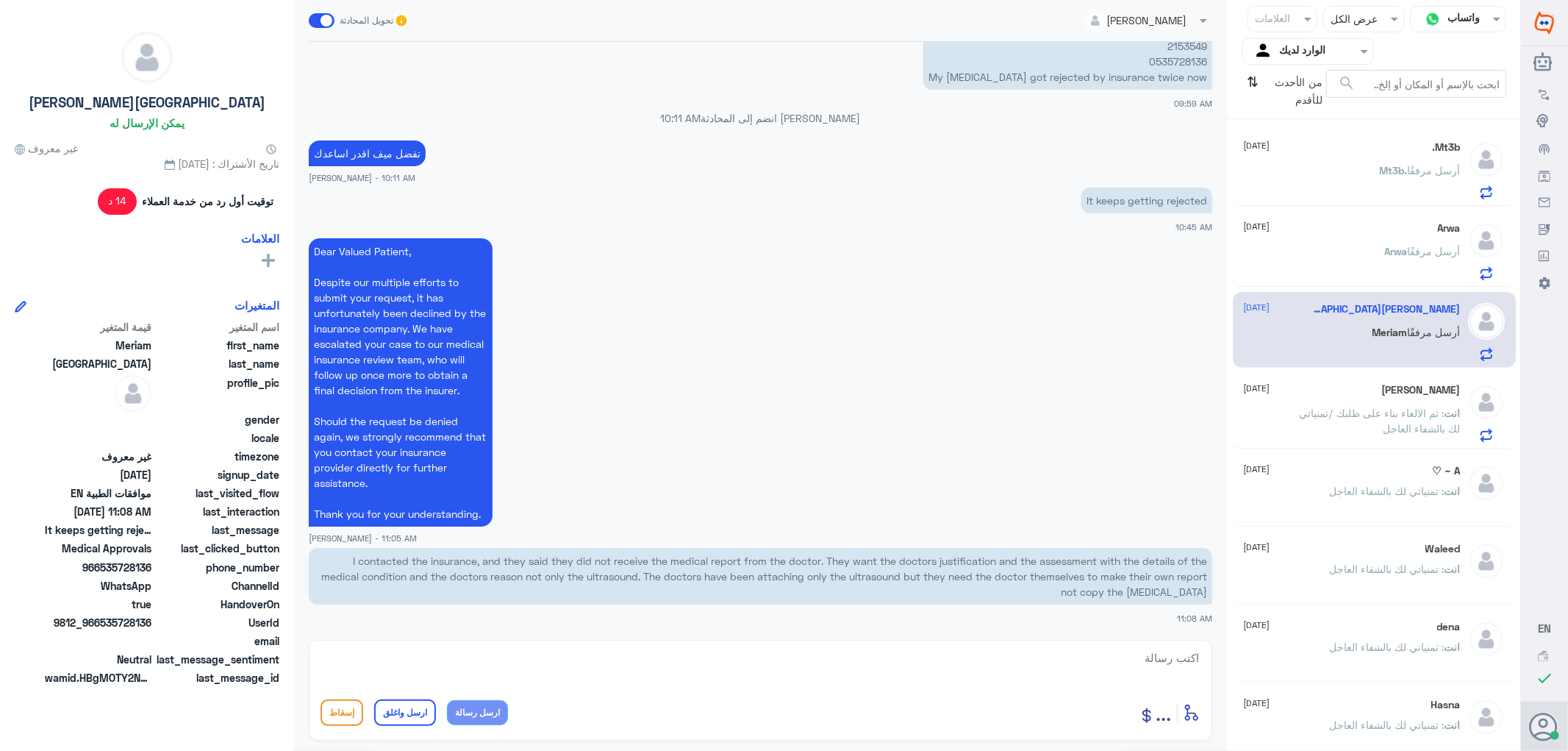
click at [1365, 258] on div "[PERSON_NAME] أرسل مرفقًا" at bounding box center [1352, 263] width 217 height 33
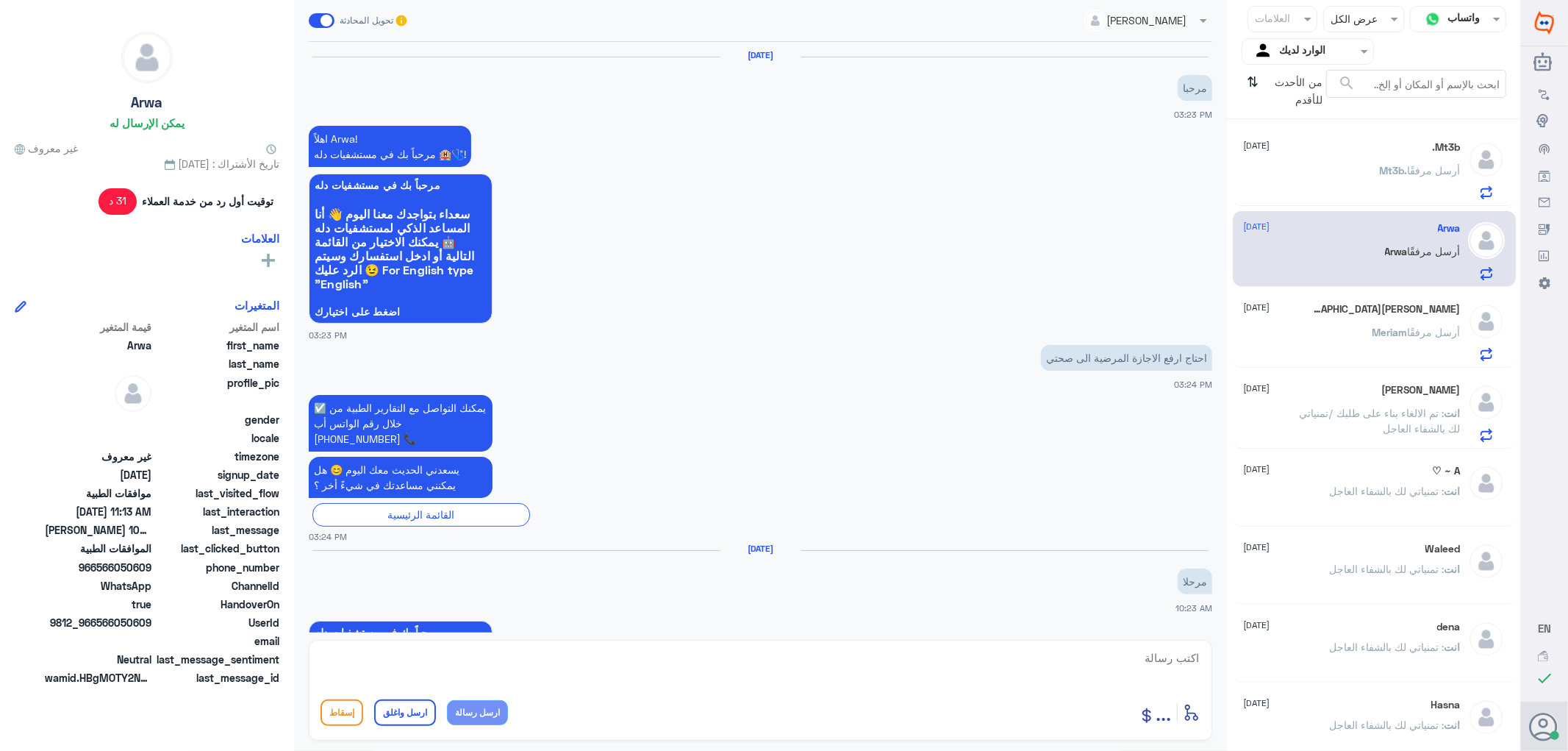
scroll to position [1500, 0]
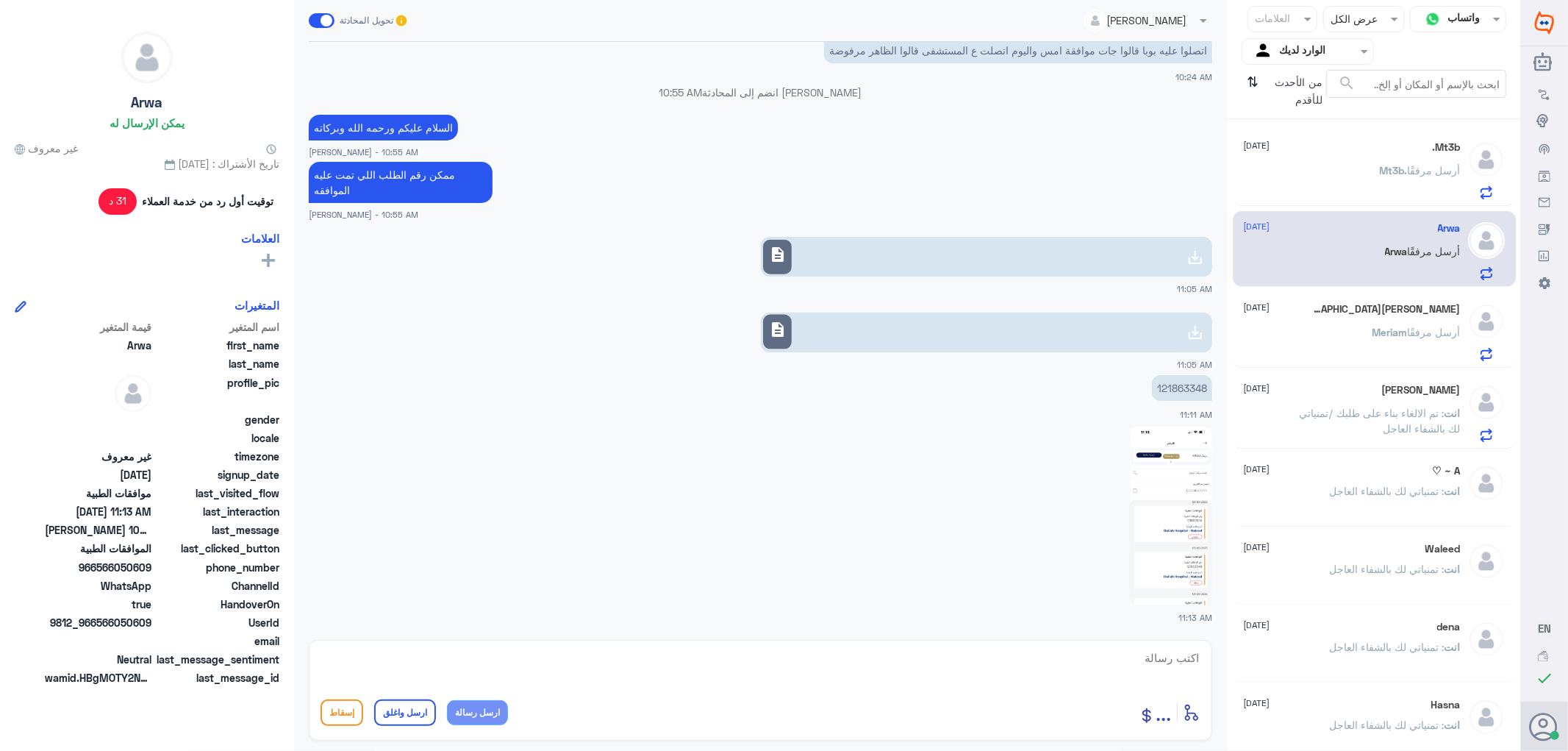
click at [1363, 183] on div "Mt3b. أرسل مرفقًا" at bounding box center [1352, 182] width 217 height 33
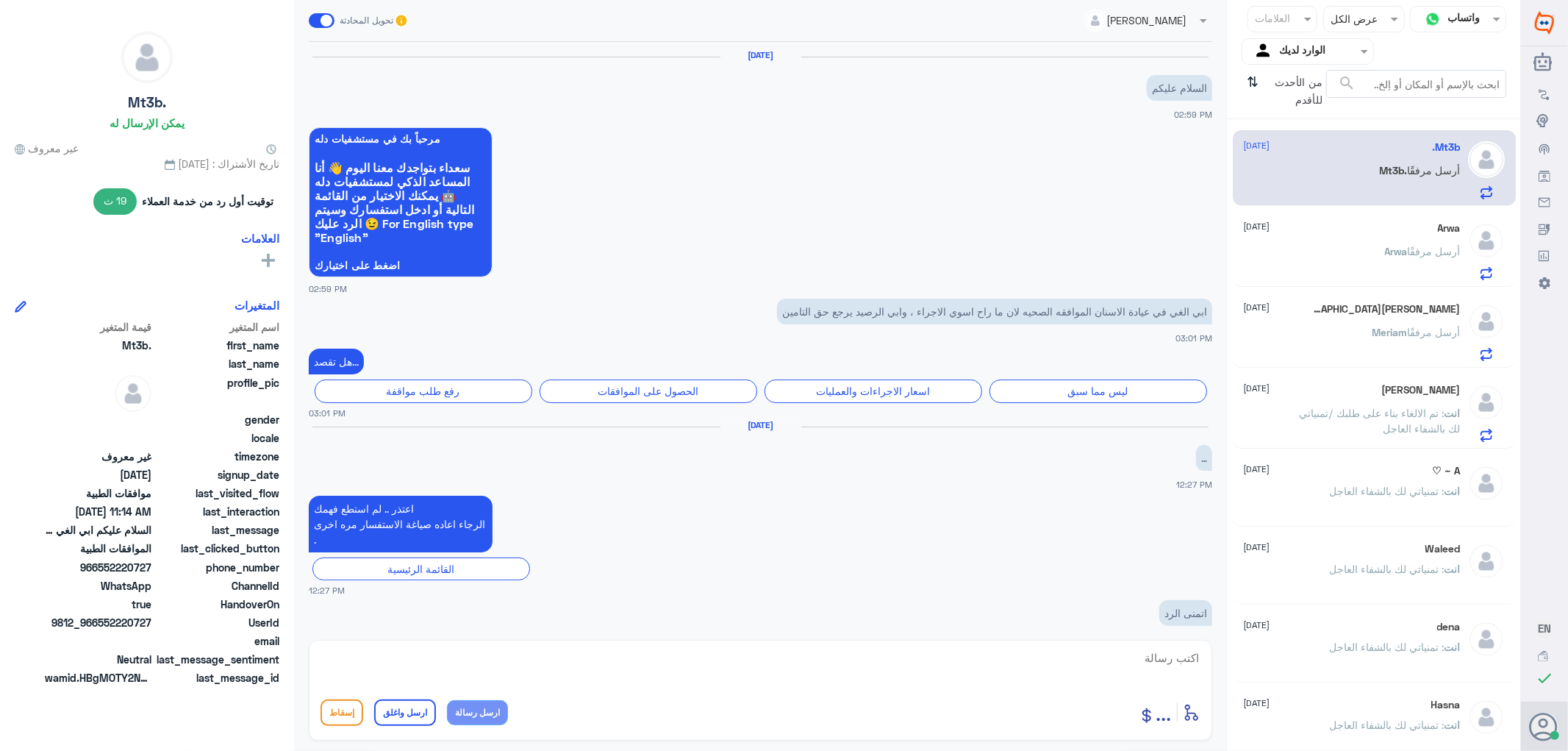
scroll to position [1070, 0]
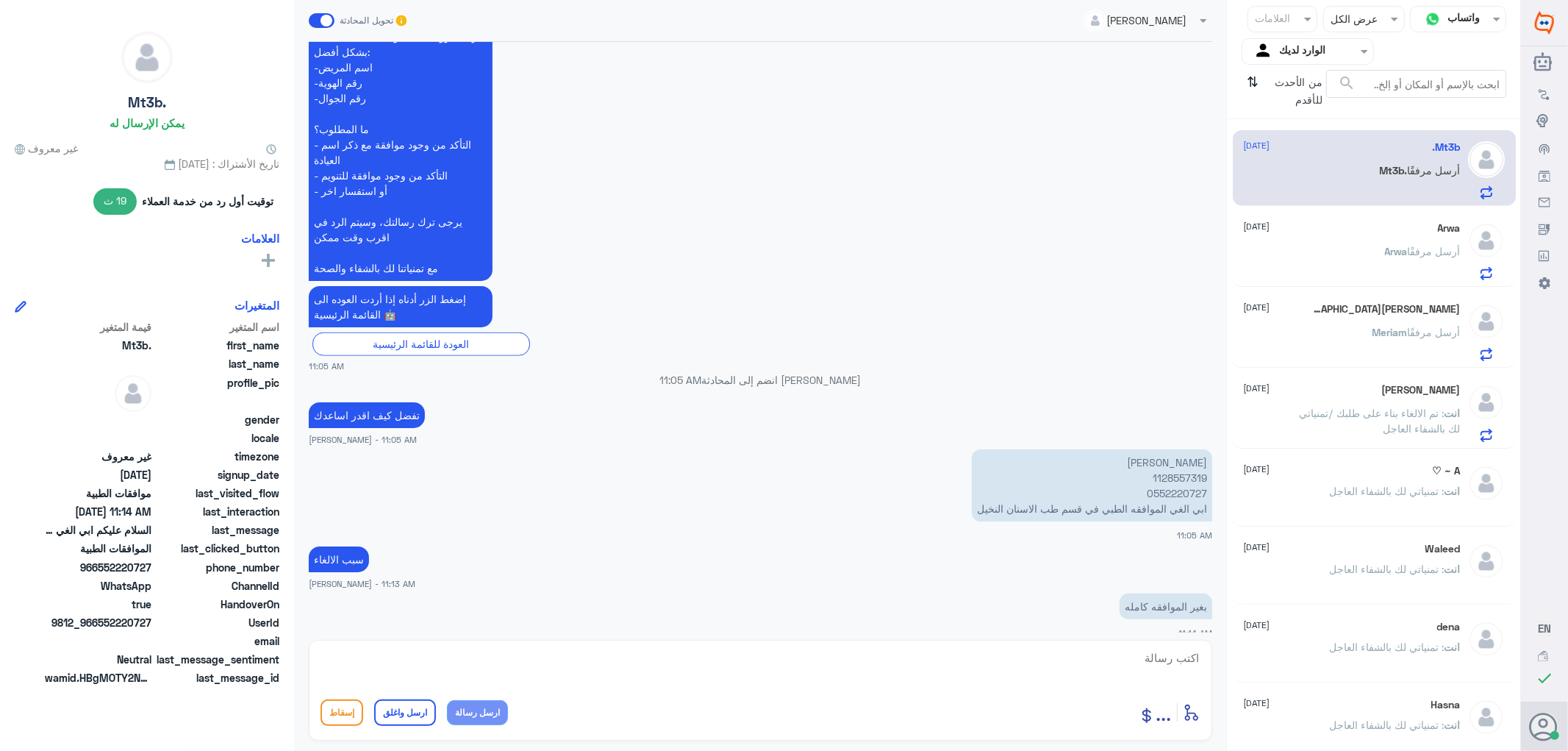
click at [1177, 464] on p "[PERSON_NAME] 1128557319 0552220727 ابي الغي الموافقه الطبي في قسم طب الاسنان ا…" at bounding box center [1091, 485] width 240 height 72
click at [1155, 648] on textarea at bounding box center [761, 666] width 880 height 36
paste textarea "1128557319"
drag, startPoint x: 1019, startPoint y: 656, endPoint x: 1078, endPoint y: 672, distance: 61.1
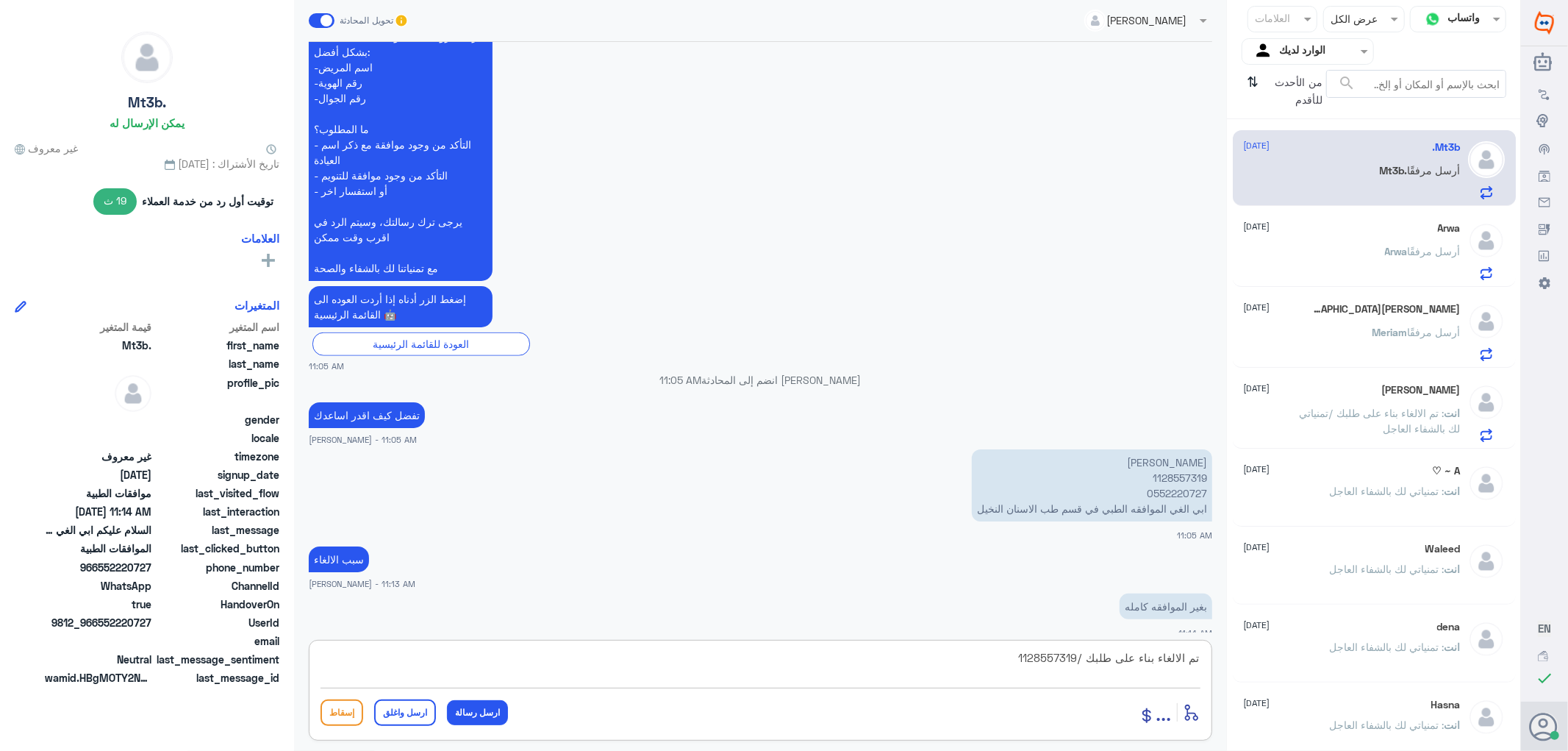
click at [1078, 672] on textarea "تم الالغاء بناء على طلبك /1128557319" at bounding box center [761, 666] width 880 height 36
paste textarea "تمنياتي لك بالشفاء العاجل"
type textarea "تم الالغاء بناء على طلبك /تمنياتي لك بالشفاء العاجل"
click at [411, 711] on button "ارسل واغلق" at bounding box center [404, 712] width 61 height 27
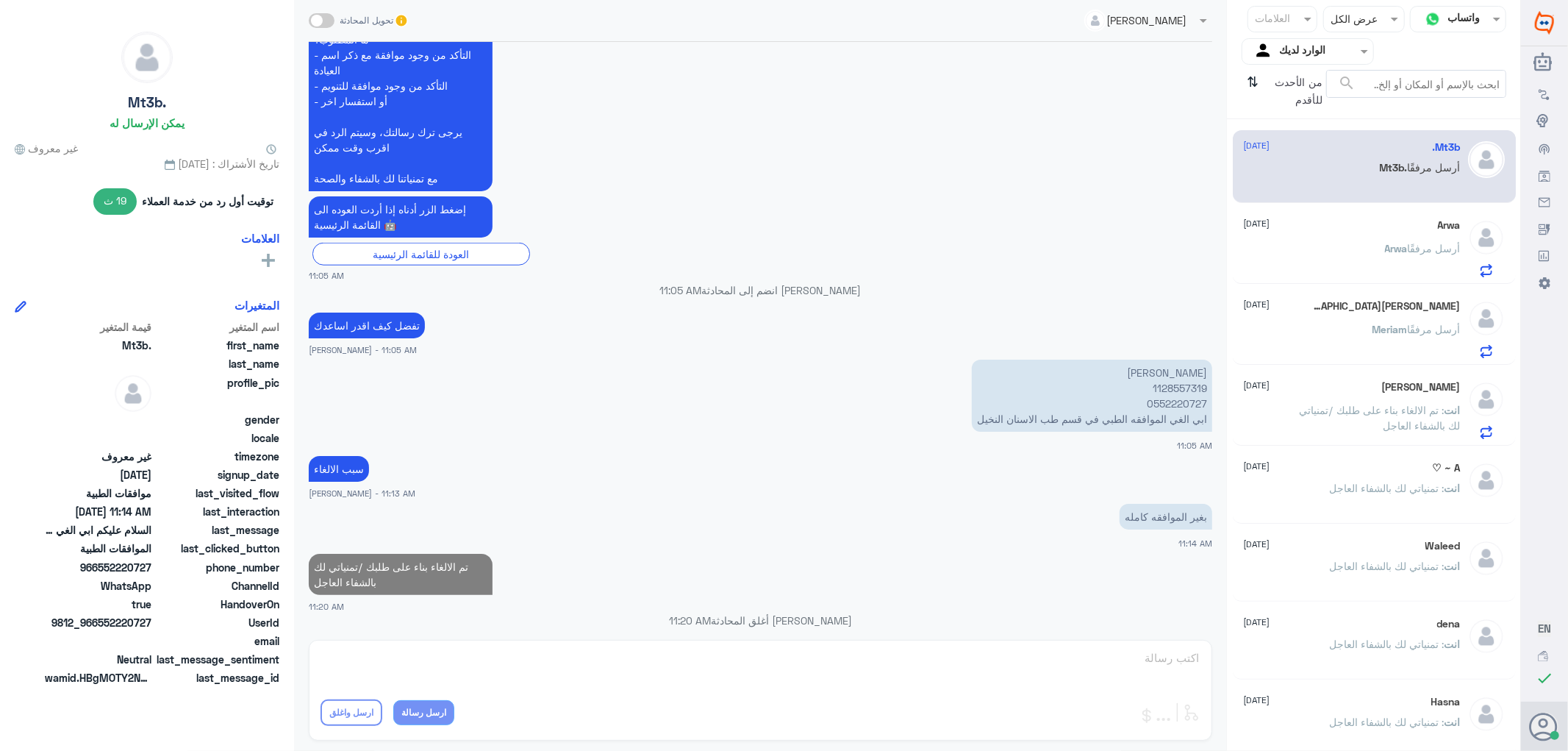
click at [1334, 250] on div "[PERSON_NAME] أرسل مرفقًا" at bounding box center [1352, 260] width 217 height 33
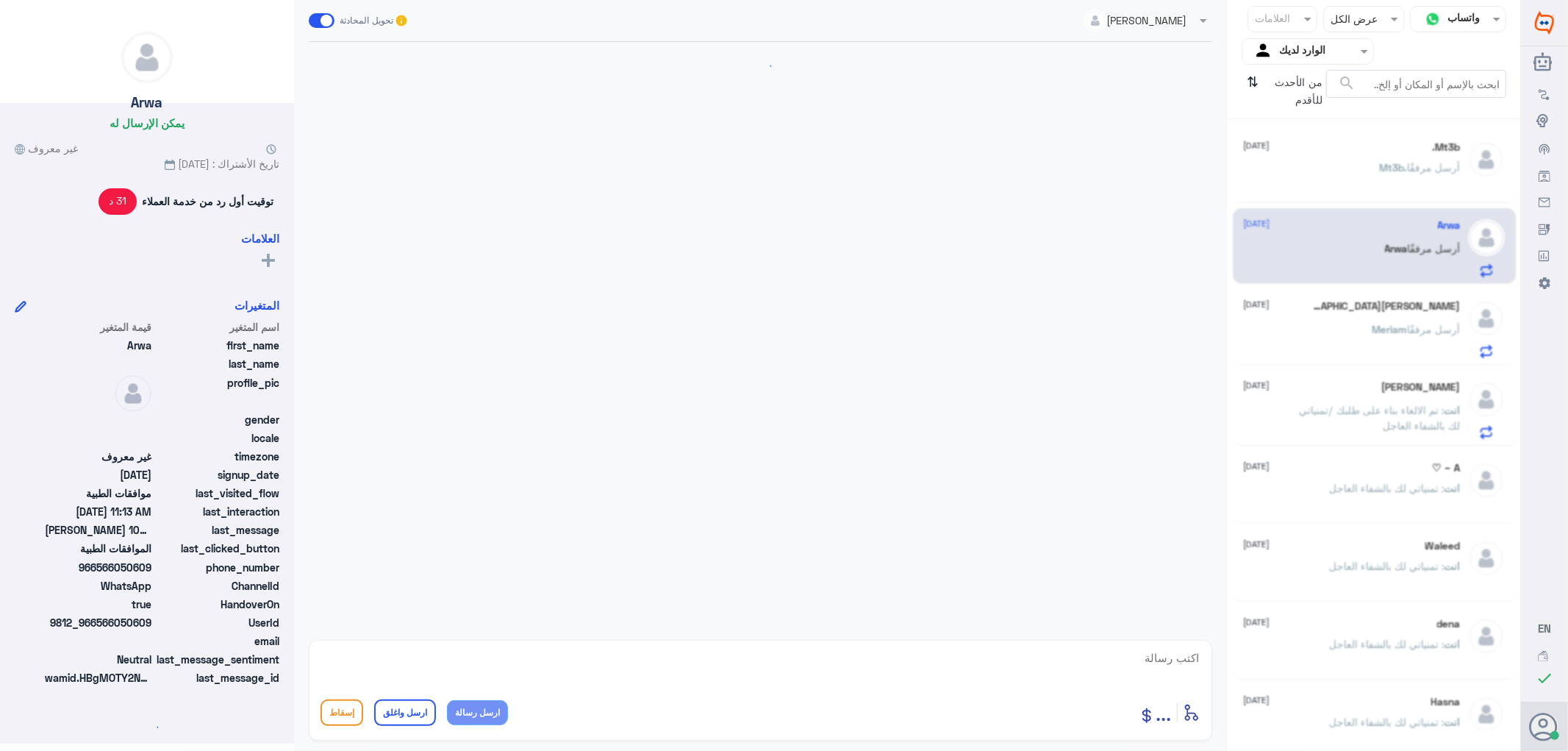
scroll to position [1500, 0]
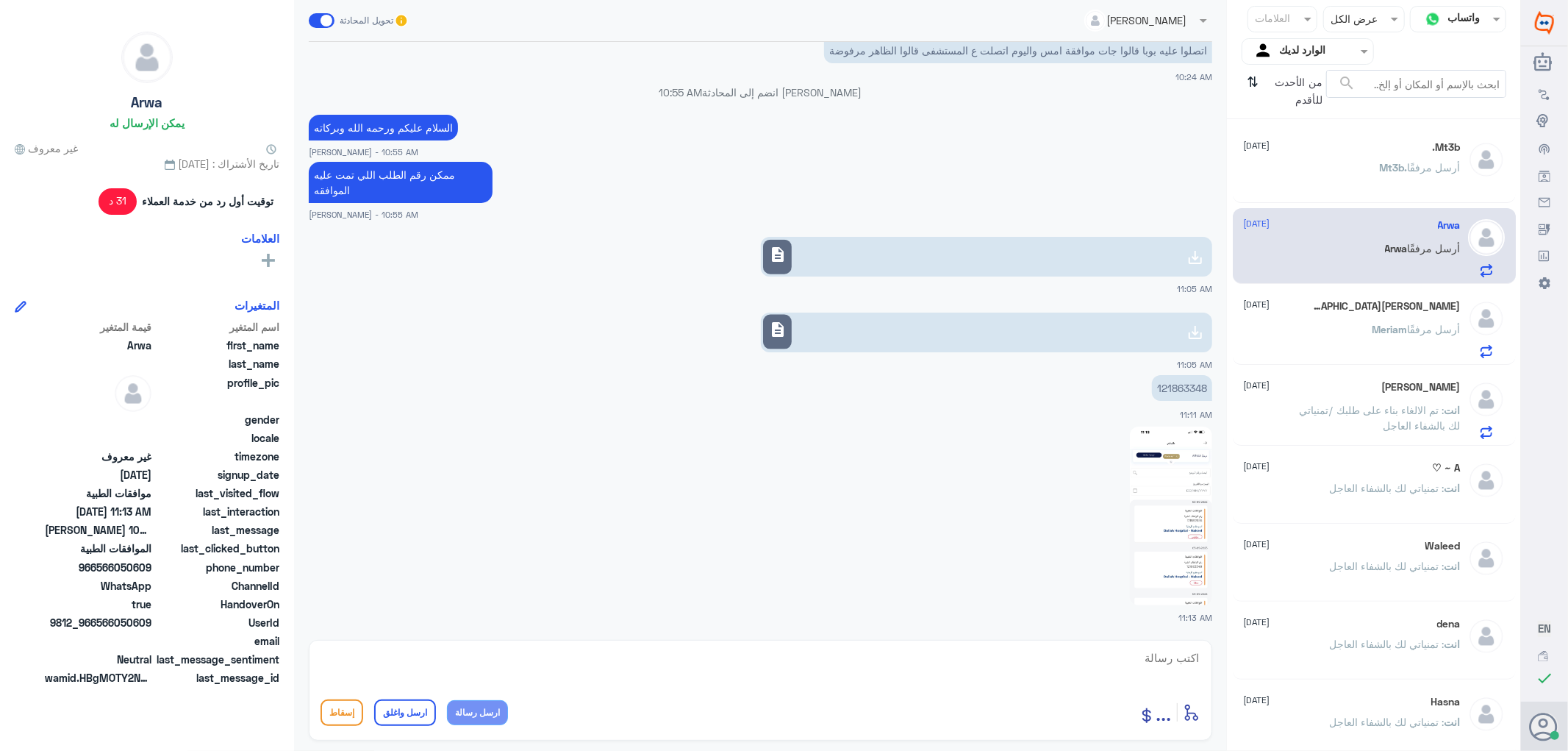
click at [1332, 311] on div "Meriam [GEOGRAPHIC_DATA] [DATE]" at bounding box center [1352, 306] width 217 height 13
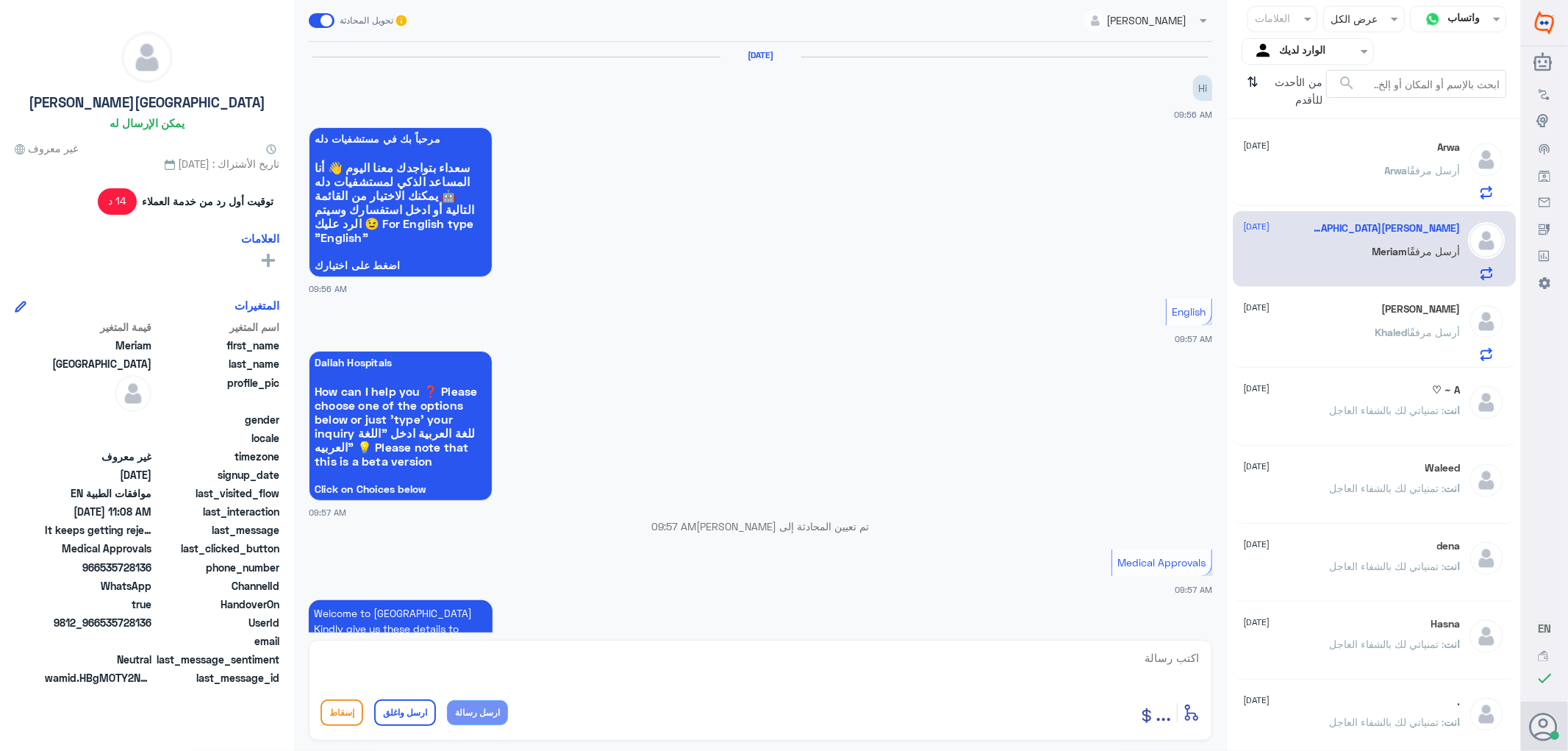
scroll to position [904, 0]
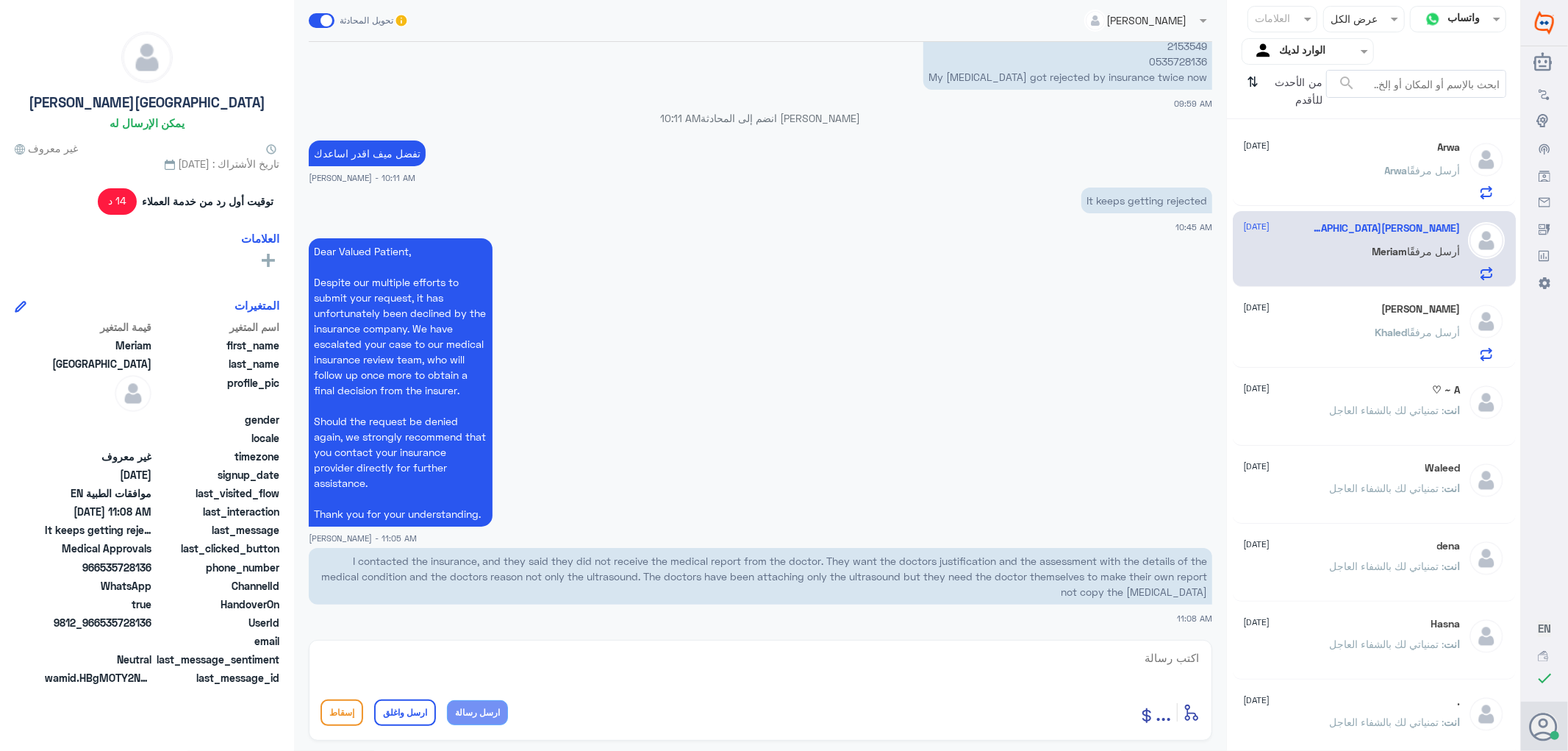
click at [1345, 336] on div "[PERSON_NAME] أرسل مرفقًا" at bounding box center [1352, 345] width 217 height 33
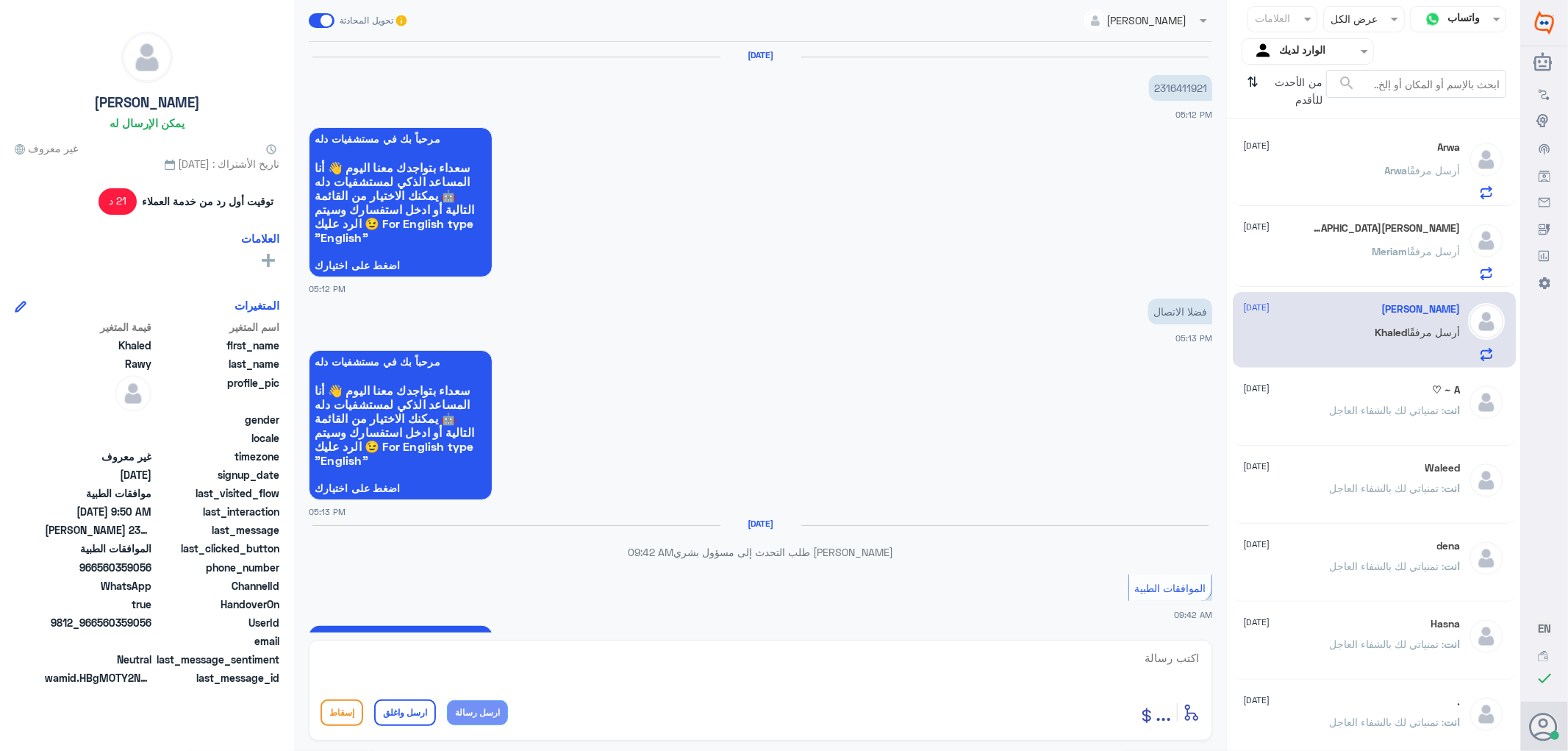
scroll to position [1359, 0]
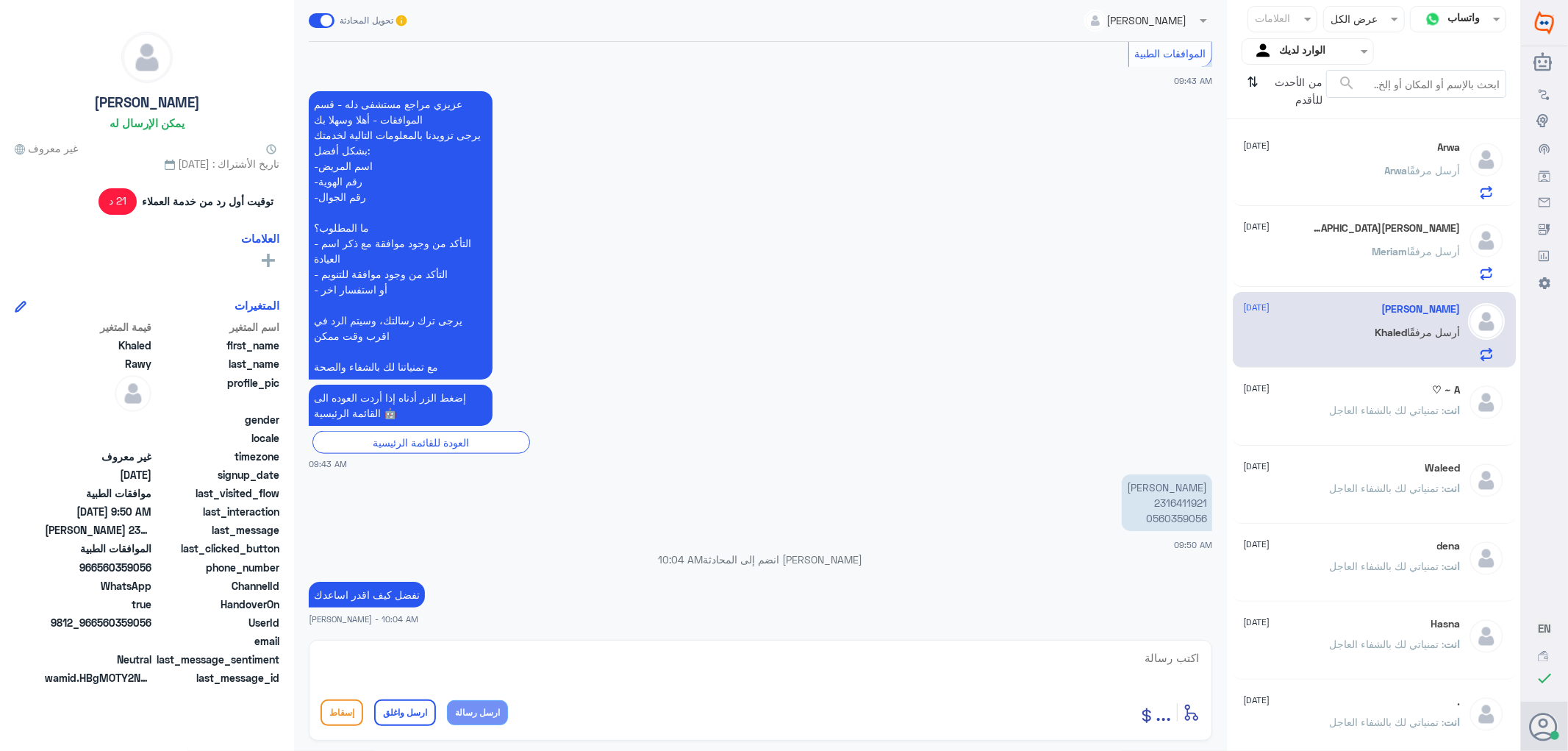
click at [1404, 414] on span ": تمنياتي لك بالشفاء العاجل" at bounding box center [1387, 410] width 115 height 13
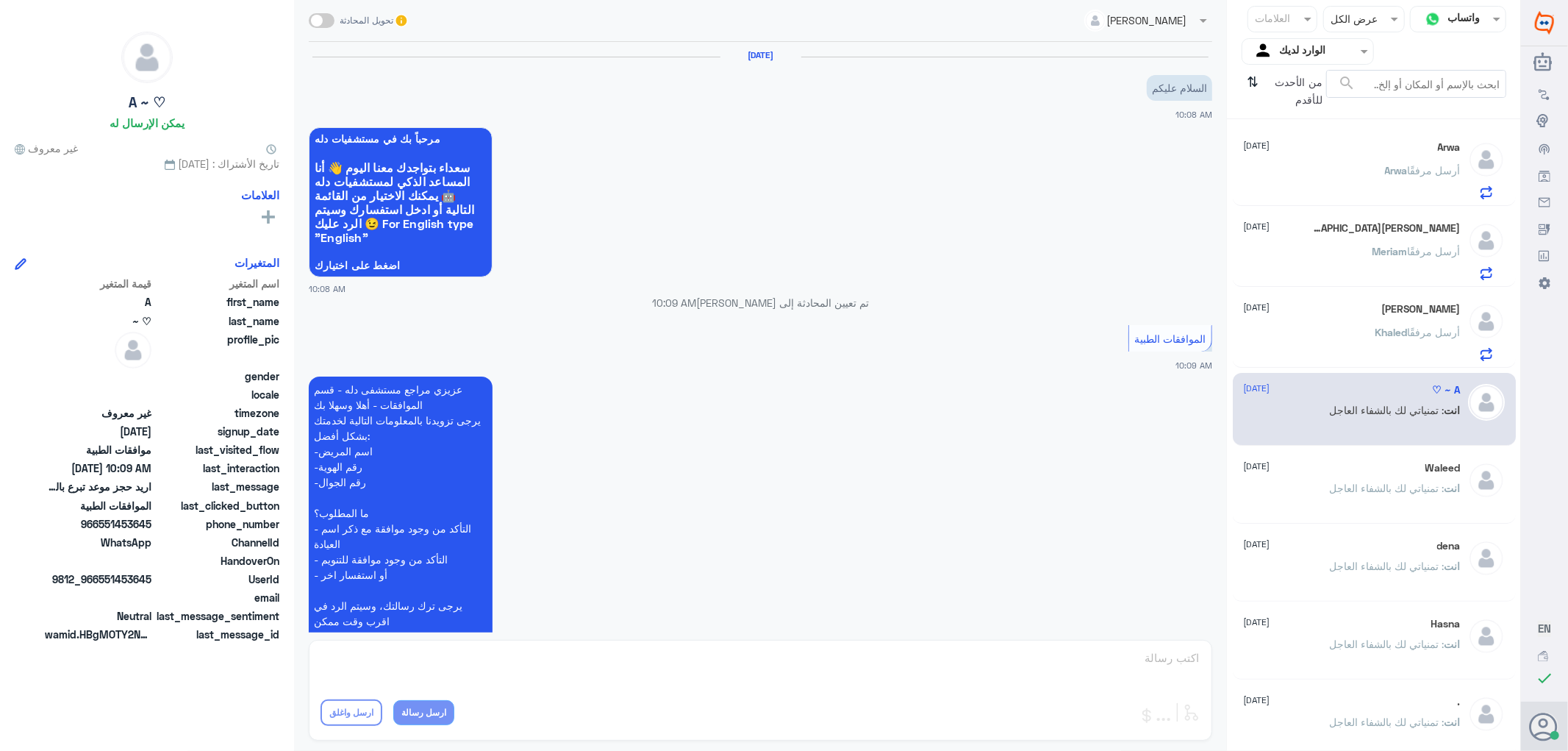
scroll to position [344, 0]
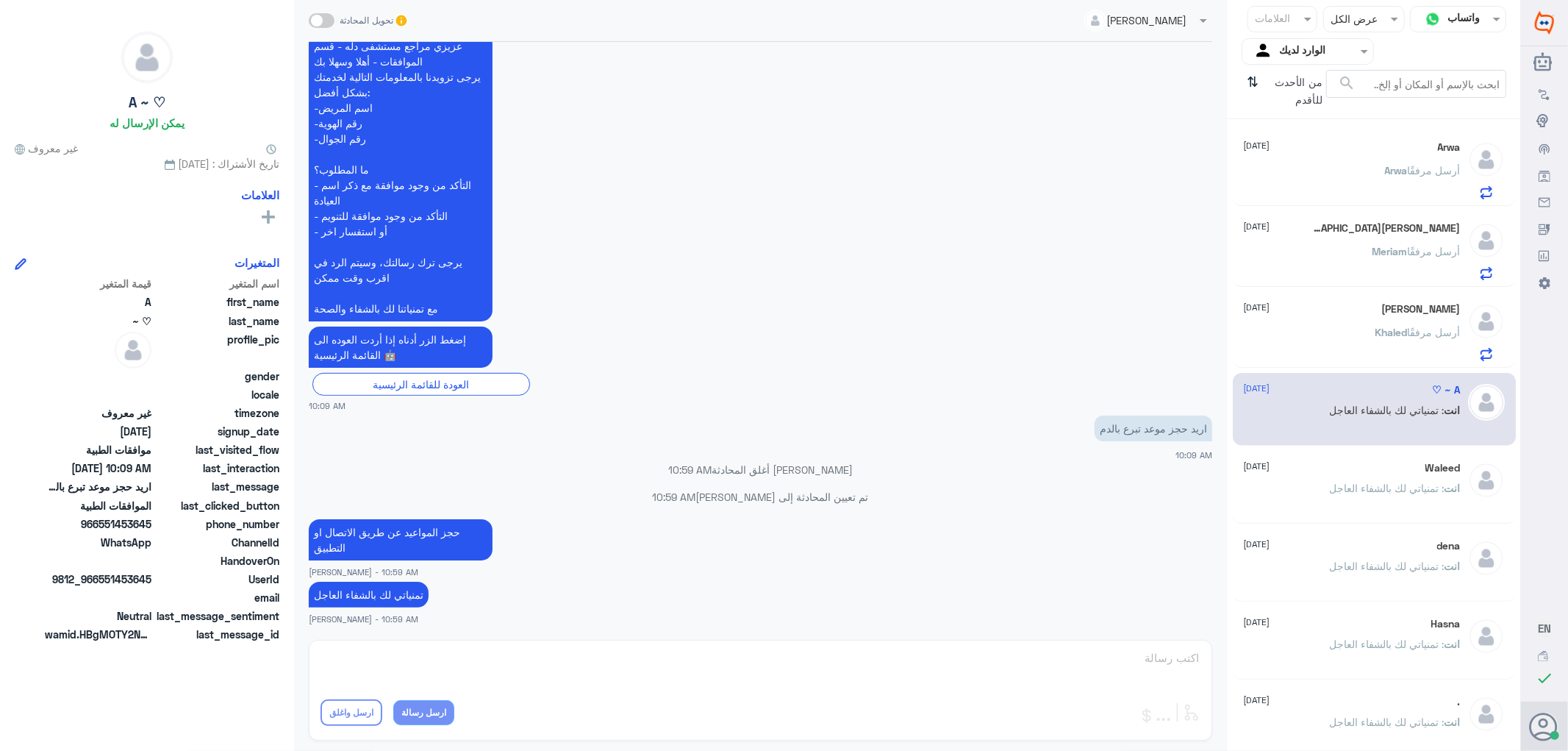
click at [1316, 243] on div "[PERSON_NAME] [DATE] [PERSON_NAME] أرسل مرفقًا" at bounding box center [1352, 250] width 217 height 58
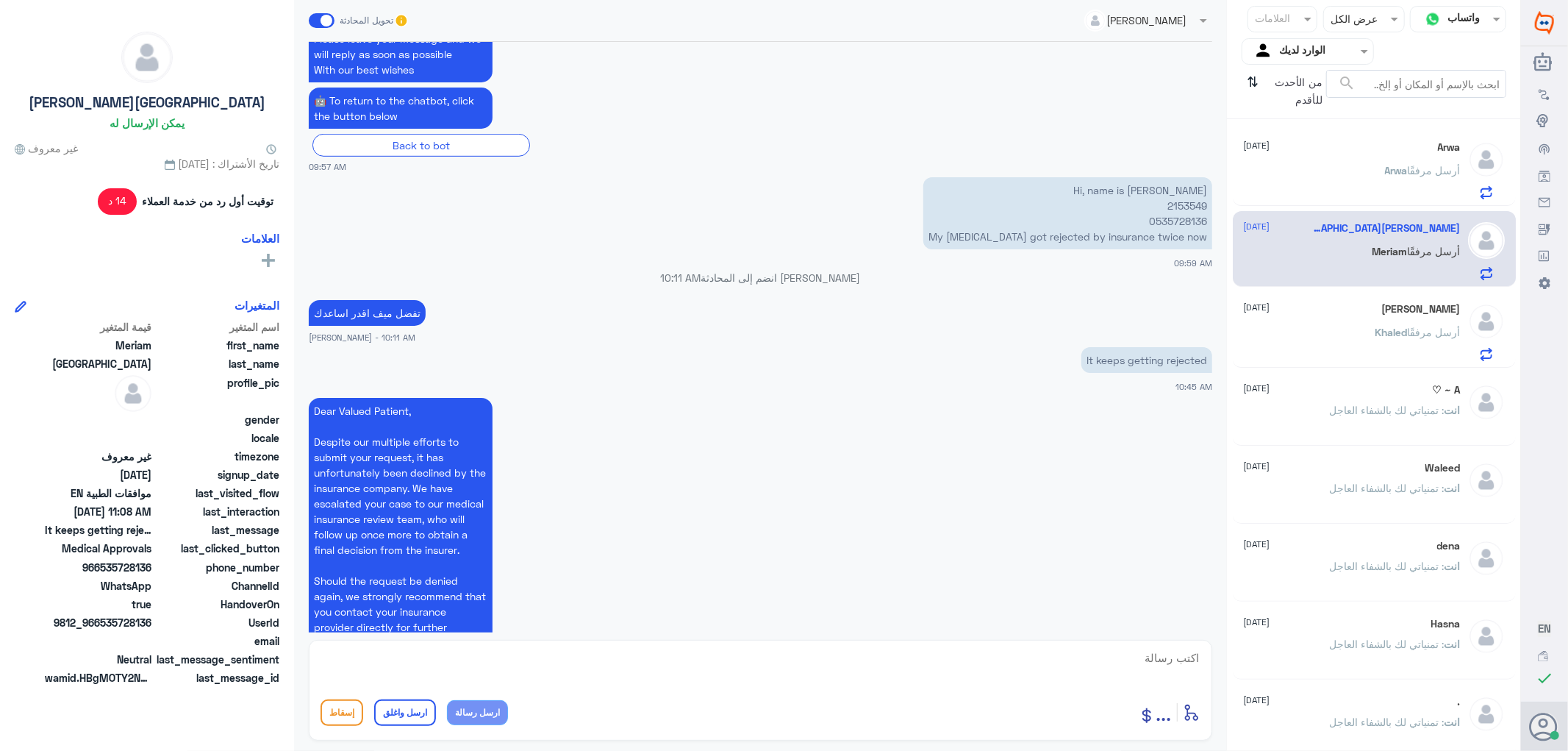
scroll to position [741, 0]
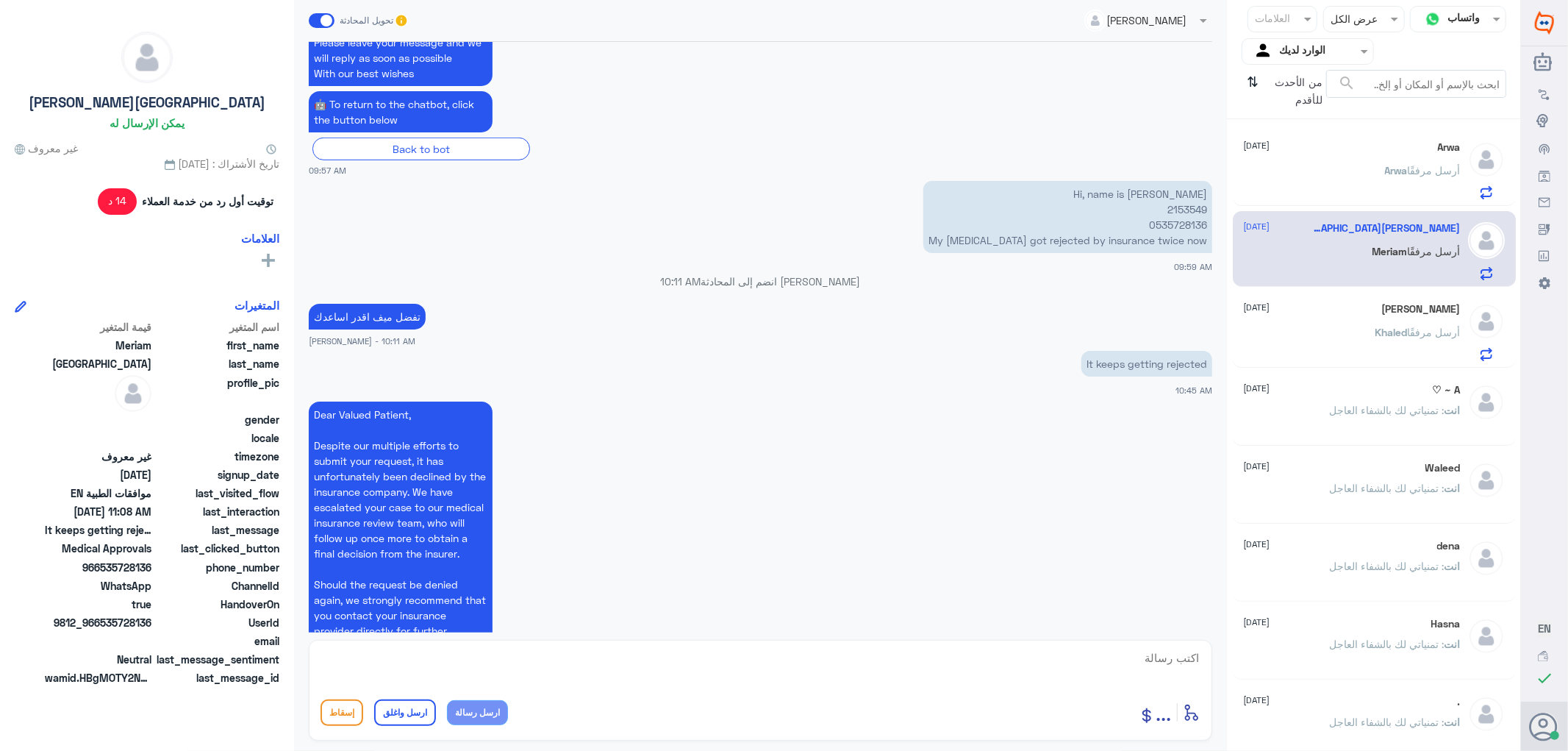
click at [1175, 204] on p "Hi, name is [PERSON_NAME] 2153549 0535728136 My [MEDICAL_DATA] got rejected by …" at bounding box center [1067, 216] width 289 height 72
